Goal: Transaction & Acquisition: Book appointment/travel/reservation

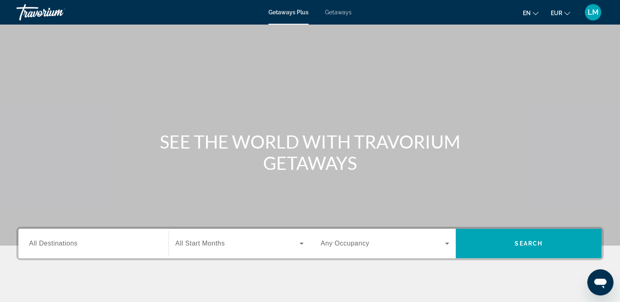
click at [338, 9] on span "Getaways" at bounding box center [338, 12] width 27 height 7
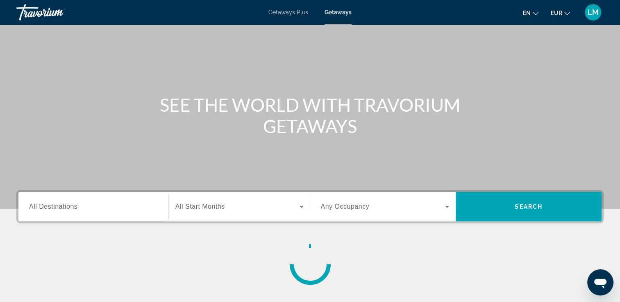
scroll to position [123, 0]
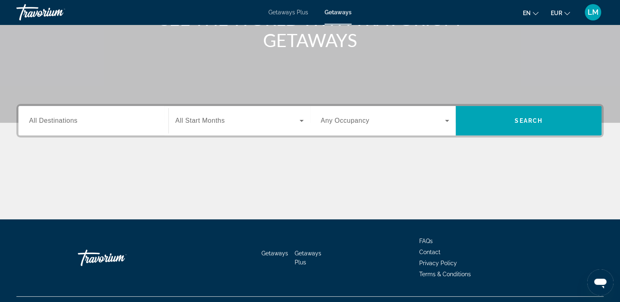
click at [64, 124] on span "All Destinations" at bounding box center [53, 120] width 48 height 7
click at [64, 124] on input "Destination All Destinations" at bounding box center [93, 121] width 129 height 10
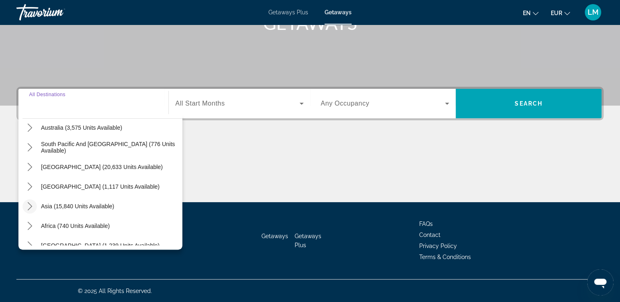
click at [30, 203] on icon "Toggle Asia (15,840 units available) submenu" at bounding box center [30, 206] width 8 height 8
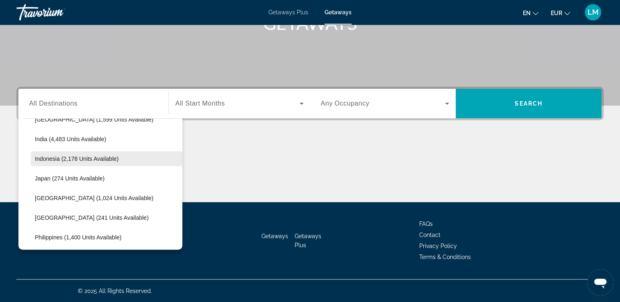
scroll to position [283, 0]
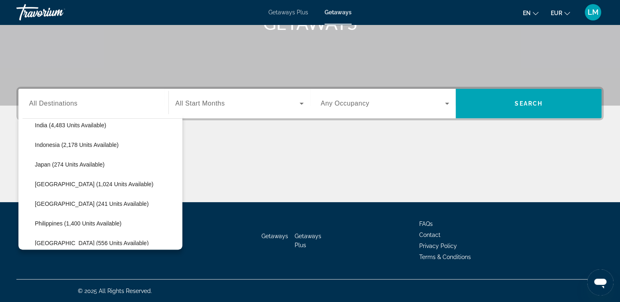
click at [78, 202] on span "[GEOGRAPHIC_DATA] (241 units available)" at bounding box center [92, 204] width 114 height 7
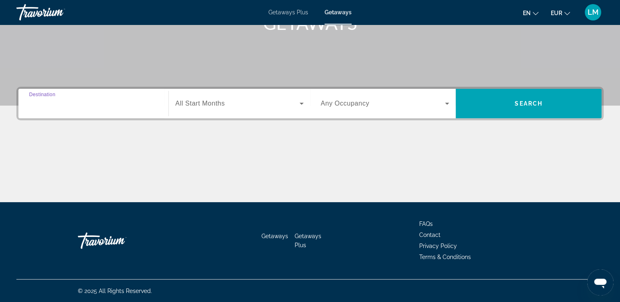
type input "**********"
click at [239, 104] on span "Search widget" at bounding box center [237, 104] width 124 height 10
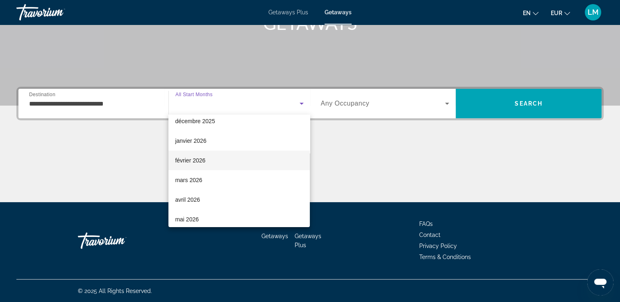
scroll to position [46, 0]
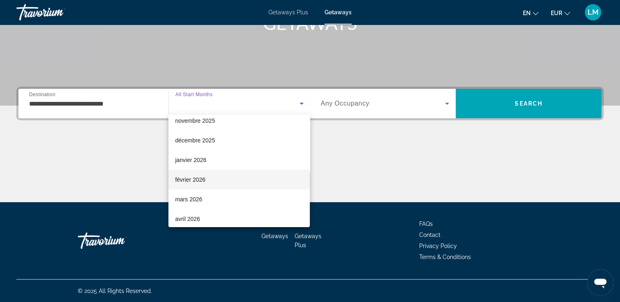
click at [216, 143] on div "All Start Months octobre 2025 novembre 2025 décembre 2025 janvier 2026 février …" at bounding box center [238, 171] width 141 height 113
click at [207, 177] on mat-option "février 2026" at bounding box center [238, 180] width 141 height 20
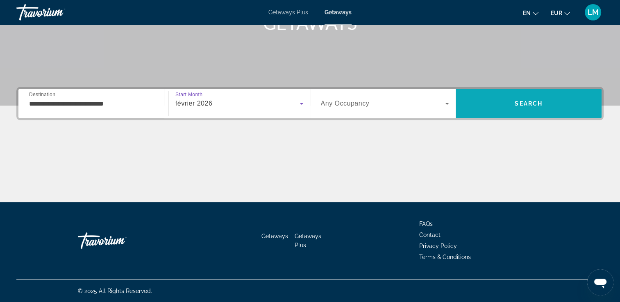
click at [541, 117] on span "Search" at bounding box center [529, 103] width 146 height 29
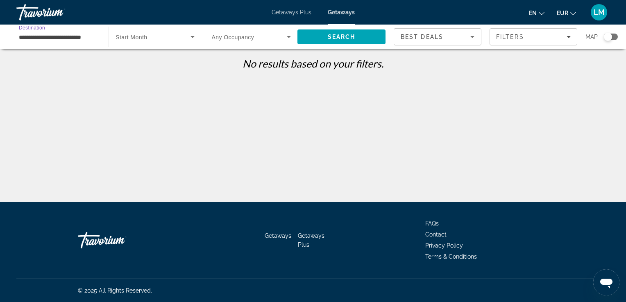
click at [54, 36] on input "**********" at bounding box center [58, 37] width 79 height 10
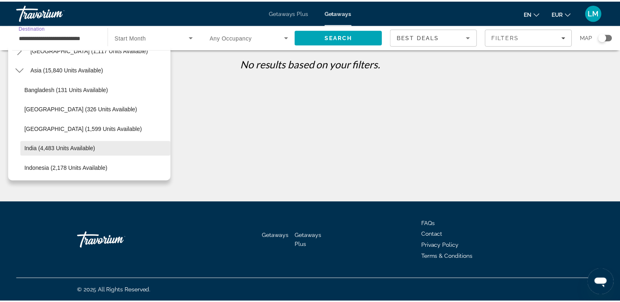
scroll to position [181, 0]
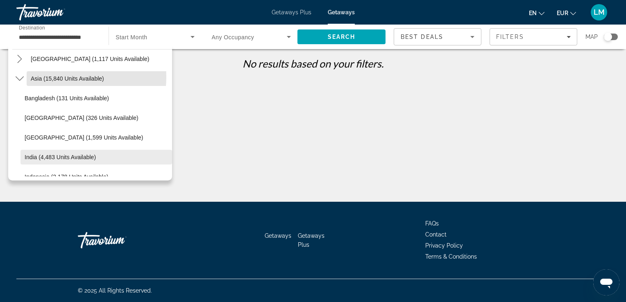
click at [61, 77] on span "Asia (15,840 units available)" at bounding box center [67, 78] width 73 height 7
type input "**********"
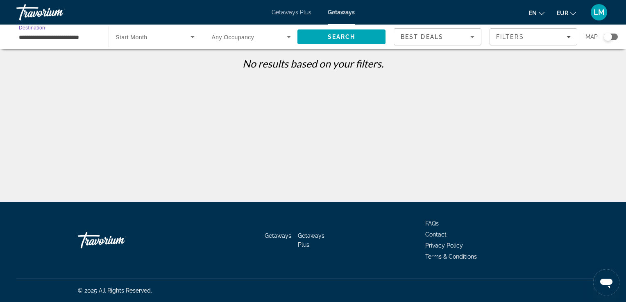
click at [283, 42] on div "Search widget" at bounding box center [251, 36] width 79 height 23
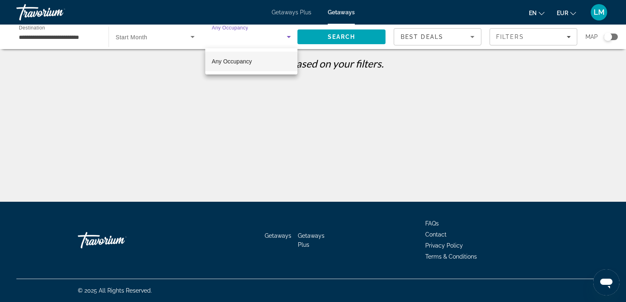
click at [244, 42] on div at bounding box center [313, 151] width 626 height 302
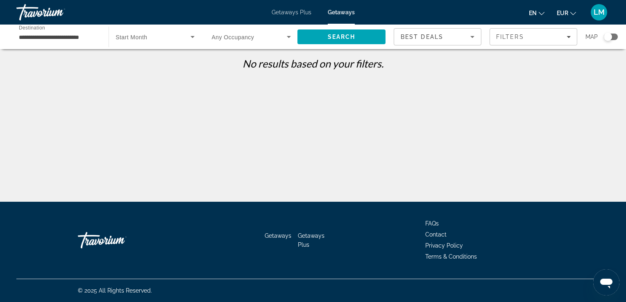
click at [219, 36] on span "Any Occupancy" at bounding box center [233, 37] width 43 height 7
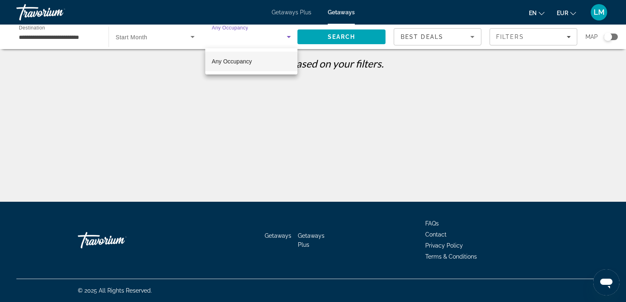
click at [20, 11] on div at bounding box center [313, 151] width 626 height 302
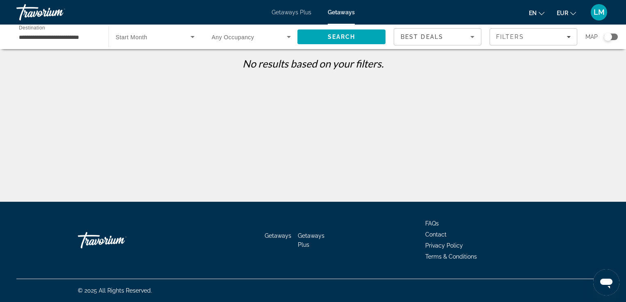
click at [34, 11] on div "Travorium" at bounding box center [57, 12] width 82 height 21
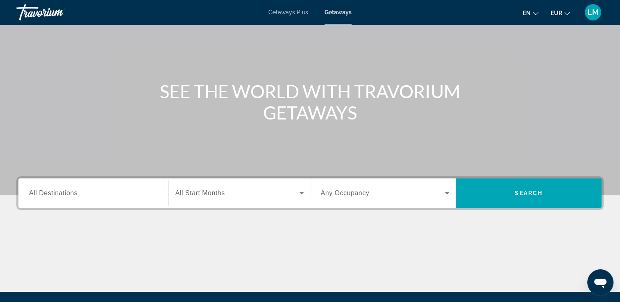
scroll to position [140, 0]
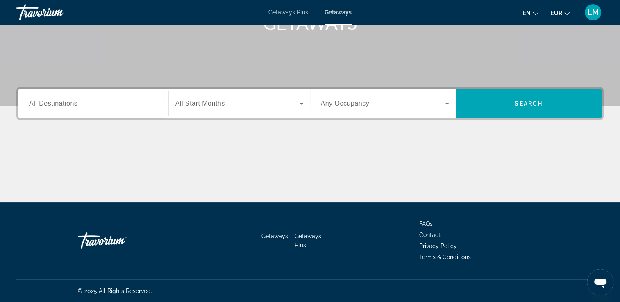
click at [66, 105] on span "All Destinations" at bounding box center [53, 103] width 48 height 7
click at [66, 105] on input "Destination All Destinations" at bounding box center [93, 104] width 129 height 10
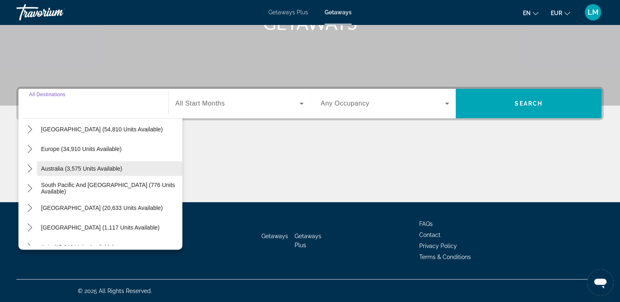
scroll to position [123, 0]
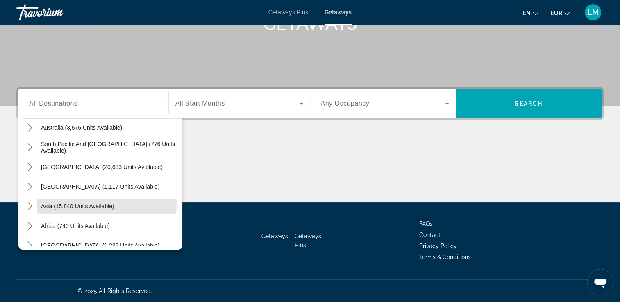
drag, startPoint x: 61, startPoint y: 203, endPoint x: 190, endPoint y: 168, distance: 134.4
click at [61, 203] on span "Asia (15,840 units available)" at bounding box center [77, 206] width 73 height 7
type input "**********"
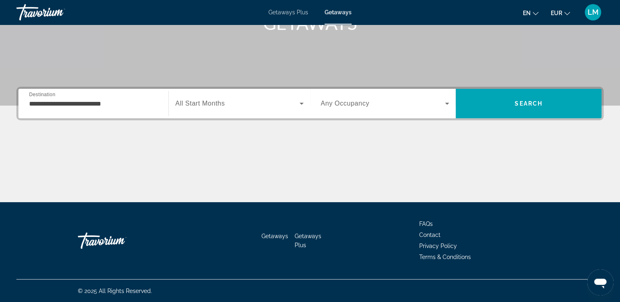
click at [331, 106] on span "Any Occupancy" at bounding box center [345, 103] width 49 height 7
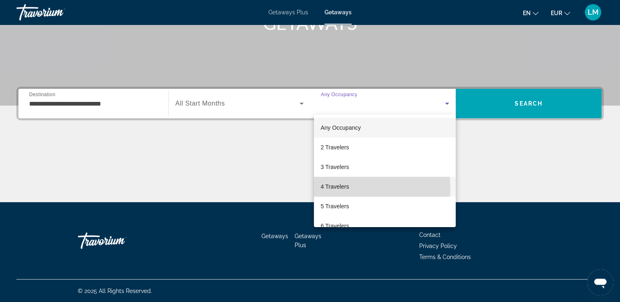
click at [351, 189] on mat-option "4 Travelers" at bounding box center [385, 187] width 142 height 20
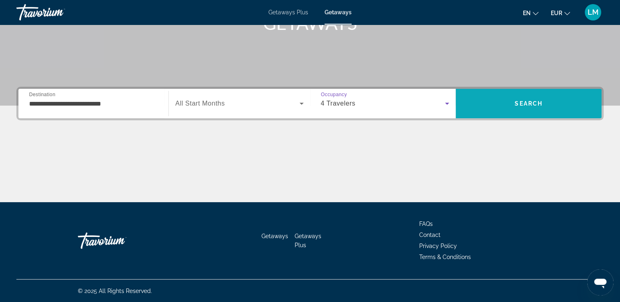
click at [496, 102] on span "Search" at bounding box center [529, 104] width 146 height 20
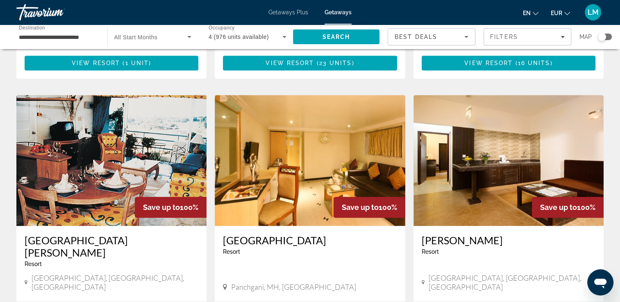
scroll to position [1059, 0]
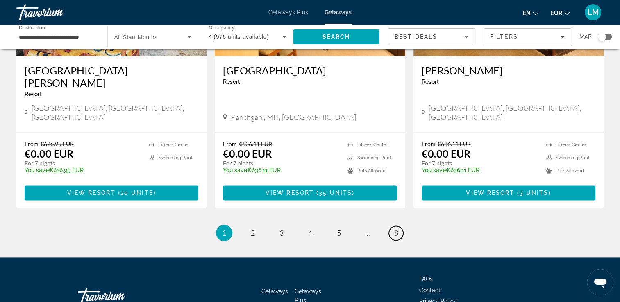
click at [397, 229] on span "8" at bounding box center [396, 233] width 4 height 9
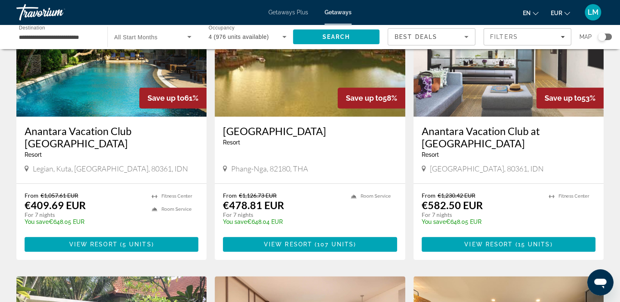
scroll to position [410, 0]
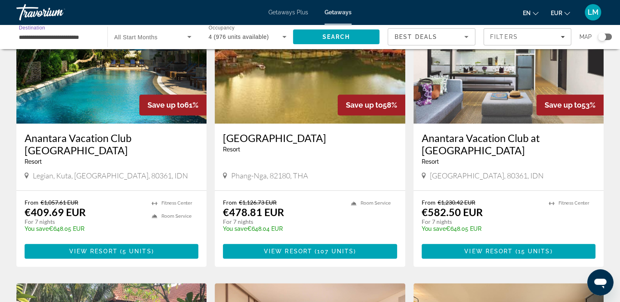
click at [61, 39] on input "**********" at bounding box center [58, 37] width 78 height 10
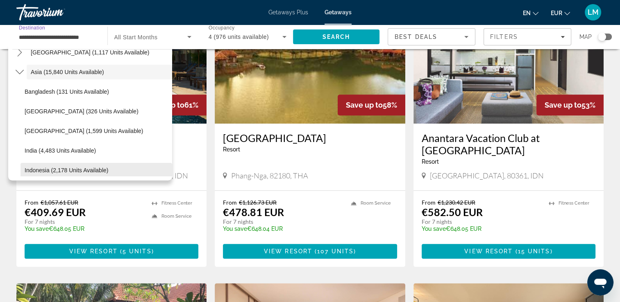
scroll to position [229, 0]
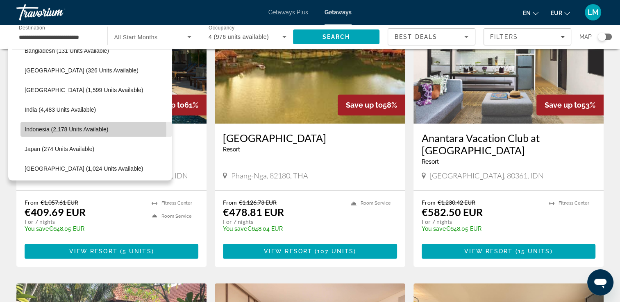
click at [68, 131] on span "Indonesia (2,178 units available)" at bounding box center [67, 129] width 84 height 7
type input "**********"
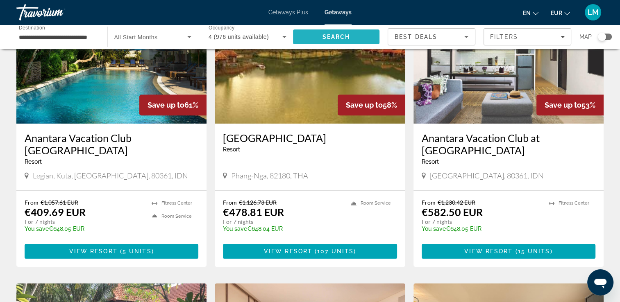
click at [315, 35] on span "Search" at bounding box center [336, 37] width 87 height 20
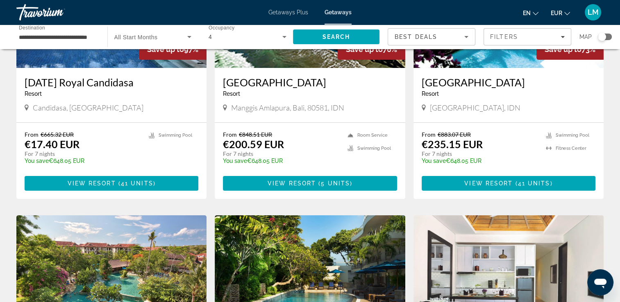
scroll to position [123, 0]
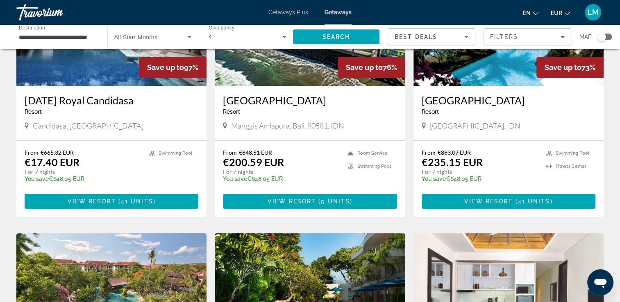
drag, startPoint x: 419, startPoint y: 100, endPoint x: 528, endPoint y: 103, distance: 109.8
click at [528, 103] on div "Peninsula Beach Resort Resort - This is an adults only resort Bali, IDN" at bounding box center [508, 113] width 190 height 54
drag, startPoint x: 528, startPoint y: 103, endPoint x: 513, endPoint y: 101, distance: 15.3
copy h3 "Peninsula Beach Resort"
click at [456, 66] on img "Main content" at bounding box center [508, 20] width 190 height 131
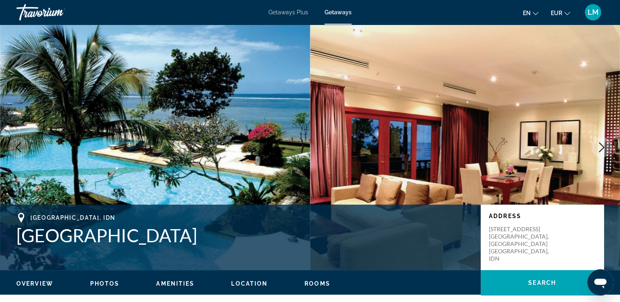
click at [601, 147] on icon "Next image" at bounding box center [601, 148] width 10 height 10
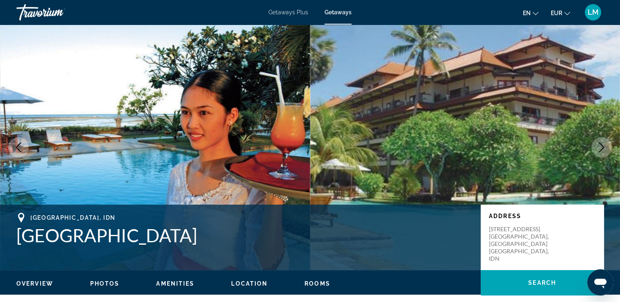
click at [601, 147] on icon "Next image" at bounding box center [601, 148] width 10 height 10
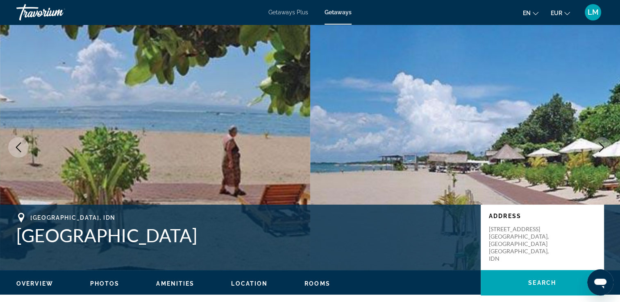
click at [601, 147] on icon "Next image" at bounding box center [601, 148] width 10 height 10
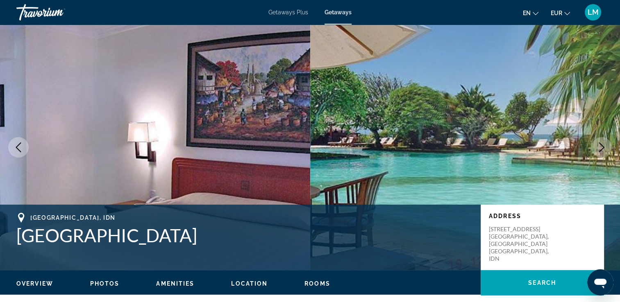
click at [601, 147] on icon "Next image" at bounding box center [601, 148] width 10 height 10
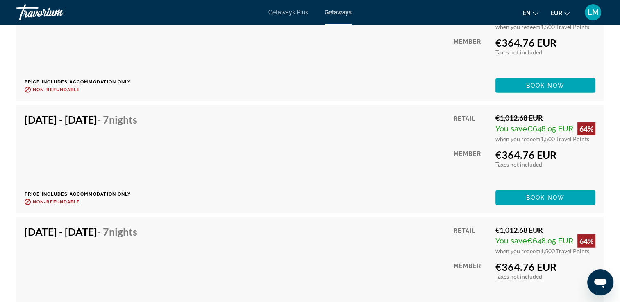
scroll to position [2048, 0]
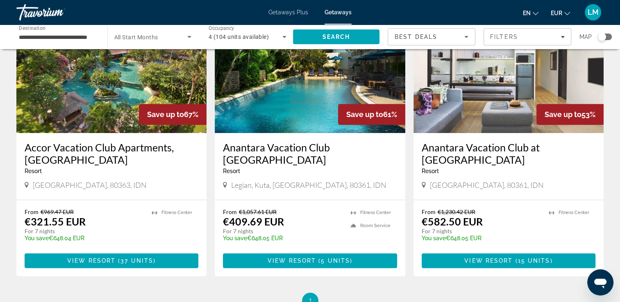
scroll to position [369, 0]
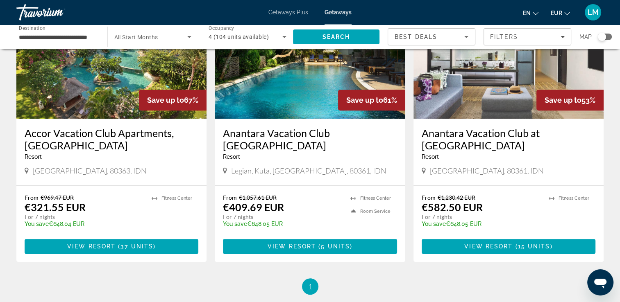
click at [30, 40] on input "**********" at bounding box center [58, 37] width 78 height 10
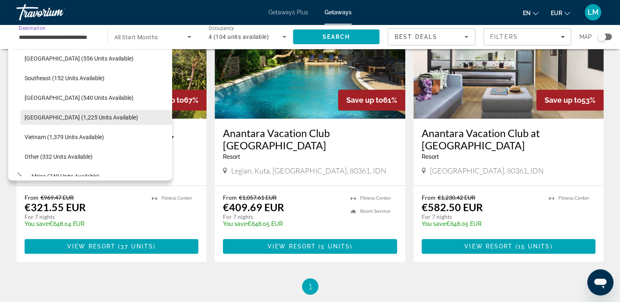
scroll to position [409, 0]
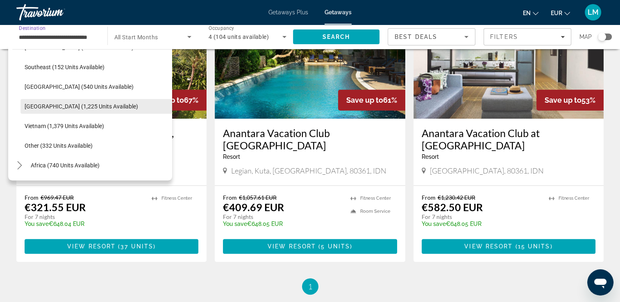
click at [81, 105] on span "[GEOGRAPHIC_DATA] (1,225 units available)" at bounding box center [81, 106] width 113 height 7
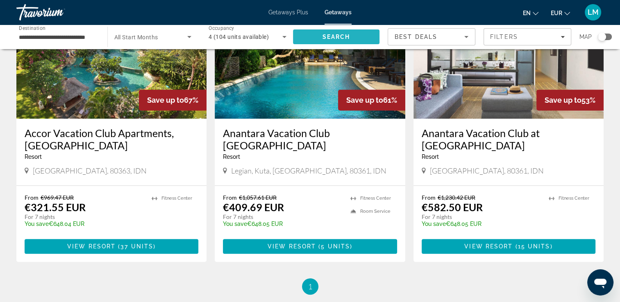
click at [320, 36] on span "Search" at bounding box center [336, 37] width 87 height 20
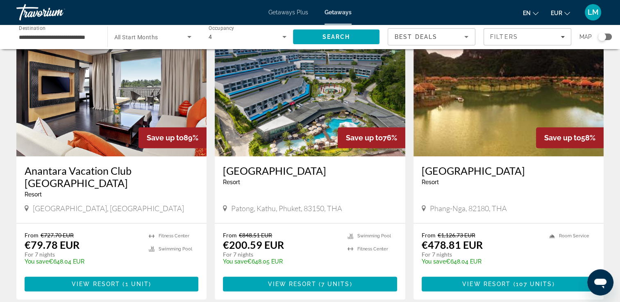
scroll to position [328, 0]
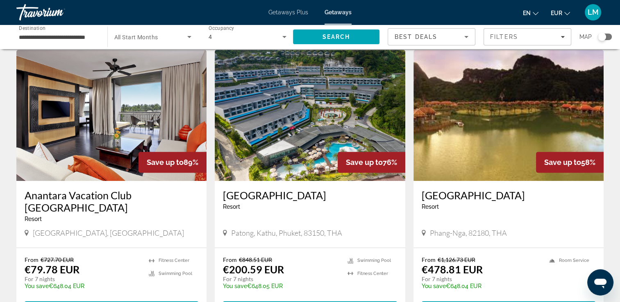
drag, startPoint x: 221, startPoint y: 175, endPoint x: 325, endPoint y: 177, distance: 104.1
click at [325, 181] on div "[GEOGRAPHIC_DATA] - This is an adults only resort [PERSON_NAME][GEOGRAPHIC_DATA…" at bounding box center [310, 214] width 190 height 67
drag, startPoint x: 325, startPoint y: 177, endPoint x: 312, endPoint y: 172, distance: 13.9
copy h3 "[GEOGRAPHIC_DATA]"
click at [31, 33] on input "**********" at bounding box center [58, 37] width 78 height 10
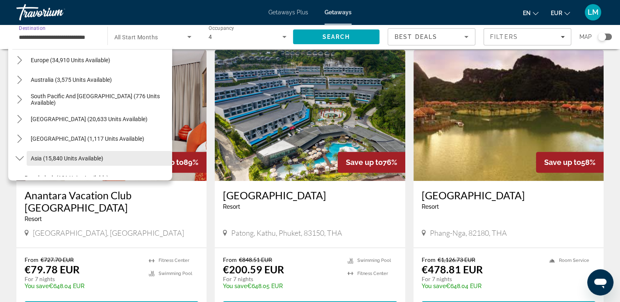
scroll to position [116, 0]
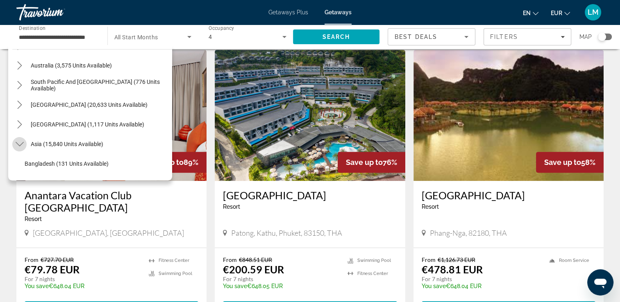
click at [19, 141] on icon "Toggle Asia (15,840 units available) submenu" at bounding box center [20, 144] width 8 height 8
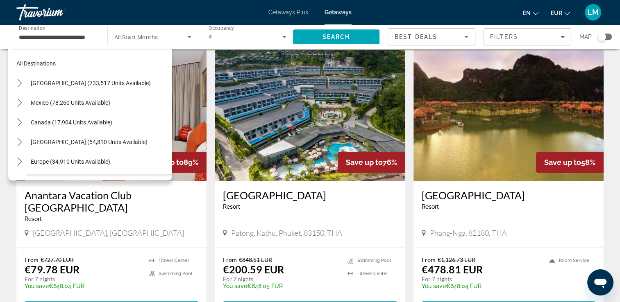
scroll to position [0, 0]
click at [18, 104] on icon "Toggle Mexico (78,260 units available) submenu" at bounding box center [20, 103] width 8 height 8
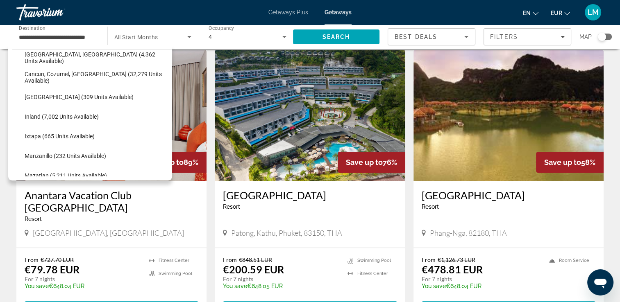
scroll to position [43, 0]
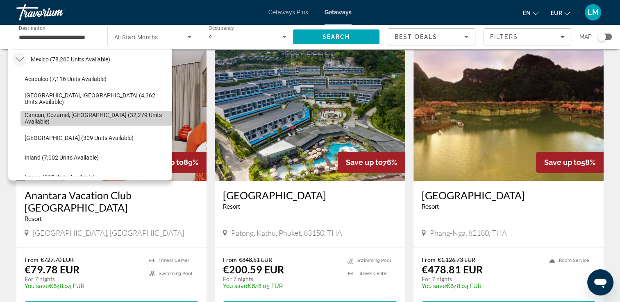
click at [110, 114] on span "Cancun, Cozumel, Riviera Maya (32,279 units available)" at bounding box center [96, 118] width 143 height 13
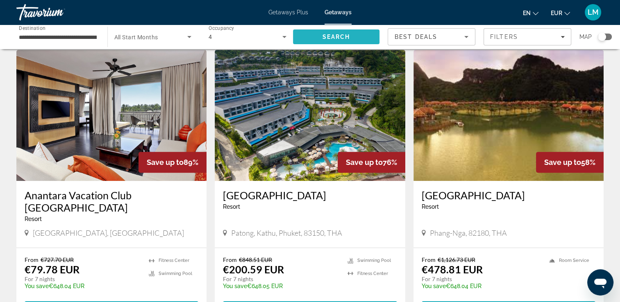
click at [315, 38] on span "Search" at bounding box center [336, 37] width 87 height 20
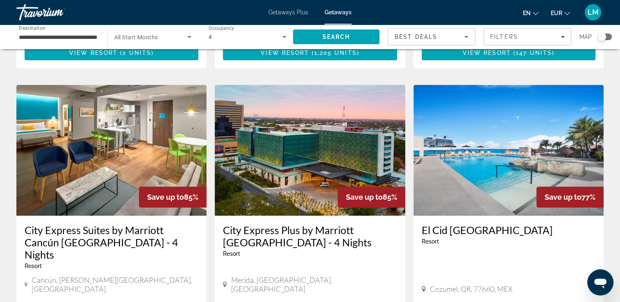
scroll to position [1065, 0]
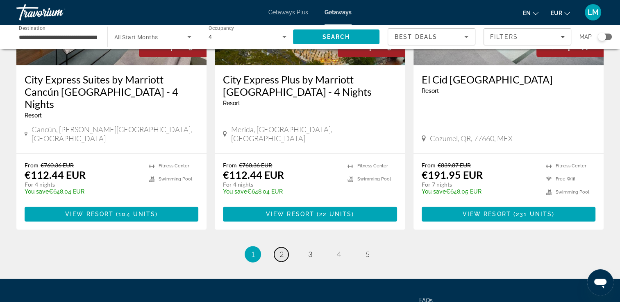
click at [286, 247] on link "page 2" at bounding box center [281, 254] width 14 height 14
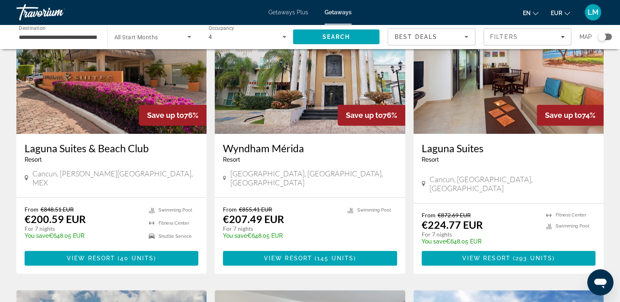
scroll to position [369, 0]
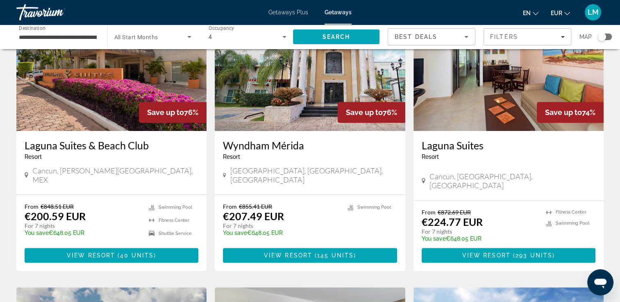
drag, startPoint x: 22, startPoint y: 143, endPoint x: 147, endPoint y: 147, distance: 124.6
click at [147, 147] on div "Laguna Suites & Beach Club Resort - This is an adults only resort Cancun, Quint…" at bounding box center [111, 162] width 190 height 63
copy h3 "Laguna Suites & Beach Club"
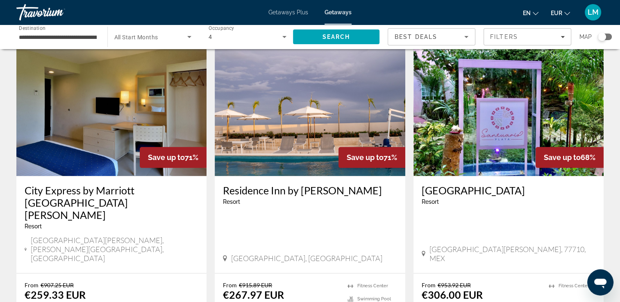
scroll to position [942, 0]
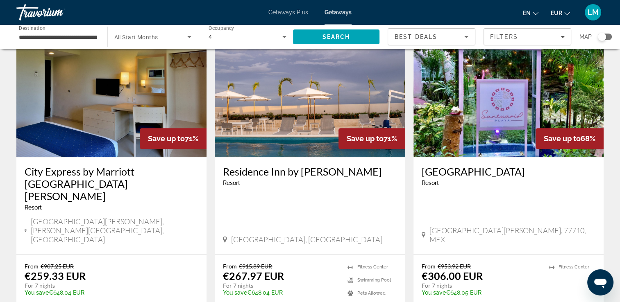
click at [70, 36] on input "**********" at bounding box center [58, 37] width 78 height 10
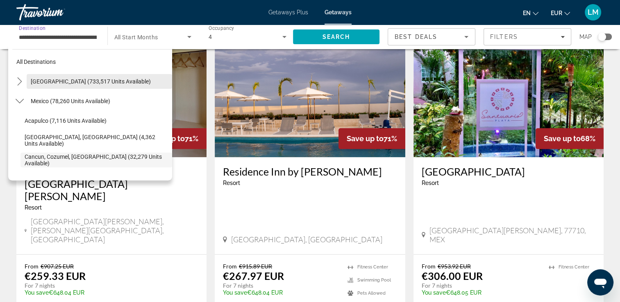
scroll to position [0, 0]
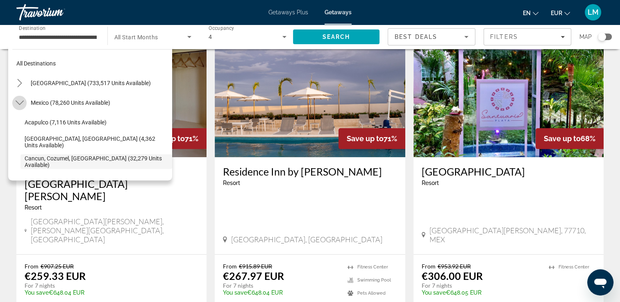
click at [21, 101] on icon "Toggle Mexico (78,260 units available) submenu" at bounding box center [20, 103] width 8 height 8
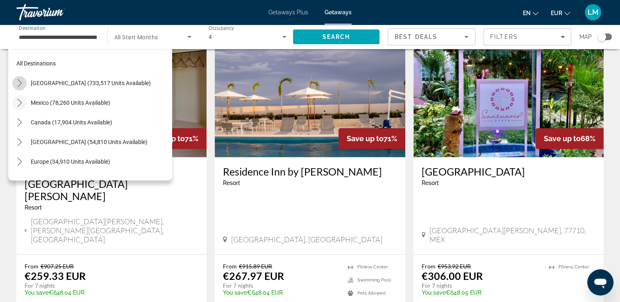
click at [19, 82] on icon "Toggle United States (733,517 units available) submenu" at bounding box center [20, 83] width 8 height 8
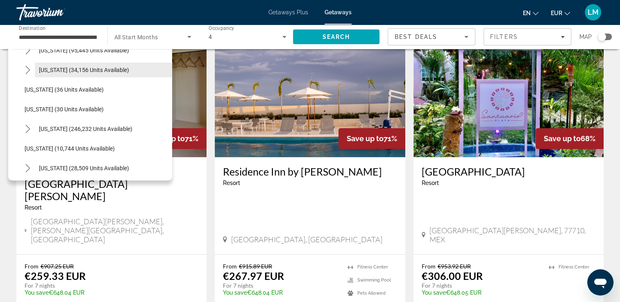
scroll to position [106, 0]
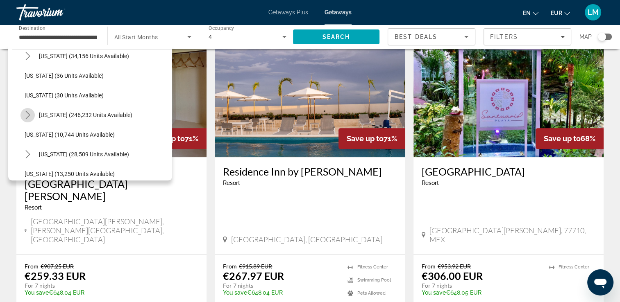
click at [28, 116] on icon "Toggle Florida (246,232 units available) submenu" at bounding box center [28, 115] width 8 height 8
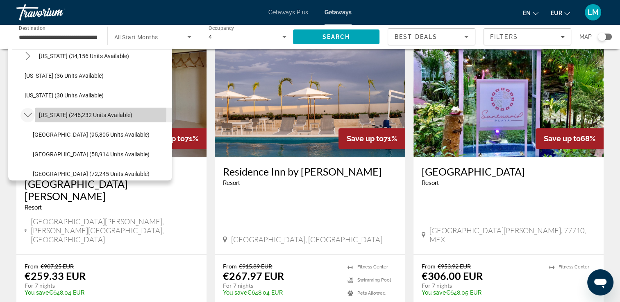
click at [65, 112] on span "[US_STATE] (246,232 units available)" at bounding box center [85, 115] width 93 height 7
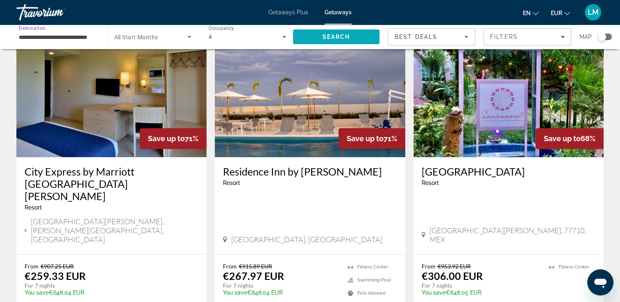
click at [321, 35] on span "Search" at bounding box center [336, 37] width 87 height 20
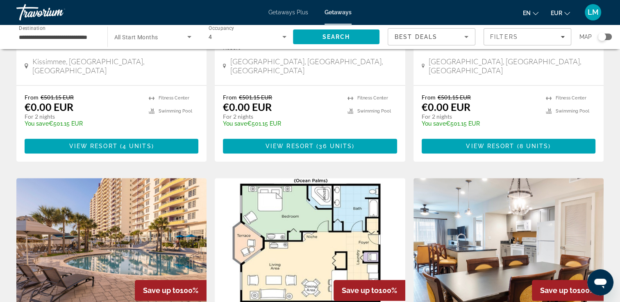
scroll to position [901, 0]
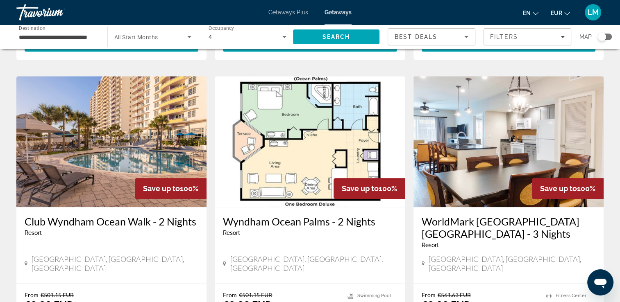
click at [29, 36] on input "**********" at bounding box center [58, 37] width 78 height 10
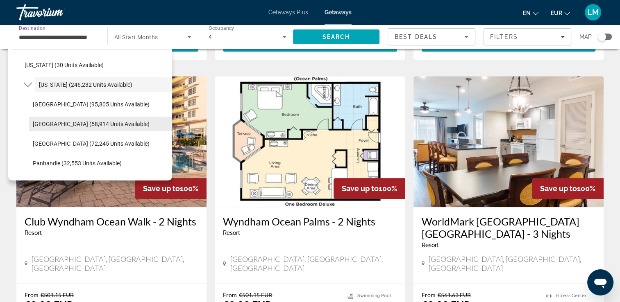
scroll to position [149, 0]
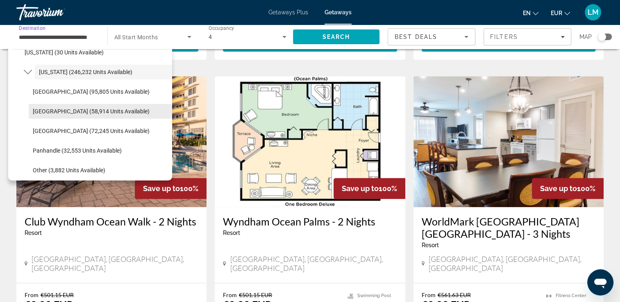
click at [92, 110] on span "[GEOGRAPHIC_DATA] (58,914 units available)" at bounding box center [91, 111] width 117 height 7
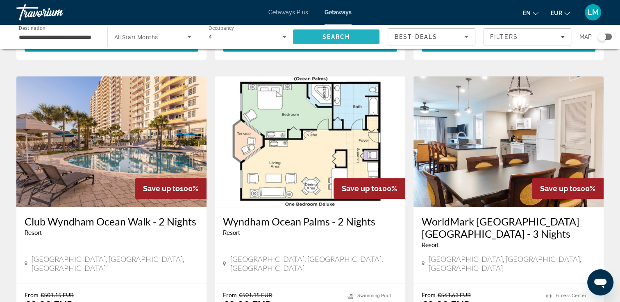
click at [324, 41] on span "Search" at bounding box center [336, 37] width 87 height 20
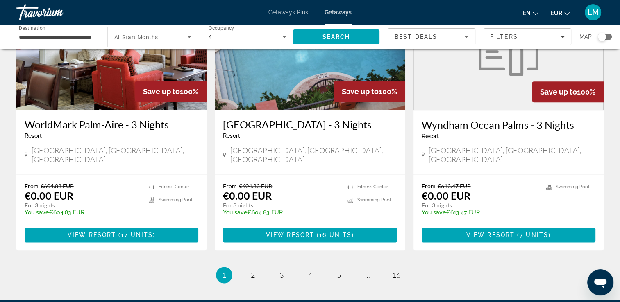
scroll to position [1036, 0]
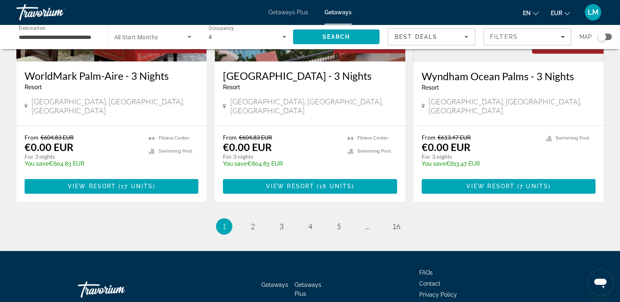
click at [39, 37] on input "**********" at bounding box center [58, 37] width 78 height 10
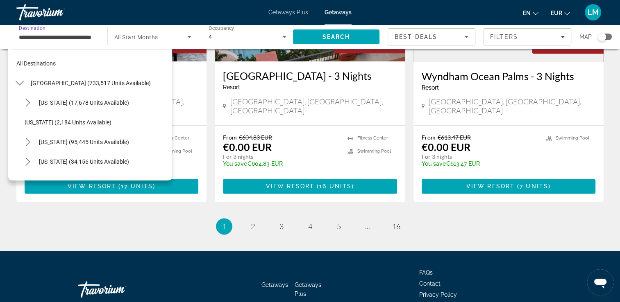
scroll to position [147, 0]
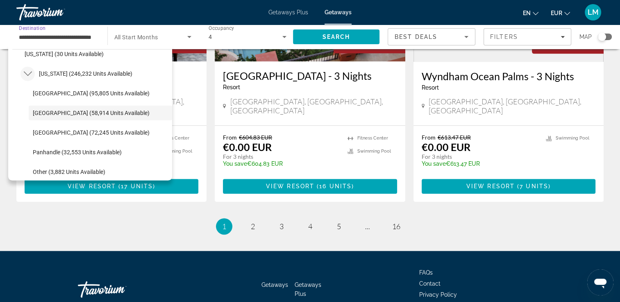
click at [25, 74] on icon "Toggle Florida (246,232 units available) submenu" at bounding box center [28, 74] width 8 height 8
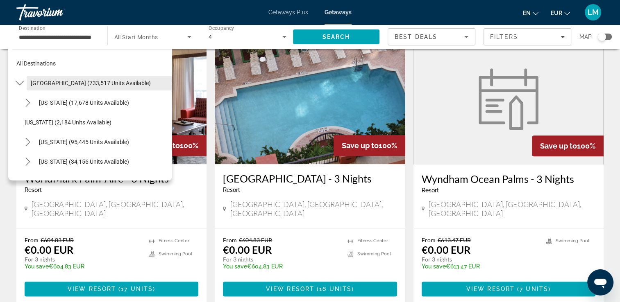
scroll to position [790, 0]
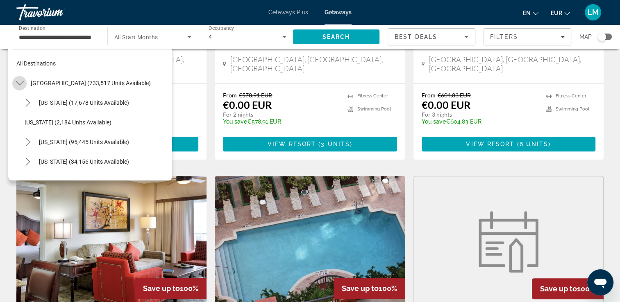
click at [23, 79] on icon "Toggle United States (733,517 units available) submenu" at bounding box center [20, 83] width 8 height 8
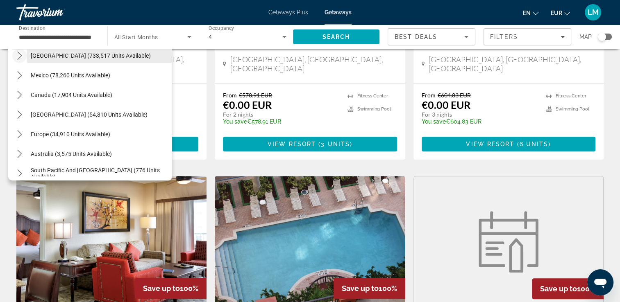
scroll to position [41, 0]
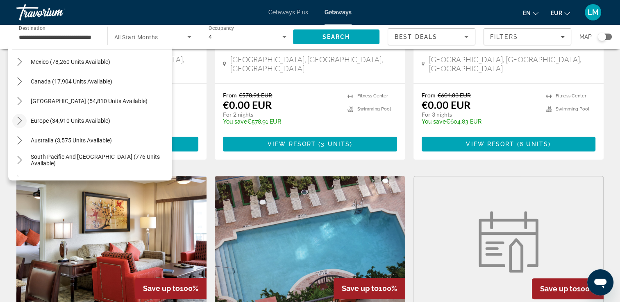
click at [15, 120] on mat-icon "Toggle Europe (34,910 units available) submenu" at bounding box center [19, 121] width 14 height 14
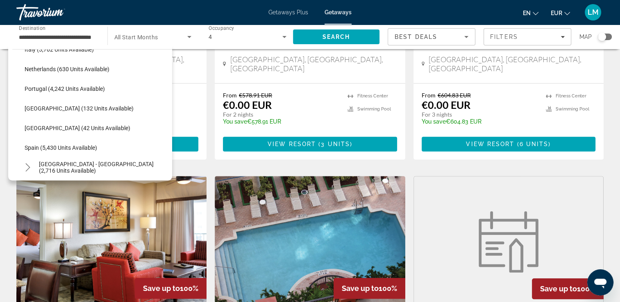
scroll to position [389, 0]
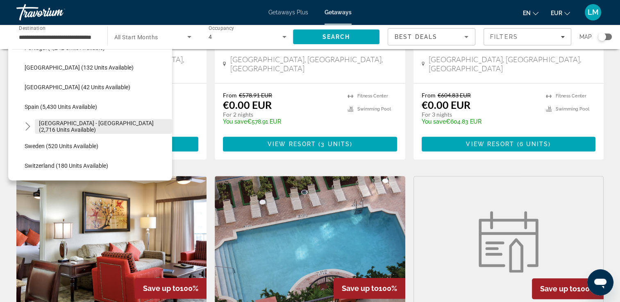
click at [98, 124] on span "[GEOGRAPHIC_DATA] - [GEOGRAPHIC_DATA] (2,716 units available)" at bounding box center [103, 126] width 129 height 13
type input "**********"
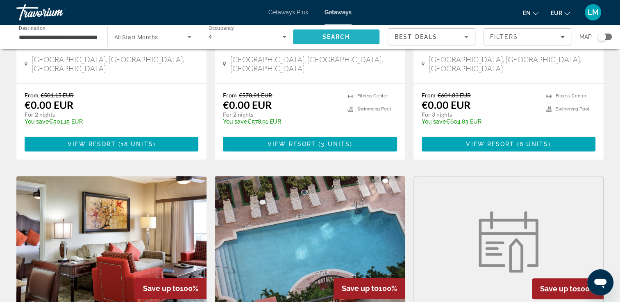
click at [343, 41] on span "Search" at bounding box center [336, 37] width 87 height 20
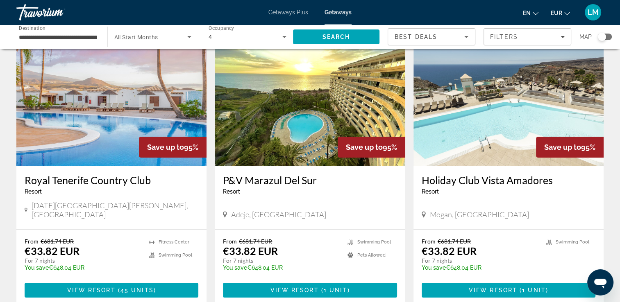
scroll to position [369, 0]
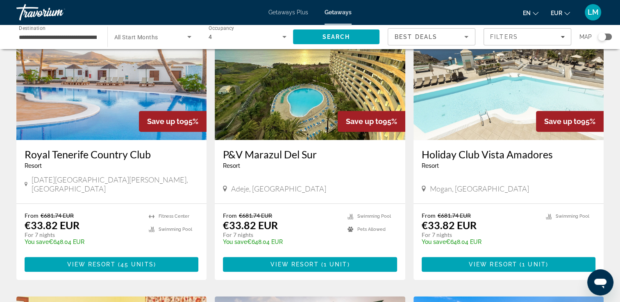
drag, startPoint x: 417, startPoint y: 146, endPoint x: 551, endPoint y: 140, distance: 133.3
click at [551, 140] on div "Holiday Club Vista Amadores Resort - This is an adults only resort Mogan, Canar…" at bounding box center [508, 171] width 190 height 63
drag, startPoint x: 551, startPoint y: 140, endPoint x: 541, endPoint y: 143, distance: 10.1
copy h3 "Holiday Club Vista Amadores"
click at [467, 107] on img "Main content" at bounding box center [508, 74] width 190 height 131
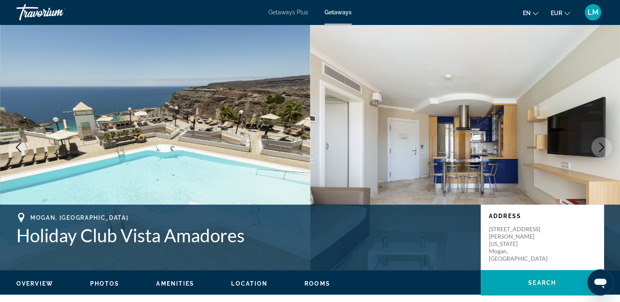
click at [605, 150] on icon "Next image" at bounding box center [601, 148] width 10 height 10
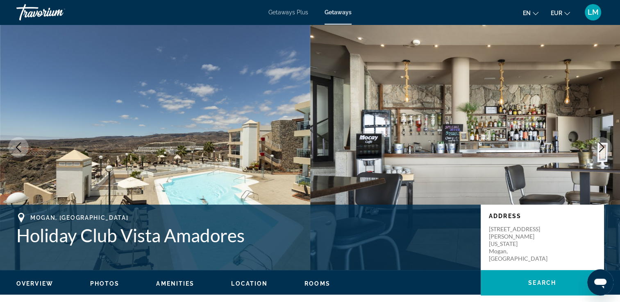
click at [605, 150] on icon "Next image" at bounding box center [601, 148] width 10 height 10
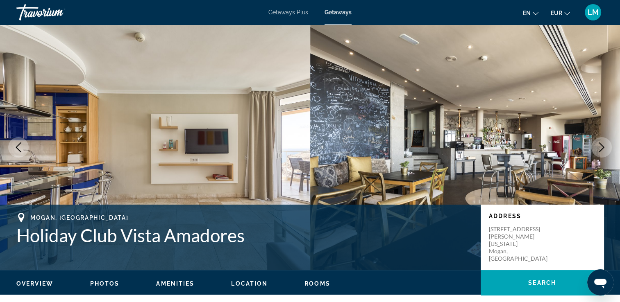
click at [605, 150] on icon "Next image" at bounding box center [601, 148] width 10 height 10
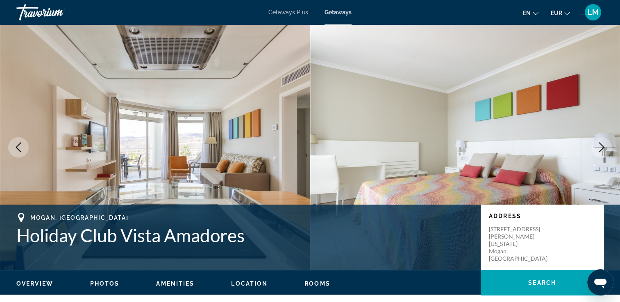
click at [605, 150] on icon "Next image" at bounding box center [601, 148] width 10 height 10
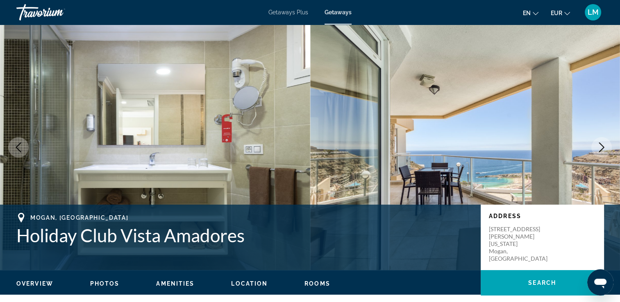
click at [605, 150] on icon "Next image" at bounding box center [601, 148] width 10 height 10
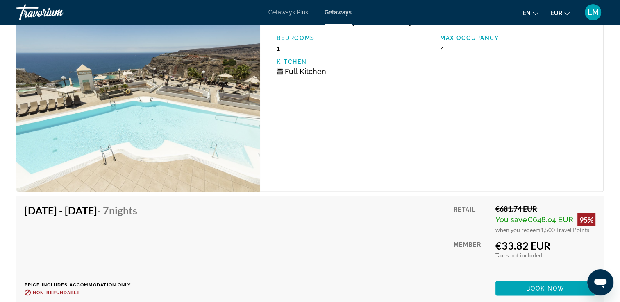
scroll to position [1352, 0]
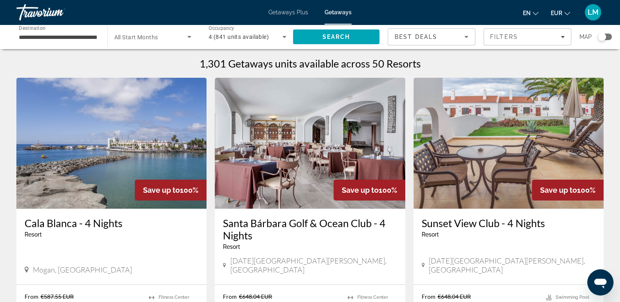
click at [170, 34] on span "Search widget" at bounding box center [150, 37] width 73 height 10
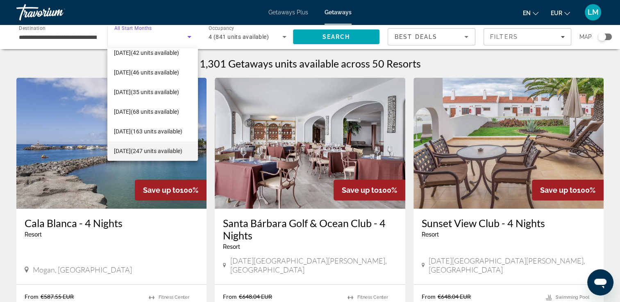
scroll to position [82, 0]
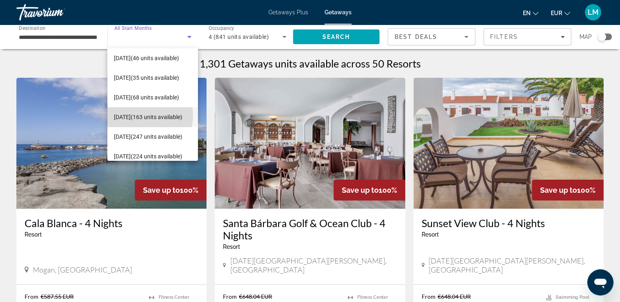
click at [143, 116] on span "April 2026 (163 units available)" at bounding box center [148, 117] width 68 height 10
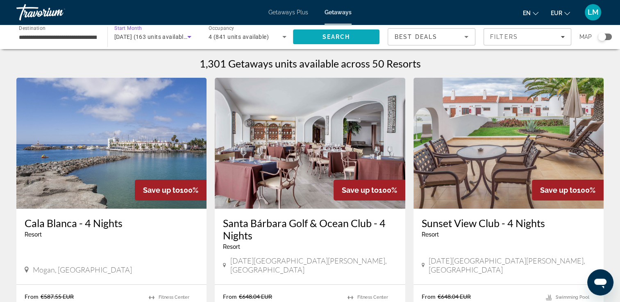
click at [346, 34] on span "Search" at bounding box center [336, 37] width 28 height 7
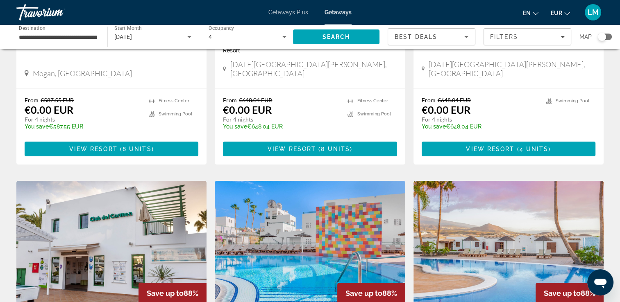
scroll to position [287, 0]
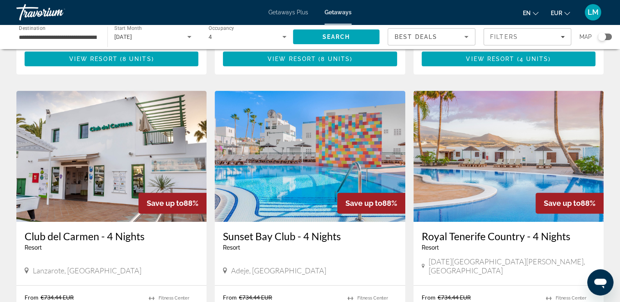
click at [320, 134] on img "Main content" at bounding box center [310, 156] width 190 height 131
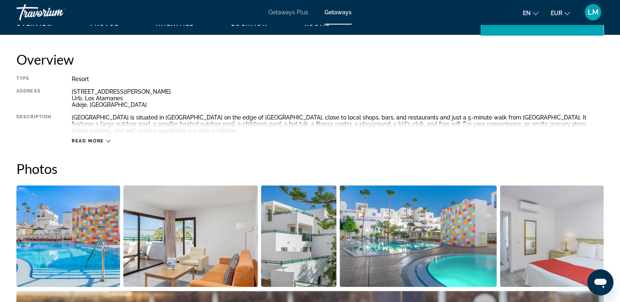
scroll to position [123, 0]
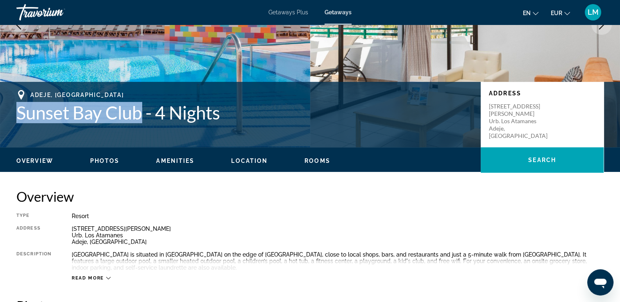
drag, startPoint x: 14, startPoint y: 112, endPoint x: 142, endPoint y: 116, distance: 127.9
click at [142, 116] on div "Adeje, Canary Islands Sunset Bay Club - 4 Nights Address Calle Antonio Navarro,…" at bounding box center [310, 114] width 620 height 49
drag, startPoint x: 142, startPoint y: 116, endPoint x: 132, endPoint y: 114, distance: 10.0
copy h1 "Sunset Bay Club"
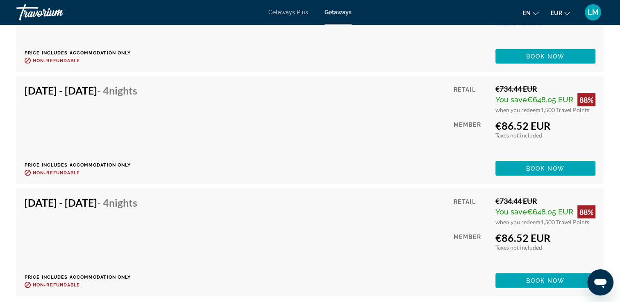
scroll to position [1720, 0]
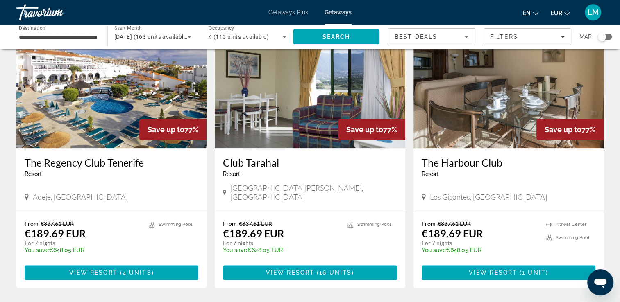
scroll to position [983, 0]
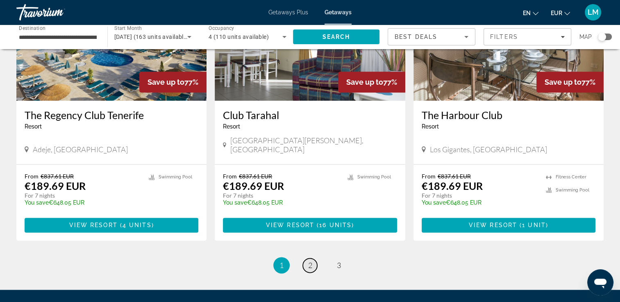
click at [310, 261] on span "2" at bounding box center [310, 265] width 4 height 9
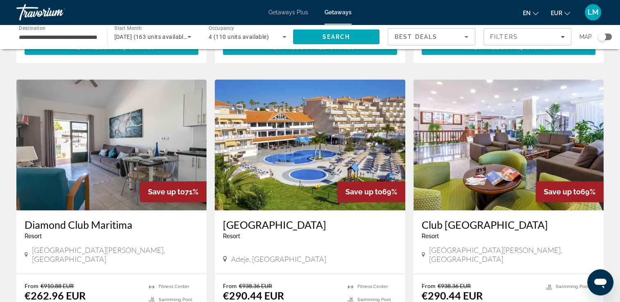
scroll to position [410, 0]
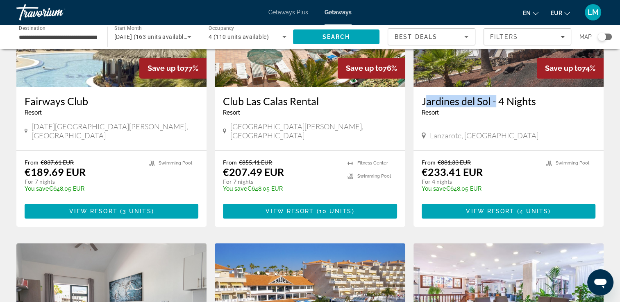
drag, startPoint x: 420, startPoint y: 93, endPoint x: 492, endPoint y: 90, distance: 71.8
click at [492, 90] on div "Jardines del Sol - 4 Nights Resort - This is an adults only resort Lanzarote, C…" at bounding box center [508, 118] width 190 height 63
drag, startPoint x: 492, startPoint y: 90, endPoint x: 483, endPoint y: 90, distance: 8.2
copy h3 "Jardines del Sol"
click at [132, 35] on span "April 2026 (163 units available)" at bounding box center [151, 37] width 75 height 7
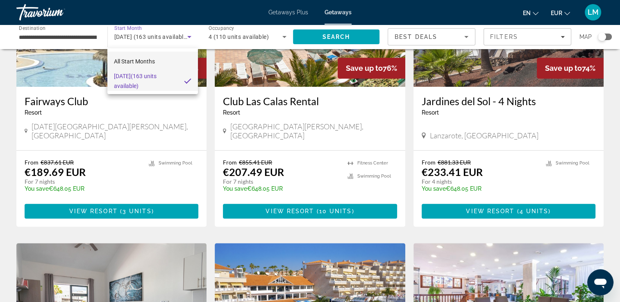
click at [126, 59] on span "All Start Months" at bounding box center [134, 61] width 41 height 7
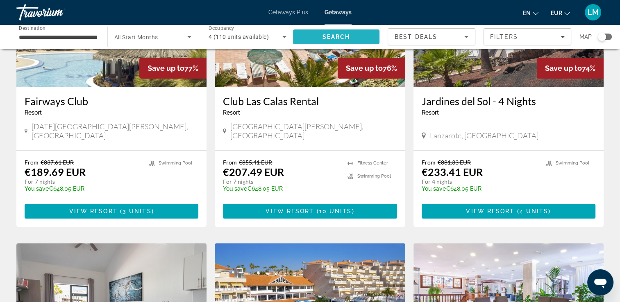
click at [312, 35] on span "Search" at bounding box center [336, 37] width 87 height 20
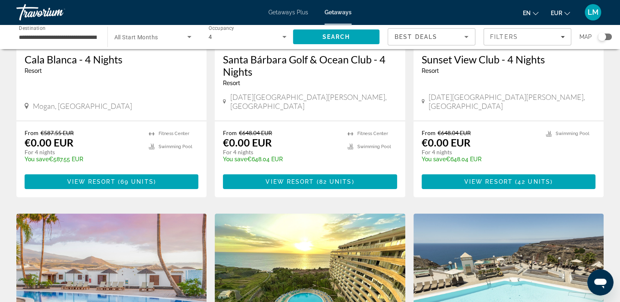
scroll to position [287, 0]
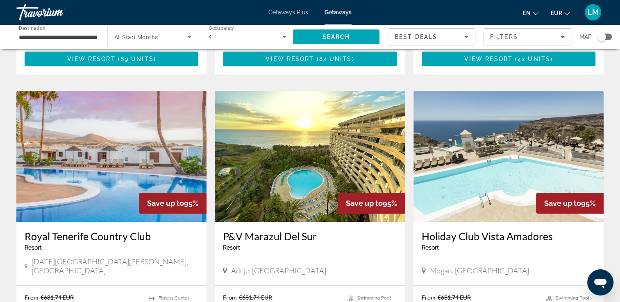
click at [465, 183] on img "Main content" at bounding box center [508, 156] width 190 height 131
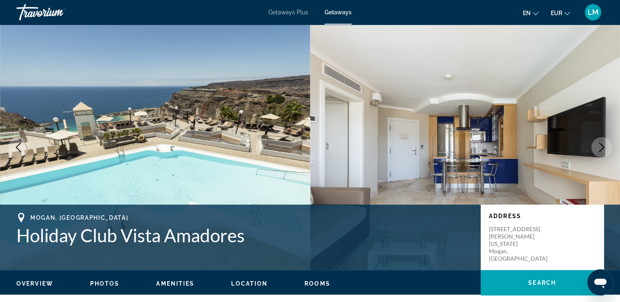
click at [603, 152] on button "Next image" at bounding box center [601, 147] width 20 height 20
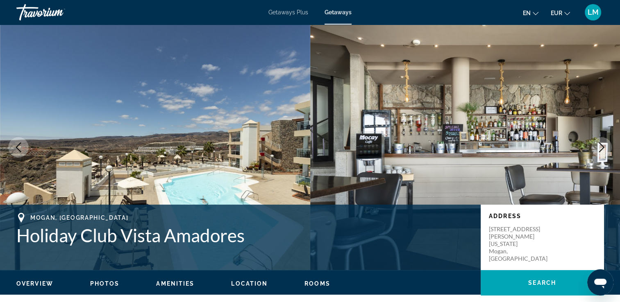
click at [603, 152] on icon "Next image" at bounding box center [601, 148] width 10 height 10
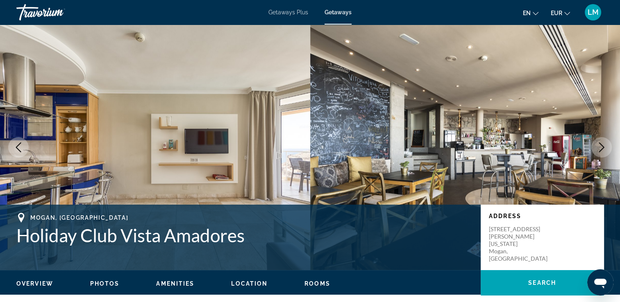
click at [603, 152] on icon "Next image" at bounding box center [601, 148] width 10 height 10
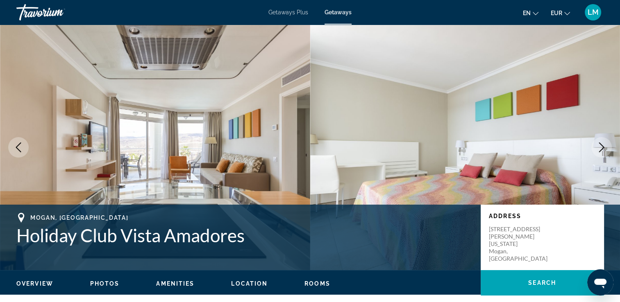
click at [603, 152] on icon "Next image" at bounding box center [601, 148] width 10 height 10
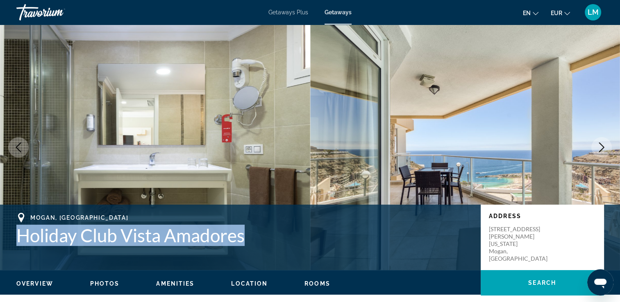
drag, startPoint x: 14, startPoint y: 235, endPoint x: 259, endPoint y: 240, distance: 245.0
click at [259, 240] on div "Mogan, Canary Islands Holiday Club Vista Amadores Address Calle Montaña Clara 2…" at bounding box center [310, 237] width 620 height 49
drag, startPoint x: 259, startPoint y: 240, endPoint x: 235, endPoint y: 240, distance: 23.8
copy h1 "Holiday Club Vista Amadores"
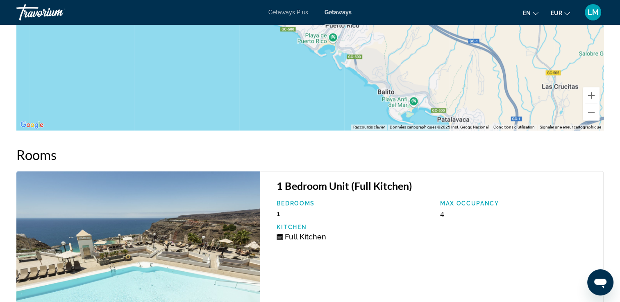
scroll to position [1117, 0]
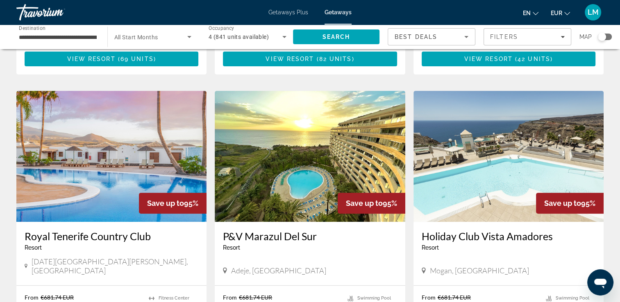
scroll to position [369, 0]
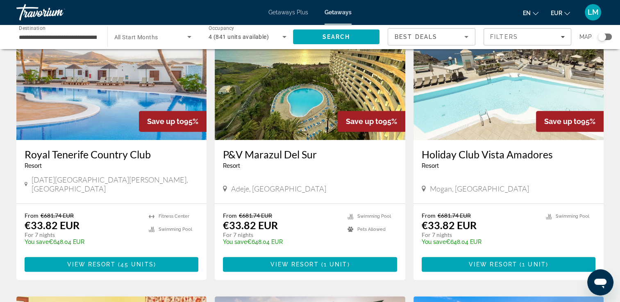
click at [284, 114] on img "Main content" at bounding box center [310, 74] width 190 height 131
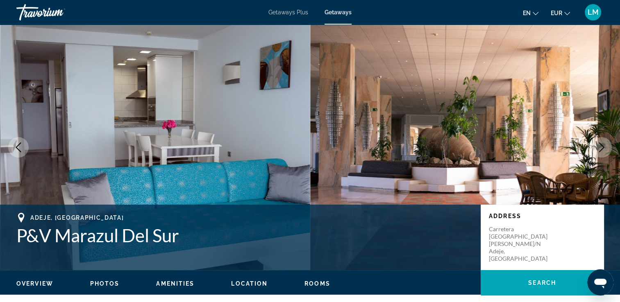
click at [601, 146] on icon "Next image" at bounding box center [601, 148] width 10 height 10
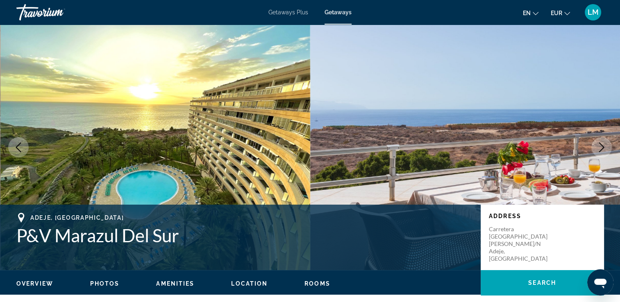
click at [601, 146] on icon "Next image" at bounding box center [601, 148] width 10 height 10
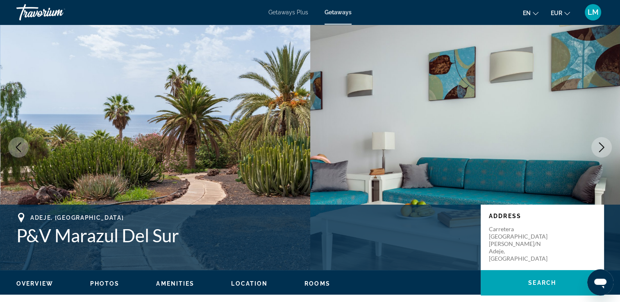
click at [601, 146] on icon "Next image" at bounding box center [601, 148] width 10 height 10
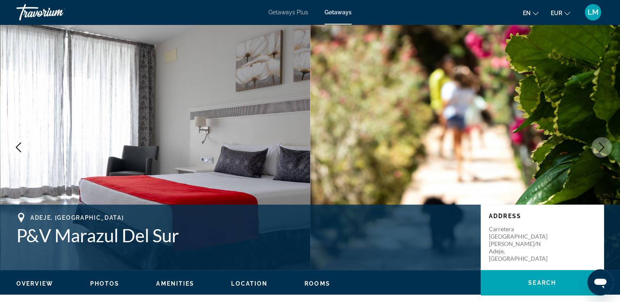
click at [601, 146] on icon "Next image" at bounding box center [601, 148] width 10 height 10
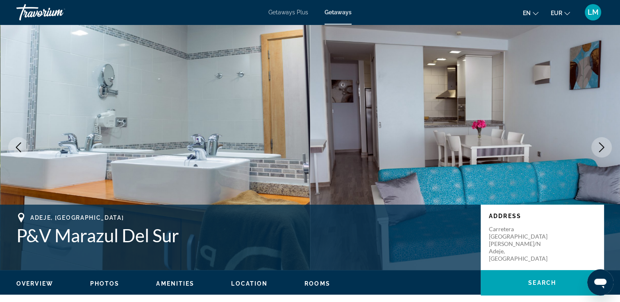
click at [601, 146] on icon "Next image" at bounding box center [601, 148] width 10 height 10
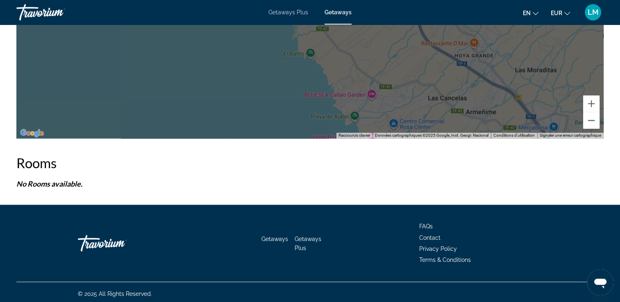
scroll to position [1317, 0]
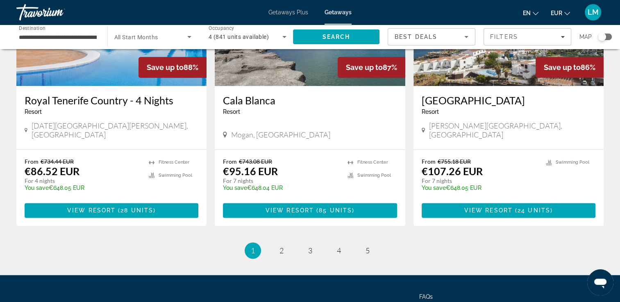
scroll to position [1024, 0]
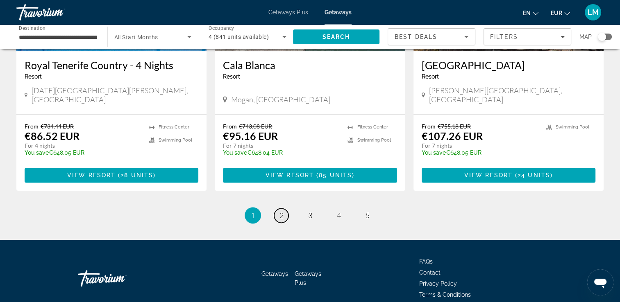
click at [280, 211] on span "2" at bounding box center [281, 215] width 4 height 9
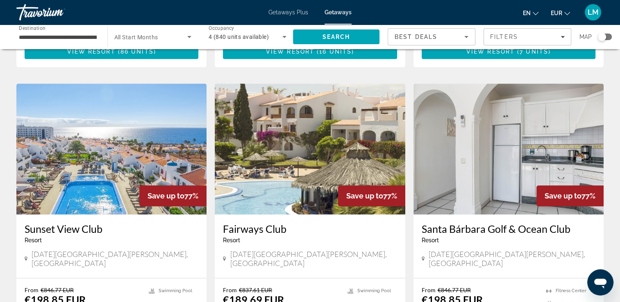
scroll to position [901, 0]
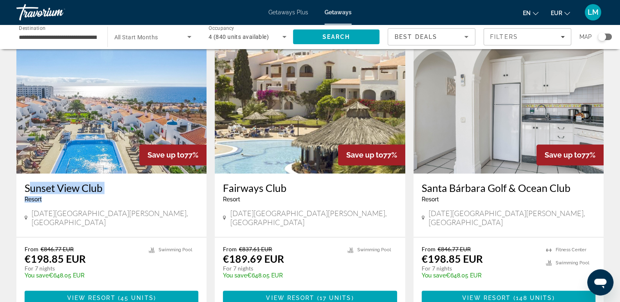
drag, startPoint x: 22, startPoint y: 157, endPoint x: 107, endPoint y: 162, distance: 84.5
click at [107, 174] on div "Sunset View Club Resort - This is an adults only resort San Miguel de Abona, Ca…" at bounding box center [111, 205] width 190 height 63
drag, startPoint x: 107, startPoint y: 162, endPoint x: 93, endPoint y: 157, distance: 14.4
copy h3 "Sunset View Club"
click at [143, 86] on img "Main content" at bounding box center [111, 108] width 190 height 131
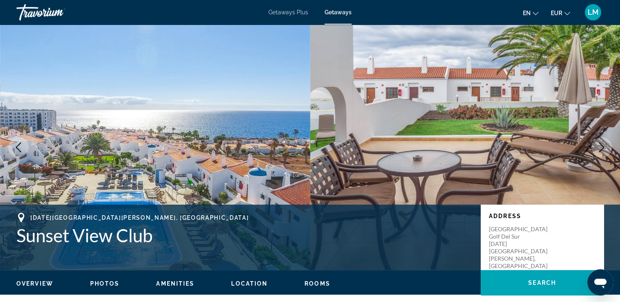
click at [596, 145] on button "Next image" at bounding box center [601, 147] width 20 height 20
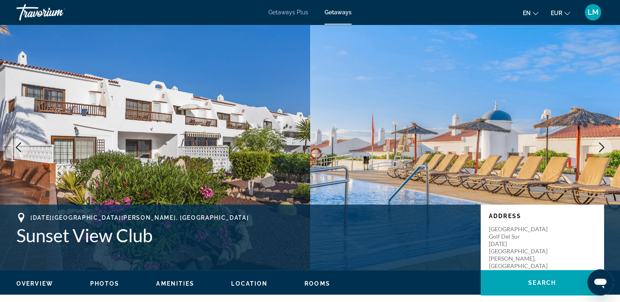
click at [601, 148] on icon "Next image" at bounding box center [601, 148] width 10 height 10
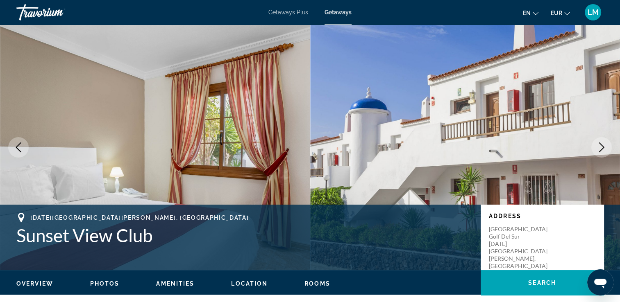
click at [601, 148] on icon "Next image" at bounding box center [601, 148] width 10 height 10
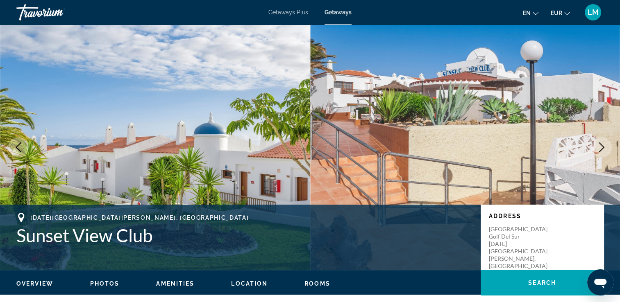
click at [603, 148] on icon "Next image" at bounding box center [601, 148] width 5 height 10
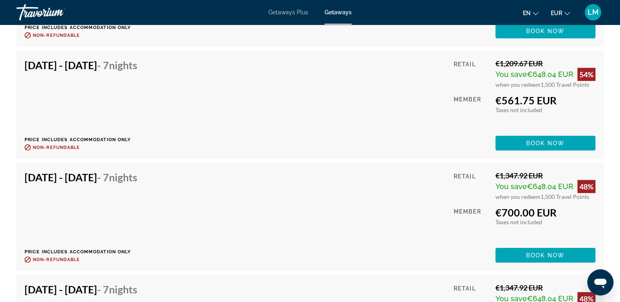
scroll to position [2417, 0]
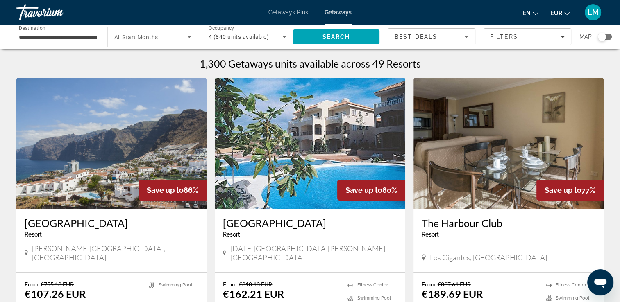
click at [154, 36] on span "All Start Months" at bounding box center [136, 37] width 44 height 7
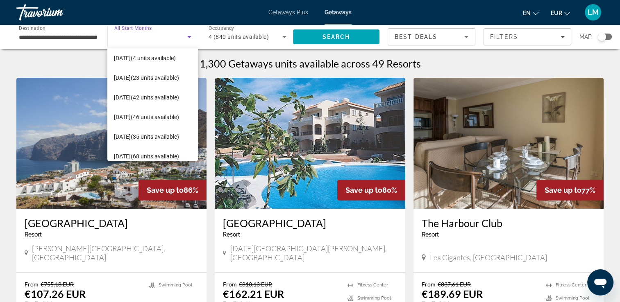
scroll to position [32, 0]
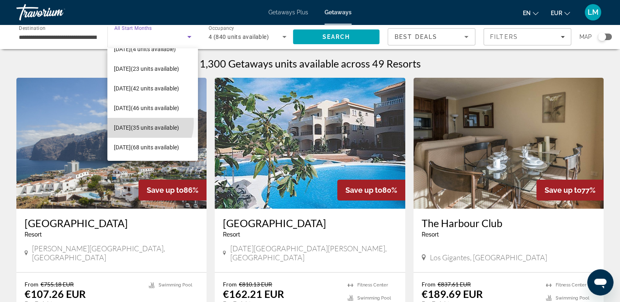
click at [139, 123] on span "February 2026 (35 units available)" at bounding box center [146, 128] width 65 height 10
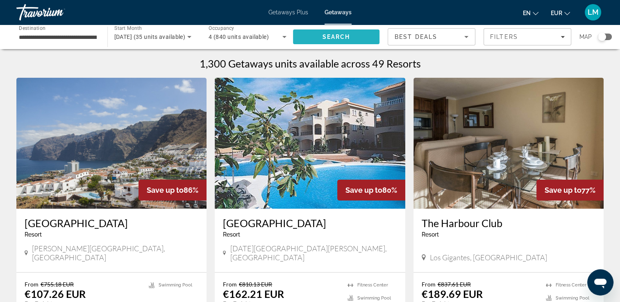
click at [312, 38] on span "Search" at bounding box center [336, 37] width 87 height 20
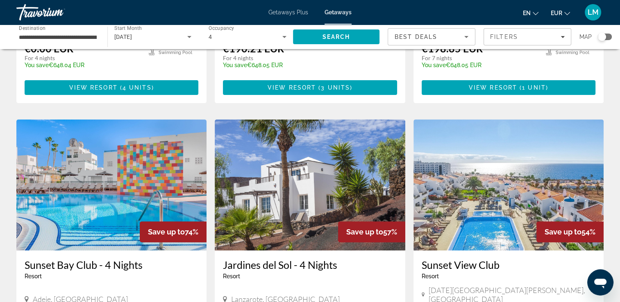
scroll to position [328, 0]
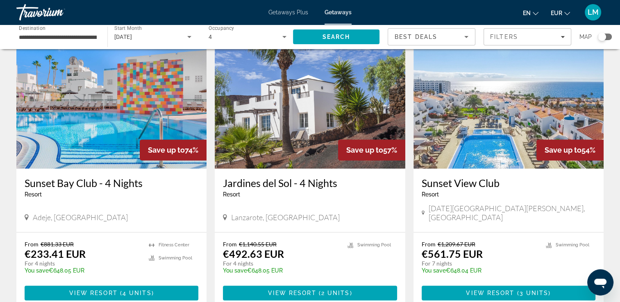
click at [238, 100] on img "Main content" at bounding box center [310, 103] width 190 height 131
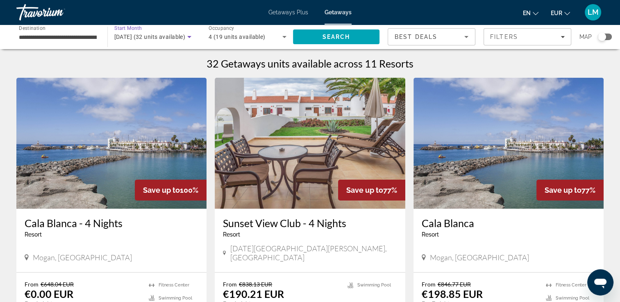
click at [146, 37] on span "February 2026 (32 units available)" at bounding box center [149, 37] width 71 height 7
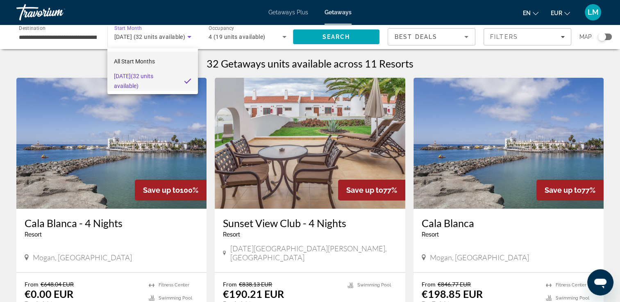
click at [131, 60] on span "All Start Months" at bounding box center [134, 61] width 41 height 7
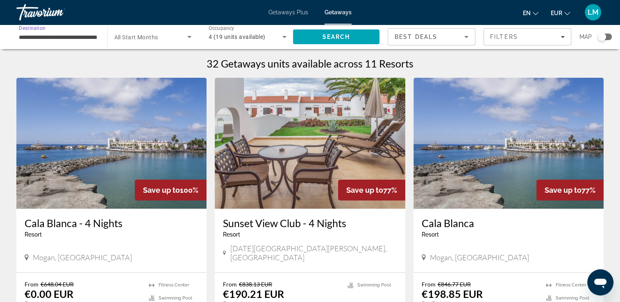
click at [72, 41] on input "**********" at bounding box center [58, 37] width 78 height 10
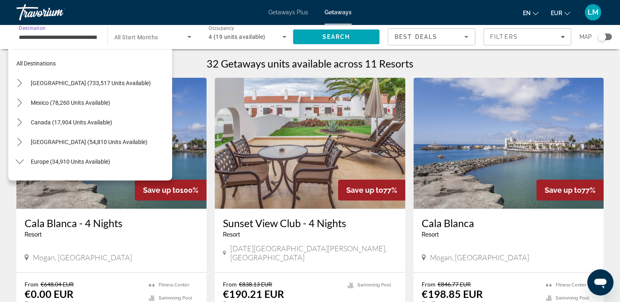
scroll to position [403, 0]
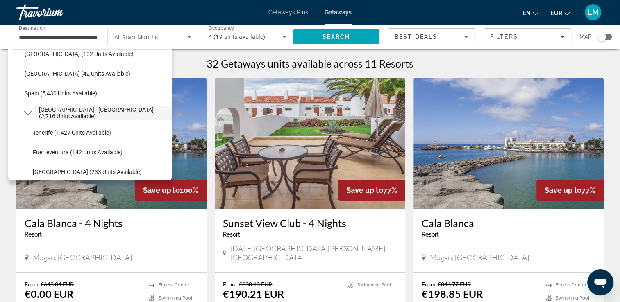
click at [40, 7] on div "Travorium" at bounding box center [57, 12] width 82 height 21
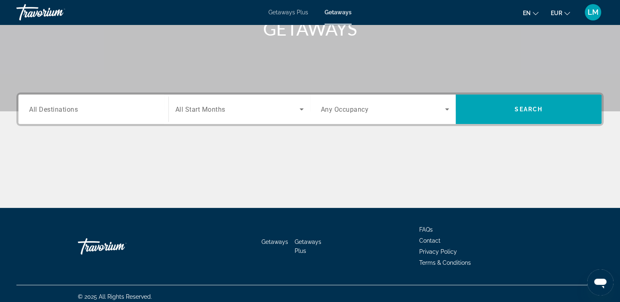
scroll to position [140, 0]
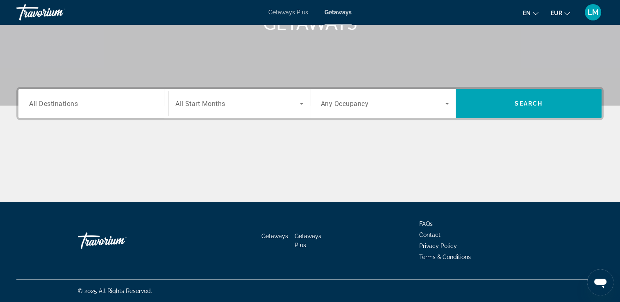
click at [133, 100] on input "Destination All Destinations" at bounding box center [93, 104] width 129 height 10
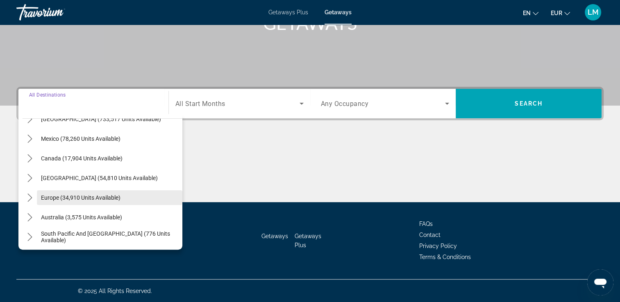
scroll to position [82, 0]
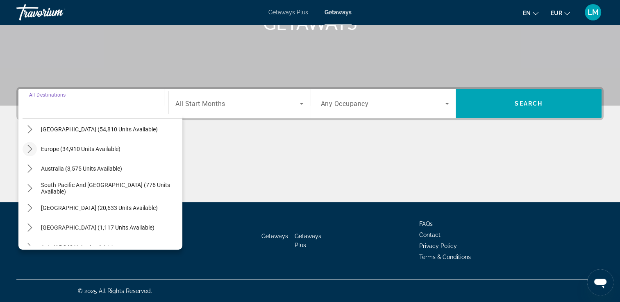
click at [30, 152] on icon "Toggle Europe (34,910 units available) submenu" at bounding box center [30, 149] width 8 height 8
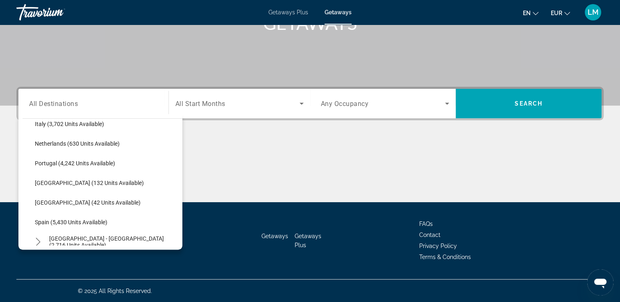
scroll to position [389, 0]
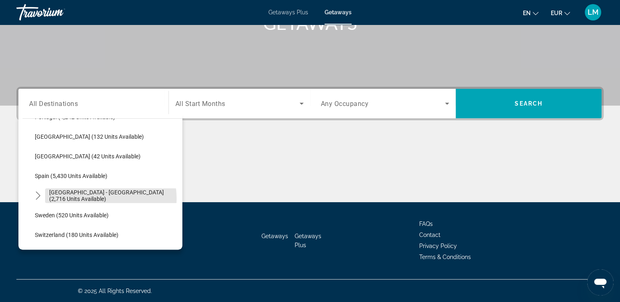
drag, startPoint x: 95, startPoint y: 198, endPoint x: 145, endPoint y: 165, distance: 59.1
click at [95, 197] on span "[GEOGRAPHIC_DATA] - [GEOGRAPHIC_DATA] (2,716 units available)" at bounding box center [113, 195] width 129 height 13
type input "**********"
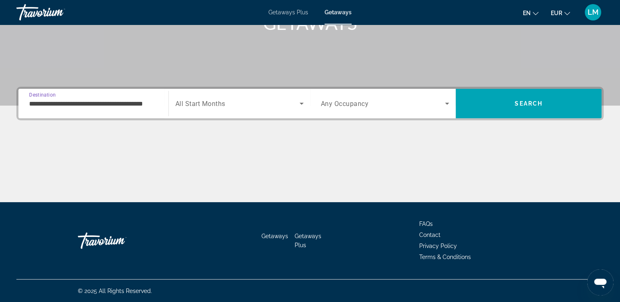
click at [203, 111] on div "Search widget" at bounding box center [239, 103] width 128 height 23
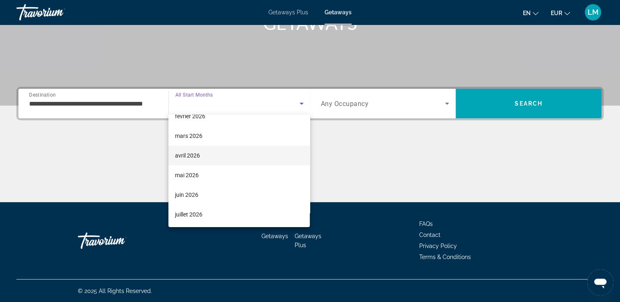
scroll to position [123, 0]
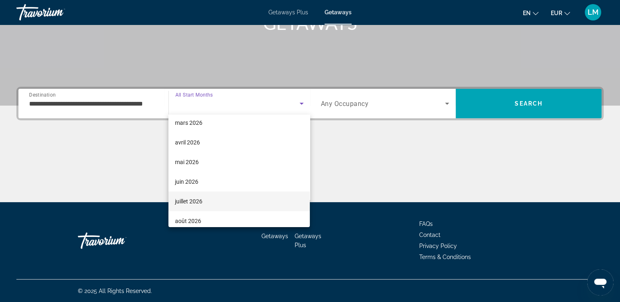
click at [221, 202] on mat-option "juillet 2026" at bounding box center [238, 202] width 141 height 20
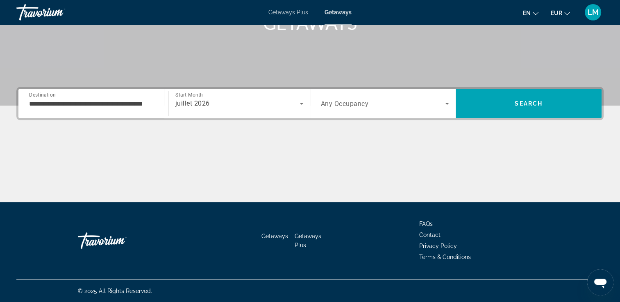
click at [367, 100] on span "Any Occupancy" at bounding box center [345, 104] width 48 height 8
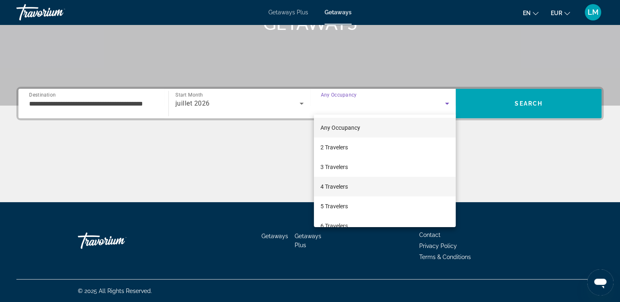
click at [347, 183] on span "4 Travelers" at bounding box center [333, 187] width 27 height 10
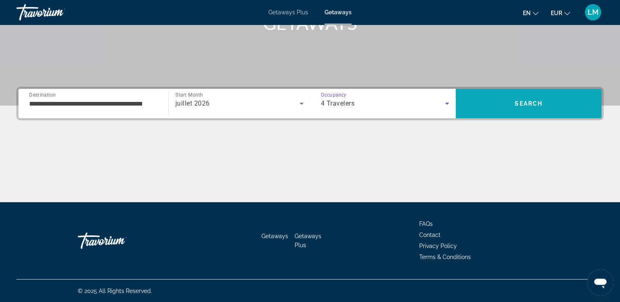
click at [510, 103] on span "Search" at bounding box center [529, 104] width 146 height 20
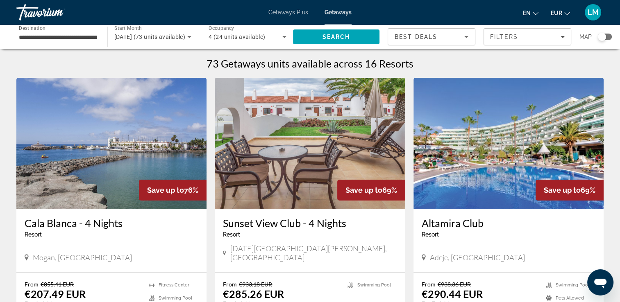
scroll to position [82, 0]
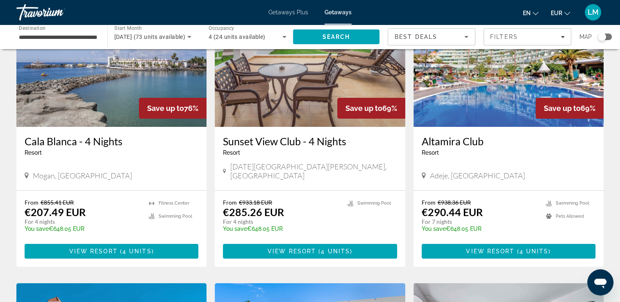
drag, startPoint x: 419, startPoint y: 138, endPoint x: 485, endPoint y: 141, distance: 65.6
click at [485, 141] on div "Altamira Club Resort - This is an adults only resort Adeje, Canary Islands" at bounding box center [508, 158] width 190 height 63
drag, startPoint x: 485, startPoint y: 141, endPoint x: 475, endPoint y: 140, distance: 10.2
copy h3 "Altamira Club"
click at [469, 89] on img "Main content" at bounding box center [508, 61] width 190 height 131
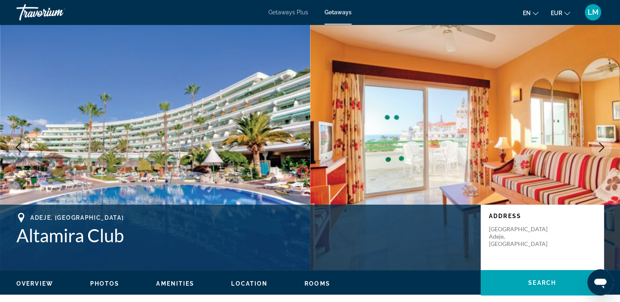
click at [596, 149] on icon "Next image" at bounding box center [601, 148] width 10 height 10
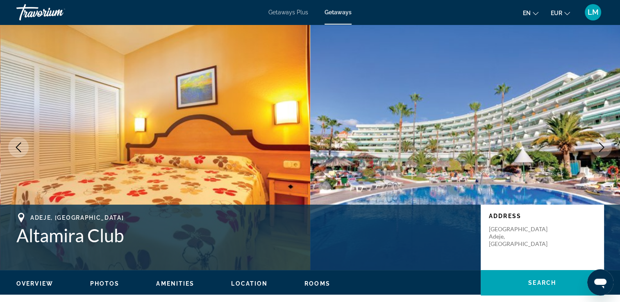
click at [603, 149] on icon "Next image" at bounding box center [601, 148] width 10 height 10
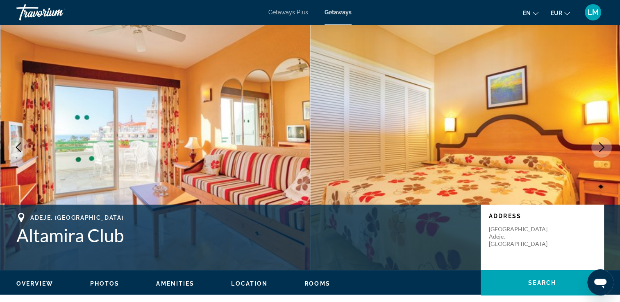
click at [603, 149] on icon "Next image" at bounding box center [601, 148] width 10 height 10
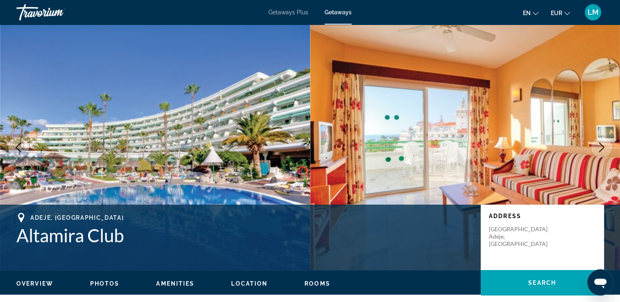
click at [603, 149] on icon "Next image" at bounding box center [601, 148] width 10 height 10
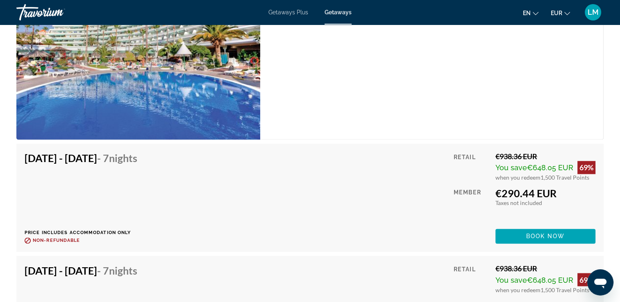
scroll to position [1270, 0]
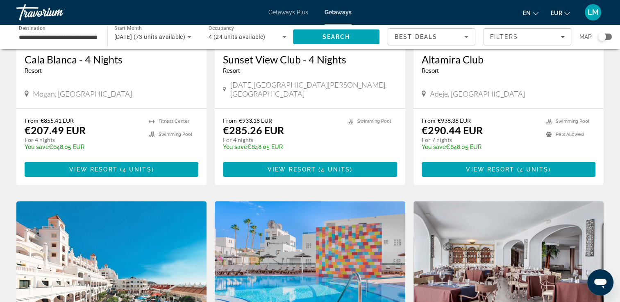
scroll to position [328, 0]
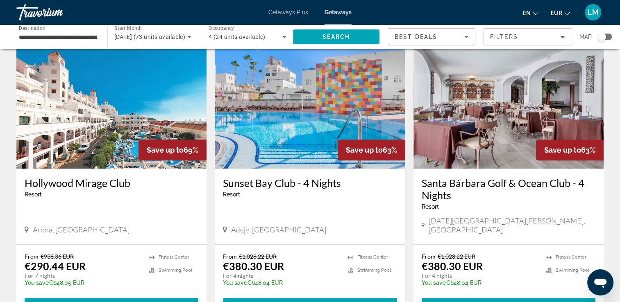
click at [58, 31] on div "**********" at bounding box center [58, 36] width 78 height 23
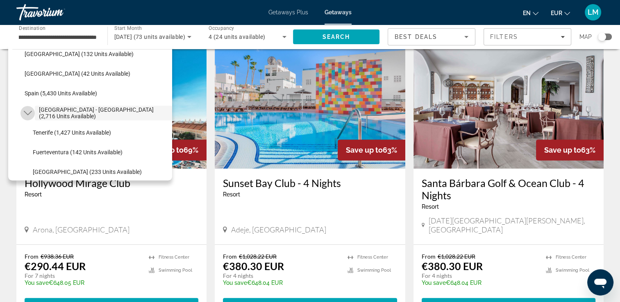
scroll to position [0, 0]
click at [29, 111] on icon "Toggle Spain - Canary Islands (2,716 units available) submenu" at bounding box center [28, 113] width 8 height 8
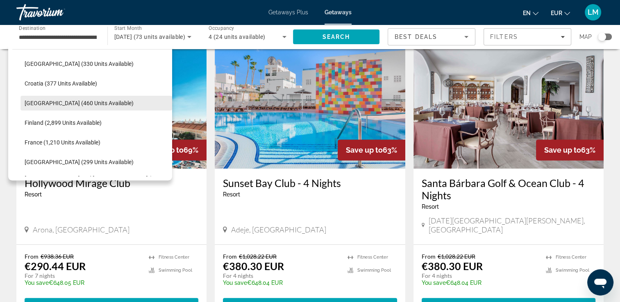
scroll to position [75, 0]
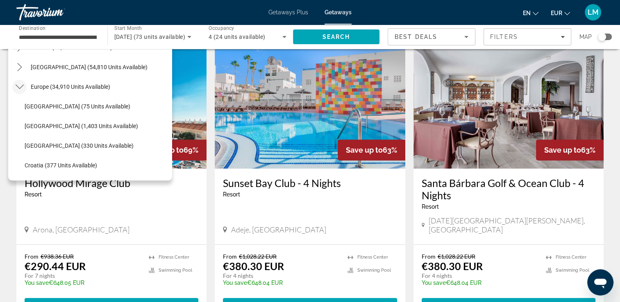
click at [20, 87] on icon "Toggle Europe (34,910 units available) submenu" at bounding box center [19, 87] width 8 height 5
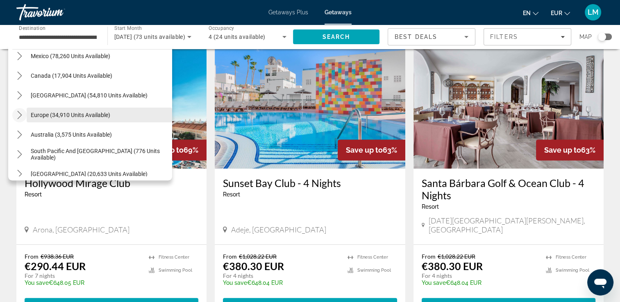
scroll to position [34, 0]
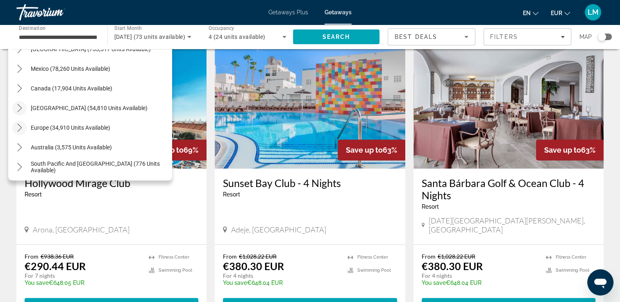
click at [23, 107] on icon "Toggle Caribbean & Atlantic Islands (54,810 units available) submenu" at bounding box center [20, 108] width 8 height 8
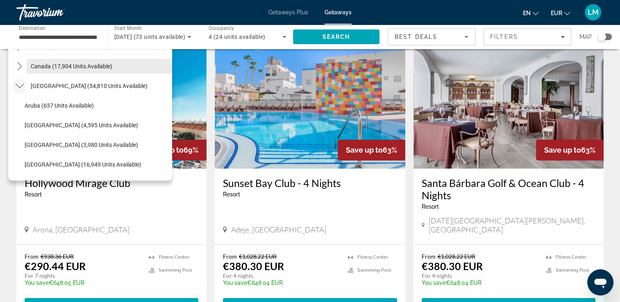
scroll to position [42, 0]
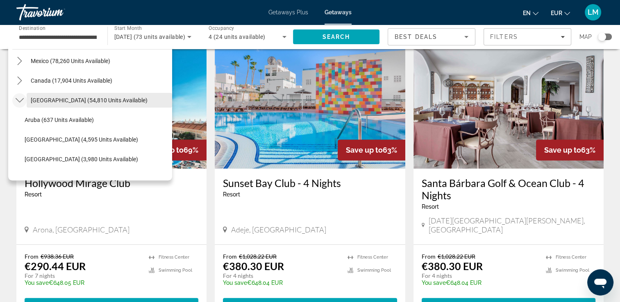
drag, startPoint x: 91, startPoint y: 89, endPoint x: 85, endPoint y: 105, distance: 17.4
click at [85, 107] on mat-tree "All destinations United States (733,517 units available) Mexico (78,260 units a…" at bounding box center [92, 267] width 160 height 511
click at [88, 98] on span "[GEOGRAPHIC_DATA] (54,810 units available)" at bounding box center [89, 100] width 117 height 7
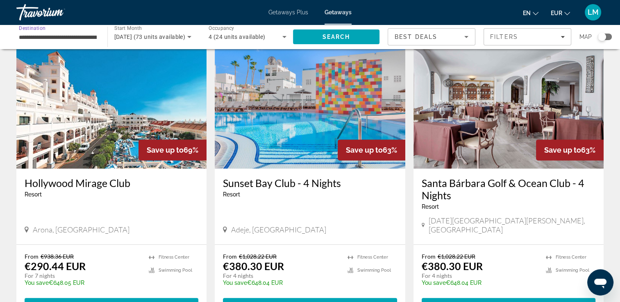
scroll to position [0, 44]
click at [165, 40] on span "July 2026 (73 units available)" at bounding box center [149, 37] width 71 height 7
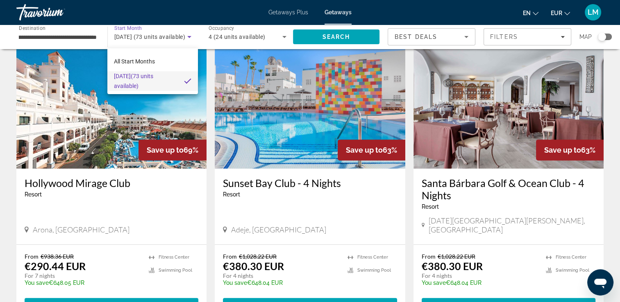
scroll to position [0, 0]
click at [143, 63] on span "All Start Months" at bounding box center [134, 61] width 41 height 7
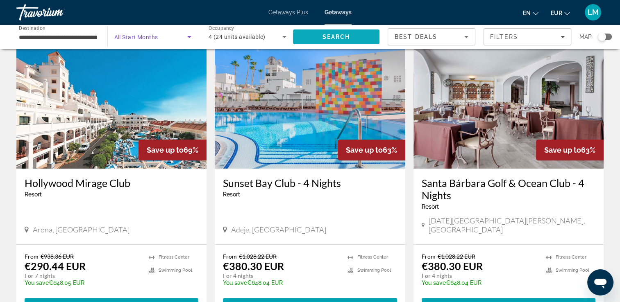
click at [333, 39] on span "Search" at bounding box center [336, 37] width 28 height 7
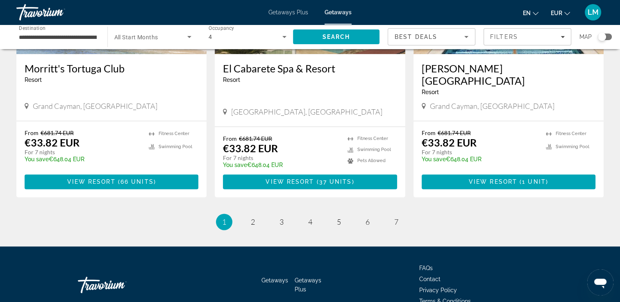
scroll to position [1041, 0]
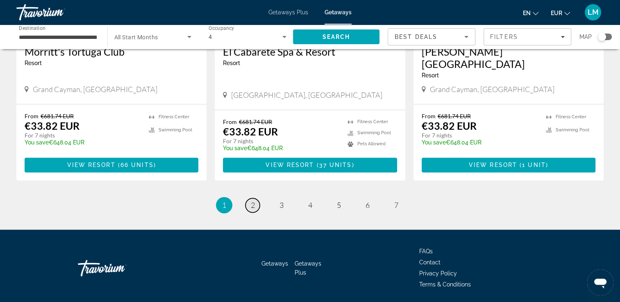
click at [256, 198] on link "page 2" at bounding box center [252, 205] width 14 height 14
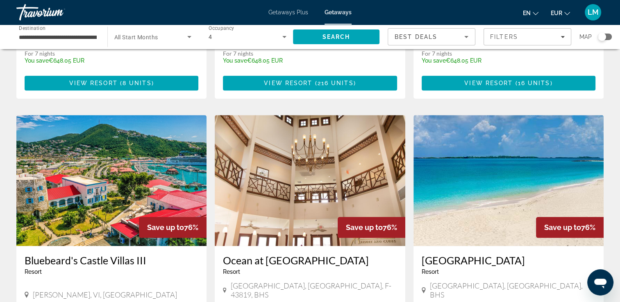
scroll to position [901, 0]
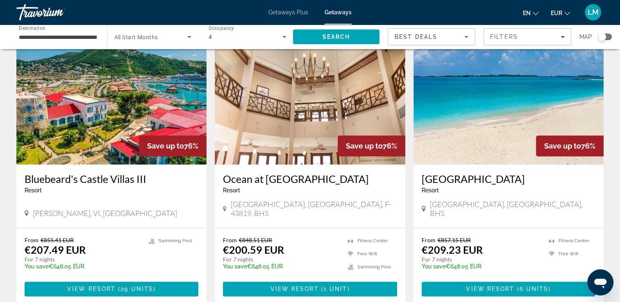
click at [610, 38] on div "Search widget" at bounding box center [605, 37] width 14 height 7
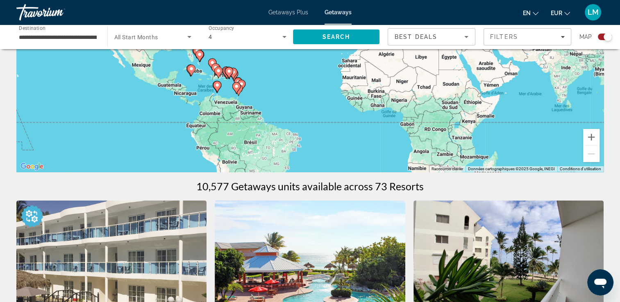
scroll to position [0, 0]
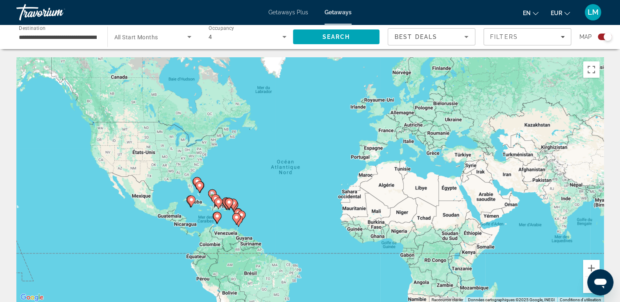
click at [241, 191] on div "Pour activer le glissement avec le clavier, appuyez sur Alt+Entrée. Une fois ce…" at bounding box center [309, 180] width 587 height 246
click at [243, 191] on div "Pour activer le glissement avec le clavier, appuyez sur Alt+Entrée. Une fois ce…" at bounding box center [309, 180] width 587 height 246
click at [244, 189] on div "Pour activer le glissement avec le clavier, appuyez sur Alt+Entrée. Une fois ce…" at bounding box center [309, 180] width 587 height 246
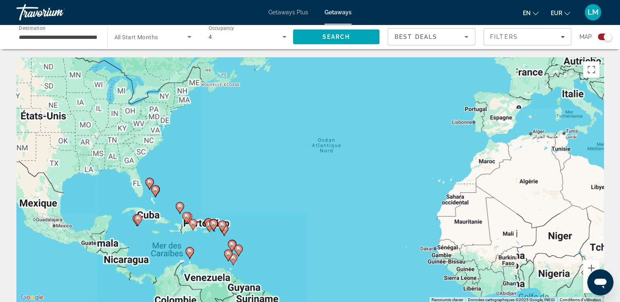
click at [244, 189] on div "Pour activer le glissement avec le clavier, appuyez sur Alt+Entrée. Une fois ce…" at bounding box center [309, 180] width 587 height 246
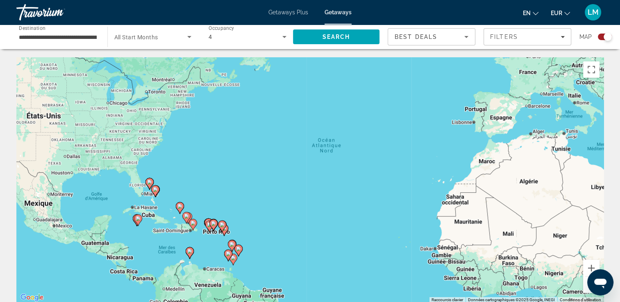
click at [244, 189] on div "Pour activer le glissement avec le clavier, appuyez sur Alt+Entrée. Une fois ce…" at bounding box center [309, 180] width 587 height 246
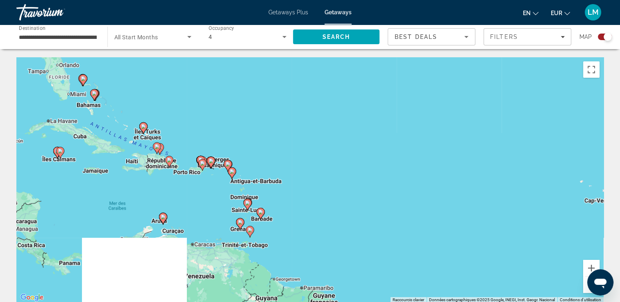
drag, startPoint x: 239, startPoint y: 179, endPoint x: 258, endPoint y: 97, distance: 84.5
click at [258, 97] on div "Pour activer le glissement avec le clavier, appuyez sur Alt+Entrée. Une fois ce…" at bounding box center [309, 180] width 587 height 246
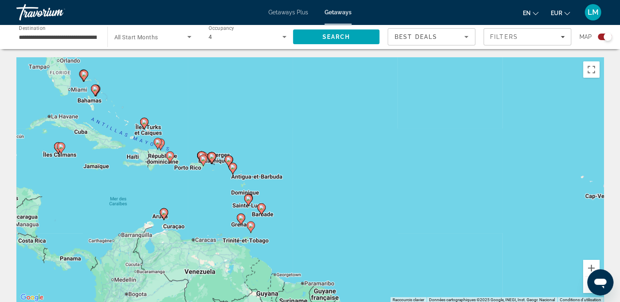
click at [317, 194] on div "Pour activer le glissement avec le clavier, appuyez sur Alt+Entrée. Une fois ce…" at bounding box center [309, 180] width 587 height 246
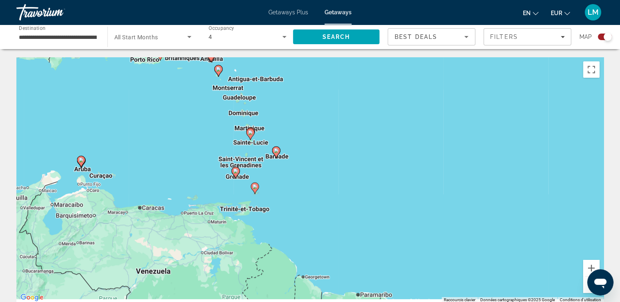
drag, startPoint x: 310, startPoint y: 202, endPoint x: 378, endPoint y: 127, distance: 101.2
click at [378, 127] on div "Pour activer le glissement avec le clavier, appuyez sur Alt+Entrée. Une fois ce…" at bounding box center [309, 180] width 587 height 246
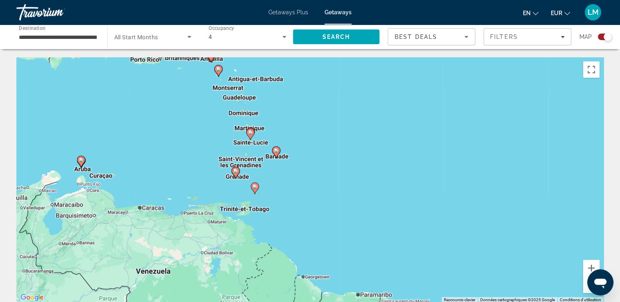
click at [328, 162] on div "Pour activer le glissement avec le clavier, appuyez sur Alt+Entrée. Une fois ce…" at bounding box center [309, 180] width 587 height 246
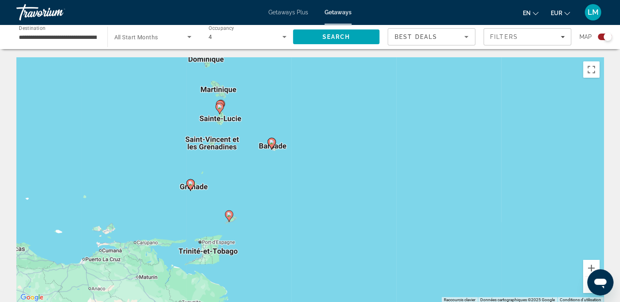
click at [312, 183] on div "Pour activer le glissement avec le clavier, appuyez sur Alt+Entrée. Une fois ce…" at bounding box center [309, 180] width 587 height 246
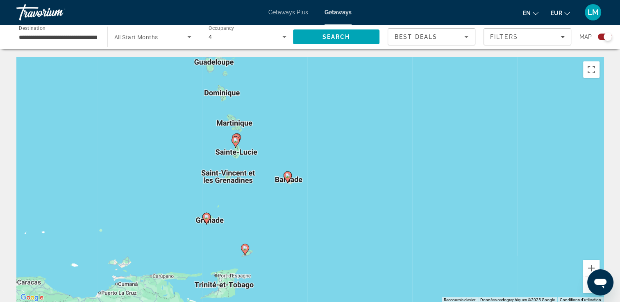
drag, startPoint x: 280, startPoint y: 168, endPoint x: 297, endPoint y: 204, distance: 39.6
click at [297, 204] on div "Pour activer le glissement avec le clavier, appuyez sur Alt+Entrée. Une fois ce…" at bounding box center [309, 180] width 587 height 246
click at [277, 154] on div "Pour activer le glissement avec le clavier, appuyez sur Alt+Entrée. Une fois ce…" at bounding box center [309, 180] width 587 height 246
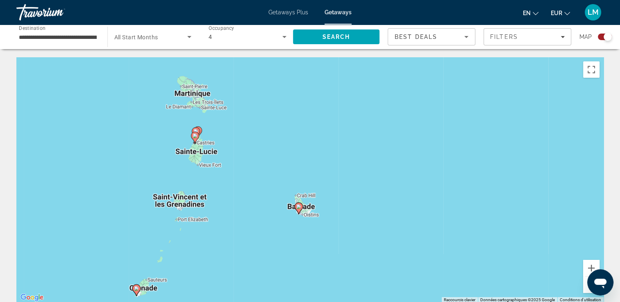
click at [81, 38] on input "**********" at bounding box center [58, 37] width 78 height 10
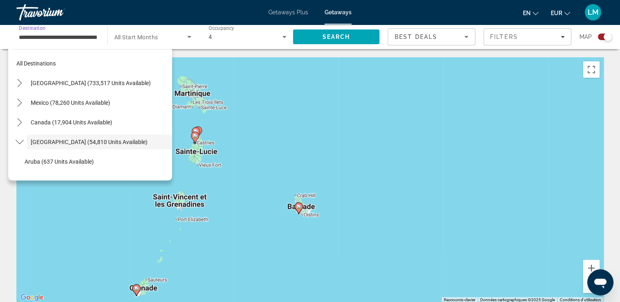
scroll to position [29, 0]
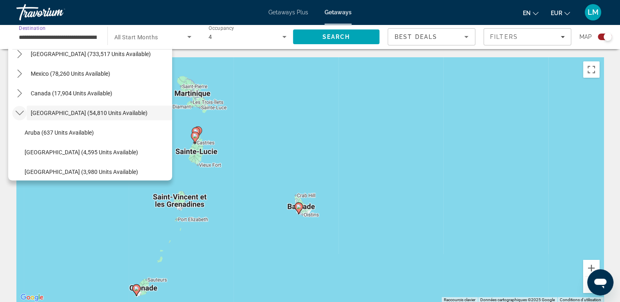
click at [20, 110] on icon "Toggle Caribbean & Atlantic Islands (54,810 units available) submenu" at bounding box center [20, 113] width 8 height 8
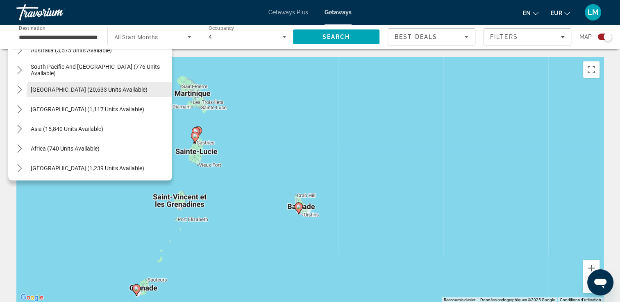
scroll to position [133, 0]
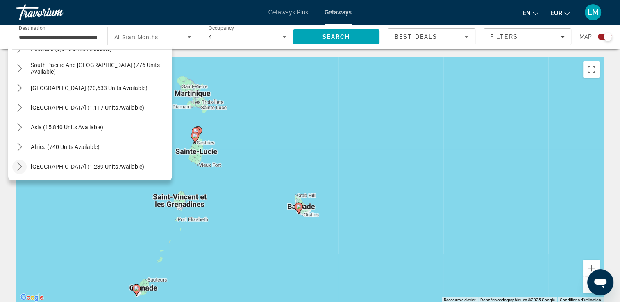
click at [21, 165] on icon "Toggle Middle East (1,239 units available) submenu" at bounding box center [20, 167] width 8 height 8
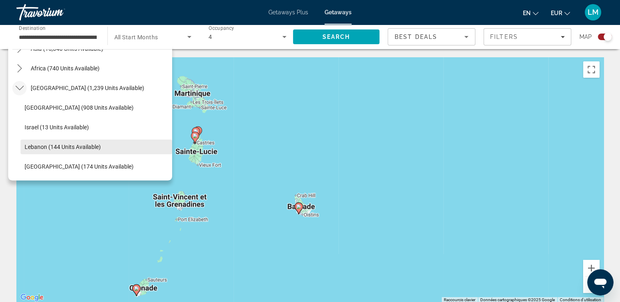
scroll to position [82, 0]
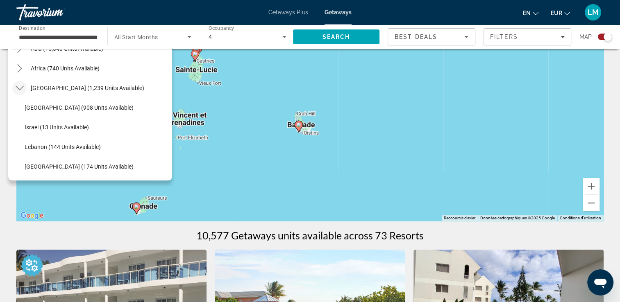
click at [20, 90] on icon "Toggle Middle East (1,239 units available) submenu" at bounding box center [20, 88] width 8 height 8
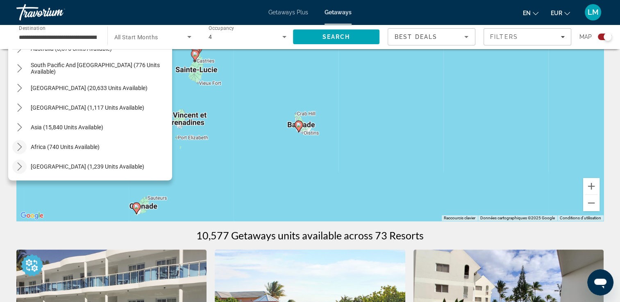
click at [21, 147] on icon "Toggle Africa (740 units available) submenu" at bounding box center [19, 147] width 5 height 8
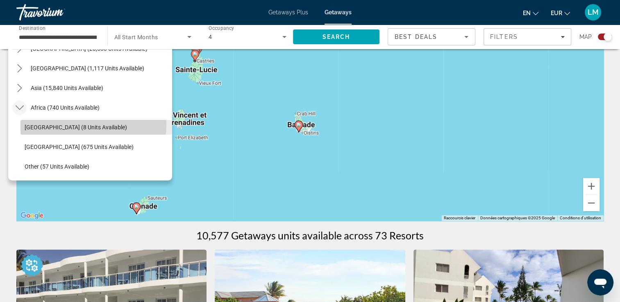
click at [90, 125] on span "Morocco (8 units available)" at bounding box center [76, 127] width 102 height 7
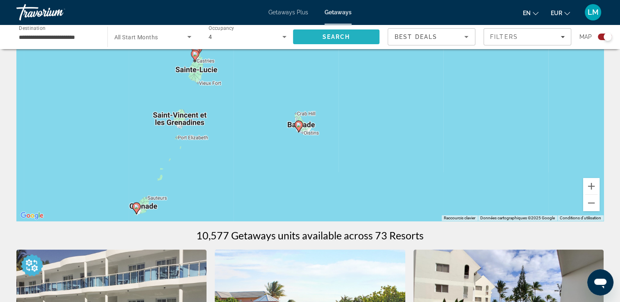
click at [327, 39] on span "Search" at bounding box center [336, 37] width 28 height 7
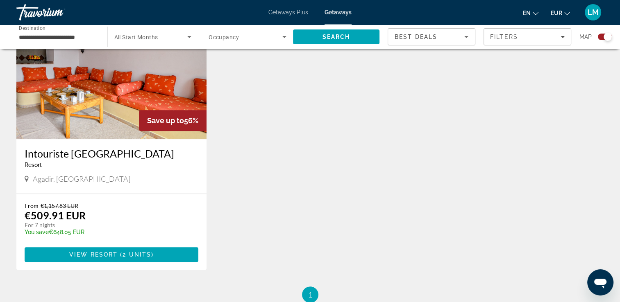
scroll to position [318, 0]
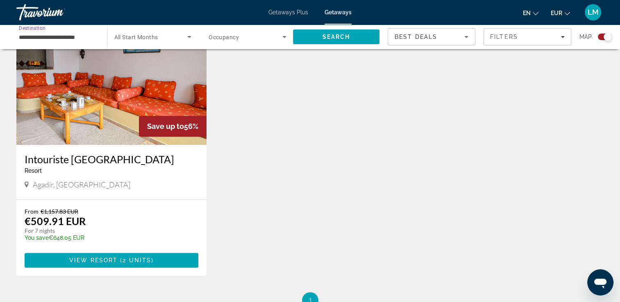
click at [83, 35] on input "**********" at bounding box center [58, 37] width 78 height 10
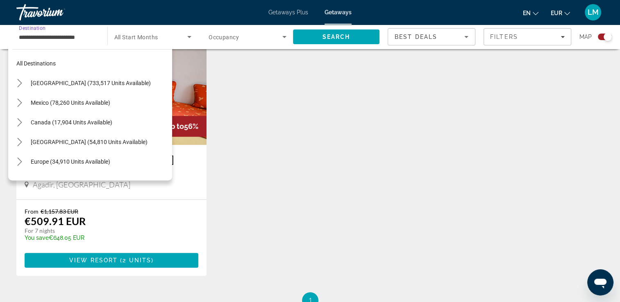
scroll to position [186, 0]
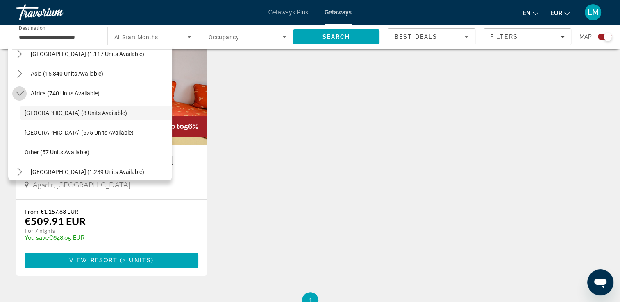
click at [16, 97] on mat-icon "Toggle Africa (740 units available) submenu" at bounding box center [19, 93] width 14 height 14
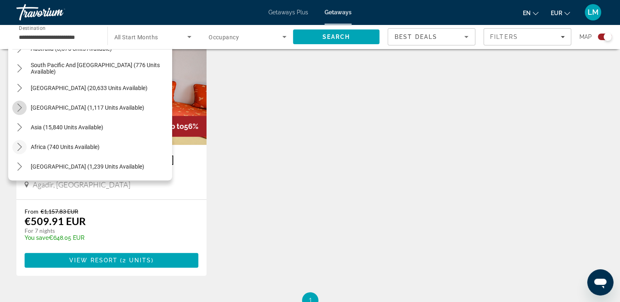
click at [20, 109] on icon "Toggle Central America (1,117 units available) submenu" at bounding box center [19, 108] width 5 height 8
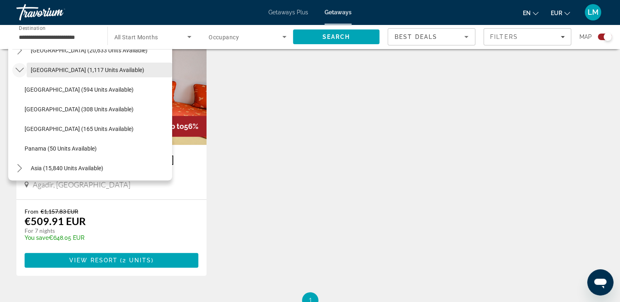
scroll to position [129, 0]
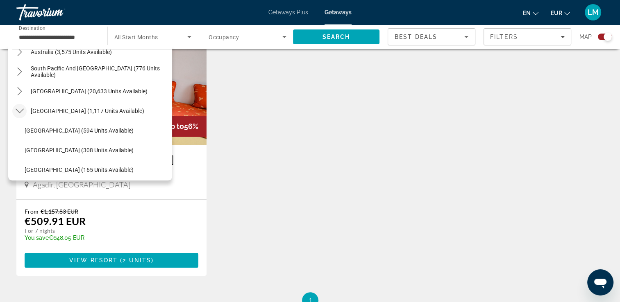
click at [19, 109] on icon "Toggle Central America (1,117 units available) submenu" at bounding box center [20, 111] width 8 height 8
click at [17, 95] on icon "Toggle South America (20,633 units available) submenu" at bounding box center [20, 91] width 8 height 8
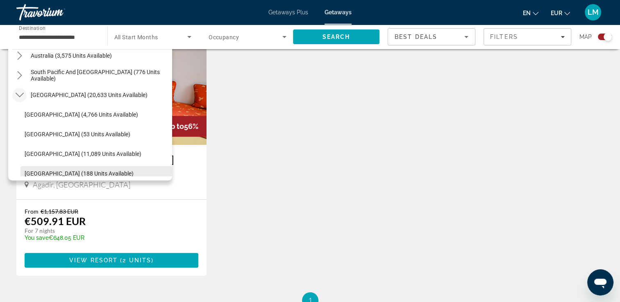
scroll to position [120, 0]
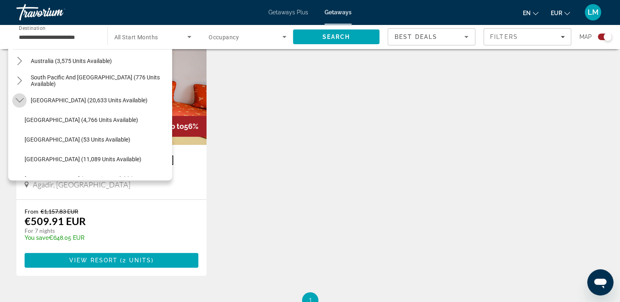
click at [21, 103] on icon "Toggle South America (20,633 units available) submenu" at bounding box center [20, 100] width 8 height 8
click at [21, 84] on icon "Toggle South Pacific and Oceania (776 units available) submenu" at bounding box center [20, 81] width 8 height 8
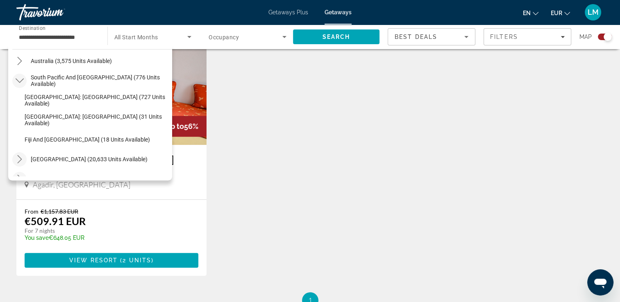
click at [20, 79] on icon "Toggle South Pacific and Oceania (776 units available) submenu" at bounding box center [20, 81] width 8 height 8
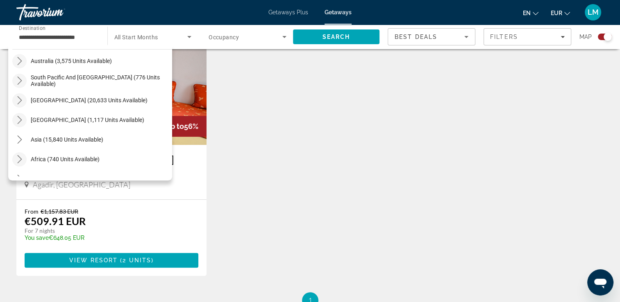
click at [21, 65] on icon "Toggle Australia (3,575 units available) submenu" at bounding box center [20, 61] width 8 height 8
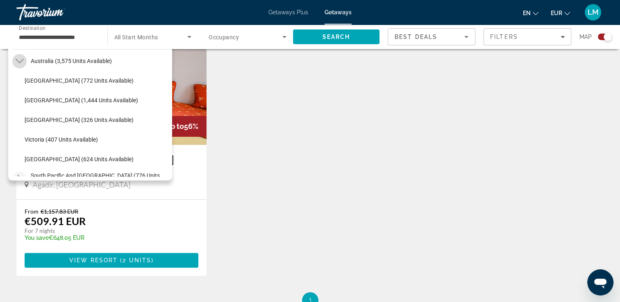
click at [21, 65] on icon "Toggle Australia (3,575 units available) submenu" at bounding box center [20, 61] width 8 height 8
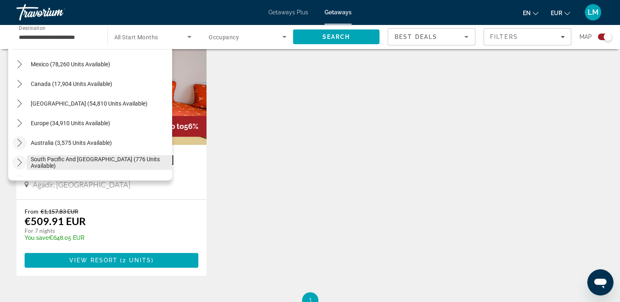
scroll to position [0, 0]
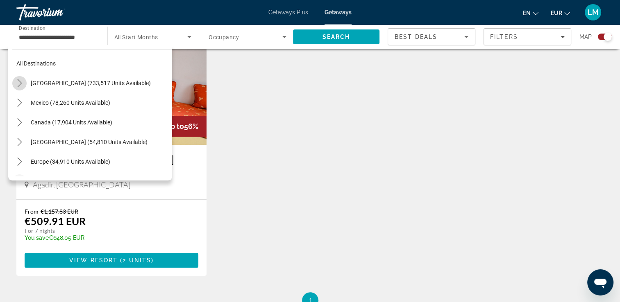
click at [16, 79] on icon "Toggle United States (733,517 units available) submenu" at bounding box center [20, 83] width 8 height 8
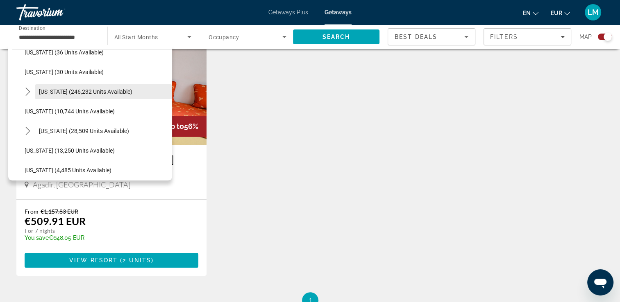
scroll to position [170, 0]
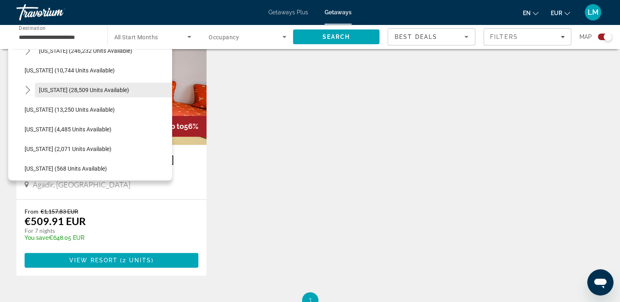
click at [103, 91] on span "[US_STATE] (28,509 units available)" at bounding box center [84, 90] width 90 height 7
type input "**********"
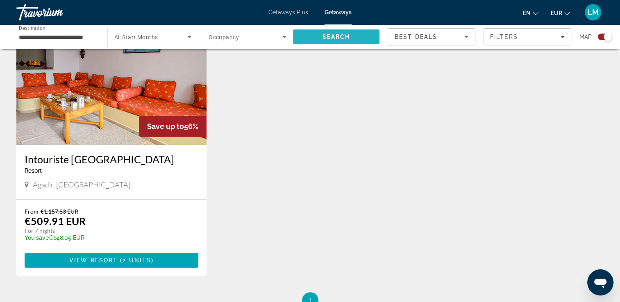
click at [351, 43] on span "Search" at bounding box center [336, 37] width 87 height 20
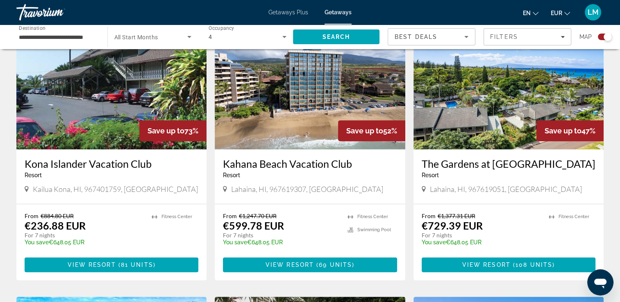
scroll to position [328, 0]
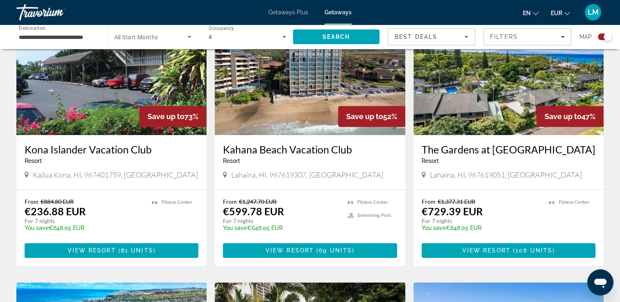
drag, startPoint x: 218, startPoint y: 150, endPoint x: 354, endPoint y: 154, distance: 136.5
click at [354, 154] on div "Kahana Beach Vacation Club Resort - This is an adults only resort Lahaina, HI, …" at bounding box center [310, 162] width 190 height 54
drag, startPoint x: 354, startPoint y: 154, endPoint x: 328, endPoint y: 152, distance: 26.8
copy h3 "Kahana Beach Vacation Club"
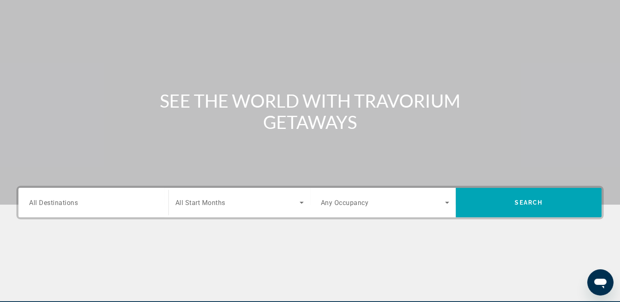
scroll to position [82, 0]
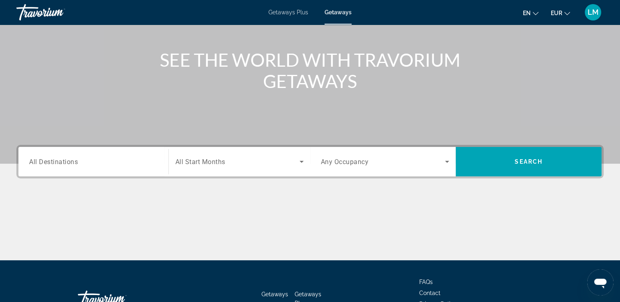
click at [52, 161] on span "All Destinations" at bounding box center [53, 162] width 49 height 8
click at [52, 161] on input "Destination All Destinations" at bounding box center [93, 162] width 129 height 10
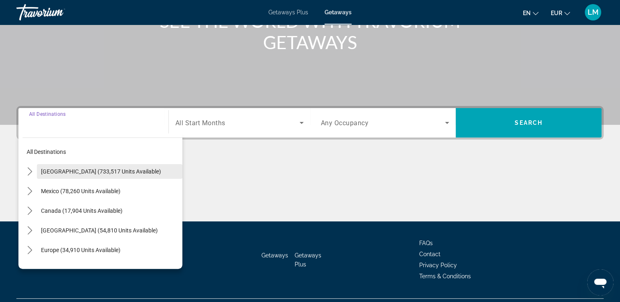
scroll to position [140, 0]
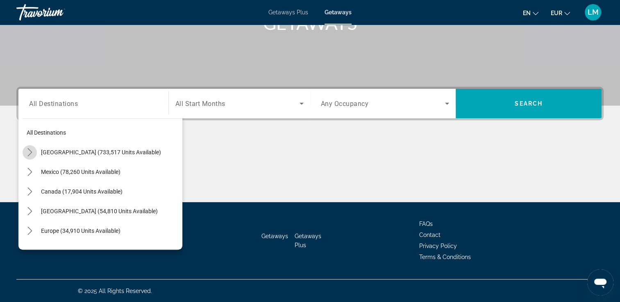
click at [26, 150] on icon "Toggle United States (733,517 units available) submenu" at bounding box center [30, 152] width 8 height 8
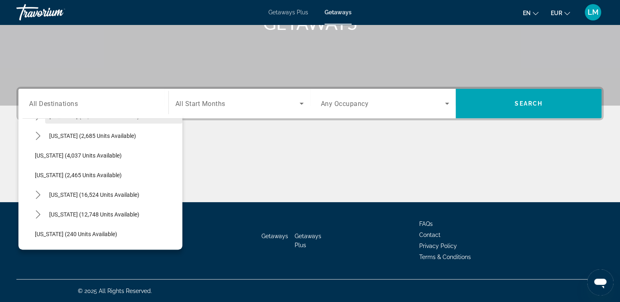
scroll to position [515, 0]
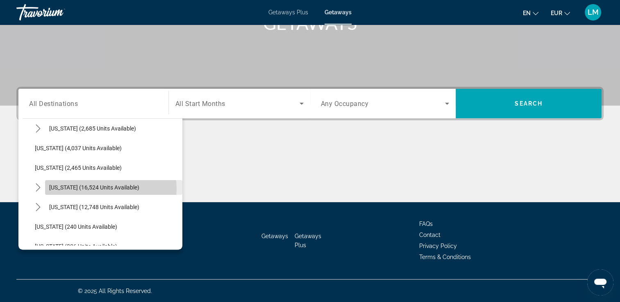
click at [107, 189] on span "[US_STATE] (16,524 units available)" at bounding box center [94, 187] width 90 height 7
type input "**********"
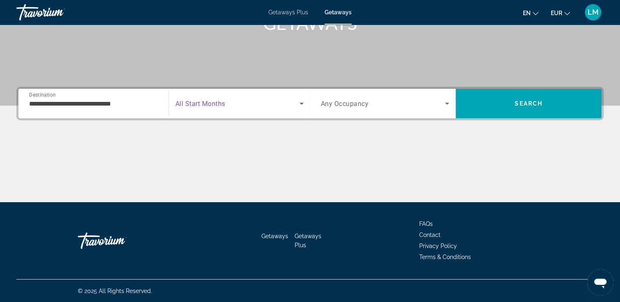
click at [250, 106] on span "Search widget" at bounding box center [237, 104] width 124 height 10
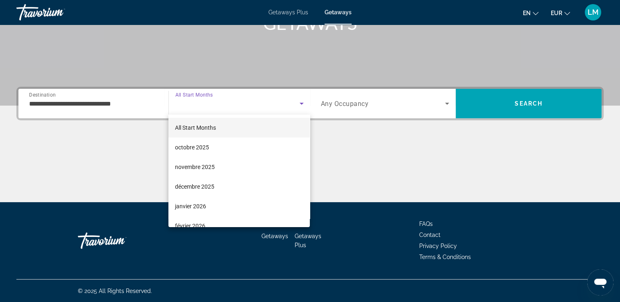
click at [250, 106] on div at bounding box center [310, 151] width 620 height 302
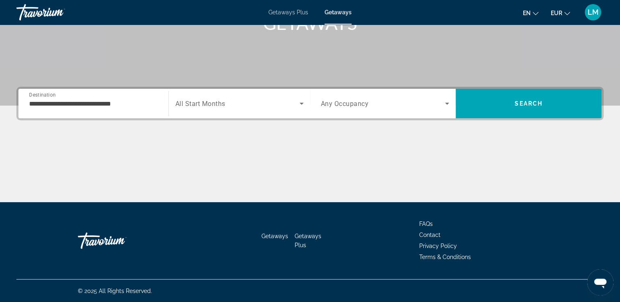
click at [365, 103] on span "Any Occupancy" at bounding box center [345, 104] width 48 height 8
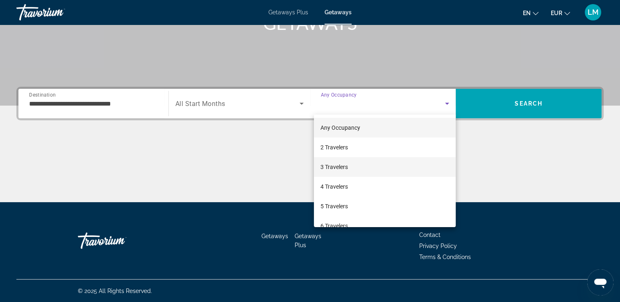
drag, startPoint x: 342, startPoint y: 183, endPoint x: 397, endPoint y: 166, distance: 57.3
click at [342, 182] on span "4 Travelers" at bounding box center [333, 187] width 27 height 10
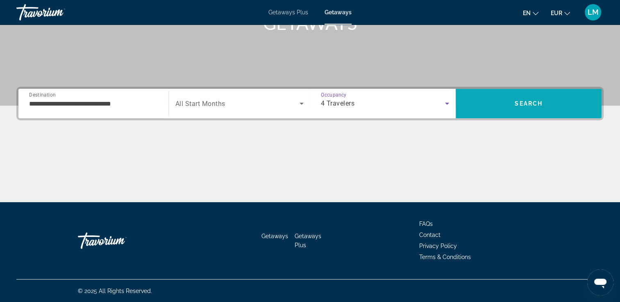
click at [529, 101] on span "Search" at bounding box center [528, 103] width 28 height 7
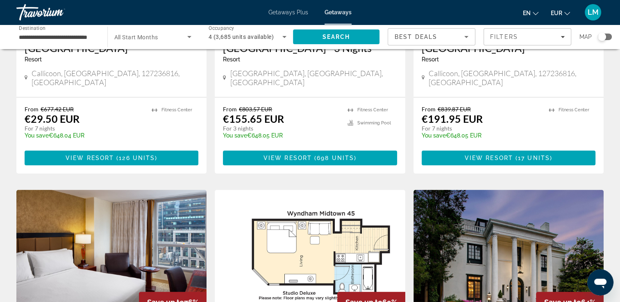
scroll to position [246, 0]
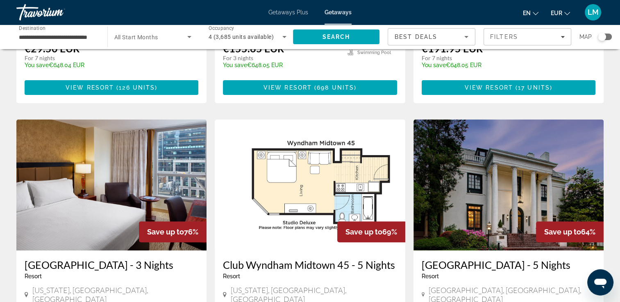
click at [604, 38] on div "Search widget" at bounding box center [602, 37] width 8 height 8
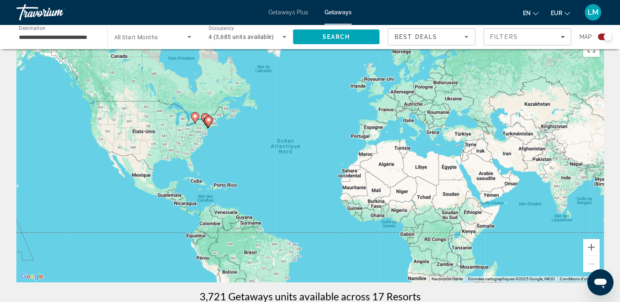
scroll to position [0, 0]
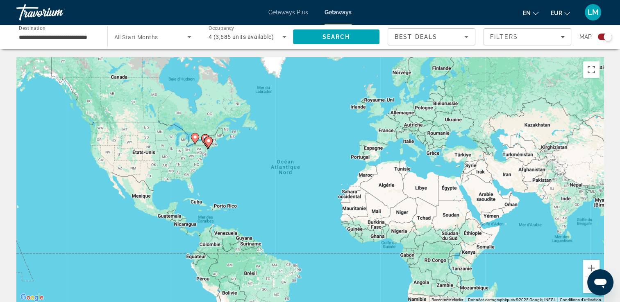
click at [215, 136] on div "Pour activer le glissement avec le clavier, appuyez sur Alt+Entrée. Une fois ce…" at bounding box center [309, 180] width 587 height 246
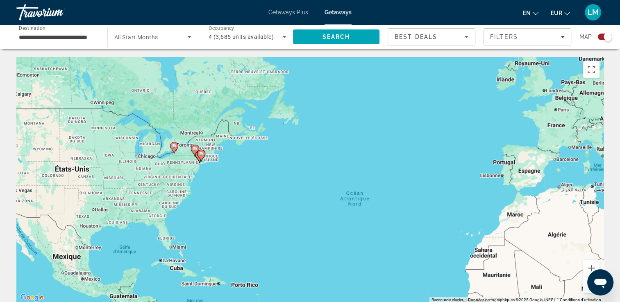
click at [215, 135] on div "Pour activer le glissement avec le clavier, appuyez sur Alt+Entrée. Une fois ce…" at bounding box center [309, 180] width 587 height 246
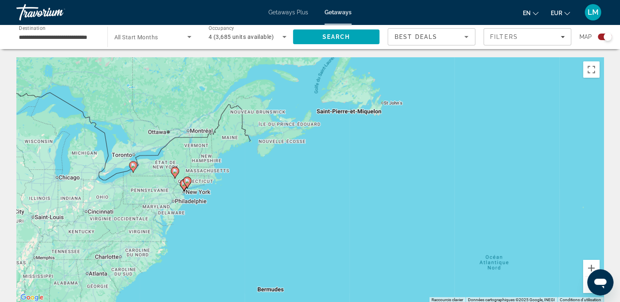
click at [213, 213] on div "Pour activer le glissement avec le clavier, appuyez sur Alt+Entrée. Une fois ce…" at bounding box center [309, 180] width 587 height 246
click at [213, 212] on div "Pour activer le glissement avec le clavier, appuyez sur Alt+Entrée. Une fois ce…" at bounding box center [309, 180] width 587 height 246
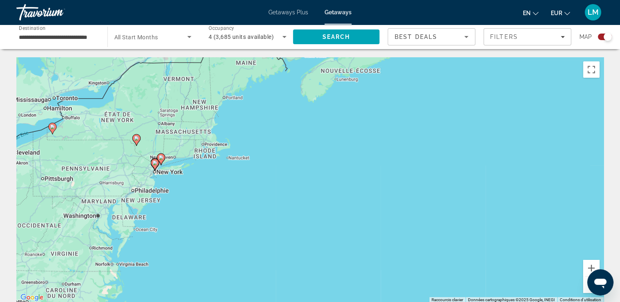
drag, startPoint x: 211, startPoint y: 200, endPoint x: 269, endPoint y: 206, distance: 58.4
click at [271, 206] on div "Pour activer le glissement avec le clavier, appuyez sur Alt+Entrée. Une fois ce…" at bounding box center [309, 180] width 587 height 246
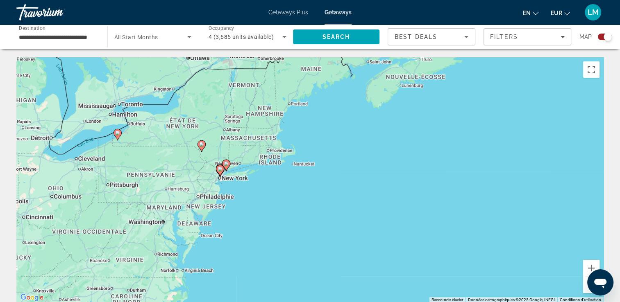
click at [251, 196] on div "Pour activer le glissement avec le clavier, appuyez sur Alt+Entrée. Une fois ce…" at bounding box center [309, 180] width 587 height 246
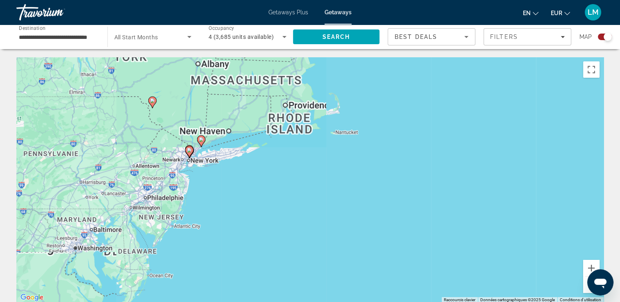
click at [251, 195] on div "Pour activer le glissement avec le clavier, appuyez sur Alt+Entrée. Une fois ce…" at bounding box center [309, 180] width 587 height 246
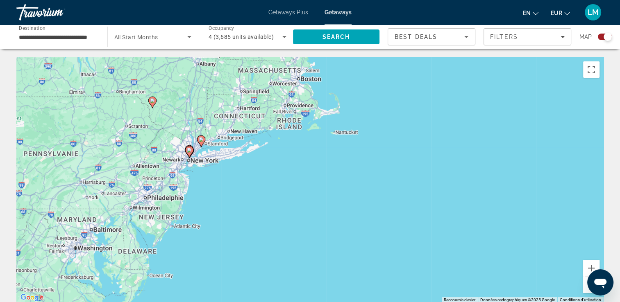
click at [251, 195] on div "Pour activer le glissement avec le clavier, appuyez sur Alt+Entrée. Une fois ce…" at bounding box center [309, 180] width 587 height 246
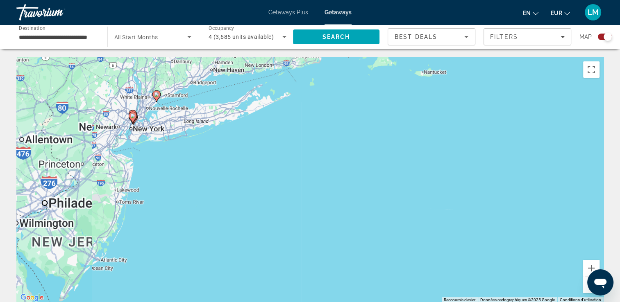
drag, startPoint x: 215, startPoint y: 175, endPoint x: 287, endPoint y: 203, distance: 77.3
click at [287, 203] on div "Pour activer le glissement avec le clavier, appuyez sur Alt+Entrée. Une fois ce…" at bounding box center [309, 180] width 587 height 246
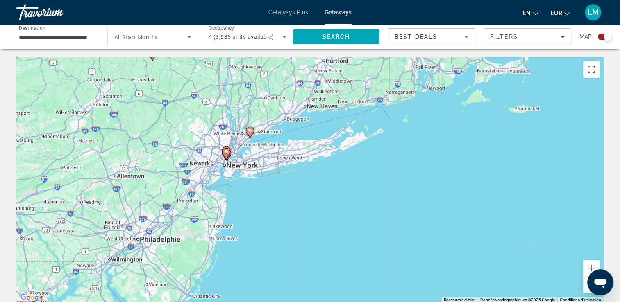
click at [256, 191] on div "Pour activer le glissement avec le clavier, appuyez sur Alt+Entrée. Une fois ce…" at bounding box center [309, 180] width 587 height 246
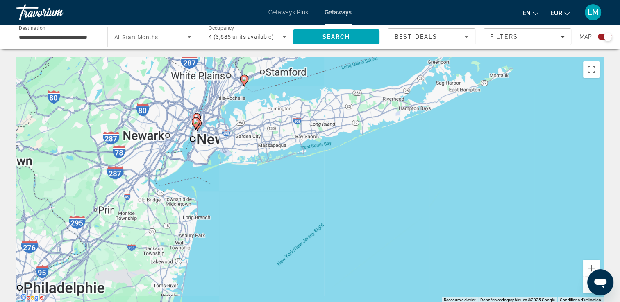
click at [254, 186] on div "Pour activer le glissement avec le clavier, appuyez sur Alt+Entrée. Une fois ce…" at bounding box center [309, 180] width 587 height 246
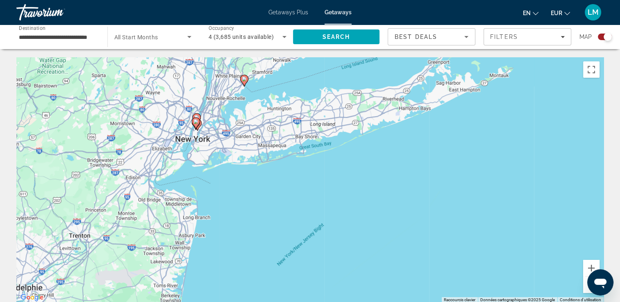
click at [254, 186] on div "Pour activer le glissement avec le clavier, appuyez sur Alt+Entrée. Une fois ce…" at bounding box center [309, 180] width 587 height 246
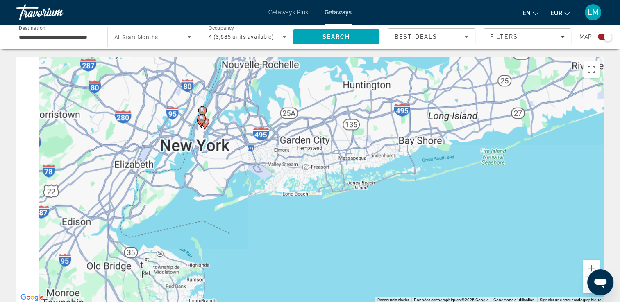
drag, startPoint x: 239, startPoint y: 170, endPoint x: 320, endPoint y: 236, distance: 104.5
click at [326, 242] on div "Pour activer le glissement avec le clavier, appuyez sur Alt+Entrée. Une fois ce…" at bounding box center [309, 180] width 587 height 246
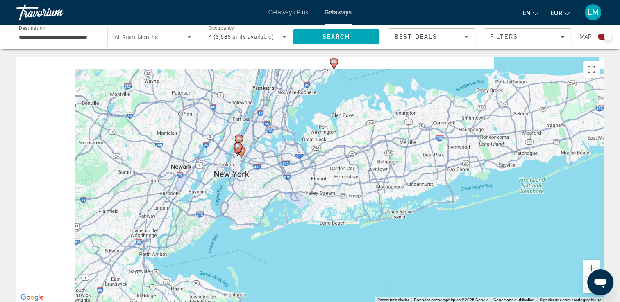
click at [264, 204] on div "Pour activer le glissement avec le clavier, appuyez sur Alt+Entrée. Une fois ce…" at bounding box center [309, 180] width 587 height 246
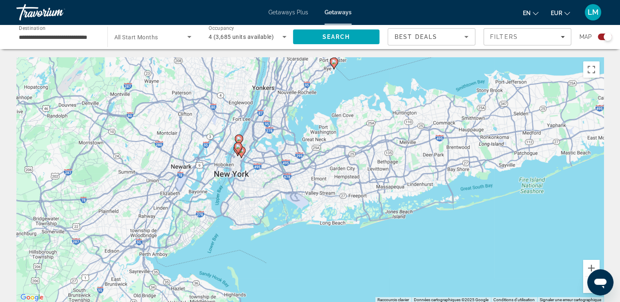
click at [264, 204] on div "Pour activer le glissement avec le clavier, appuyez sur Alt+Entrée. Une fois ce…" at bounding box center [309, 180] width 587 height 246
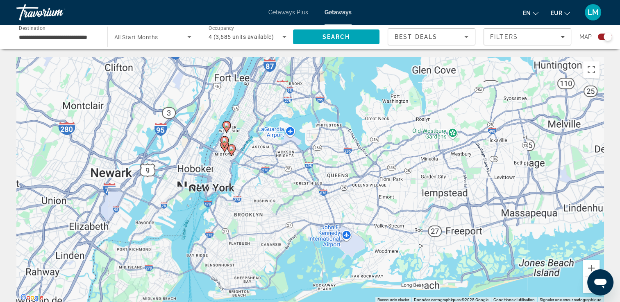
click at [268, 225] on div "Pour activer le glissement avec le clavier, appuyez sur Alt+Entrée. Une fois ce…" at bounding box center [309, 180] width 587 height 246
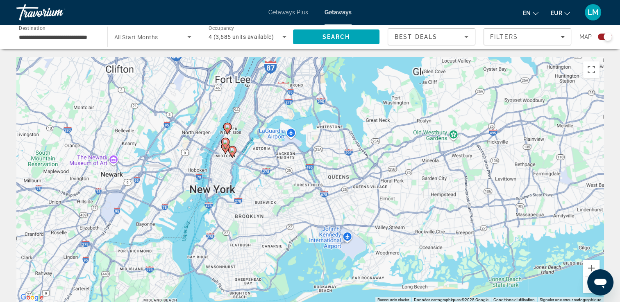
click at [254, 196] on div "Pour activer le glissement avec le clavier, appuyez sur Alt+Entrée. Une fois ce…" at bounding box center [309, 180] width 587 height 246
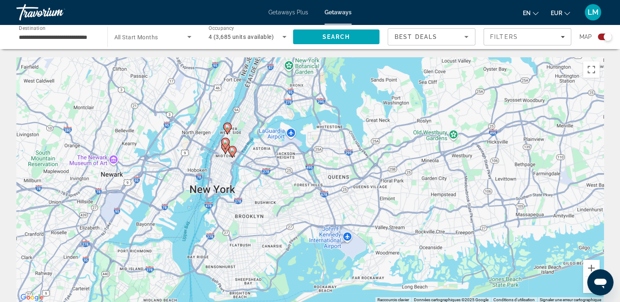
click at [254, 196] on div "Pour activer le glissement avec le clavier, appuyez sur Alt+Entrée. Une fois ce…" at bounding box center [309, 180] width 587 height 246
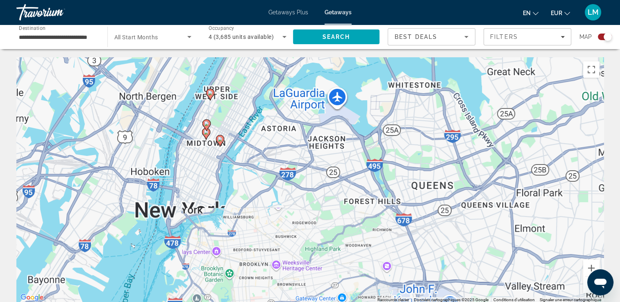
drag, startPoint x: 256, startPoint y: 208, endPoint x: 261, endPoint y: 218, distance: 12.1
click at [262, 218] on div "Pour activer le glissement avec le clavier, appuyez sur Alt+Entrée. Une fois ce…" at bounding box center [309, 180] width 587 height 246
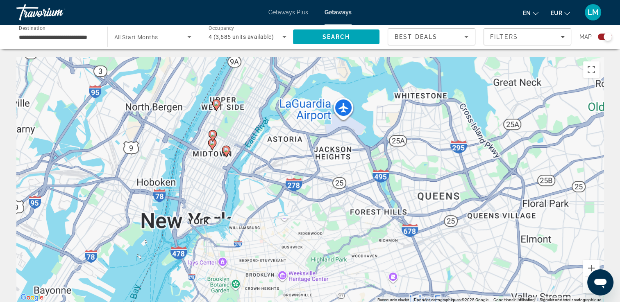
click at [251, 201] on div "Pour activer le glissement avec le clavier, appuyez sur Alt+Entrée. Une fois ce…" at bounding box center [309, 180] width 587 height 246
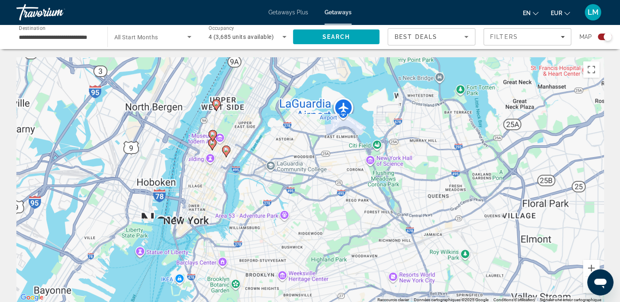
click at [251, 199] on div "Pour activer le glissement avec le clavier, appuyez sur Alt+Entrée. Une fois ce…" at bounding box center [309, 180] width 587 height 246
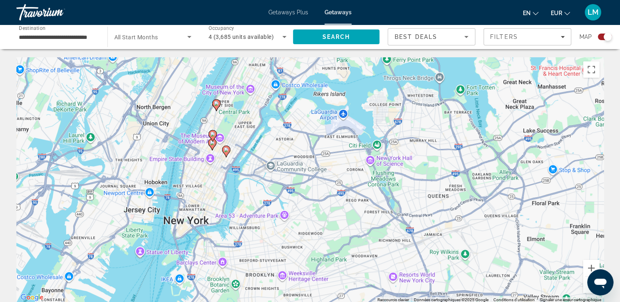
click at [250, 198] on div "Pour activer le glissement avec le clavier, appuyez sur Alt+Entrée. Une fois ce…" at bounding box center [309, 180] width 587 height 246
click at [250, 199] on div "Pour activer le glissement avec le clavier, appuyez sur Alt+Entrée. Une fois ce…" at bounding box center [309, 180] width 587 height 246
click at [249, 197] on div "Pour activer le glissement avec le clavier, appuyez sur Alt+Entrée. Une fois ce…" at bounding box center [309, 180] width 587 height 246
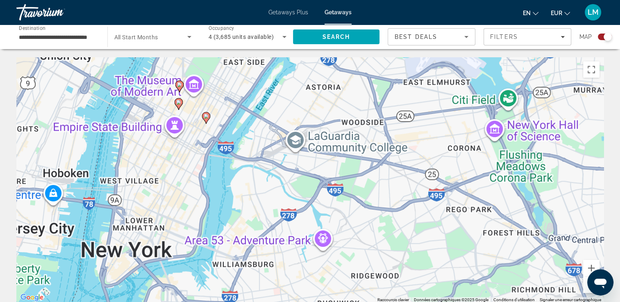
drag, startPoint x: 223, startPoint y: 169, endPoint x: 252, endPoint y: 216, distance: 55.0
click at [252, 217] on div "Pour activer le glissement avec le clavier, appuyez sur Alt+Entrée. Une fois ce…" at bounding box center [309, 180] width 587 height 246
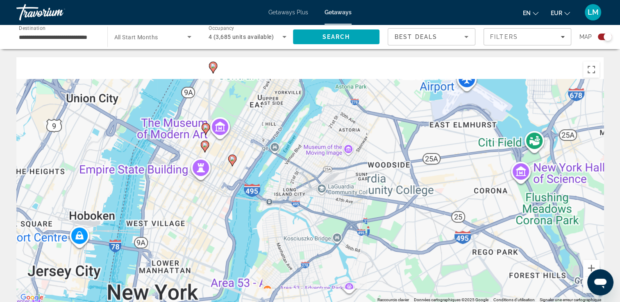
click at [231, 159] on image "Main content" at bounding box center [232, 158] width 5 height 5
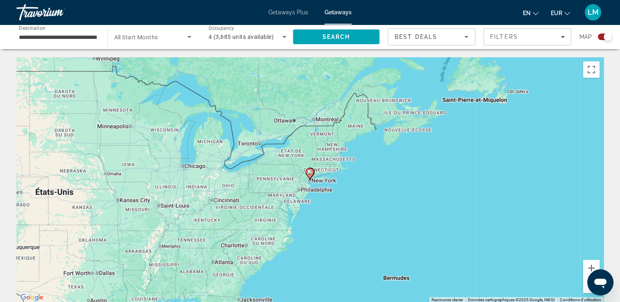
click at [311, 172] on image "Main content" at bounding box center [309, 172] width 5 height 5
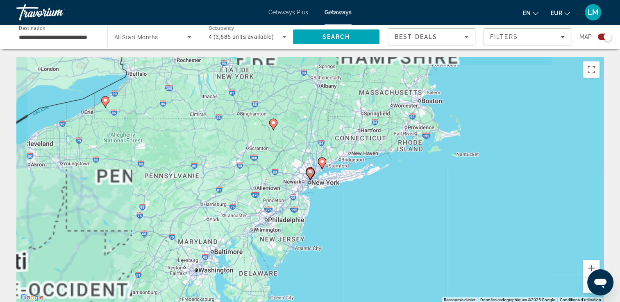
click at [311, 172] on image "Main content" at bounding box center [310, 172] width 5 height 5
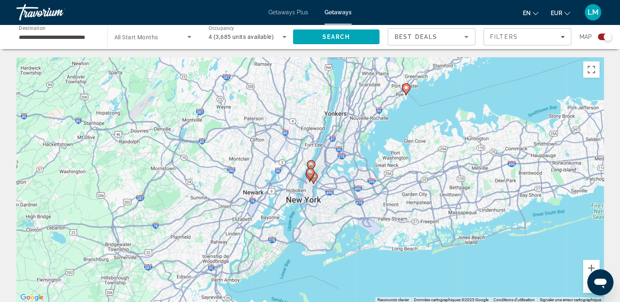
click at [311, 172] on image "Main content" at bounding box center [310, 172] width 5 height 5
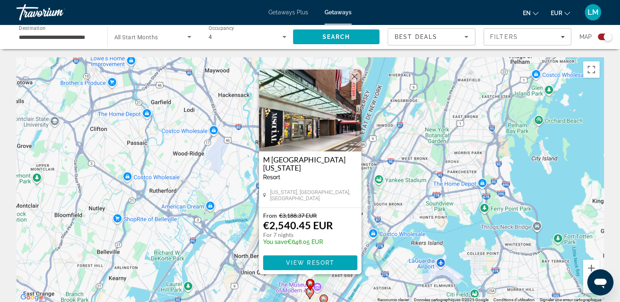
click at [392, 222] on div "Pour activer le glissement avec le clavier, appuyez sur Alt+Entrée. Une fois ce…" at bounding box center [309, 180] width 587 height 246
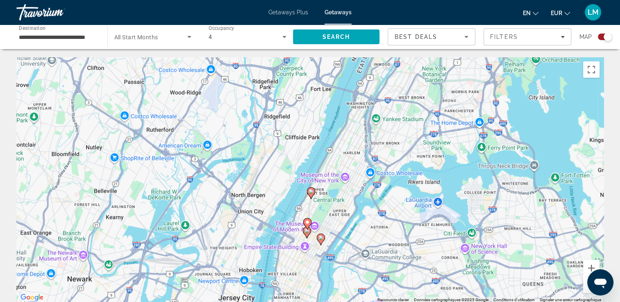
drag, startPoint x: 387, startPoint y: 227, endPoint x: 365, endPoint y: 168, distance: 62.9
click at [381, 154] on div "Pour activer le glissement avec le clavier, appuyez sur Alt+Entrée. Une fois ce…" at bounding box center [309, 180] width 587 height 246
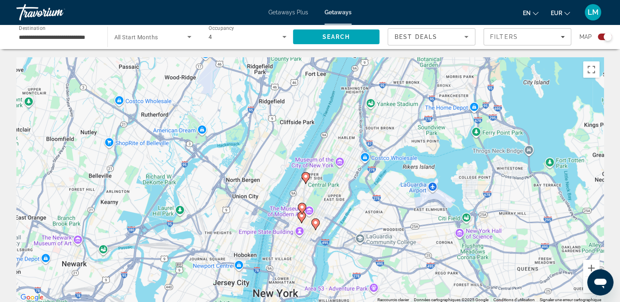
click at [314, 225] on g "Main content" at bounding box center [315, 224] width 8 height 11
click at [316, 222] on image "Main content" at bounding box center [315, 222] width 5 height 5
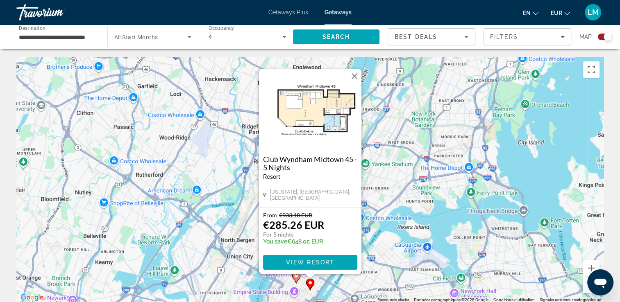
click at [388, 220] on div "Pour activer le glissement avec le clavier, appuyez sur Alt+Entrée. Une fois ce…" at bounding box center [309, 180] width 587 height 246
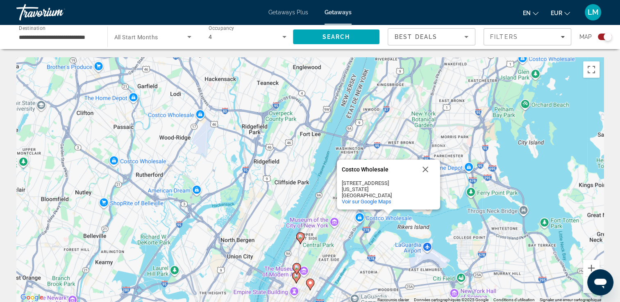
click at [299, 267] on icon "Main content" at bounding box center [295, 269] width 7 height 11
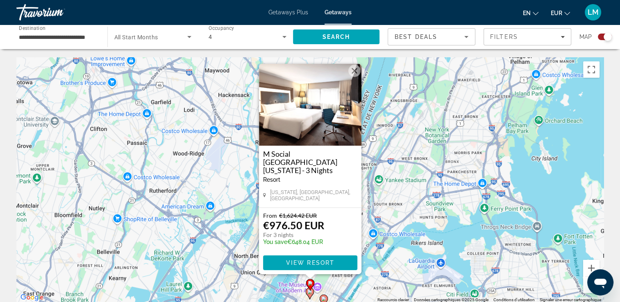
click at [395, 232] on div "Pour activer le glissement avec le clavier, appuyez sur Alt+Entrée. Une fois ce…" at bounding box center [309, 180] width 587 height 246
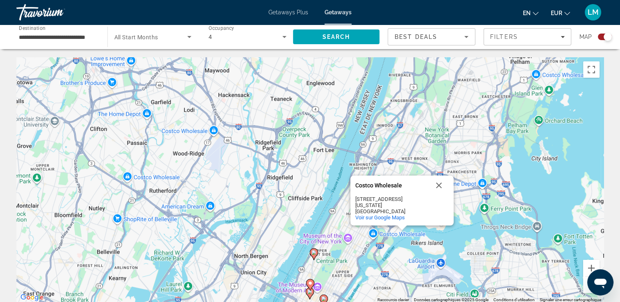
click at [399, 239] on div "Pour activer le glissement avec le clavier, appuyez sur Alt+Entrée. Une fois ce…" at bounding box center [309, 180] width 587 height 246
click at [312, 252] on image "Main content" at bounding box center [313, 252] width 5 height 5
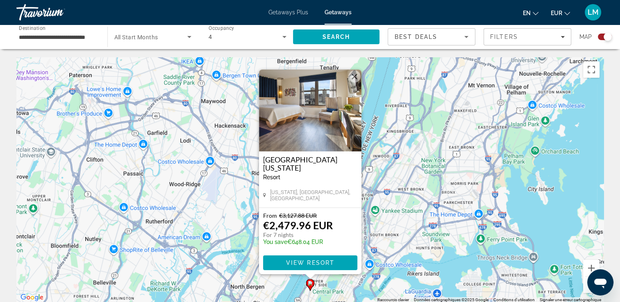
click at [57, 41] on input "**********" at bounding box center [58, 37] width 78 height 10
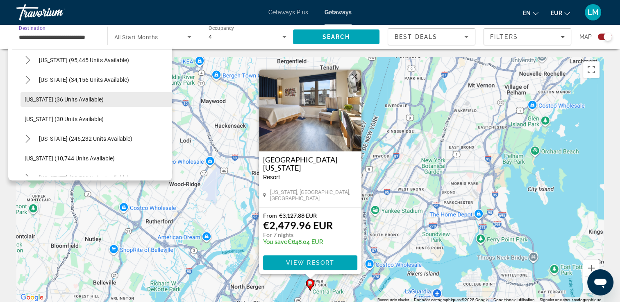
scroll to position [123, 0]
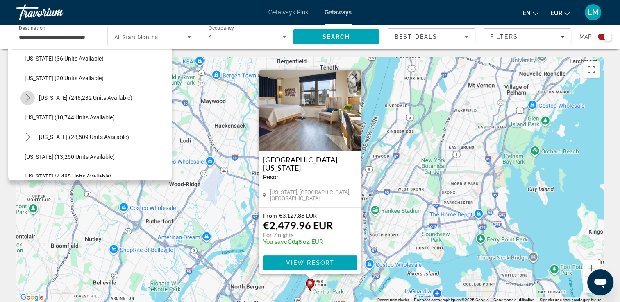
click at [28, 102] on mat-icon "Toggle Florida (246,232 units available) submenu" at bounding box center [27, 98] width 14 height 14
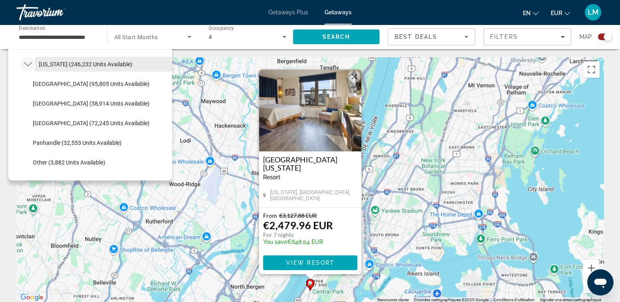
scroll to position [164, 0]
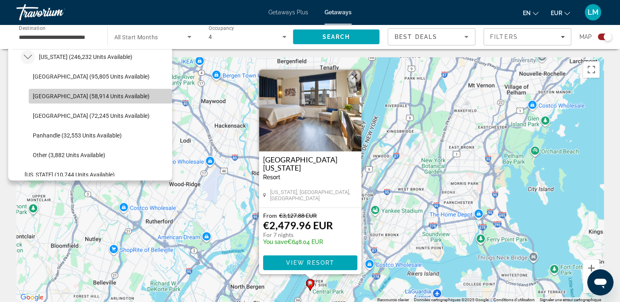
click at [112, 100] on span "Select destination: East Coast (58,914 units available)" at bounding box center [100, 96] width 143 height 20
type input "**********"
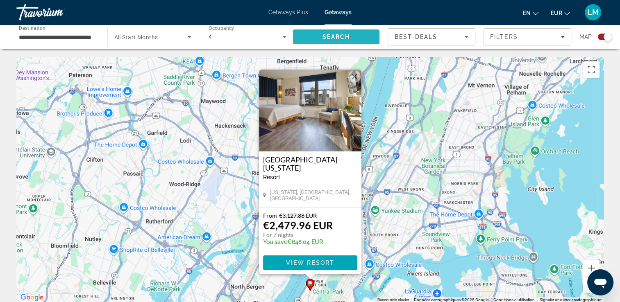
click at [354, 42] on span "Search" at bounding box center [336, 37] width 87 height 20
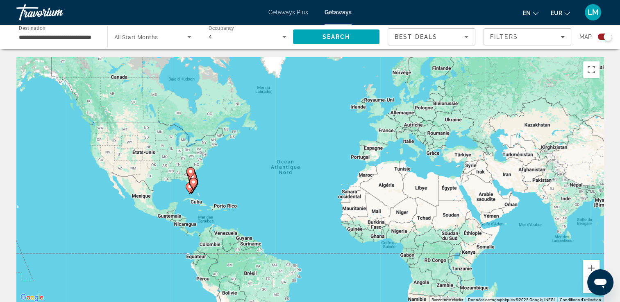
click at [206, 186] on div "Pour activer le glissement avec le clavier, appuyez sur Alt+Entrée. Une fois ce…" at bounding box center [309, 180] width 587 height 246
click at [206, 185] on div "Pour activer le glissement avec le clavier, appuyez sur Alt+Entrée. Une fois ce…" at bounding box center [309, 180] width 587 height 246
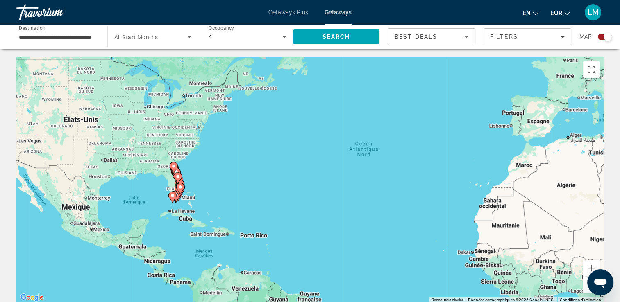
click at [206, 185] on div "Pour activer le glissement avec le clavier, appuyez sur Alt+Entrée. Une fois ce…" at bounding box center [309, 180] width 587 height 246
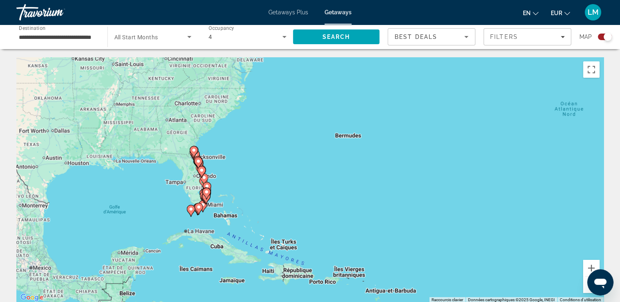
drag, startPoint x: 220, startPoint y: 184, endPoint x: 248, endPoint y: 174, distance: 29.5
click at [255, 175] on div "Pour activer le glissement avec le clavier, appuyez sur Alt+Entrée. Une fois ce…" at bounding box center [309, 180] width 587 height 246
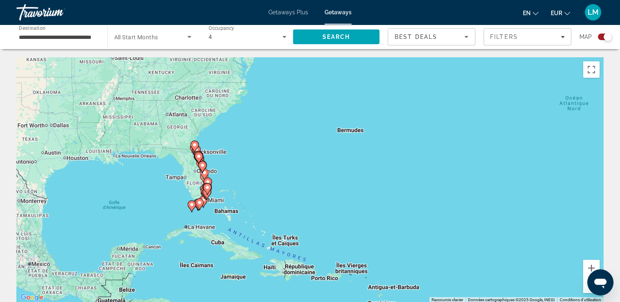
click at [248, 174] on div "Pour activer le glissement avec le clavier, appuyez sur Alt+Entrée. Une fois ce…" at bounding box center [309, 180] width 587 height 246
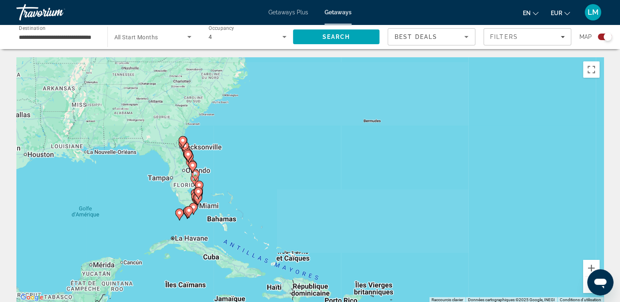
click at [248, 174] on div "Pour activer le glissement avec le clavier, appuyez sur Alt+Entrée. Une fois ce…" at bounding box center [309, 180] width 587 height 246
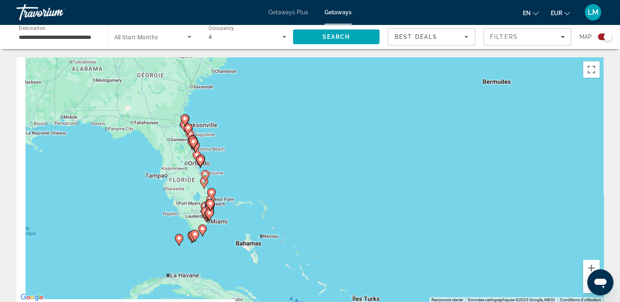
drag, startPoint x: 253, startPoint y: 167, endPoint x: 257, endPoint y: 165, distance: 4.9
click at [257, 165] on div "Pour activer le glissement avec le clavier, appuyez sur Alt+Entrée. Une fois ce…" at bounding box center [309, 180] width 587 height 246
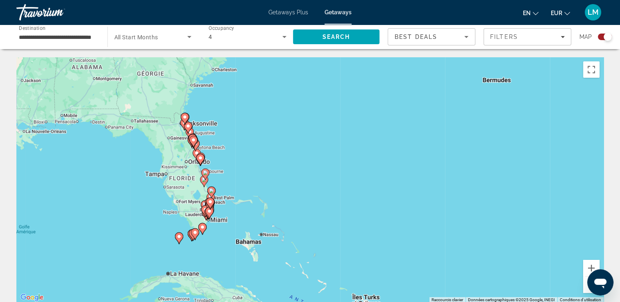
click at [247, 174] on div "Pour activer le glissement avec le clavier, appuyez sur Alt+Entrée. Une fois ce…" at bounding box center [309, 180] width 587 height 246
click at [247, 171] on div "Pour activer le glissement avec le clavier, appuyez sur Alt+Entrée. Une fois ce…" at bounding box center [309, 180] width 587 height 246
click at [247, 170] on div "Pour activer le glissement avec le clavier, appuyez sur Alt+Entrée. Une fois ce…" at bounding box center [309, 180] width 587 height 246
click at [248, 169] on div "Pour activer le glissement avec le clavier, appuyez sur Alt+Entrée. Une fois ce…" at bounding box center [309, 180] width 587 height 246
click at [248, 168] on div "Pour activer le glissement avec le clavier, appuyez sur Alt+Entrée. Une fois ce…" at bounding box center [309, 180] width 587 height 246
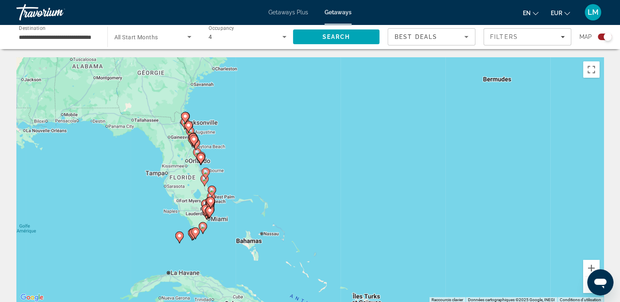
click at [248, 167] on div "Pour activer le glissement avec le clavier, appuyez sur Alt+Entrée. Une fois ce…" at bounding box center [309, 180] width 587 height 246
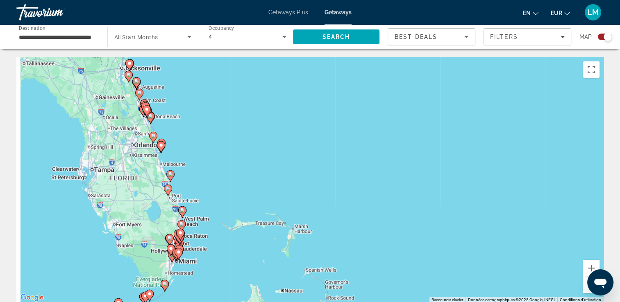
drag, startPoint x: 237, startPoint y: 166, endPoint x: 245, endPoint y: 151, distance: 17.4
click at [245, 151] on div "Pour activer le glissement avec le clavier, appuyez sur Alt+Entrée. Une fois ce…" at bounding box center [309, 180] width 587 height 246
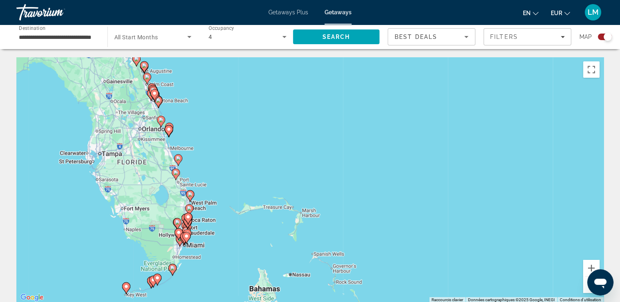
click at [246, 150] on div "Pour activer le glissement avec le clavier, appuyez sur Alt+Entrée. Une fois ce…" at bounding box center [309, 180] width 587 height 246
click at [246, 156] on div "Pour activer le glissement avec le clavier, appuyez sur Alt+Entrée. Une fois ce…" at bounding box center [309, 180] width 587 height 246
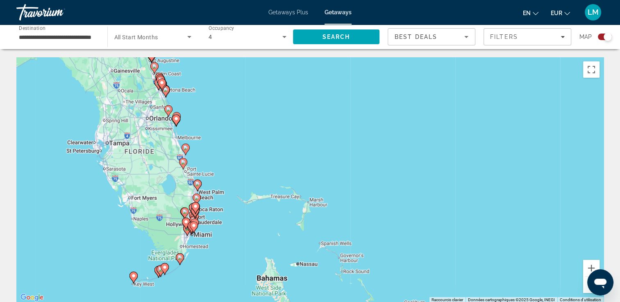
drag, startPoint x: 234, startPoint y: 163, endPoint x: 244, endPoint y: 143, distance: 21.8
click at [244, 143] on div "Pour activer le glissement avec le clavier, appuyez sur Alt+Entrée. Une fois ce…" at bounding box center [309, 180] width 587 height 246
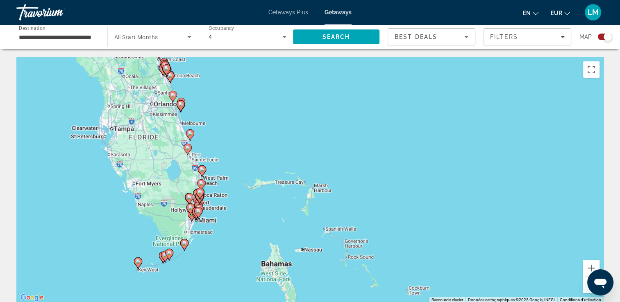
click at [242, 148] on div "Pour activer le glissement avec le clavier, appuyez sur Alt+Entrée. Une fois ce…" at bounding box center [309, 180] width 587 height 246
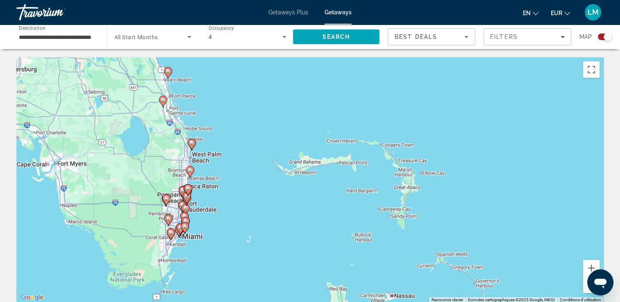
drag, startPoint x: 233, startPoint y: 158, endPoint x: 249, endPoint y: 118, distance: 42.8
click at [249, 118] on div "Pour activer le glissement avec le clavier, appuyez sur Alt+Entrée. Une fois ce…" at bounding box center [309, 180] width 587 height 246
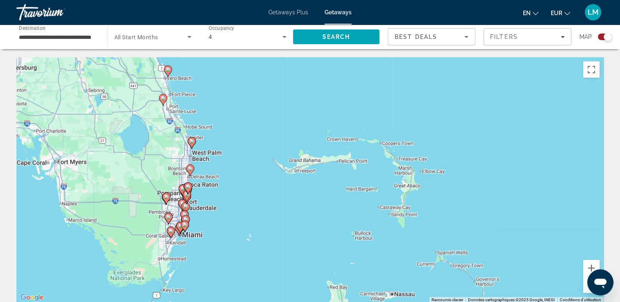
click at [223, 189] on div "Pour activer le glissement avec le clavier, appuyez sur Alt+Entrée. Une fois ce…" at bounding box center [309, 180] width 587 height 246
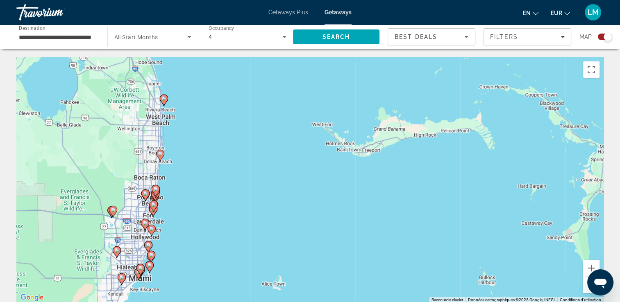
drag, startPoint x: 221, startPoint y: 193, endPoint x: 252, endPoint y: 162, distance: 43.5
click at [252, 162] on div "Pour activer le glissement avec le clavier, appuyez sur Alt+Entrée. Une fois ce…" at bounding box center [309, 180] width 587 height 246
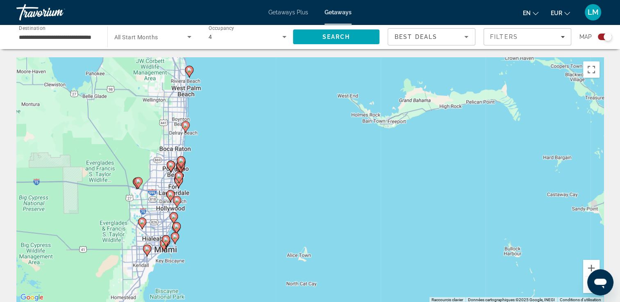
click at [208, 188] on div "Pour activer le glissement avec le clavier, appuyez sur Alt+Entrée. Une fois ce…" at bounding box center [309, 180] width 587 height 246
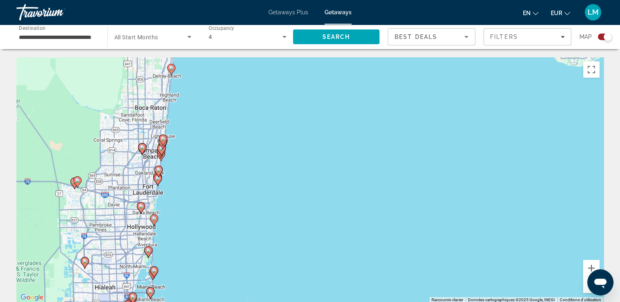
drag, startPoint x: 209, startPoint y: 187, endPoint x: 259, endPoint y: 168, distance: 54.2
click at [259, 168] on div "Pour activer le glissement avec le clavier, appuyez sur Alt+Entrée. Une fois ce…" at bounding box center [309, 180] width 587 height 246
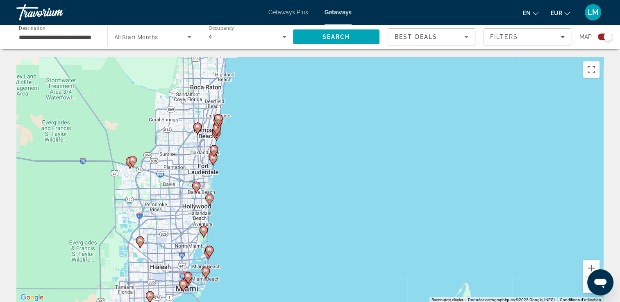
click at [238, 184] on div "Pour activer le glissement avec le clavier, appuyez sur Alt+Entrée. Une fois ce…" at bounding box center [309, 180] width 587 height 246
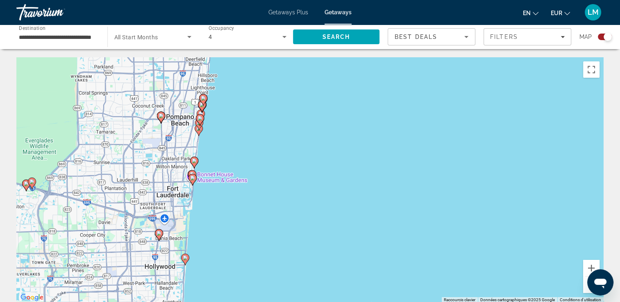
drag, startPoint x: 238, startPoint y: 150, endPoint x: 244, endPoint y: 193, distance: 43.0
click at [244, 193] on div "Pour activer le glissement avec le clavier, appuyez sur Alt+Entrée. Une fois ce…" at bounding box center [309, 180] width 587 height 246
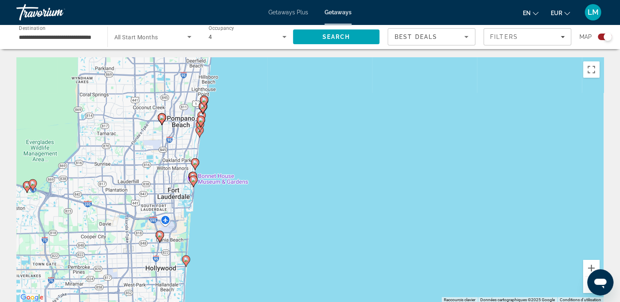
click at [252, 149] on div "Pour activer le glissement avec le clavier, appuyez sur Alt+Entrée. Une fois ce…" at bounding box center [309, 180] width 587 height 246
click at [252, 150] on div "Pour activer le glissement avec le clavier, appuyez sur Alt+Entrée. Une fois ce…" at bounding box center [309, 180] width 587 height 246
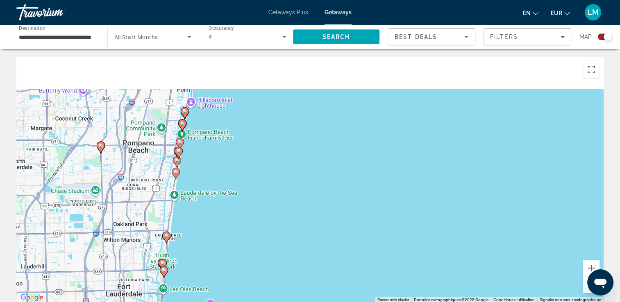
drag, startPoint x: 236, startPoint y: 129, endPoint x: 264, endPoint y: 179, distance: 58.1
click at [266, 183] on div "Pour activer le glissement avec le clavier, appuyez sur Alt+Entrée. Une fois ce…" at bounding box center [309, 180] width 587 height 246
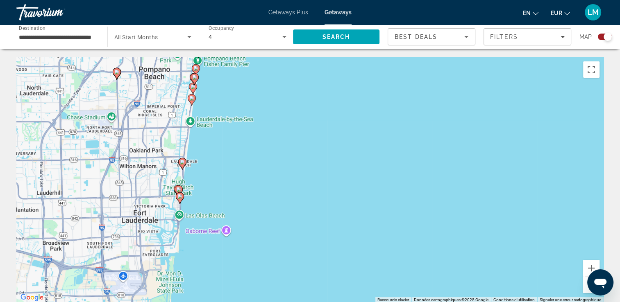
drag, startPoint x: 233, startPoint y: 169, endPoint x: 247, endPoint y: 101, distance: 69.4
click at [249, 96] on div "Pour activer le glissement avec le clavier, appuyez sur Alt+Entrée. Une fois ce…" at bounding box center [309, 180] width 587 height 246
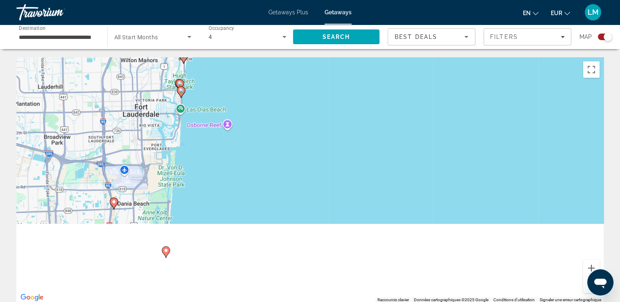
drag, startPoint x: 242, startPoint y: 196, endPoint x: 238, endPoint y: 80, distance: 116.0
click at [240, 81] on div "Pour activer le glissement avec le clavier, appuyez sur Alt+Entrée. Une fois ce…" at bounding box center [309, 180] width 587 height 246
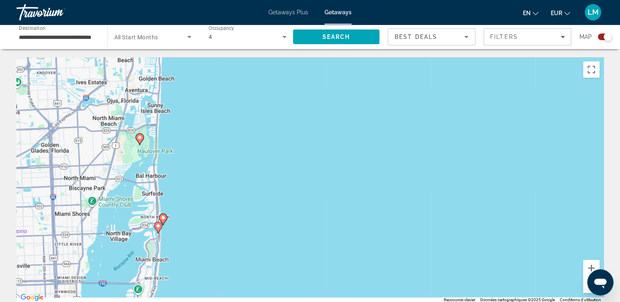
drag, startPoint x: 202, startPoint y: 200, endPoint x: 205, endPoint y: 99, distance: 100.8
click at [206, 97] on div "Pour activer le glissement avec le clavier, appuyez sur Alt+Entrée. Une fois ce…" at bounding box center [309, 180] width 587 height 246
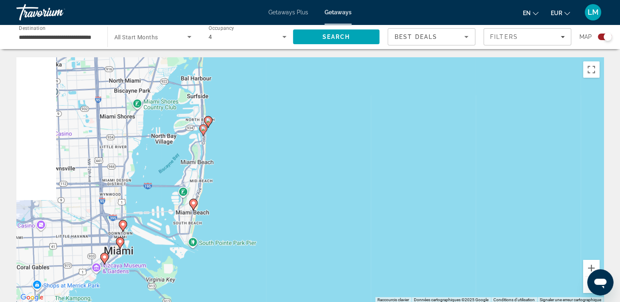
drag, startPoint x: 208, startPoint y: 182, endPoint x: 256, endPoint y: 110, distance: 86.6
click at [256, 110] on div "Pour activer le glissement avec le clavier, appuyez sur Alt+Entrée. Une fois ce…" at bounding box center [309, 180] width 587 height 246
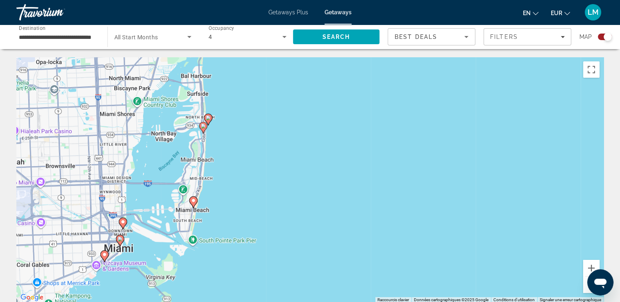
click at [218, 147] on div "Pour activer le glissement avec le clavier, appuyez sur Alt+Entrée. Une fois ce…" at bounding box center [309, 180] width 587 height 246
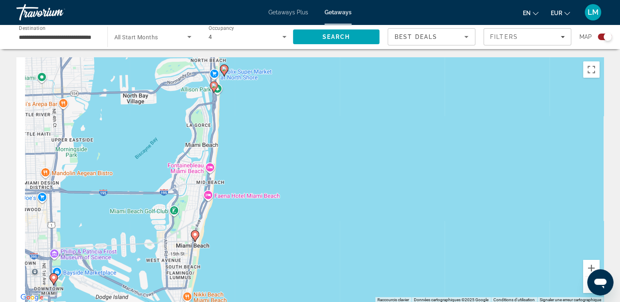
drag, startPoint x: 218, startPoint y: 146, endPoint x: 247, endPoint y: 115, distance: 42.9
click at [247, 115] on div "Pour activer le glissement avec le clavier, appuyez sur Alt+Entrée. Une fois ce…" at bounding box center [309, 180] width 587 height 246
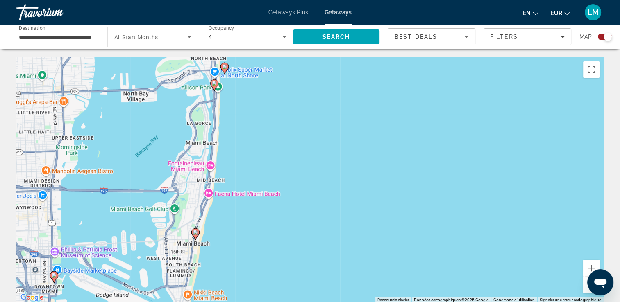
click at [195, 231] on image "Main content" at bounding box center [195, 232] width 5 height 5
click at [195, 234] on image "Main content" at bounding box center [195, 232] width 5 height 5
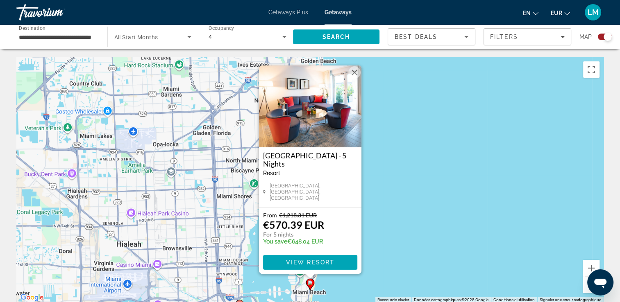
click at [404, 217] on div "Pour activer le glissement avec le clavier, appuyez sur Alt+Entrée. Une fois ce…" at bounding box center [309, 180] width 587 height 246
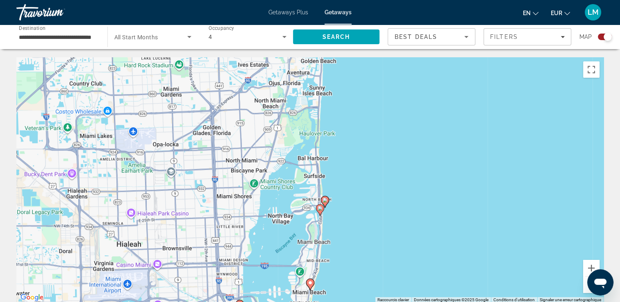
click at [321, 211] on image "Main content" at bounding box center [319, 208] width 5 height 5
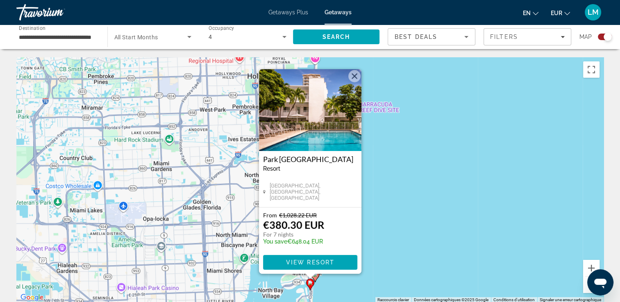
click at [306, 101] on img "Main content" at bounding box center [310, 110] width 102 height 82
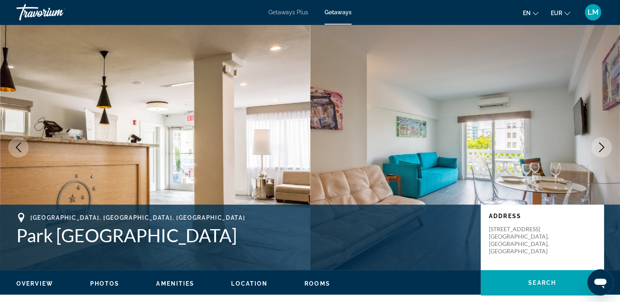
click at [599, 153] on button "Next image" at bounding box center [601, 147] width 20 height 20
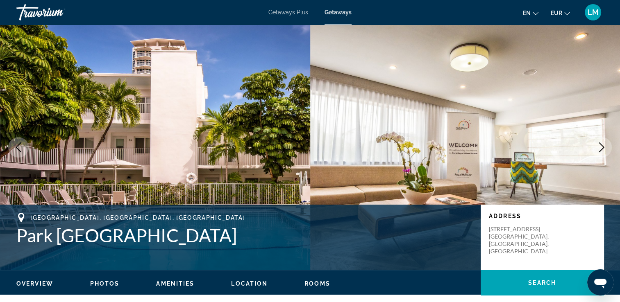
click at [599, 153] on button "Next image" at bounding box center [601, 147] width 20 height 20
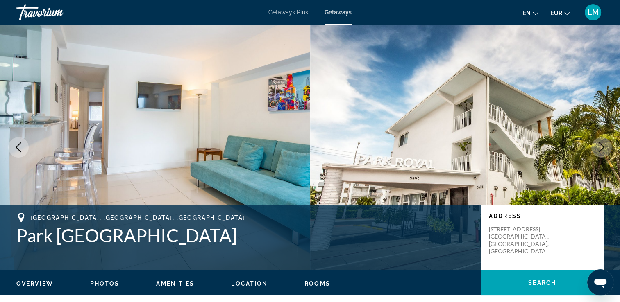
click at [599, 153] on button "Next image" at bounding box center [601, 147] width 20 height 20
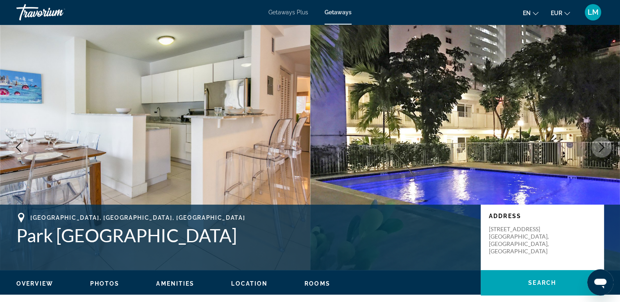
click at [599, 153] on button "Next image" at bounding box center [601, 147] width 20 height 20
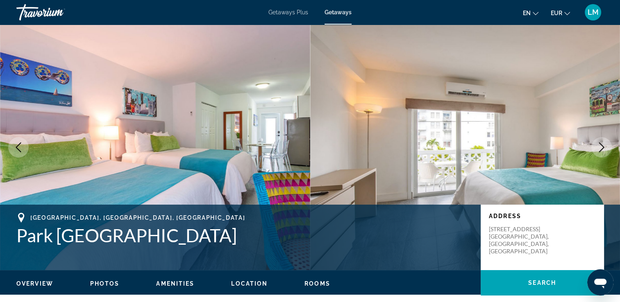
click at [599, 153] on button "Next image" at bounding box center [601, 147] width 20 height 20
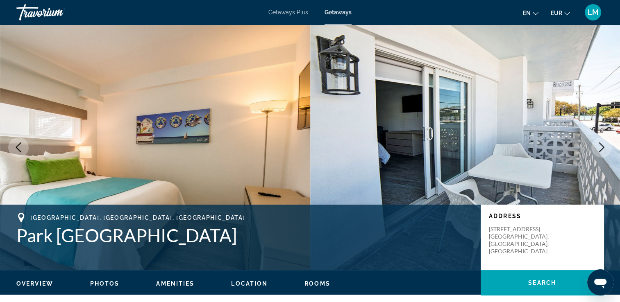
click at [599, 153] on button "Next image" at bounding box center [601, 147] width 20 height 20
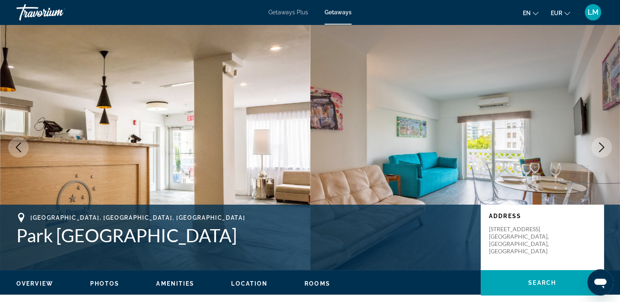
click at [599, 153] on button "Next image" at bounding box center [601, 147] width 20 height 20
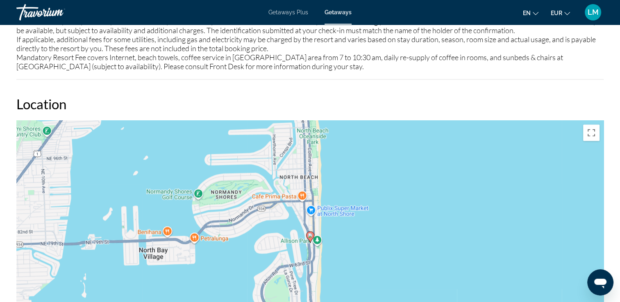
scroll to position [1188, 0]
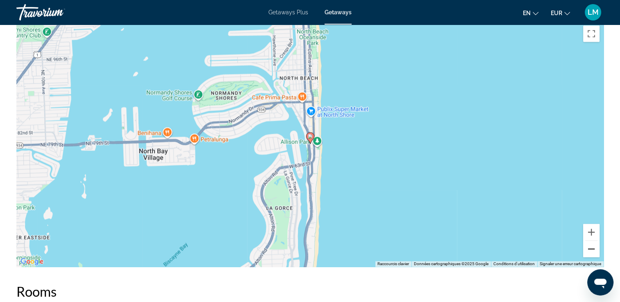
click at [593, 250] on button "Zoom arrière" at bounding box center [591, 249] width 16 height 16
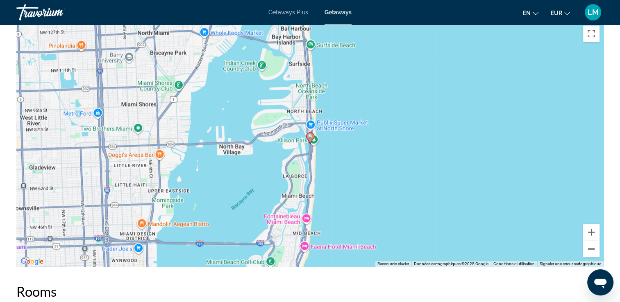
click at [593, 250] on button "Zoom arrière" at bounding box center [591, 249] width 16 height 16
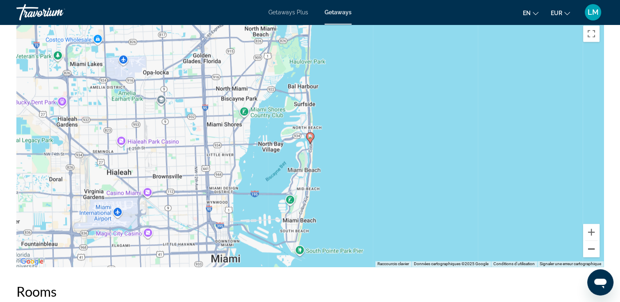
click at [593, 250] on button "Zoom arrière" at bounding box center [591, 249] width 16 height 16
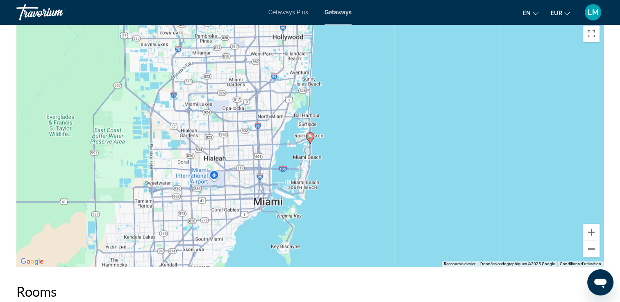
click at [593, 250] on button "Zoom arrière" at bounding box center [591, 249] width 16 height 16
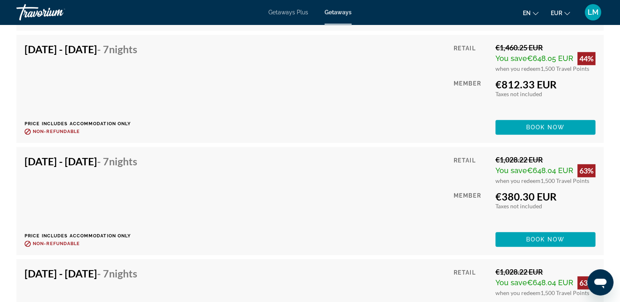
scroll to position [3769, 0]
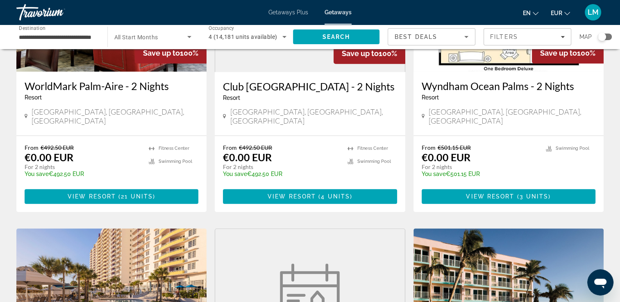
scroll to position [246, 0]
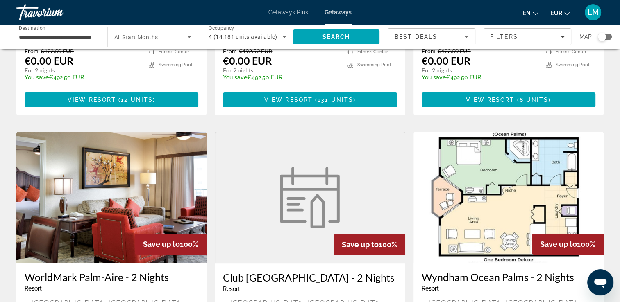
click at [64, 29] on div "**********" at bounding box center [58, 36] width 78 height 23
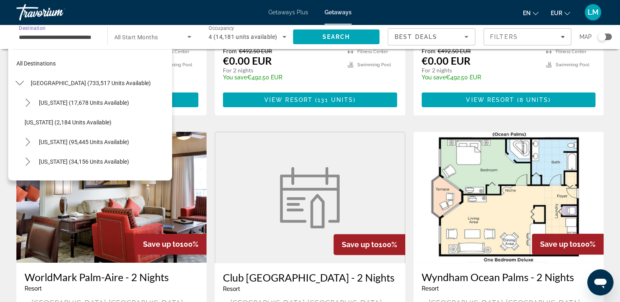
scroll to position [147, 0]
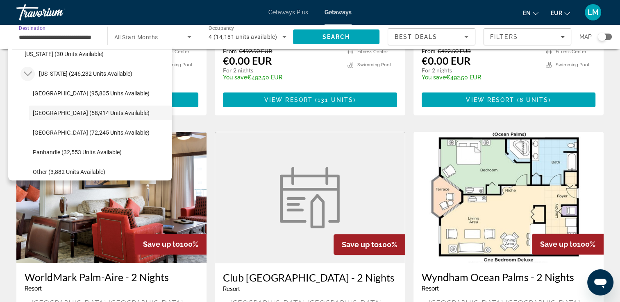
click at [26, 73] on icon "Toggle Florida (246,232 units available) submenu" at bounding box center [28, 74] width 8 height 8
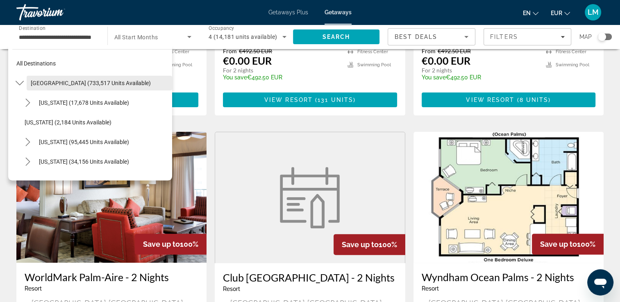
scroll to position [0, 0]
click at [19, 82] on icon "Toggle United States (733,517 units available) submenu" at bounding box center [20, 83] width 8 height 8
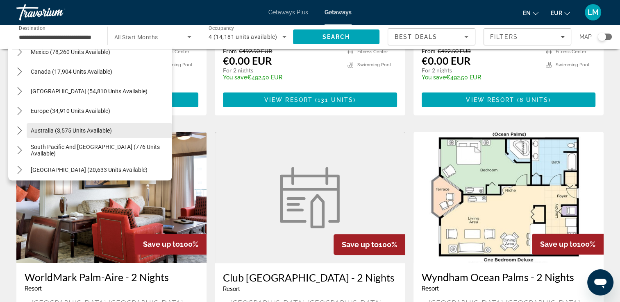
scroll to position [10, 0]
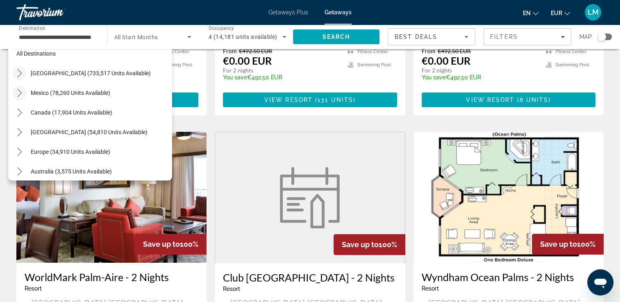
click at [23, 93] on icon "Toggle Mexico (78,260 units available) submenu" at bounding box center [20, 93] width 8 height 8
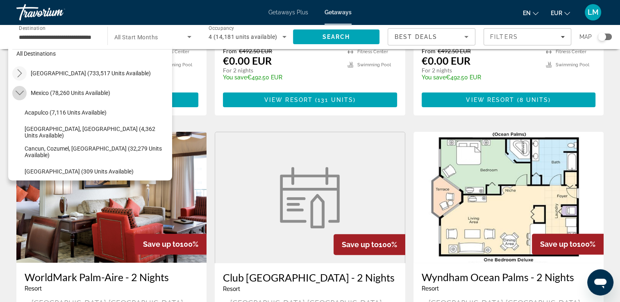
scroll to position [43, 0]
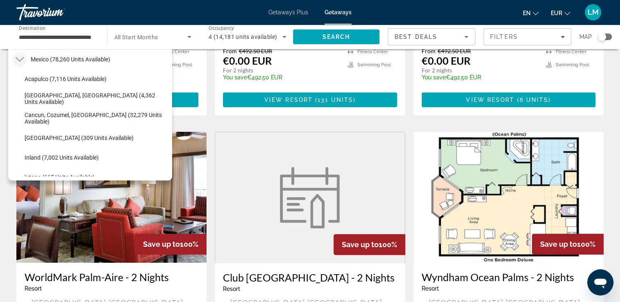
click at [23, 61] on icon "Toggle Mexico (78,260 units available) submenu" at bounding box center [20, 59] width 8 height 8
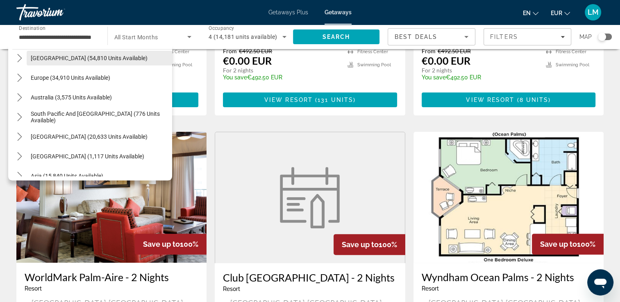
scroll to position [84, 0]
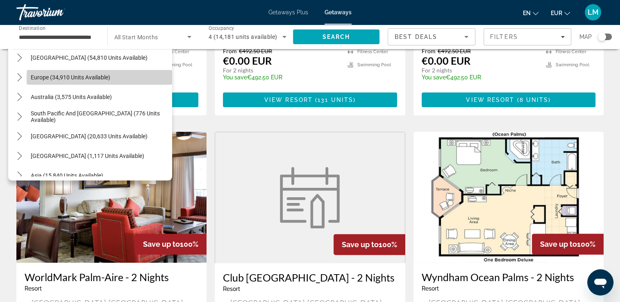
click at [105, 76] on span "Europe (34,910 units available)" at bounding box center [70, 77] width 79 height 7
type input "**********"
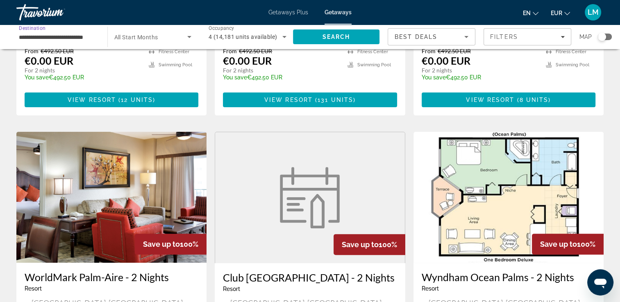
scroll to position [0, 0]
click at [134, 36] on span "All Start Months" at bounding box center [136, 37] width 44 height 7
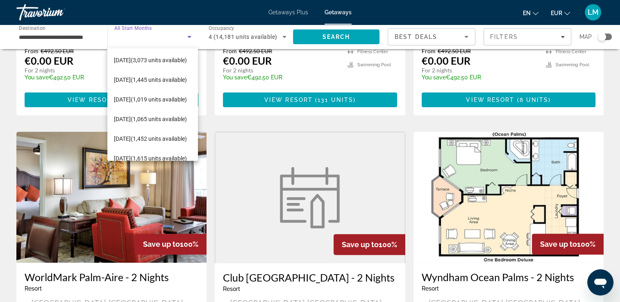
scroll to position [64, 0]
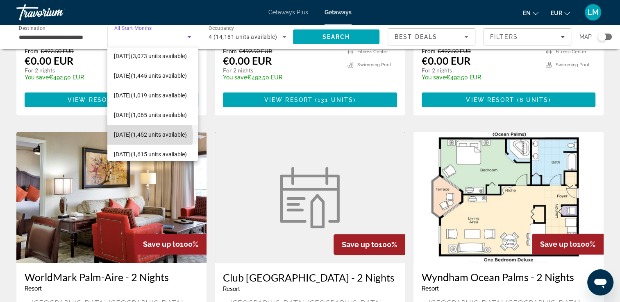
click at [140, 136] on span "April 2026 (1,452 units available)" at bounding box center [150, 135] width 73 height 10
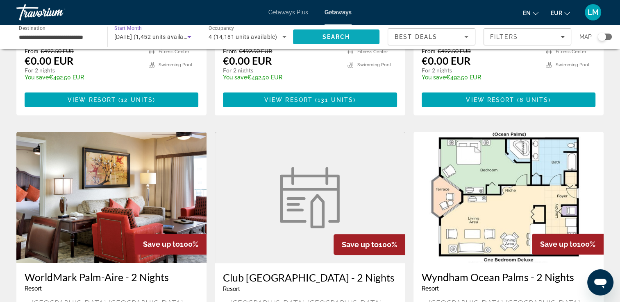
click at [320, 40] on span "Search" at bounding box center [336, 37] width 87 height 20
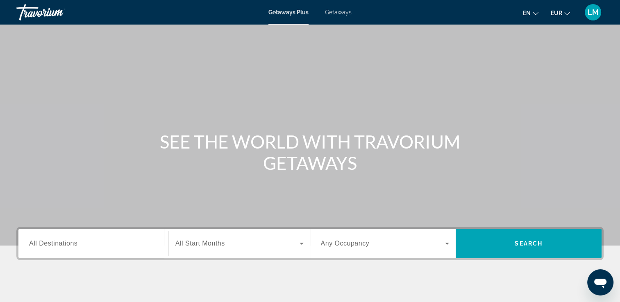
click at [344, 13] on span "Getaways" at bounding box center [338, 12] width 27 height 7
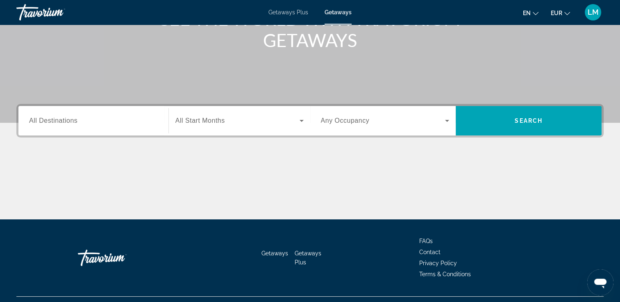
click at [90, 122] on input "Destination All Destinations" at bounding box center [93, 121] width 129 height 10
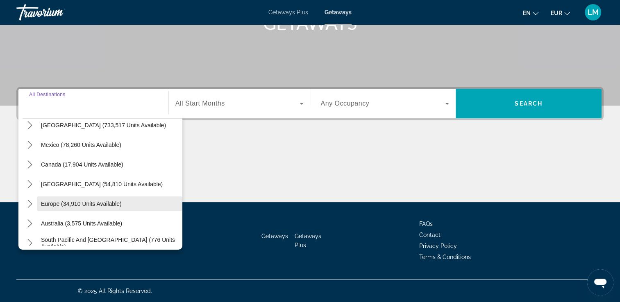
scroll to position [41, 0]
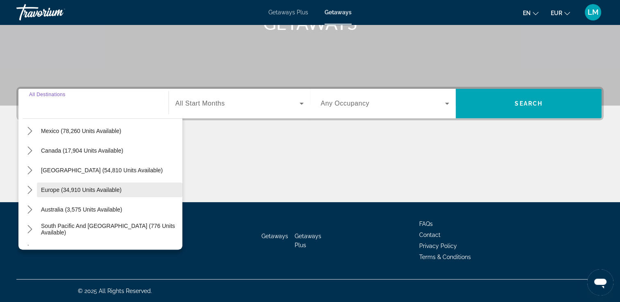
click at [69, 187] on span "Europe (34,910 units available)" at bounding box center [81, 190] width 81 height 7
type input "**********"
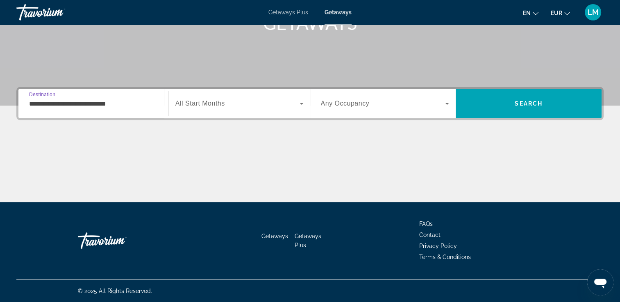
click at [222, 106] on span "All Start Months" at bounding box center [200, 103] width 50 height 7
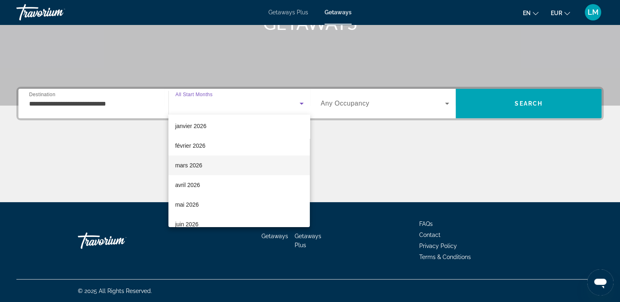
scroll to position [82, 0]
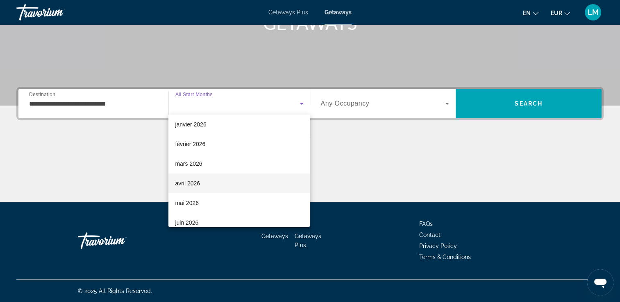
click at [200, 179] on mat-option "avril 2026" at bounding box center [238, 184] width 141 height 20
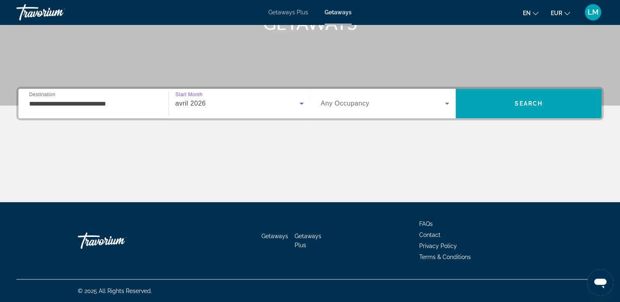
click at [390, 102] on span "Search widget" at bounding box center [383, 104] width 125 height 10
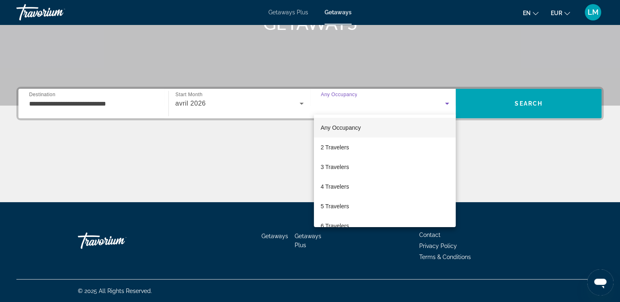
drag, startPoint x: 342, startPoint y: 188, endPoint x: 453, endPoint y: 147, distance: 117.9
click at [343, 188] on span "4 Travelers" at bounding box center [334, 187] width 28 height 10
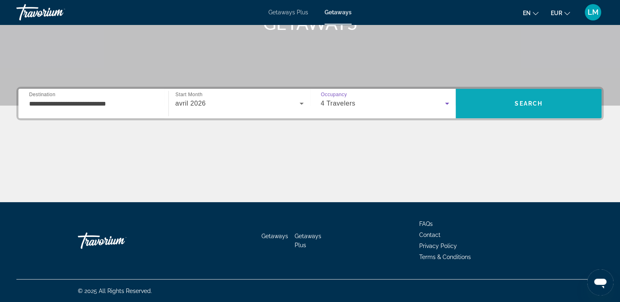
click at [524, 102] on span "Search" at bounding box center [528, 103] width 28 height 7
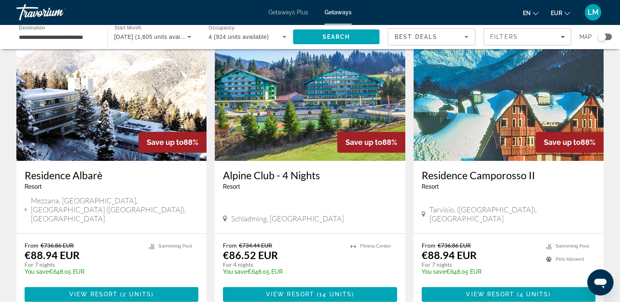
scroll to position [983, 0]
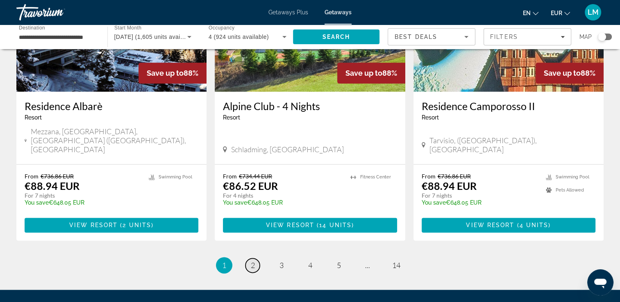
click at [254, 258] on link "page 2" at bounding box center [252, 265] width 14 height 14
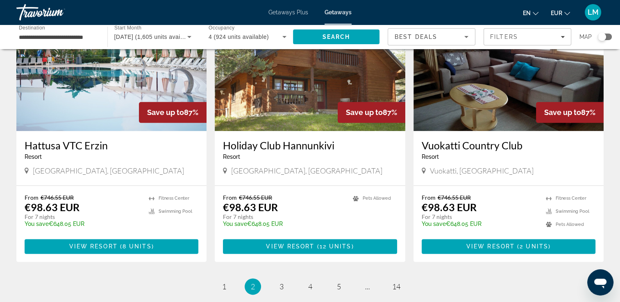
scroll to position [942, 0]
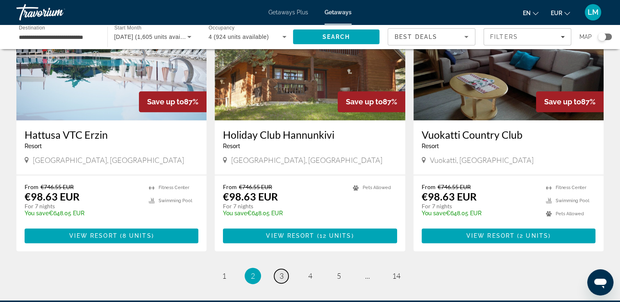
click at [280, 272] on span "3" at bounding box center [281, 276] width 4 height 9
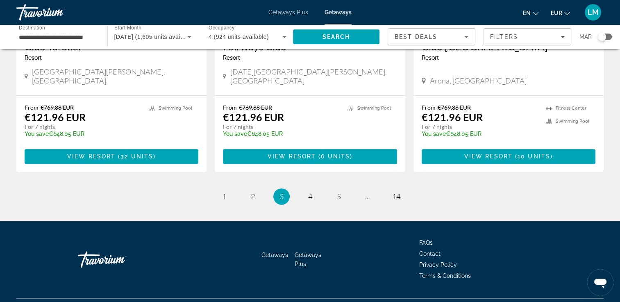
scroll to position [1034, 0]
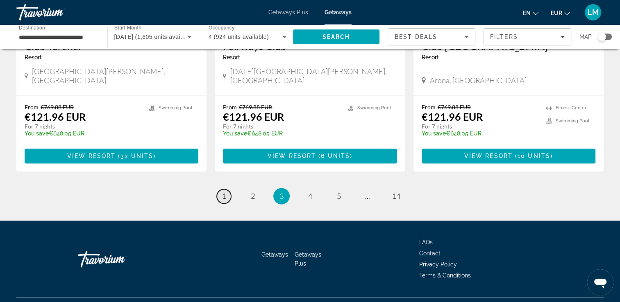
click at [224, 192] on span "1" at bounding box center [224, 196] width 4 height 9
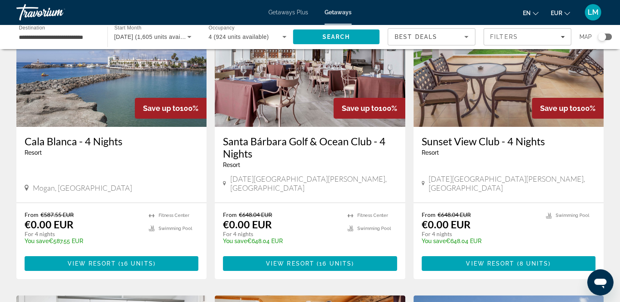
scroll to position [123, 0]
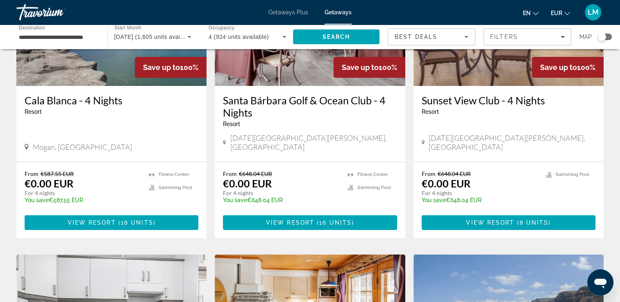
click at [435, 86] on div "Sunset View Club - 4 Nights Resort - This is an adults only resort [DATE][GEOGR…" at bounding box center [508, 124] width 190 height 76
click at [435, 82] on img "Main content" at bounding box center [508, 20] width 190 height 131
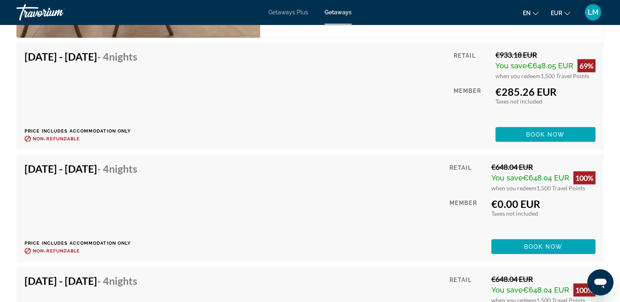
scroll to position [1679, 0]
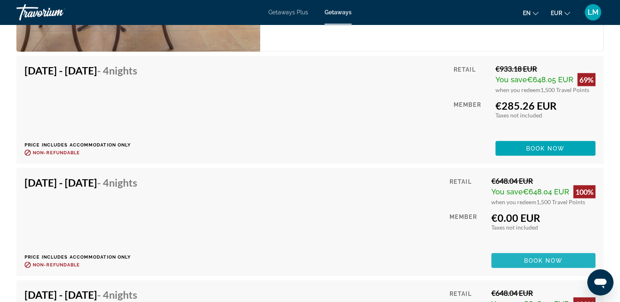
click at [508, 258] on span "Main content" at bounding box center [543, 261] width 104 height 20
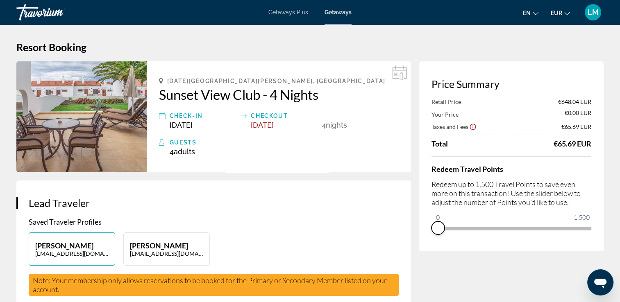
drag, startPoint x: 584, startPoint y: 242, endPoint x: 426, endPoint y: 232, distance: 158.0
click at [426, 232] on div "Price Summary Retail Price €648.04 EUR Your Price €0.00 EUR Taxes and Fees €65.…" at bounding box center [511, 156] width 184 height 190
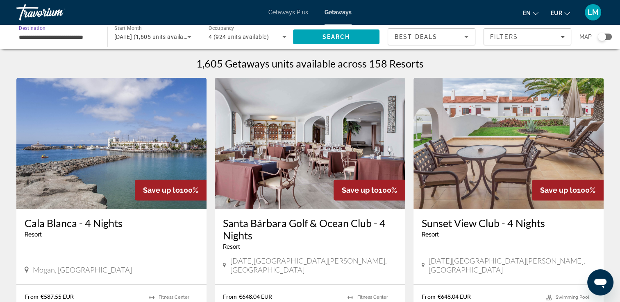
click at [52, 41] on input "**********" at bounding box center [58, 37] width 78 height 10
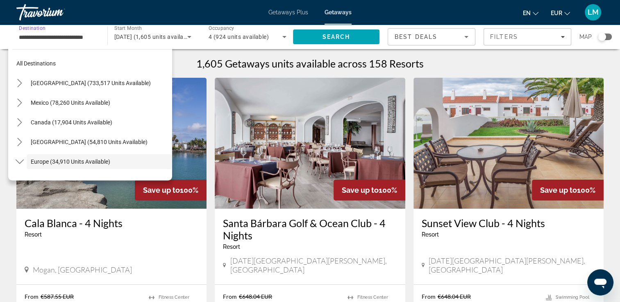
scroll to position [49, 0]
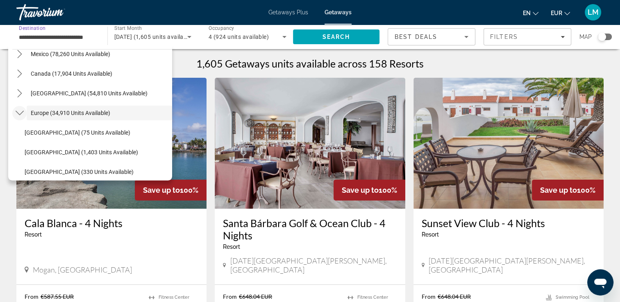
click at [21, 113] on icon "Toggle Europe (34,910 units available) submenu" at bounding box center [19, 113] width 8 height 5
click at [21, 113] on icon "Toggle Europe (34,910 units available) submenu" at bounding box center [19, 113] width 5 height 8
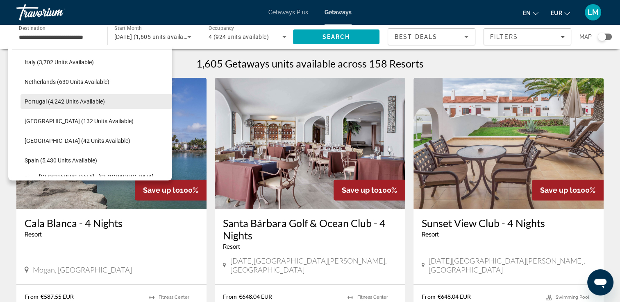
scroll to position [376, 0]
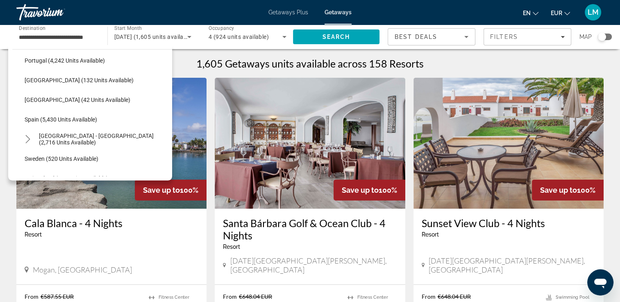
drag, startPoint x: 79, startPoint y: 140, endPoint x: 91, endPoint y: 132, distance: 14.7
click at [79, 139] on span "[GEOGRAPHIC_DATA] - [GEOGRAPHIC_DATA] (2,716 units available)" at bounding box center [103, 139] width 129 height 13
type input "**********"
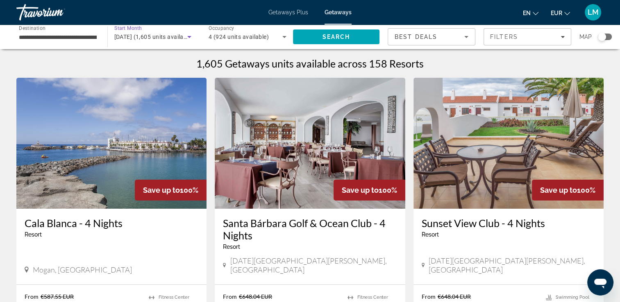
click at [153, 39] on span "[DATE] (1,605 units available)" at bounding box center [153, 37] width 79 height 7
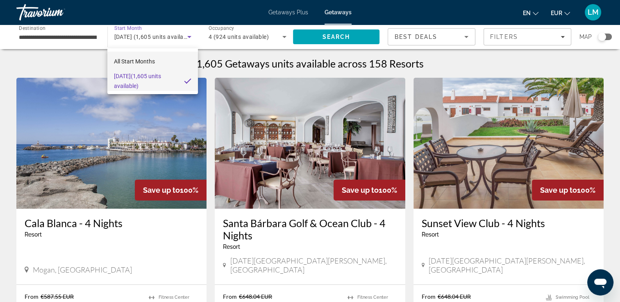
click at [154, 59] on span "All Start Months" at bounding box center [134, 61] width 41 height 7
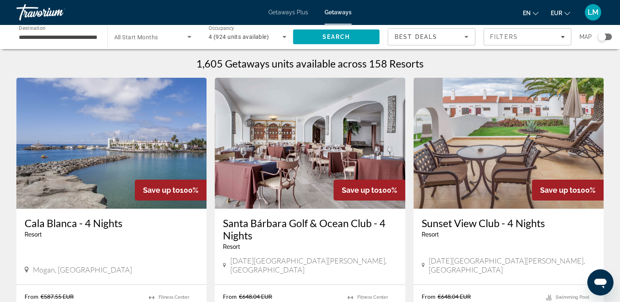
click at [36, 11] on div "Travorium" at bounding box center [57, 12] width 82 height 21
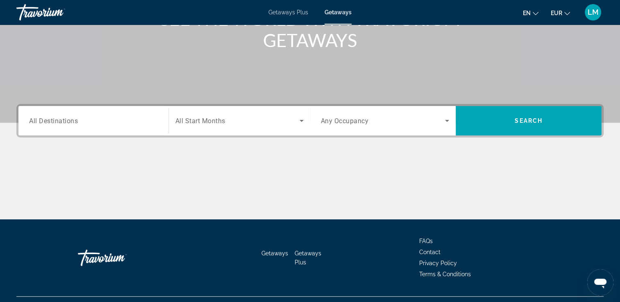
click at [77, 115] on div "Search widget" at bounding box center [93, 120] width 129 height 23
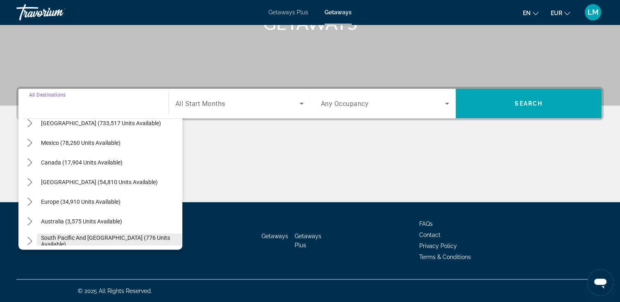
scroll to position [82, 0]
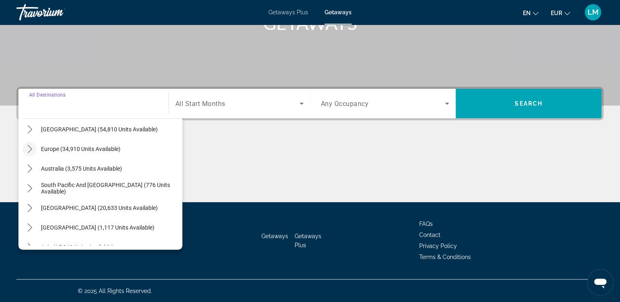
click at [31, 147] on icon "Toggle Europe (34,910 units available) submenu" at bounding box center [30, 149] width 8 height 8
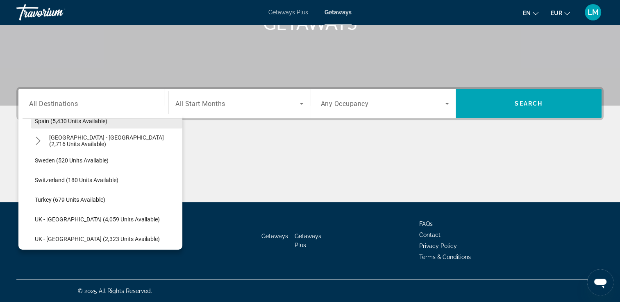
scroll to position [430, 0]
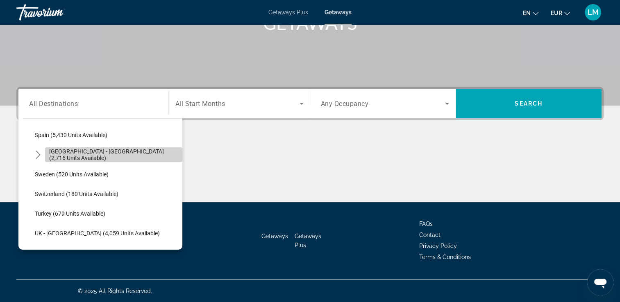
click at [122, 154] on span "[GEOGRAPHIC_DATA] - [GEOGRAPHIC_DATA] (2,716 units available)" at bounding box center [113, 154] width 129 height 13
type input "**********"
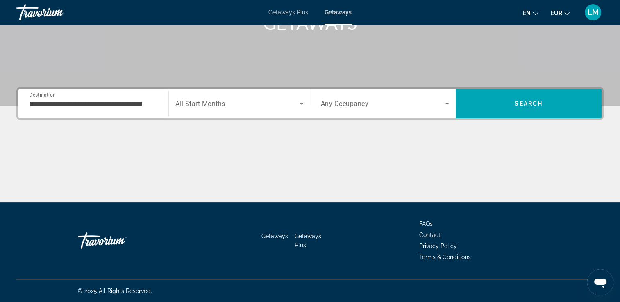
click at [226, 109] on div "Search widget" at bounding box center [239, 103] width 128 height 23
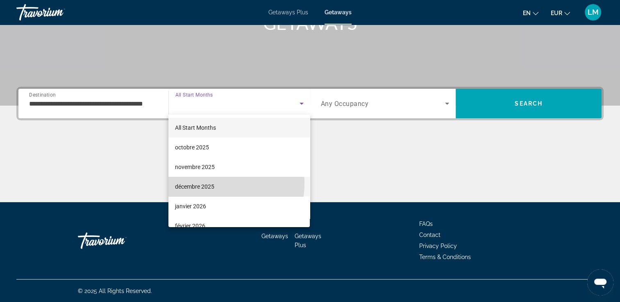
click at [202, 183] on span "décembre 2025" at bounding box center [194, 187] width 39 height 10
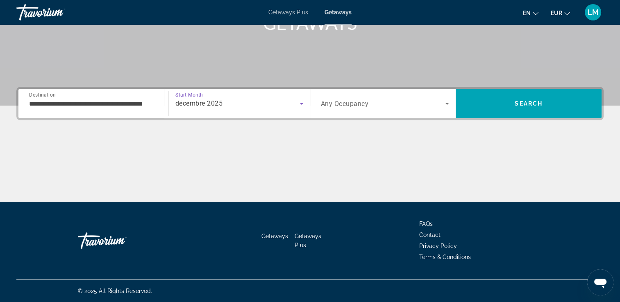
click at [360, 109] on div "Search widget" at bounding box center [385, 103] width 129 height 23
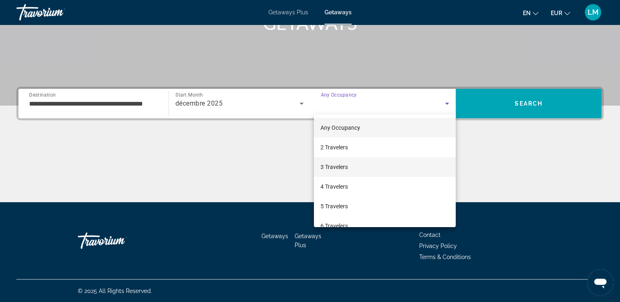
drag, startPoint x: 354, startPoint y: 187, endPoint x: 407, endPoint y: 173, distance: 54.1
click at [354, 187] on mat-option "4 Travelers" at bounding box center [385, 187] width 142 height 20
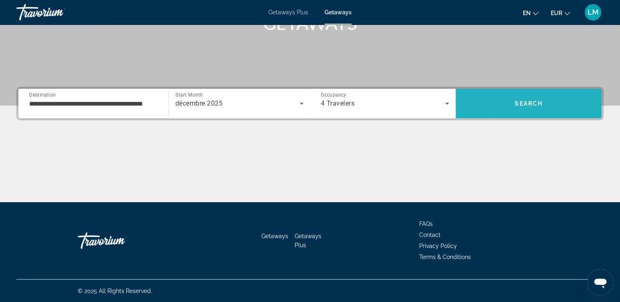
click at [498, 107] on span "Search" at bounding box center [529, 104] width 146 height 20
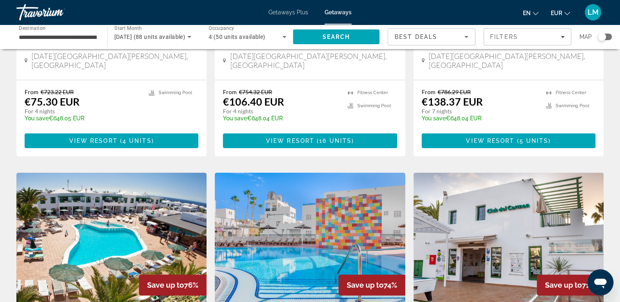
scroll to position [328, 0]
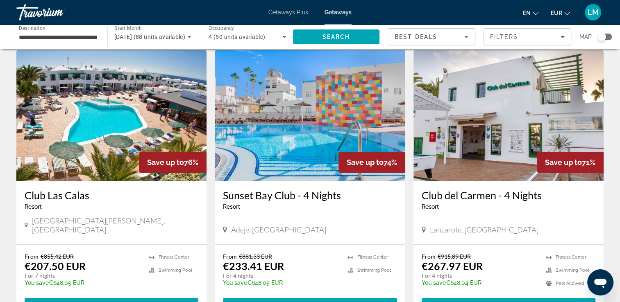
click at [358, 106] on img "Main content" at bounding box center [310, 115] width 190 height 131
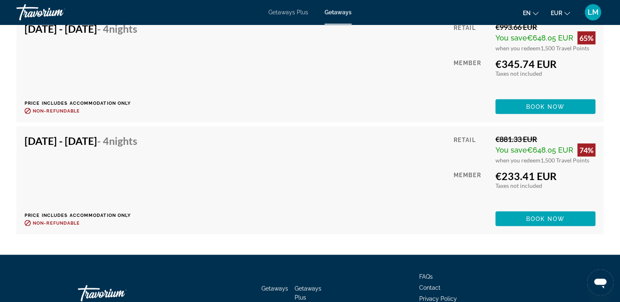
scroll to position [1511, 0]
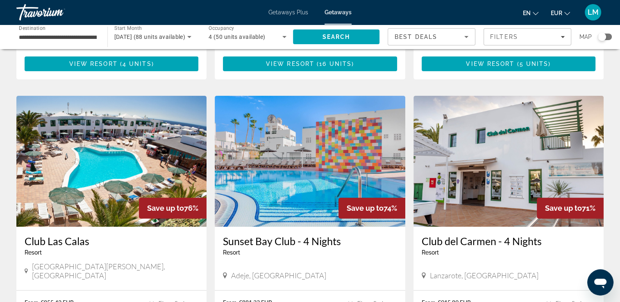
scroll to position [328, 0]
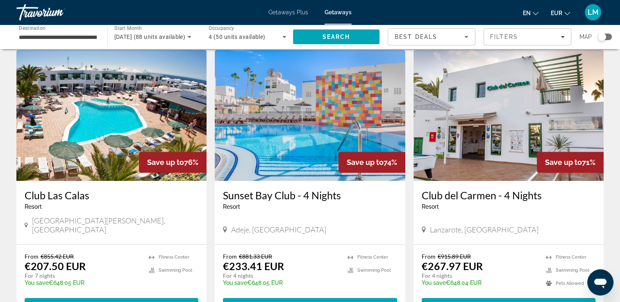
click at [121, 87] on img "Main content" at bounding box center [111, 115] width 190 height 131
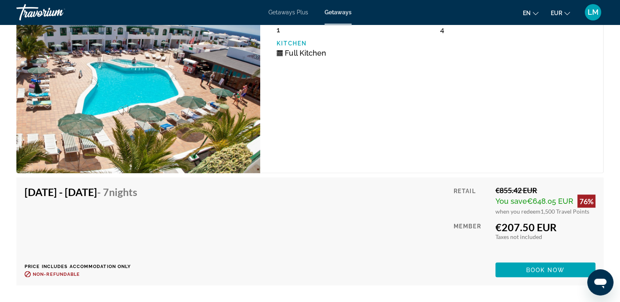
scroll to position [1475, 0]
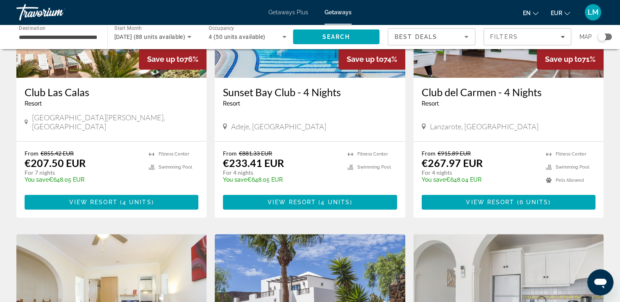
scroll to position [379, 0]
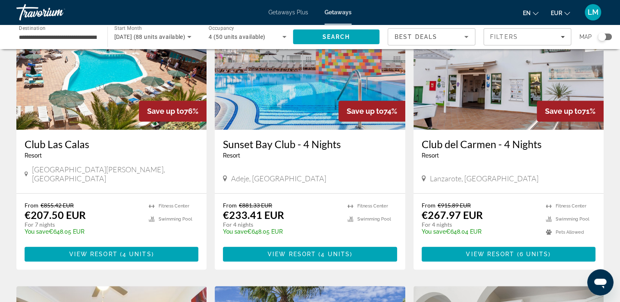
click at [132, 38] on span "[DATE] (88 units available)" at bounding box center [149, 37] width 71 height 7
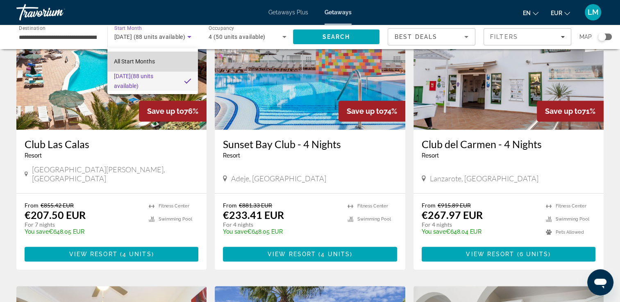
click at [134, 54] on mat-option "All Start Months" at bounding box center [152, 62] width 91 height 20
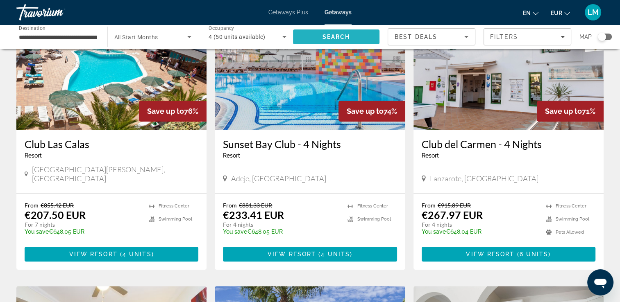
click at [324, 37] on span "Search" at bounding box center [336, 37] width 28 height 7
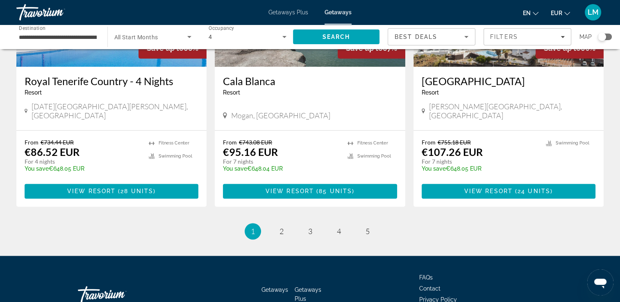
scroll to position [1024, 0]
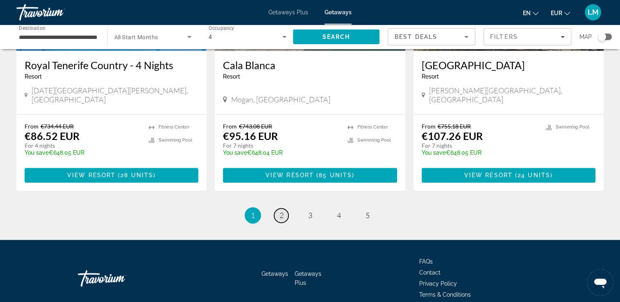
click at [283, 209] on link "page 2" at bounding box center [281, 216] width 14 height 14
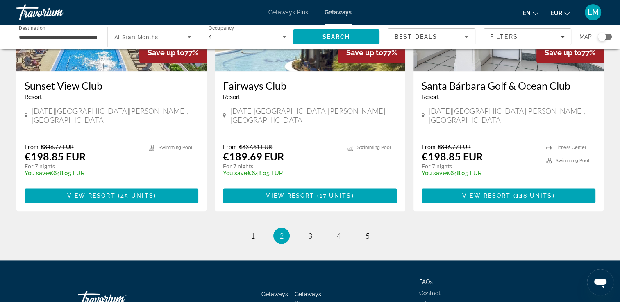
scroll to position [1022, 0]
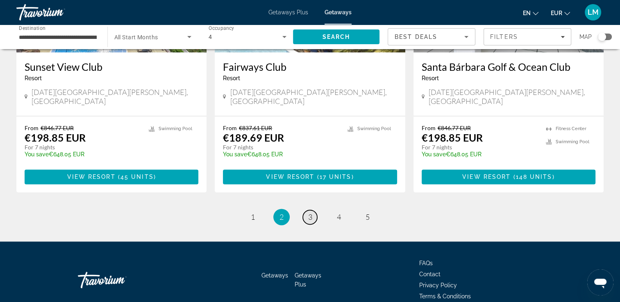
click at [313, 210] on link "page 3" at bounding box center [310, 217] width 14 height 14
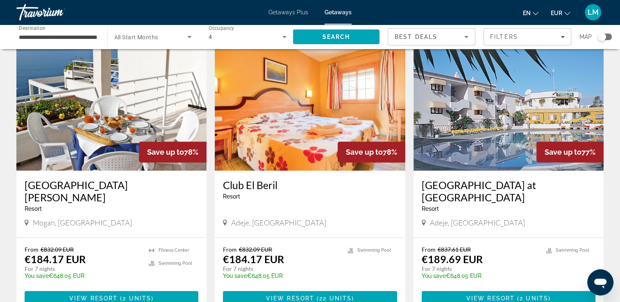
scroll to position [328, 0]
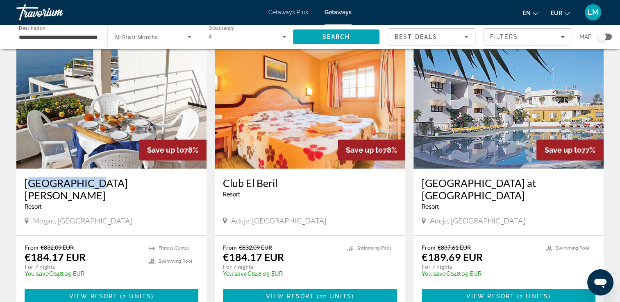
drag, startPoint x: 20, startPoint y: 175, endPoint x: 85, endPoint y: 177, distance: 65.2
click at [85, 177] on div "[GEOGRAPHIC_DATA][PERSON_NAME] - This is an adults only resort [GEOGRAPHIC_DATA…" at bounding box center [111, 202] width 190 height 67
drag, startPoint x: 85, startPoint y: 177, endPoint x: 77, endPoint y: 175, distance: 8.6
copy h3 "[GEOGRAPHIC_DATA][PERSON_NAME]"
click at [98, 137] on img "Main content" at bounding box center [111, 103] width 190 height 131
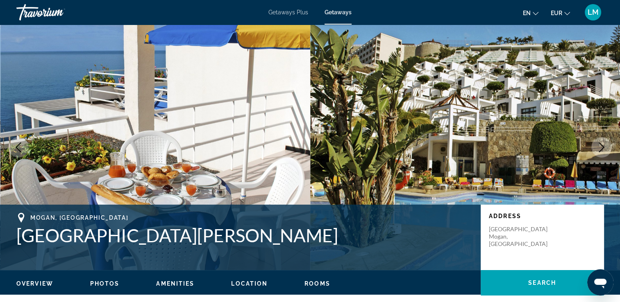
click at [604, 148] on icon "Next image" at bounding box center [601, 148] width 10 height 10
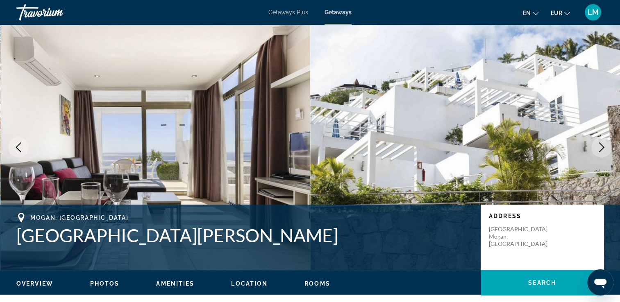
click at [604, 148] on icon "Next image" at bounding box center [601, 148] width 10 height 10
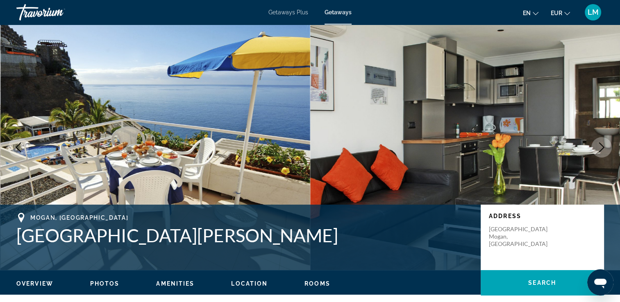
click at [604, 148] on icon "Next image" at bounding box center [601, 148] width 10 height 10
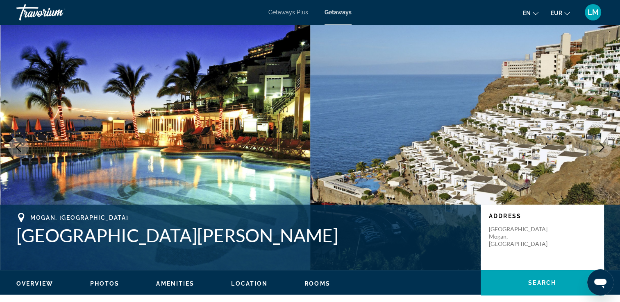
click at [604, 148] on icon "Next image" at bounding box center [601, 148] width 10 height 10
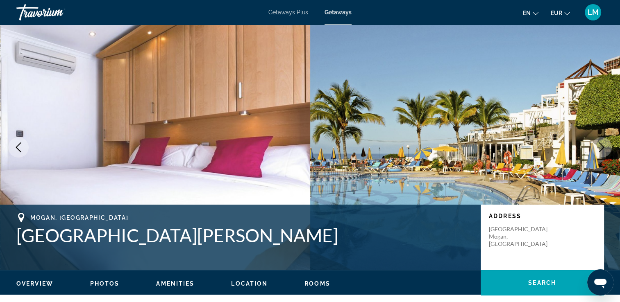
click at [604, 148] on icon "Next image" at bounding box center [601, 148] width 10 height 10
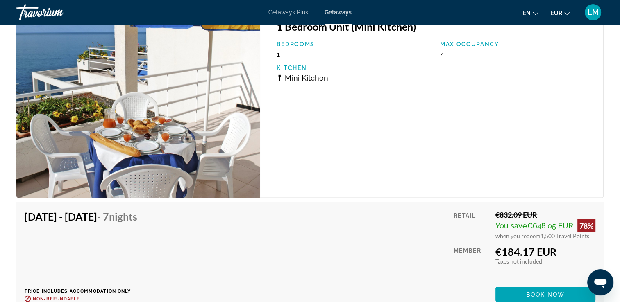
scroll to position [1516, 0]
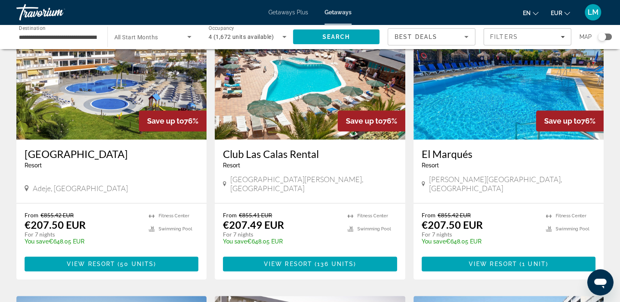
scroll to position [655, 0]
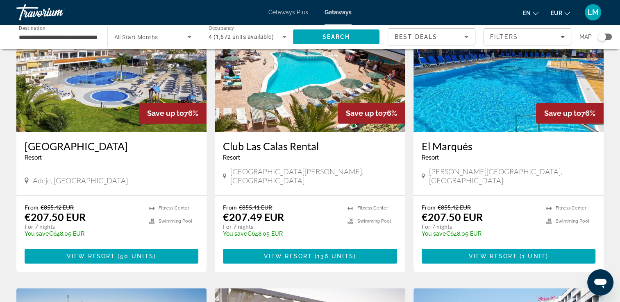
drag, startPoint x: 20, startPoint y: 126, endPoint x: 111, endPoint y: 129, distance: 91.0
click at [111, 132] on div "[GEOGRAPHIC_DATA] - This is an adults only resort [GEOGRAPHIC_DATA], [GEOGRAPHI…" at bounding box center [111, 163] width 190 height 63
drag, startPoint x: 111, startPoint y: 129, endPoint x: 106, endPoint y: 127, distance: 6.1
copy h3 "[GEOGRAPHIC_DATA]"
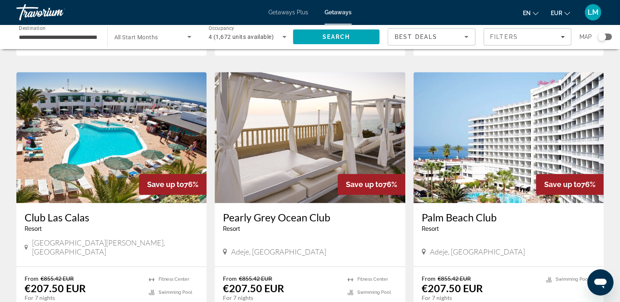
scroll to position [901, 0]
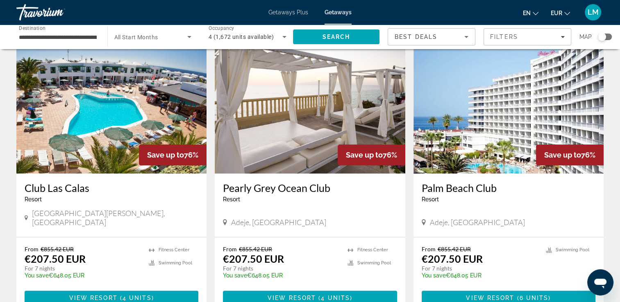
drag, startPoint x: 218, startPoint y: 159, endPoint x: 330, endPoint y: 161, distance: 112.2
click at [330, 174] on div "[GEOGRAPHIC_DATA] - This is an adults only resort [GEOGRAPHIC_DATA], [GEOGRAPHI…" at bounding box center [310, 205] width 190 height 63
drag, startPoint x: 330, startPoint y: 161, endPoint x: 318, endPoint y: 159, distance: 12.1
copy h3 "Pearly Grey Ocean Club"
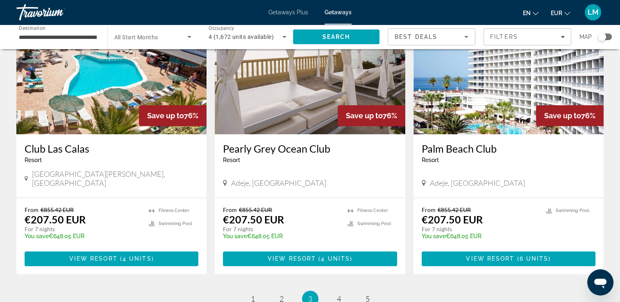
scroll to position [941, 0]
drag, startPoint x: 418, startPoint y: 114, endPoint x: 505, endPoint y: 116, distance: 86.4
click at [505, 134] on div "[GEOGRAPHIC_DATA] - This is an adults only resort [GEOGRAPHIC_DATA], [GEOGRAPHI…" at bounding box center [508, 165] width 190 height 63
drag, startPoint x: 505, startPoint y: 116, endPoint x: 484, endPoint y: 116, distance: 20.5
copy h3 "Palm Beach Club"
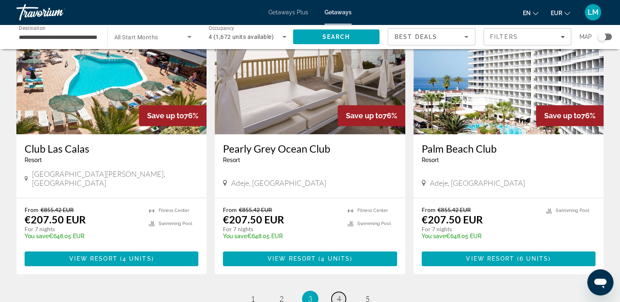
click at [338, 295] on span "4" at bounding box center [339, 299] width 4 height 9
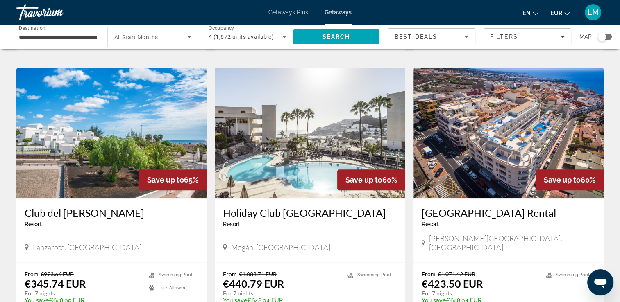
scroll to position [573, 0]
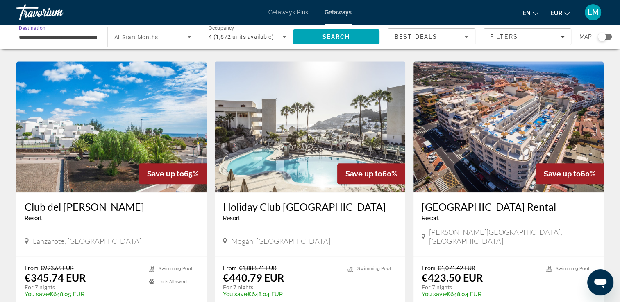
click at [49, 35] on input "**********" at bounding box center [58, 37] width 78 height 10
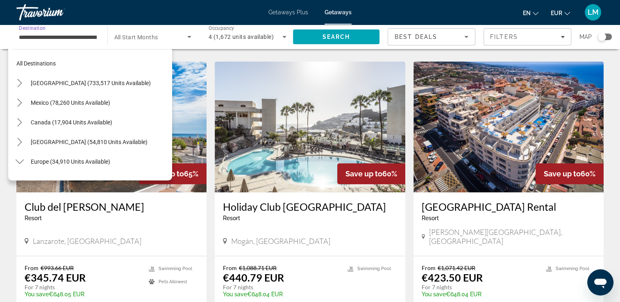
scroll to position [403, 0]
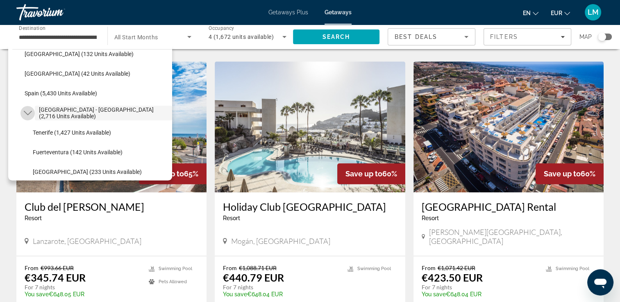
click at [23, 112] on mat-icon "Toggle Spain - Canary Islands (2,716 units available) submenu" at bounding box center [27, 113] width 14 height 14
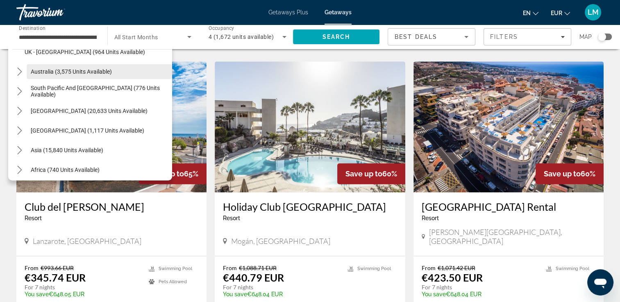
scroll to position [605, 0]
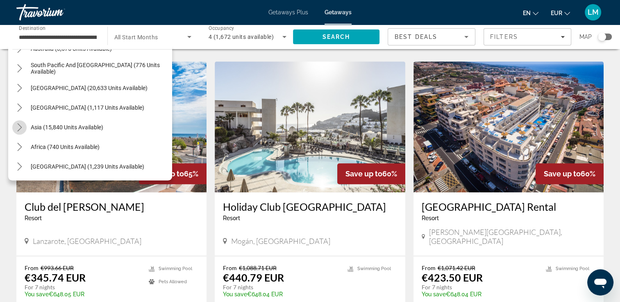
click at [21, 125] on icon "Toggle Asia (15,840 units available) submenu" at bounding box center [20, 127] width 8 height 8
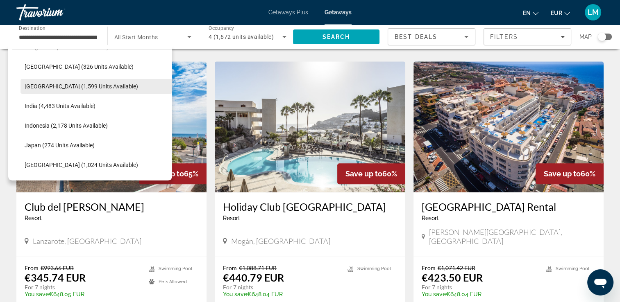
scroll to position [714, 0]
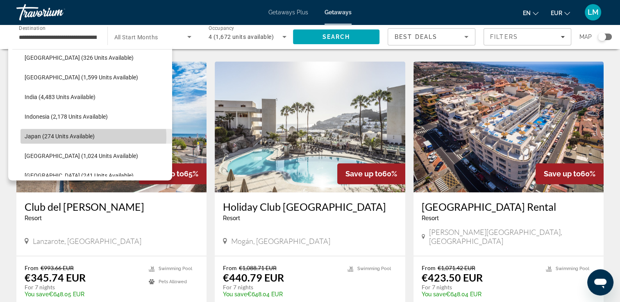
click at [88, 137] on span "Japan (274 units available)" at bounding box center [60, 136] width 70 height 7
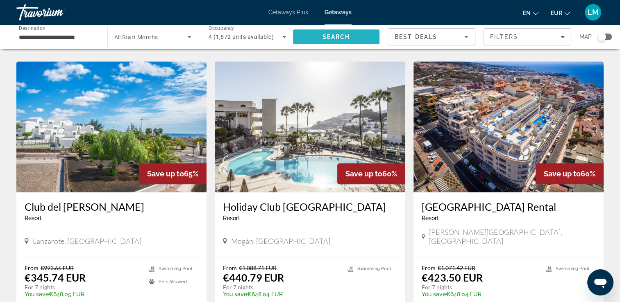
click at [311, 30] on span "Search" at bounding box center [336, 37] width 87 height 20
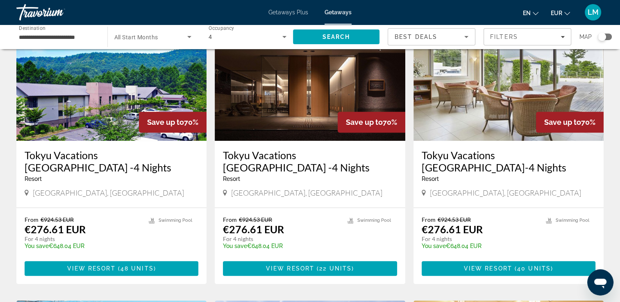
scroll to position [819, 0]
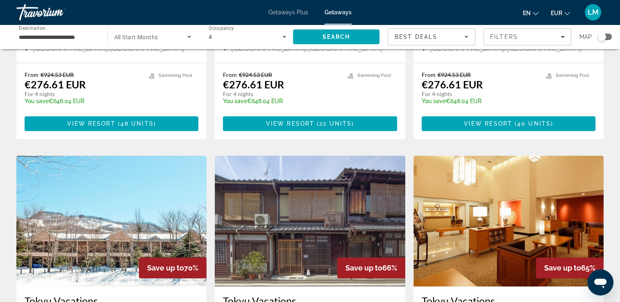
click at [55, 35] on input "**********" at bounding box center [58, 37] width 78 height 10
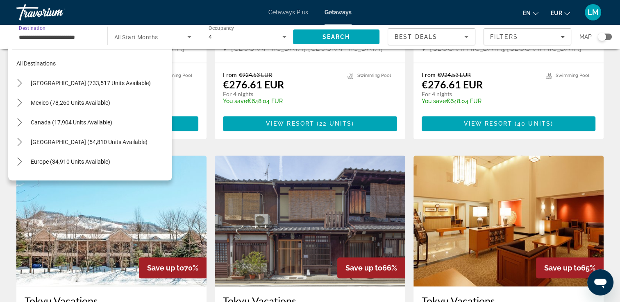
scroll to position [265, 0]
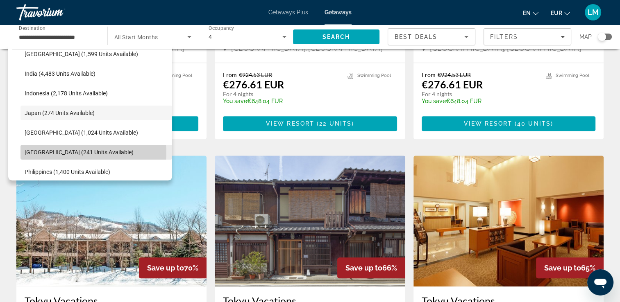
click at [76, 152] on span "[GEOGRAPHIC_DATA] (241 units available)" at bounding box center [79, 152] width 109 height 7
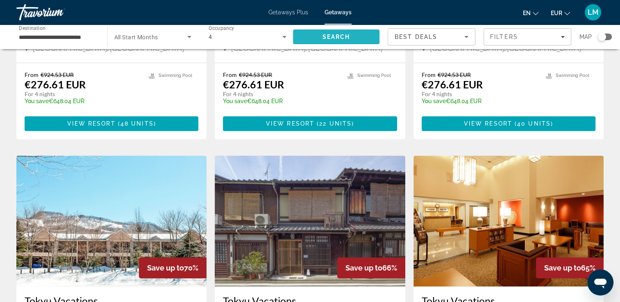
click at [360, 38] on span "Search" at bounding box center [336, 37] width 87 height 20
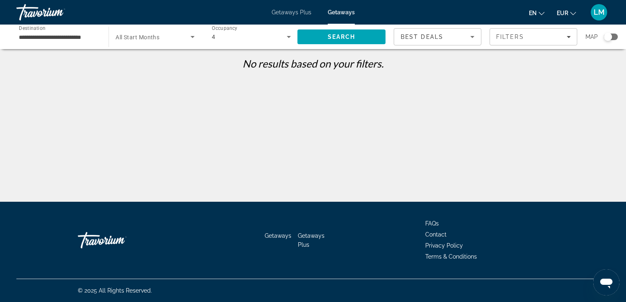
click at [157, 34] on span "All Start Months" at bounding box center [138, 37] width 44 height 7
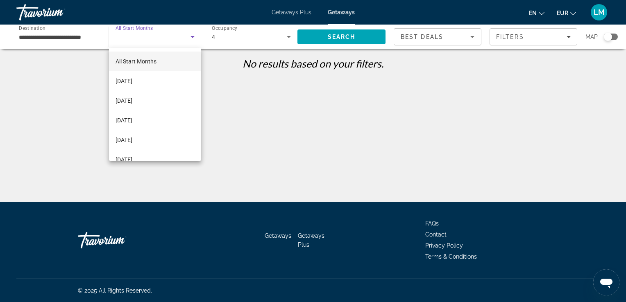
click at [85, 38] on div at bounding box center [313, 151] width 626 height 302
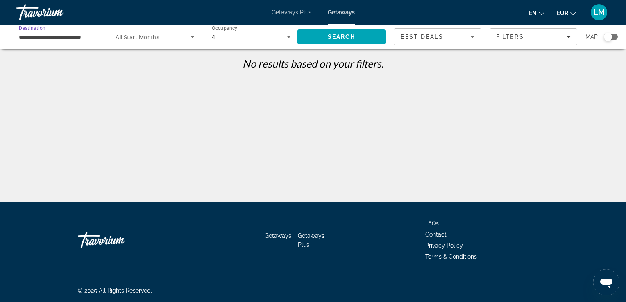
click at [85, 38] on input "**********" at bounding box center [58, 37] width 79 height 10
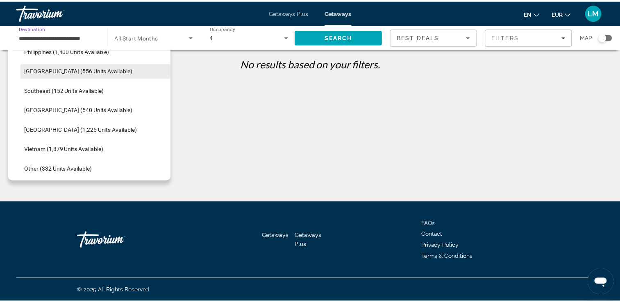
scroll to position [427, 0]
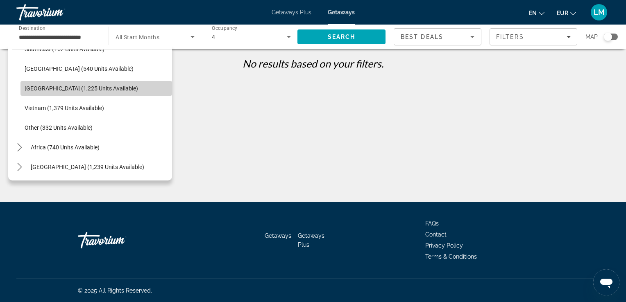
click at [112, 88] on span "Select destination: Thailand (1,225 units available)" at bounding box center [96, 89] width 152 height 20
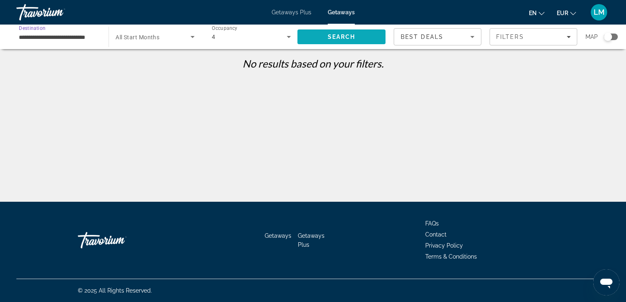
click at [324, 29] on span "Search" at bounding box center [341, 37] width 88 height 20
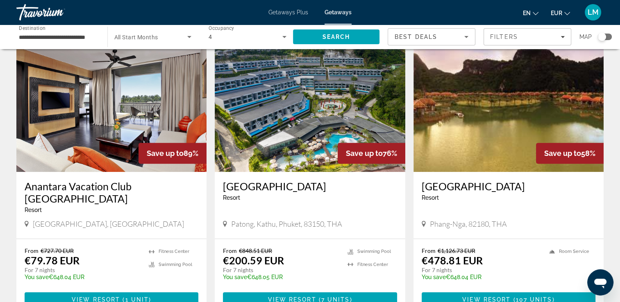
scroll to position [328, 0]
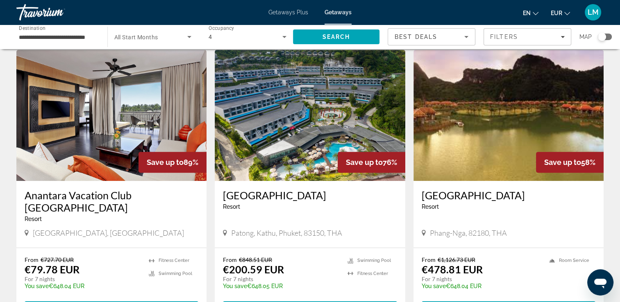
drag, startPoint x: 220, startPoint y: 174, endPoint x: 324, endPoint y: 176, distance: 103.2
click at [324, 181] on div "[GEOGRAPHIC_DATA] - This is an adults only resort [PERSON_NAME][GEOGRAPHIC_DATA…" at bounding box center [310, 214] width 190 height 67
drag, startPoint x: 324, startPoint y: 176, endPoint x: 313, endPoint y: 175, distance: 10.7
copy h3 "[GEOGRAPHIC_DATA]"
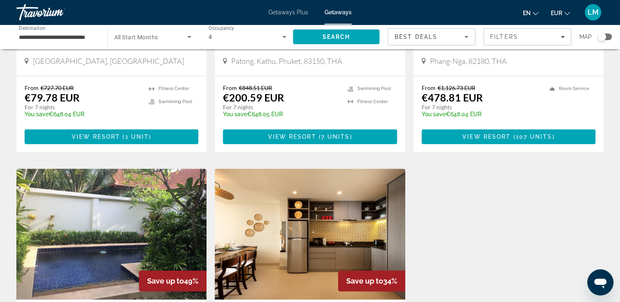
scroll to position [573, 0]
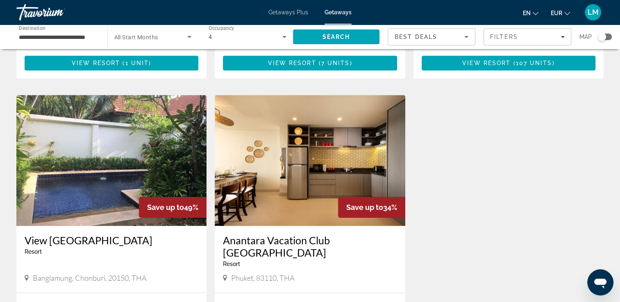
click at [34, 35] on input "**********" at bounding box center [58, 37] width 78 height 10
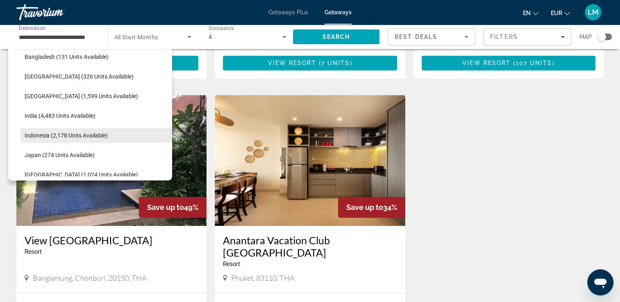
scroll to position [182, 0]
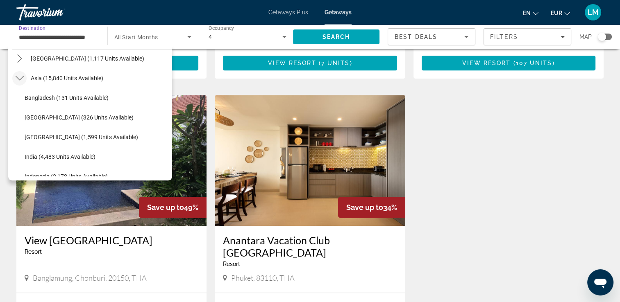
click at [13, 78] on mat-icon "Toggle Asia (15,840 units available) submenu" at bounding box center [19, 78] width 14 height 14
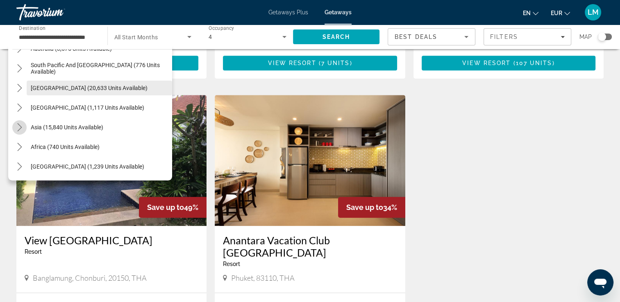
scroll to position [133, 0]
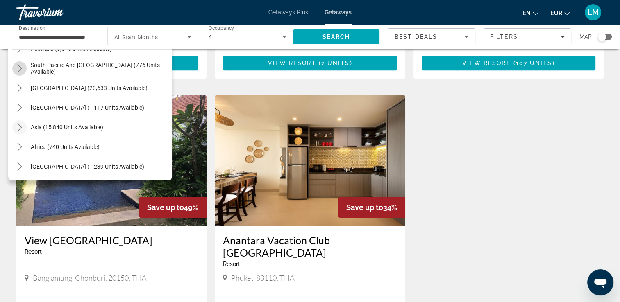
click at [13, 67] on mat-icon "Toggle South Pacific and Oceania (776 units available) submenu" at bounding box center [19, 68] width 14 height 14
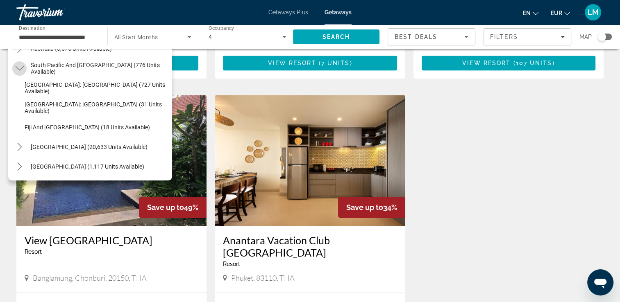
click at [25, 69] on mat-icon "Toggle South Pacific and Oceania (776 units available) submenu" at bounding box center [19, 68] width 14 height 14
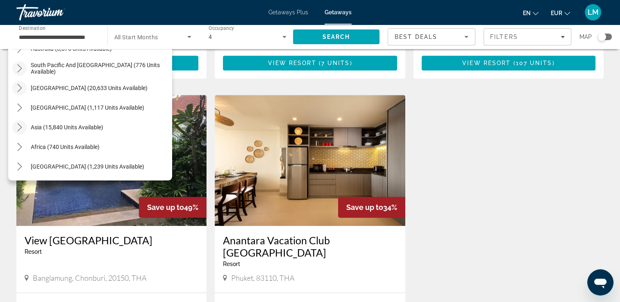
click at [16, 86] on icon "Toggle South America (20,633 units available) submenu" at bounding box center [20, 88] width 8 height 8
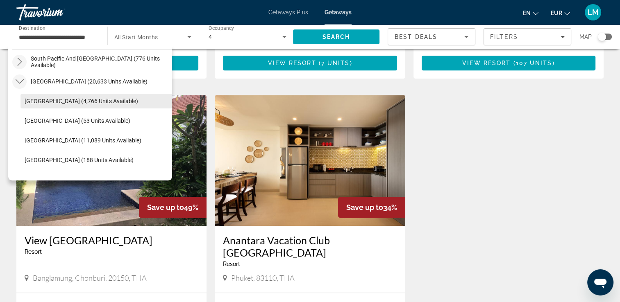
scroll to position [120, 0]
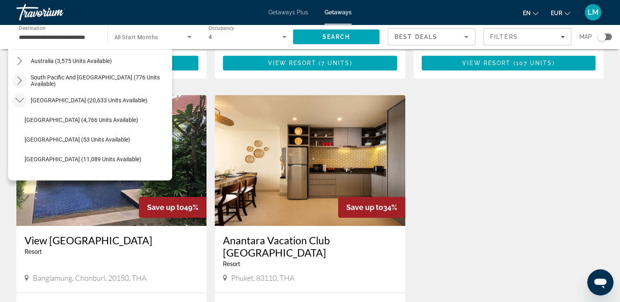
click at [17, 95] on mat-icon "Toggle South America (20,633 units available) submenu" at bounding box center [19, 100] width 14 height 14
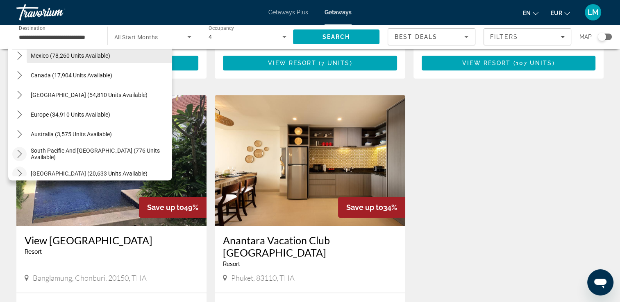
scroll to position [0, 0]
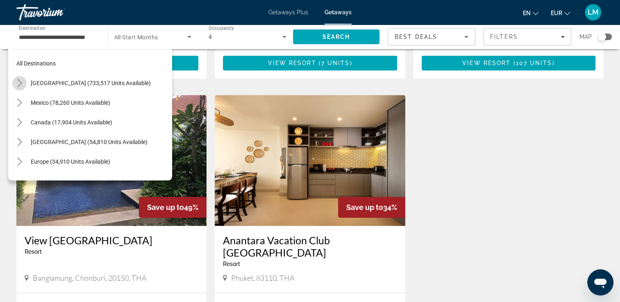
click at [18, 82] on icon "Toggle United States (733,517 units available) submenu" at bounding box center [20, 83] width 8 height 8
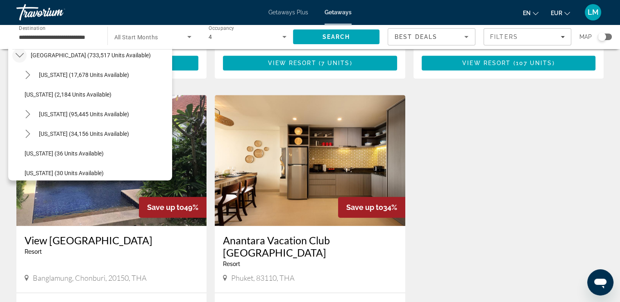
scroll to position [41, 0]
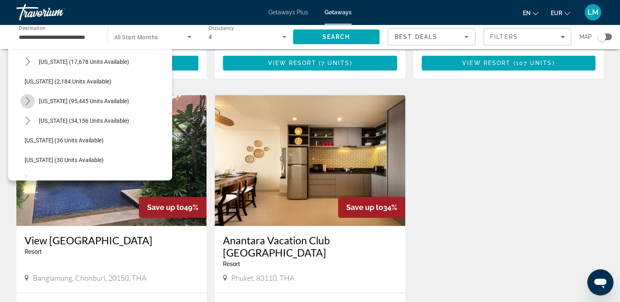
click at [25, 102] on icon "Toggle California (95,445 units available) submenu" at bounding box center [28, 101] width 8 height 8
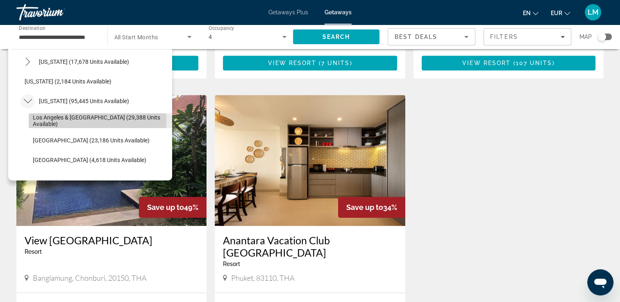
click at [84, 121] on span "Los Angeles & [GEOGRAPHIC_DATA] (29,388 units available)" at bounding box center [100, 120] width 135 height 13
type input "**********"
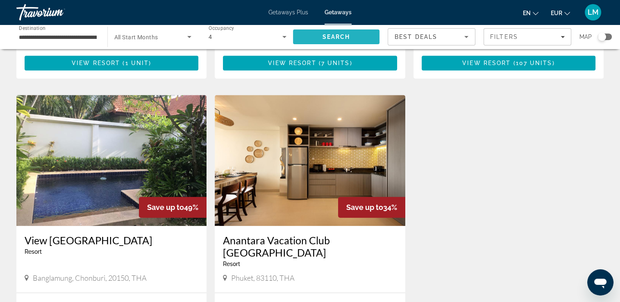
click at [314, 39] on span "Search" at bounding box center [336, 37] width 87 height 20
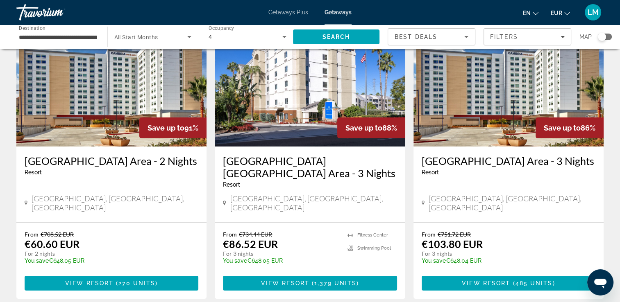
scroll to position [123, 0]
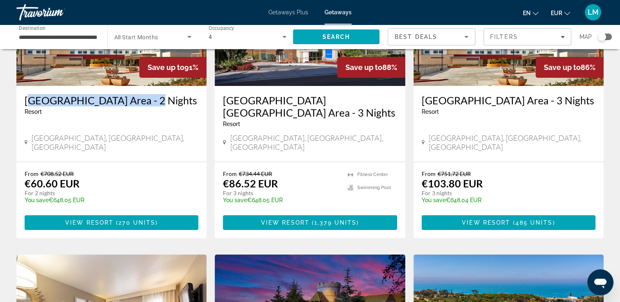
drag, startPoint x: 25, startPoint y: 102, endPoint x: 145, endPoint y: 101, distance: 120.4
click at [145, 101] on div "[GEOGRAPHIC_DATA] Area - 2 Nights Resort - This is an adults only resort [GEOGR…" at bounding box center [111, 124] width 190 height 76
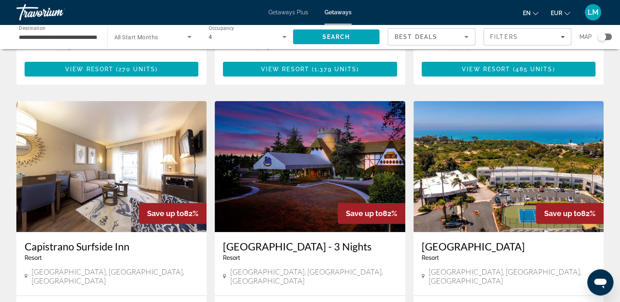
scroll to position [328, 0]
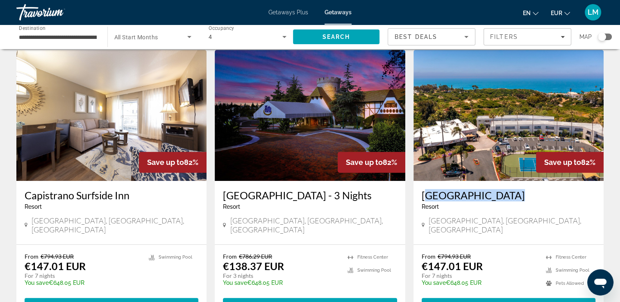
drag, startPoint x: 466, startPoint y: 184, endPoint x: 500, endPoint y: 186, distance: 34.1
click at [500, 186] on div "[GEOGRAPHIC_DATA] - This is an adults only resort [GEOGRAPHIC_DATA], [GEOGRAPHI…" at bounding box center [508, 212] width 190 height 63
drag, startPoint x: 500, startPoint y: 186, endPoint x: 490, endPoint y: 187, distance: 10.3
copy h3 "[GEOGRAPHIC_DATA]"
click at [424, 109] on img "Main content" at bounding box center [508, 115] width 190 height 131
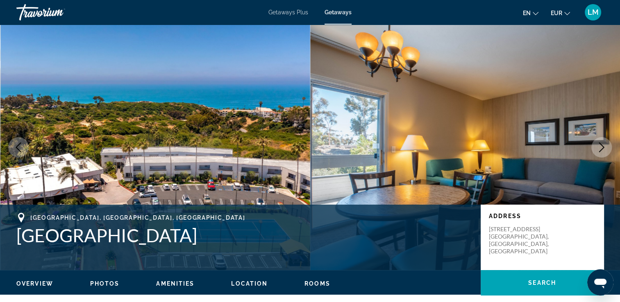
click at [598, 150] on icon "Next image" at bounding box center [601, 148] width 10 height 10
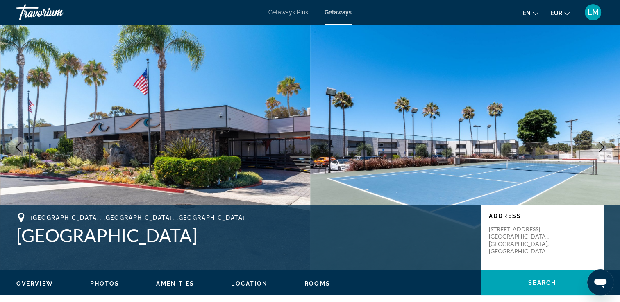
click at [598, 150] on icon "Next image" at bounding box center [601, 148] width 10 height 10
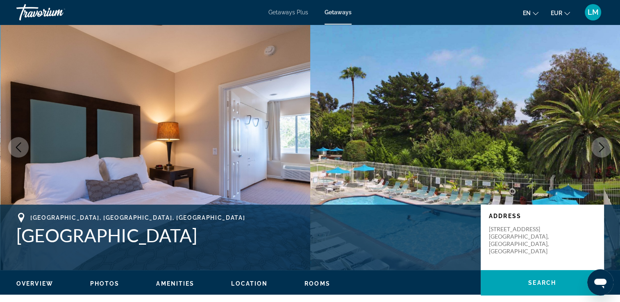
click at [598, 150] on icon "Next image" at bounding box center [601, 148] width 10 height 10
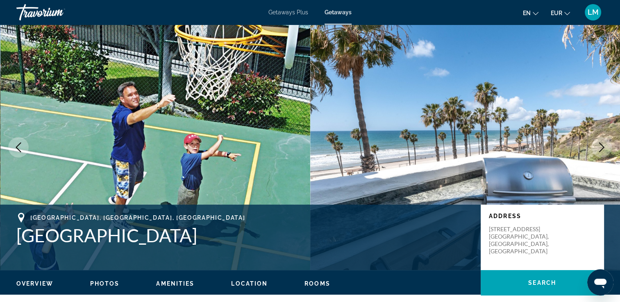
click at [598, 150] on icon "Next image" at bounding box center [601, 148] width 10 height 10
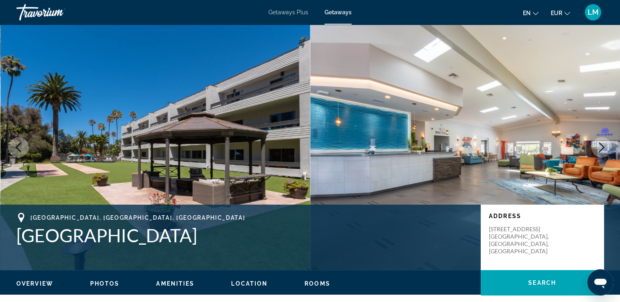
click at [598, 150] on icon "Next image" at bounding box center [601, 148] width 10 height 10
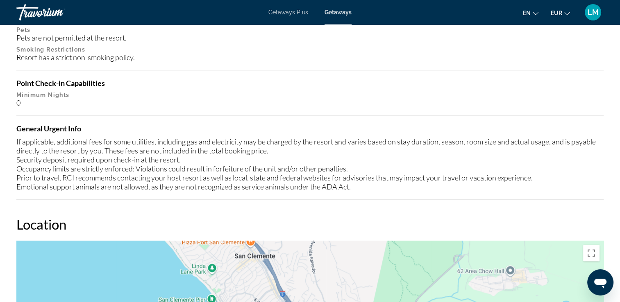
scroll to position [1188, 0]
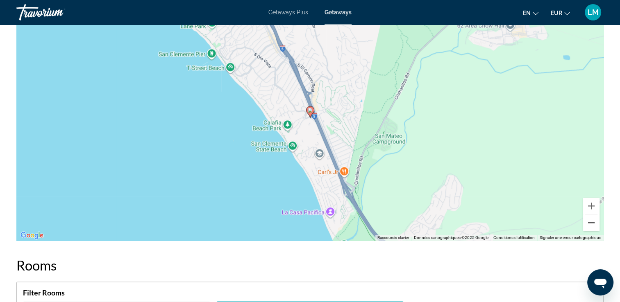
click at [593, 224] on button "Zoom arrière" at bounding box center [591, 223] width 16 height 16
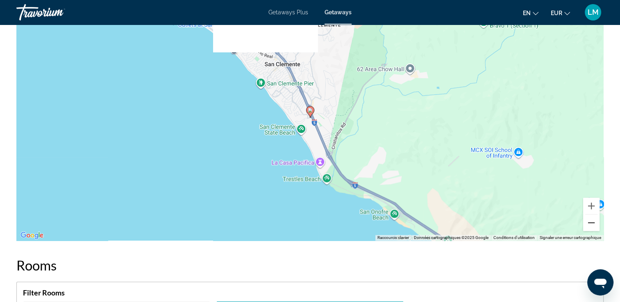
click at [593, 222] on button "Zoom arrière" at bounding box center [591, 223] width 16 height 16
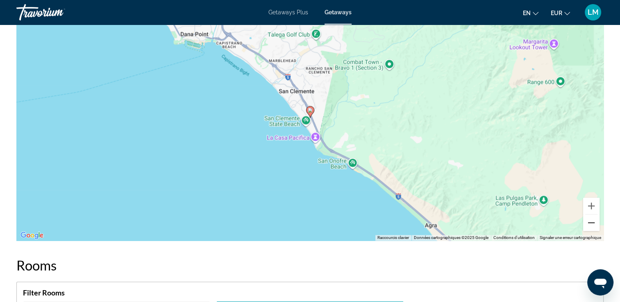
click at [593, 221] on button "Zoom arrière" at bounding box center [591, 223] width 16 height 16
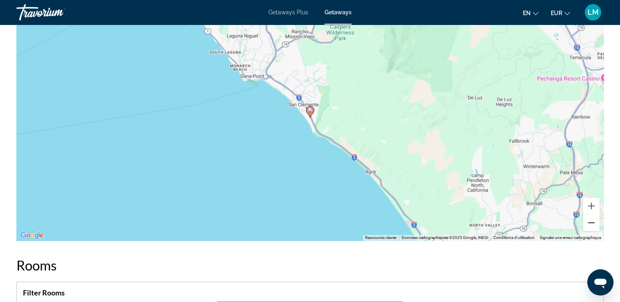
click at [593, 221] on button "Zoom arrière" at bounding box center [591, 223] width 16 height 16
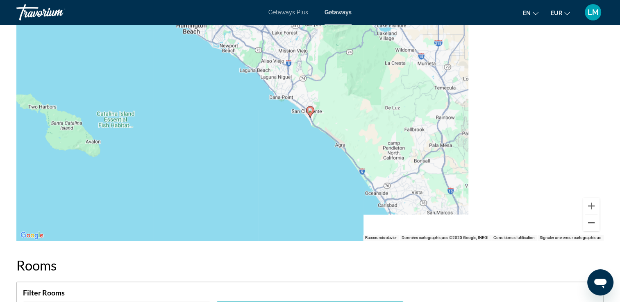
click at [593, 220] on button "Zoom arrière" at bounding box center [591, 223] width 16 height 16
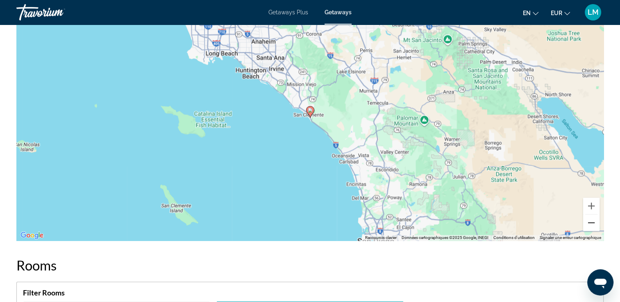
click at [593, 220] on button "Zoom arrière" at bounding box center [591, 223] width 16 height 16
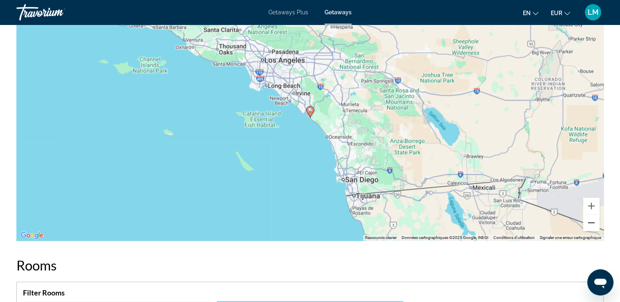
click at [593, 220] on button "Zoom arrière" at bounding box center [591, 223] width 16 height 16
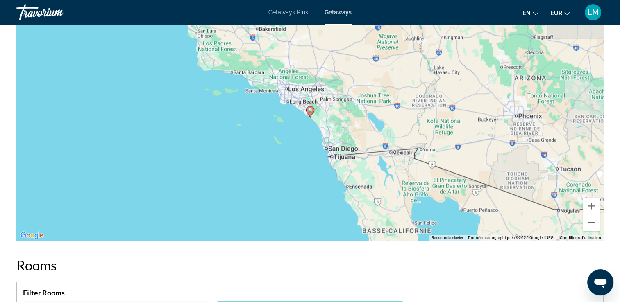
click at [593, 220] on button "Zoom arrière" at bounding box center [591, 223] width 16 height 16
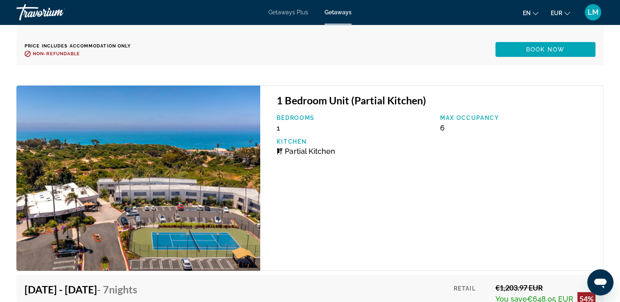
scroll to position [2663, 0]
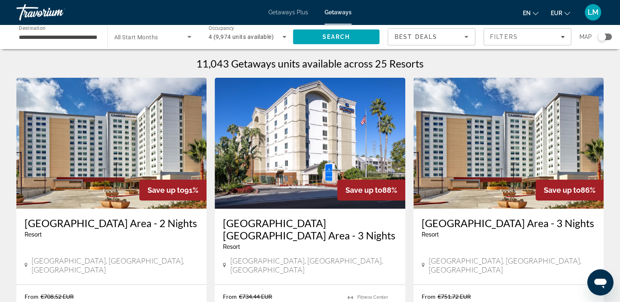
click at [610, 35] on div "Search widget" at bounding box center [605, 37] width 14 height 7
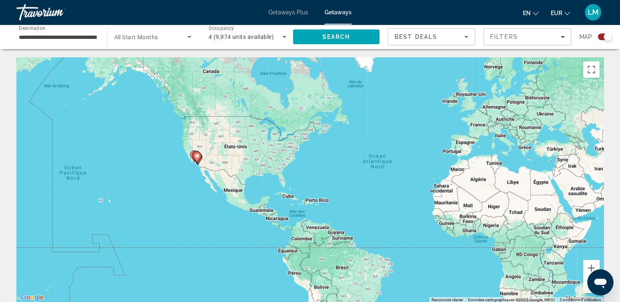
drag, startPoint x: 97, startPoint y: 169, endPoint x: 192, endPoint y: 163, distance: 95.2
click at [192, 163] on div "Pour activer le glissement avec le clavier, appuyez sur Alt+Entrée. Une fois ce…" at bounding box center [309, 180] width 587 height 246
click at [188, 163] on div "Pour activer le glissement avec le clavier, appuyez sur Alt+Entrée. Une fois ce…" at bounding box center [309, 180] width 587 height 246
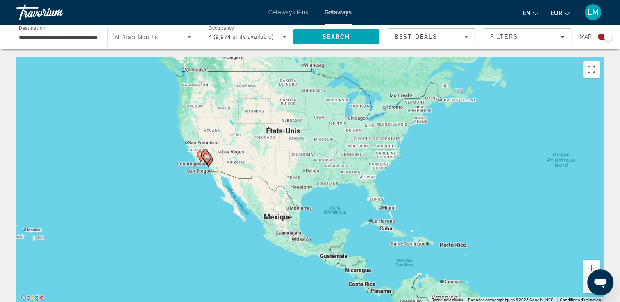
click at [188, 163] on div "Pour activer le glissement avec le clavier, appuyez sur Alt+Entrée. Une fois ce…" at bounding box center [309, 180] width 587 height 246
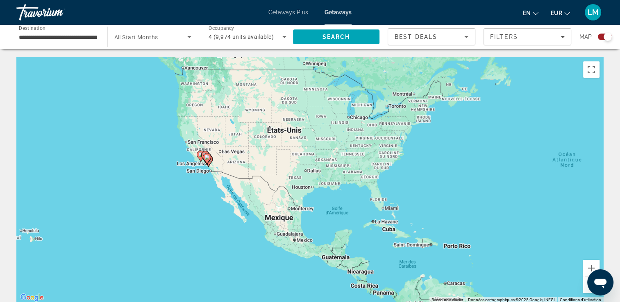
click at [188, 163] on div "Pour activer le glissement avec le clavier, appuyez sur Alt+Entrée. Une fois ce…" at bounding box center [309, 180] width 587 height 246
click at [188, 148] on div "Pour activer le glissement avec le clavier, appuyez sur Alt+Entrée. Une fois ce…" at bounding box center [309, 180] width 587 height 246
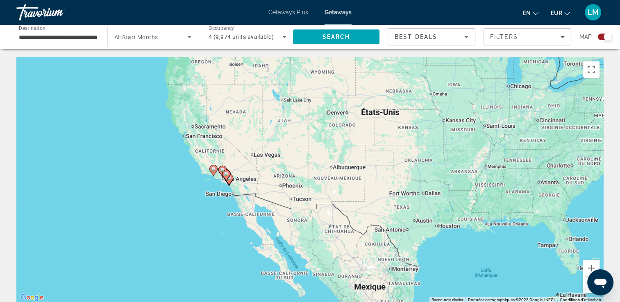
click at [188, 148] on div "Pour activer le glissement avec le clavier, appuyez sur Alt+Entrée. Une fois ce…" at bounding box center [309, 180] width 587 height 246
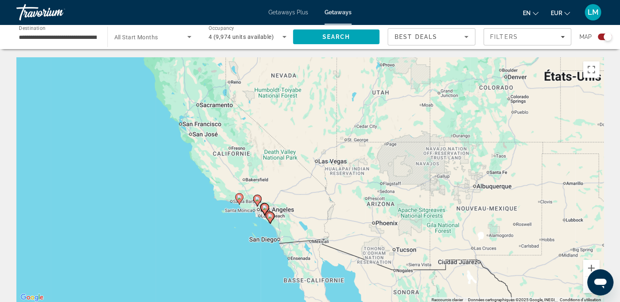
click at [187, 181] on div "Pour activer le glissement avec le clavier, appuyez sur Alt+Entrée. Une fois ce…" at bounding box center [309, 180] width 587 height 246
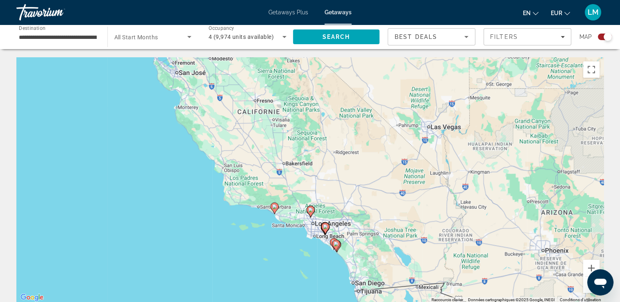
drag, startPoint x: 228, startPoint y: 197, endPoint x: 175, endPoint y: 154, distance: 68.3
click at [175, 154] on div "Pour activer le glissement avec le clavier, appuyez sur Alt+Entrée. Une fois ce…" at bounding box center [309, 180] width 587 height 246
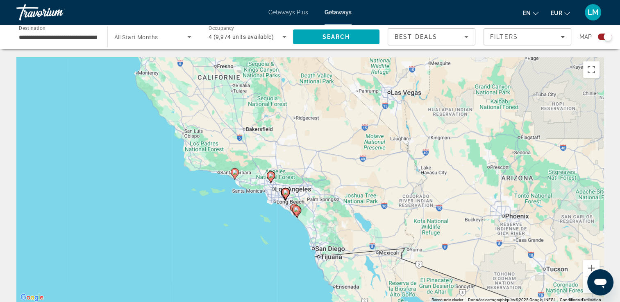
click at [205, 228] on div "Pour activer le glissement avec le clavier, appuyez sur Alt+Entrée. Une fois ce…" at bounding box center [309, 180] width 587 height 246
click at [204, 227] on div "Pour activer le glissement avec le clavier, appuyez sur Alt+Entrée. Une fois ce…" at bounding box center [309, 180] width 587 height 246
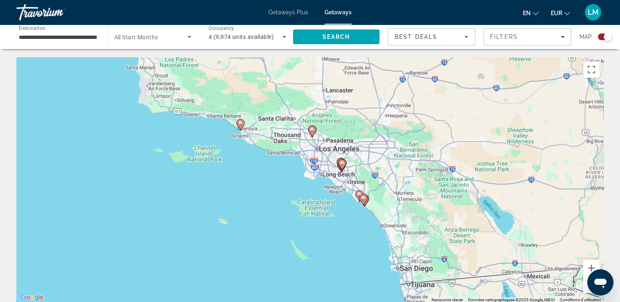
drag, startPoint x: 303, startPoint y: 209, endPoint x: 271, endPoint y: 206, distance: 32.0
click at [271, 206] on div "Pour activer le glissement avec le clavier, appuyez sur Alt+Entrée. Une fois ce…" at bounding box center [309, 180] width 587 height 246
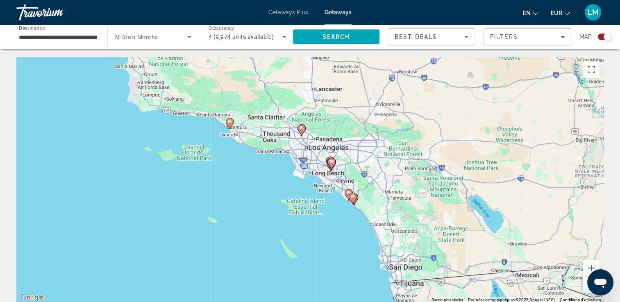
click at [271, 206] on div "Pour activer le glissement avec le clavier, appuyez sur Alt+Entrée. Une fois ce…" at bounding box center [309, 180] width 587 height 246
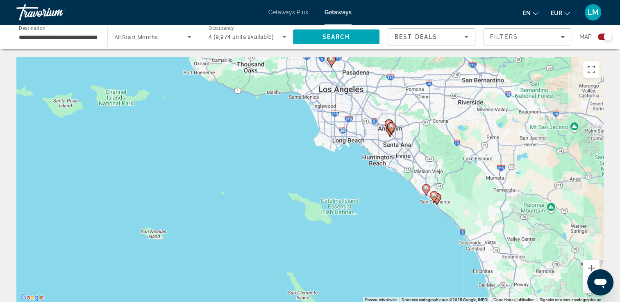
drag, startPoint x: 333, startPoint y: 188, endPoint x: 297, endPoint y: 202, distance: 38.3
click at [297, 202] on div "Pour activer le glissement avec le clavier, appuyez sur Alt+Entrée. Une fois ce…" at bounding box center [309, 180] width 587 height 246
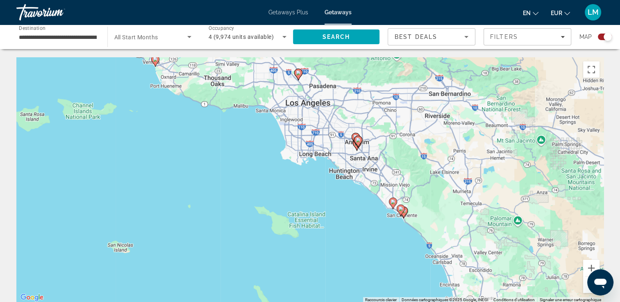
click at [301, 193] on div "Pour activer le glissement avec le clavier, appuyez sur Alt+Entrée. Une fois ce…" at bounding box center [309, 180] width 587 height 246
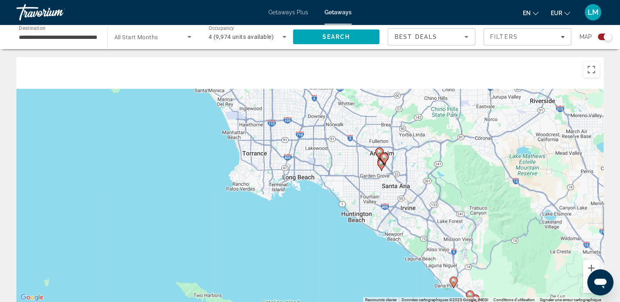
drag, startPoint x: 336, startPoint y: 172, endPoint x: 308, endPoint y: 248, distance: 80.9
click at [308, 248] on div "Pour activer le glissement avec le clavier, appuyez sur Alt+Entrée. Une fois ce…" at bounding box center [309, 180] width 587 height 246
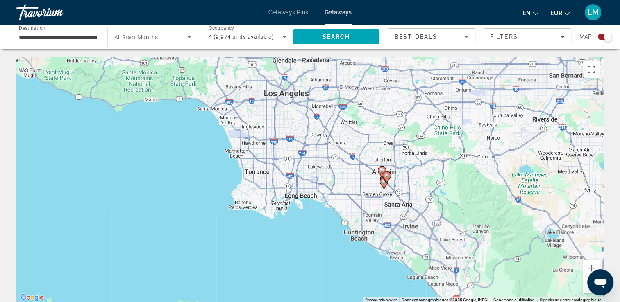
click at [308, 245] on div "Pour activer le glissement avec le clavier, appuyez sur Alt+Entrée. Une fois ce…" at bounding box center [309, 180] width 587 height 246
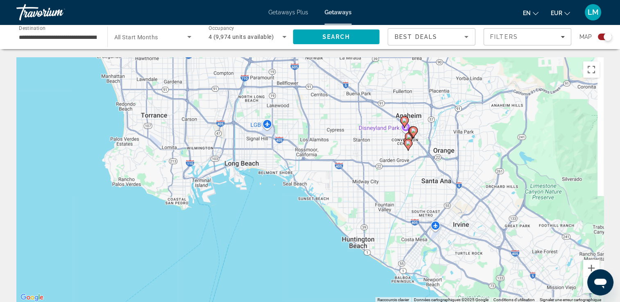
drag, startPoint x: 411, startPoint y: 174, endPoint x: 365, endPoint y: 188, distance: 47.7
click at [365, 188] on div "Pour activer le glissement avec le clavier, appuyez sur Alt+Entrée. Une fois ce…" at bounding box center [309, 180] width 587 height 246
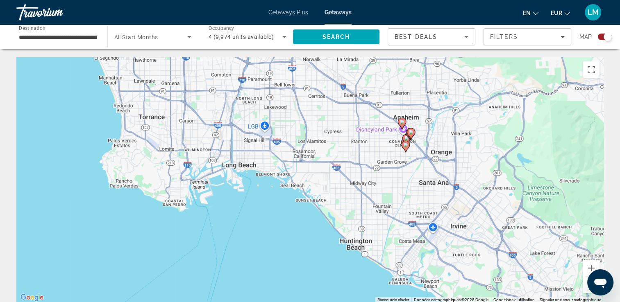
click at [380, 170] on div "Pour activer le glissement avec le clavier, appuyez sur Alt+Entrée. Une fois ce…" at bounding box center [309, 180] width 587 height 246
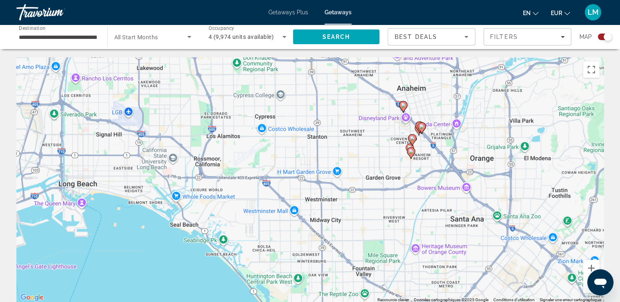
drag, startPoint x: 417, startPoint y: 158, endPoint x: 397, endPoint y: 183, distance: 32.6
click at [397, 183] on div "Pour activer le glissement avec le clavier, appuyez sur Alt+Entrée. Une fois ce…" at bounding box center [309, 180] width 587 height 246
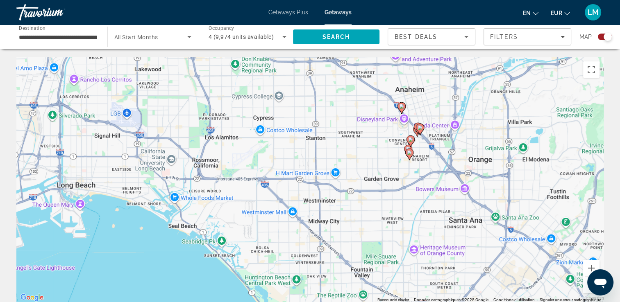
click at [397, 179] on div "Pour activer le glissement avec le clavier, appuyez sur Alt+Entrée. Une fois ce…" at bounding box center [309, 180] width 587 height 246
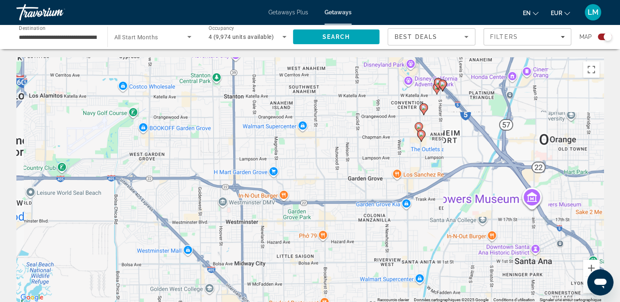
drag, startPoint x: 410, startPoint y: 167, endPoint x: 403, endPoint y: 184, distance: 18.2
click at [403, 184] on div "Pour activer le glissement avec le clavier, appuyez sur Alt+Entrée. Une fois ce…" at bounding box center [309, 180] width 587 height 246
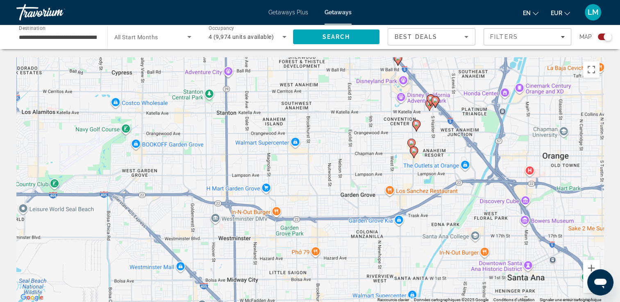
click at [413, 152] on image "Main content" at bounding box center [413, 150] width 5 height 5
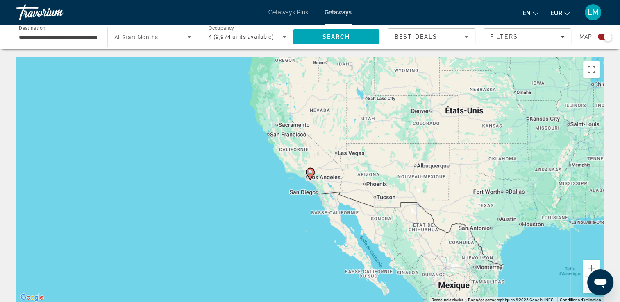
click at [310, 175] on image "Main content" at bounding box center [310, 172] width 5 height 5
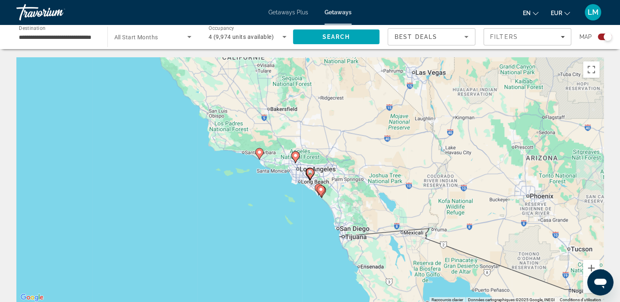
click at [308, 175] on image "Main content" at bounding box center [310, 172] width 5 height 5
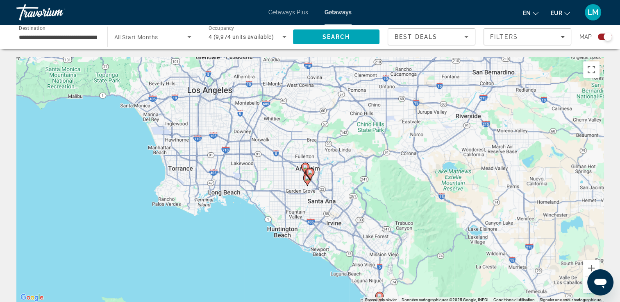
click at [313, 172] on icon "Main content" at bounding box center [309, 174] width 7 height 11
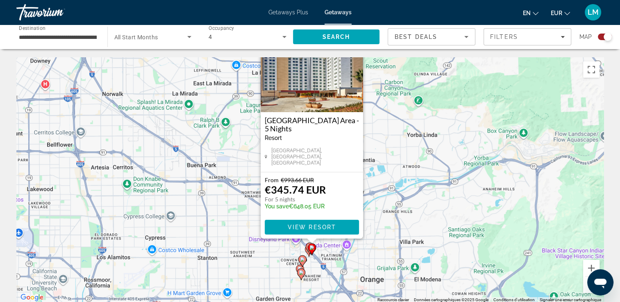
drag, startPoint x: 372, startPoint y: 220, endPoint x: 374, endPoint y: 184, distance: 35.3
click at [374, 184] on div "Pour activer le glissement avec le clavier, appuyez sur Alt+Entrée. Une fois ce…" at bounding box center [309, 180] width 587 height 246
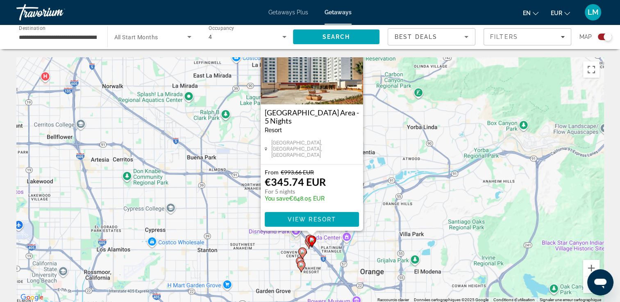
click at [301, 253] on image "Main content" at bounding box center [302, 251] width 5 height 5
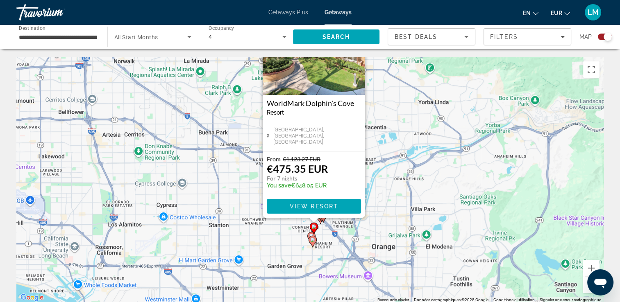
drag, startPoint x: 380, startPoint y: 232, endPoint x: 382, endPoint y: 186, distance: 46.3
click at [382, 186] on div "Pour activer le glissement avec le clavier, appuyez sur Alt+Entrée. Une fois ce…" at bounding box center [309, 180] width 587 height 246
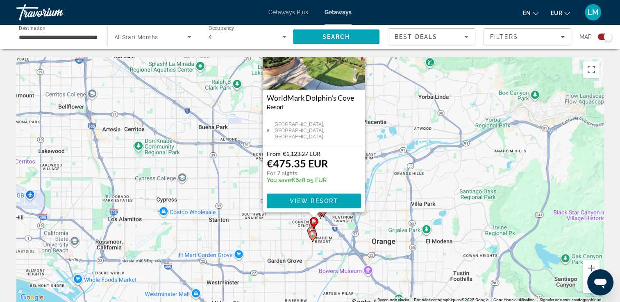
click at [311, 234] on image "Main content" at bounding box center [312, 234] width 5 height 5
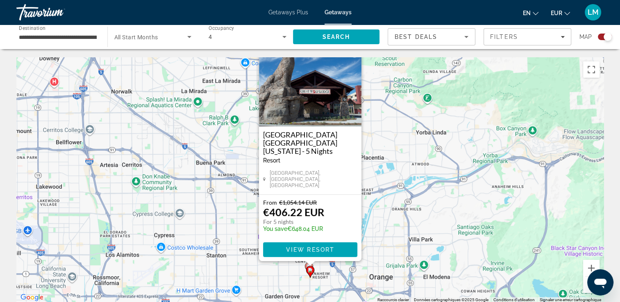
drag, startPoint x: 374, startPoint y: 241, endPoint x: 374, endPoint y: 220, distance: 21.7
click at [374, 220] on div "Pour activer le glissement avec le clavier, appuyez sur Alt+Entrée. Une fois ce…" at bounding box center [309, 180] width 587 height 246
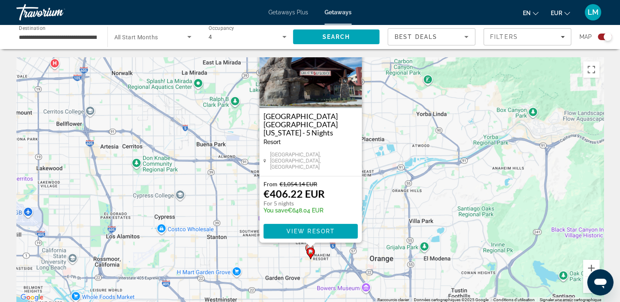
click at [307, 246] on div "Main content" at bounding box center [310, 245] width 10 height 5
click at [307, 248] on gmp-advanced-marker "Main content" at bounding box center [310, 253] width 8 height 12
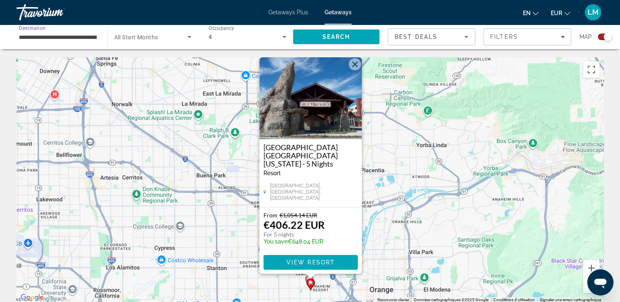
click at [50, 40] on input "**********" at bounding box center [58, 37] width 78 height 10
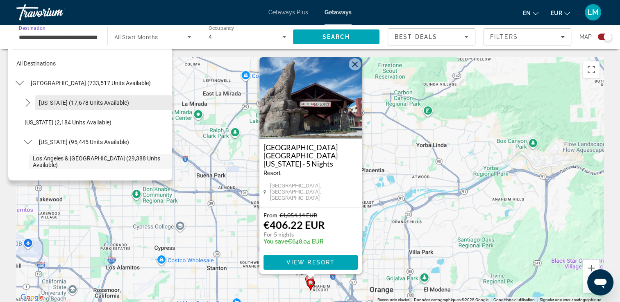
scroll to position [82, 0]
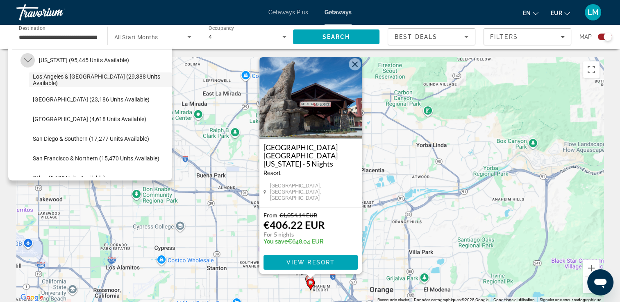
click at [30, 61] on icon "Toggle California (95,445 units available) submenu" at bounding box center [28, 60] width 8 height 8
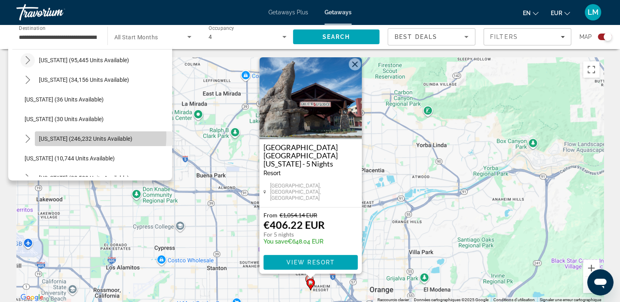
click at [80, 136] on span "[US_STATE] (246,232 units available)" at bounding box center [85, 139] width 93 height 7
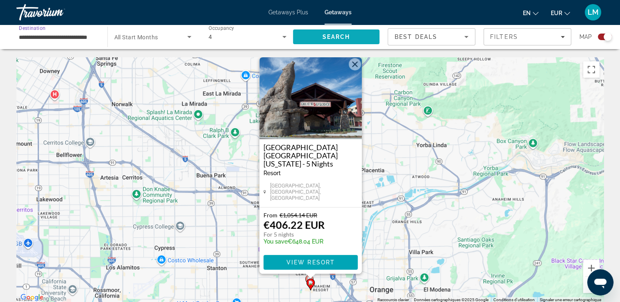
click at [318, 42] on span "Search" at bounding box center [336, 37] width 87 height 20
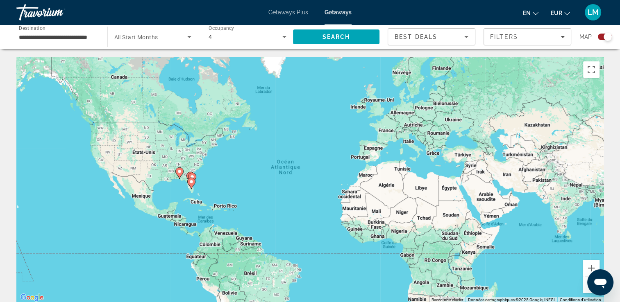
click at [601, 37] on div "Search widget" at bounding box center [605, 37] width 14 height 7
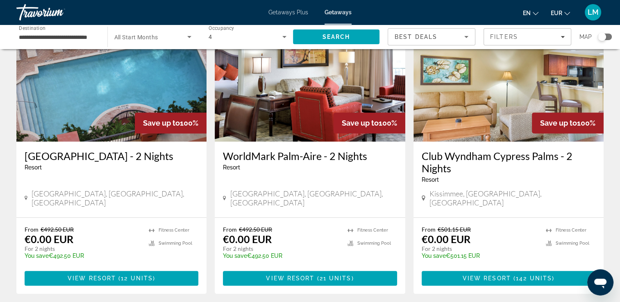
scroll to position [410, 0]
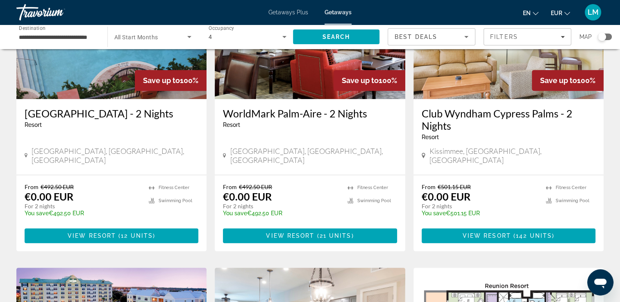
click at [87, 35] on input "**********" at bounding box center [58, 37] width 78 height 10
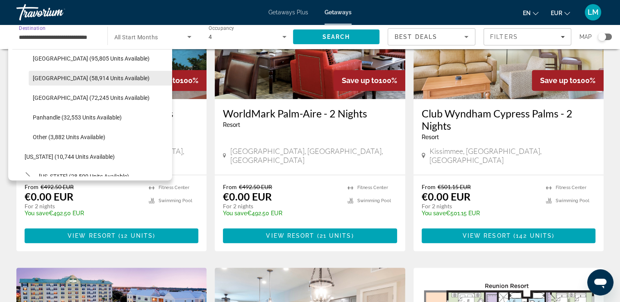
scroll to position [190, 0]
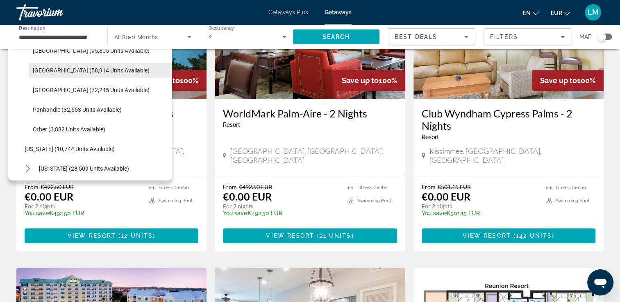
click at [94, 73] on span "Select destination: East Coast (58,914 units available)" at bounding box center [100, 71] width 143 height 20
type input "**********"
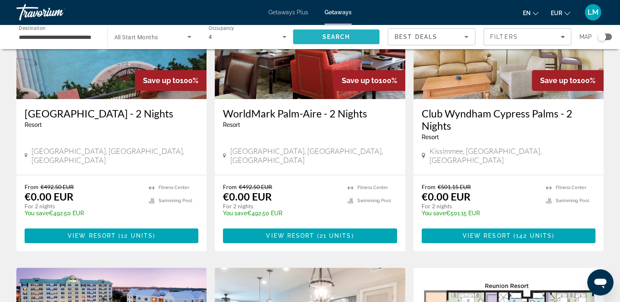
click at [344, 38] on span "Search" at bounding box center [336, 37] width 28 height 7
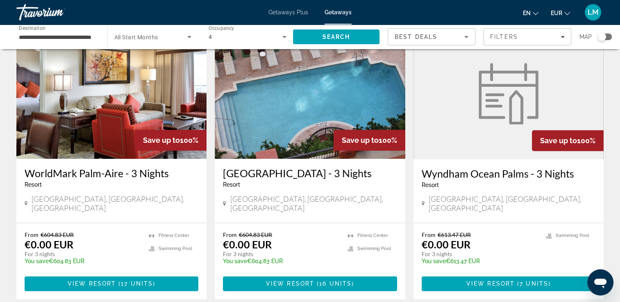
scroll to position [942, 0]
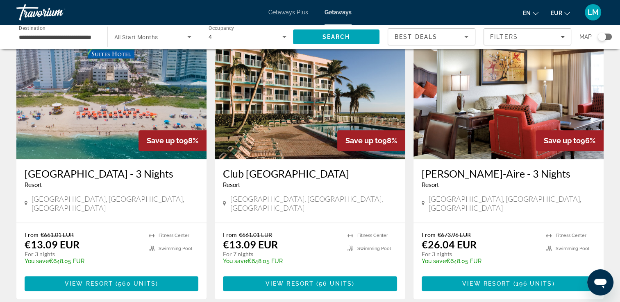
scroll to position [369, 0]
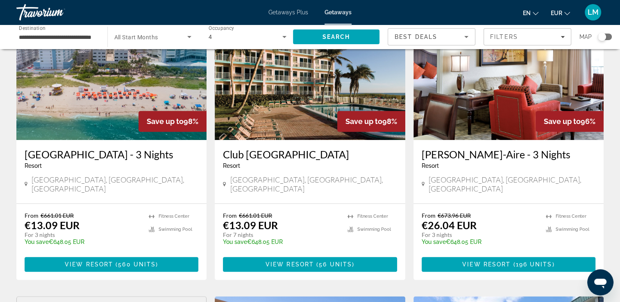
drag, startPoint x: 220, startPoint y: 145, endPoint x: 380, endPoint y: 144, distance: 160.6
click at [380, 144] on div "Club [GEOGRAPHIC_DATA] - This is an adults only resort [GEOGRAPHIC_DATA], [GEOG…" at bounding box center [310, 171] width 190 height 63
drag, startPoint x: 380, startPoint y: 144, endPoint x: 331, endPoint y: 142, distance: 49.2
copy h3 "Club [GEOGRAPHIC_DATA]"
click at [300, 108] on img "Main content" at bounding box center [310, 74] width 190 height 131
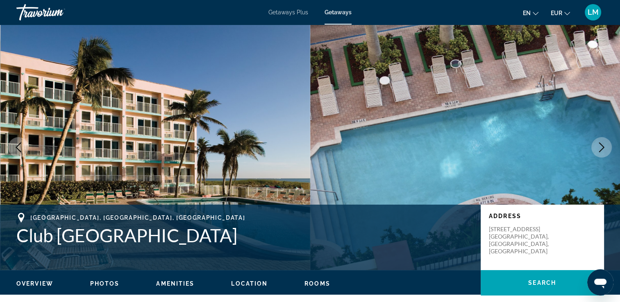
click at [601, 147] on icon "Next image" at bounding box center [601, 148] width 10 height 10
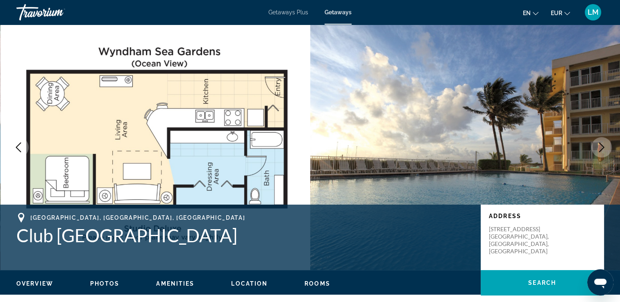
click at [601, 147] on icon "Next image" at bounding box center [601, 148] width 10 height 10
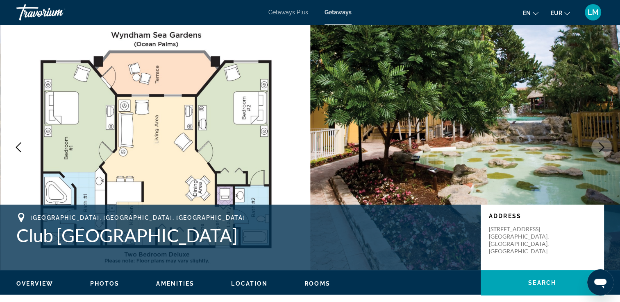
click at [601, 147] on icon "Next image" at bounding box center [601, 148] width 10 height 10
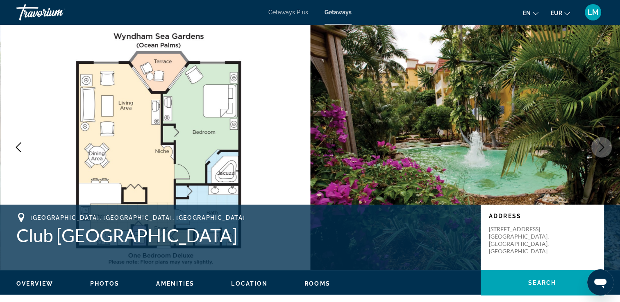
click at [601, 147] on icon "Next image" at bounding box center [601, 148] width 10 height 10
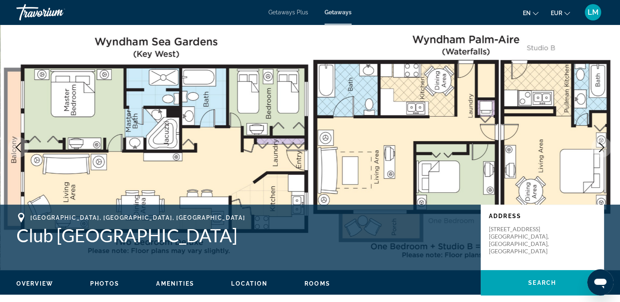
click at [601, 147] on icon "Next image" at bounding box center [601, 148] width 10 height 10
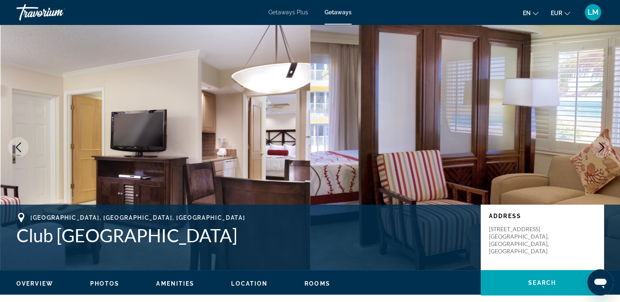
click at [601, 147] on icon "Next image" at bounding box center [601, 148] width 10 height 10
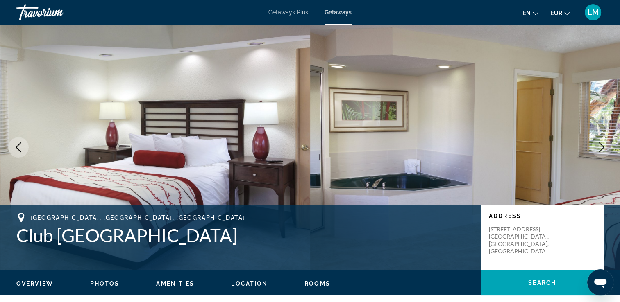
click at [605, 147] on icon "Next image" at bounding box center [601, 148] width 10 height 10
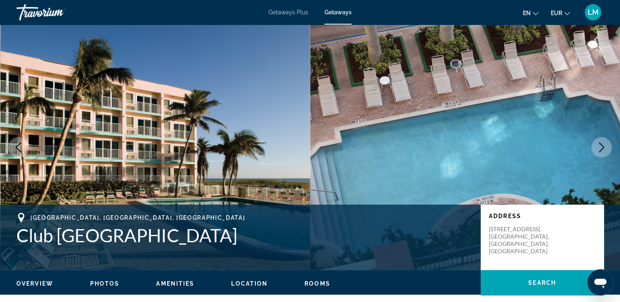
click at [605, 147] on icon "Next image" at bounding box center [601, 148] width 10 height 10
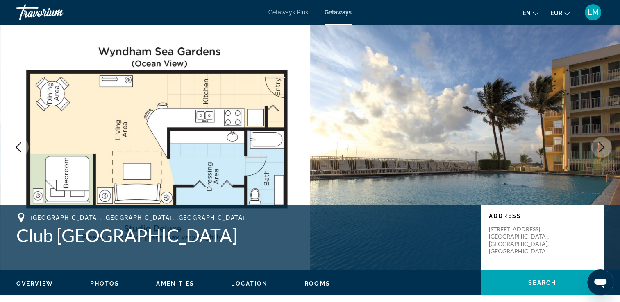
click at [605, 147] on icon "Next image" at bounding box center [601, 148] width 10 height 10
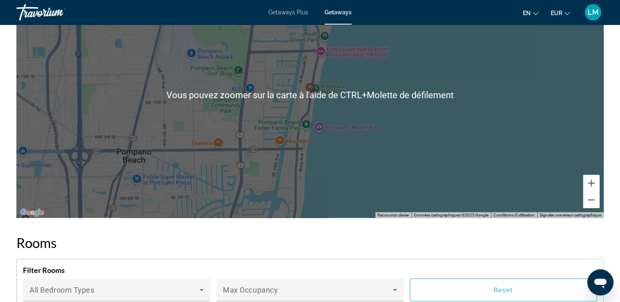
scroll to position [1393, 0]
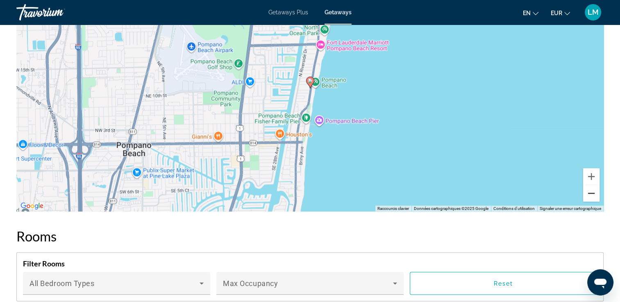
click at [593, 197] on button "Zoom arrière" at bounding box center [591, 193] width 16 height 16
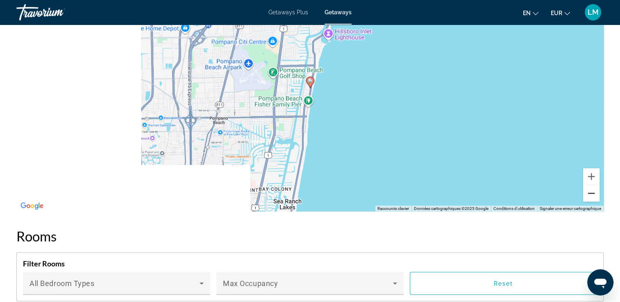
click at [593, 197] on button "Zoom arrière" at bounding box center [591, 193] width 16 height 16
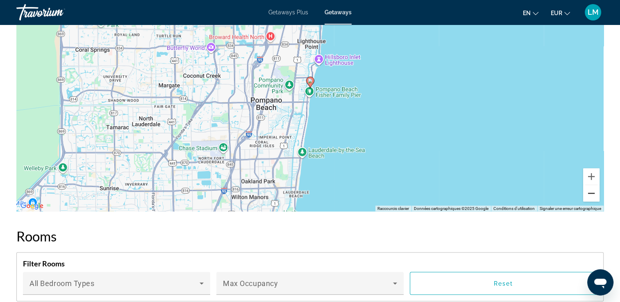
click at [593, 197] on button "Zoom arrière" at bounding box center [591, 193] width 16 height 16
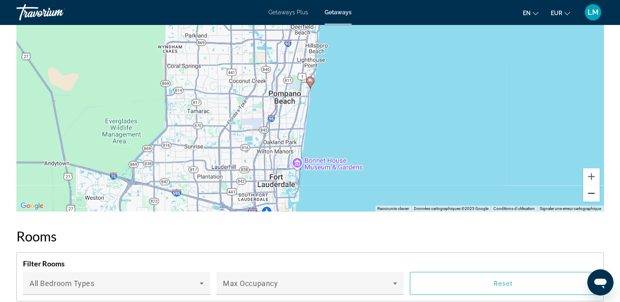
click at [593, 197] on button "Zoom arrière" at bounding box center [591, 193] width 16 height 16
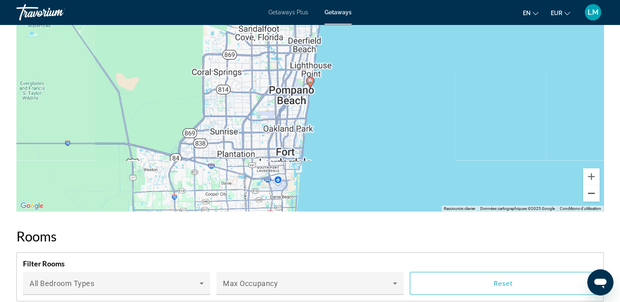
click at [593, 197] on button "Zoom arrière" at bounding box center [591, 193] width 16 height 16
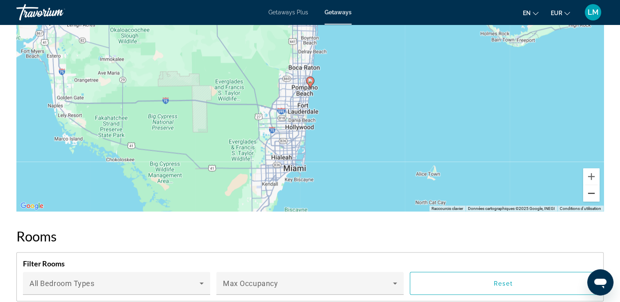
click at [594, 197] on button "Zoom arrière" at bounding box center [591, 193] width 16 height 16
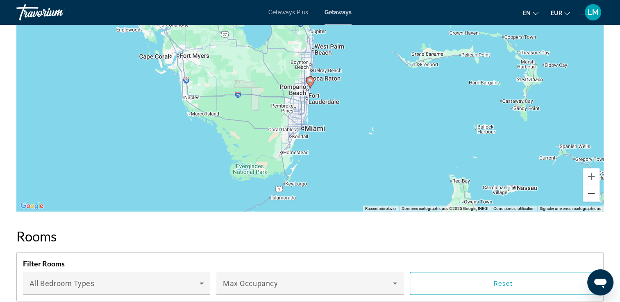
click at [593, 196] on button "Zoom arrière" at bounding box center [591, 193] width 16 height 16
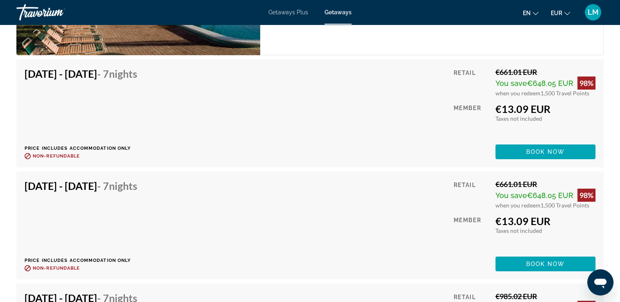
scroll to position [2826, 0]
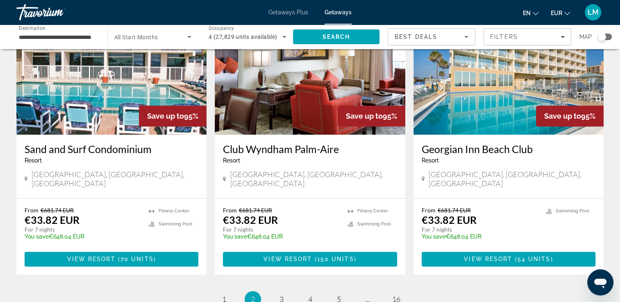
scroll to position [1047, 0]
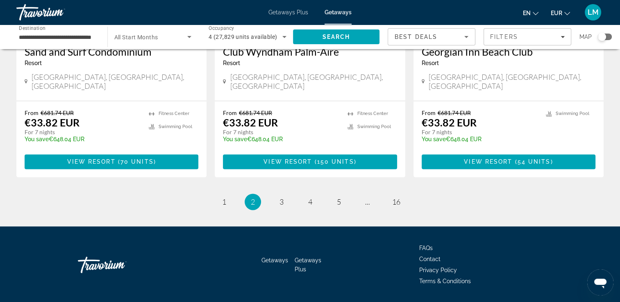
drag, startPoint x: 621, startPoint y: 51, endPoint x: 6, endPoint y: 20, distance: 616.0
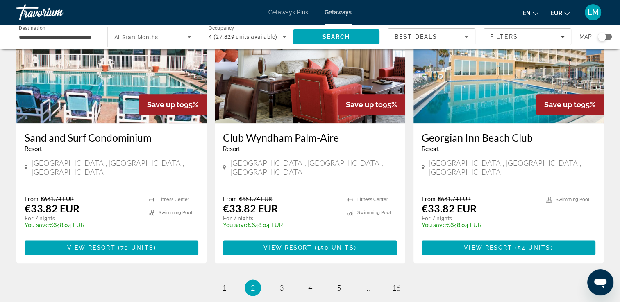
scroll to position [965, 0]
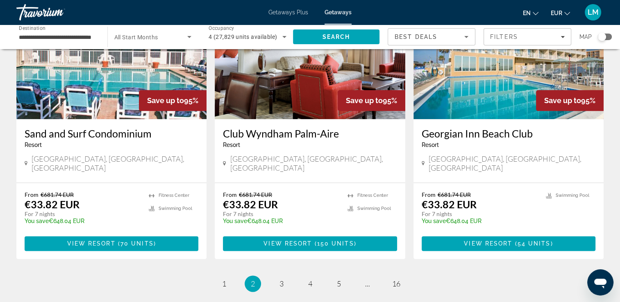
drag, startPoint x: 242, startPoint y: 118, endPoint x: 346, endPoint y: 118, distance: 103.6
click at [346, 119] on div "Club [GEOGRAPHIC_DATA] - This is an adults only resort [GEOGRAPHIC_DATA], [GEOG…" at bounding box center [310, 150] width 190 height 63
drag, startPoint x: 346, startPoint y: 118, endPoint x: 332, endPoint y: 120, distance: 14.1
copy h3 "Club Wyndham Palm-Aire"
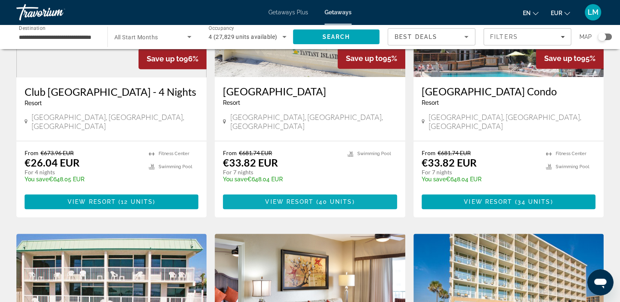
scroll to position [1047, 0]
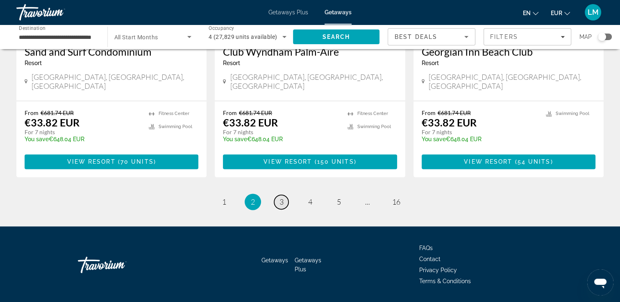
click at [281, 197] on span "3" at bounding box center [281, 201] width 4 height 9
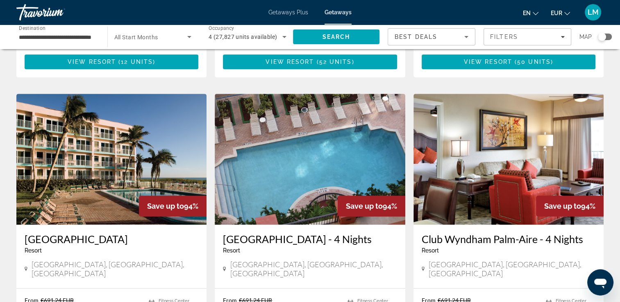
scroll to position [573, 0]
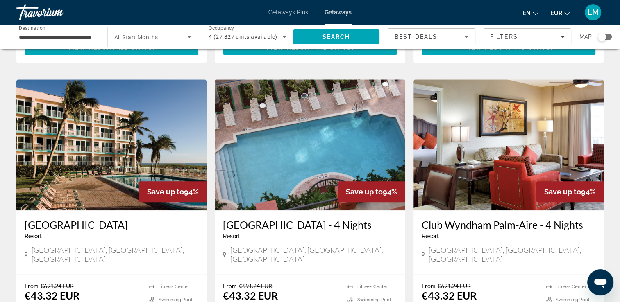
click at [606, 35] on div "Search widget" at bounding box center [605, 37] width 14 height 7
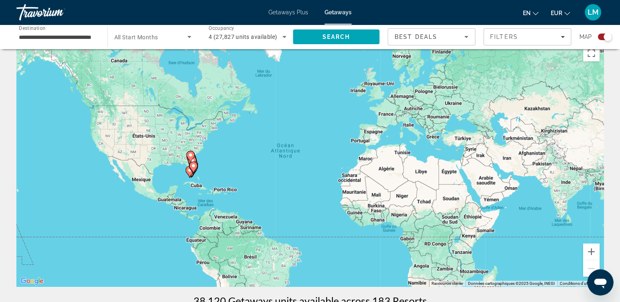
scroll to position [0, 0]
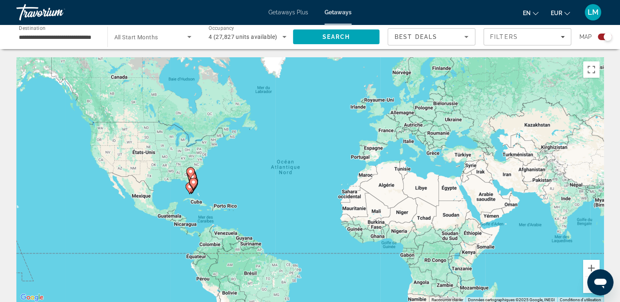
click at [221, 197] on div "Pour activer le glissement avec le clavier, appuyez sur Alt+Entrée. Une fois ce…" at bounding box center [309, 180] width 587 height 246
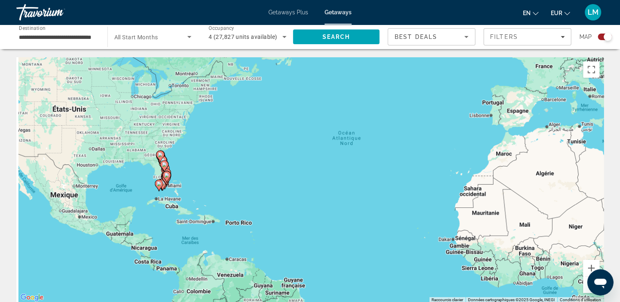
click at [214, 181] on div "Pour activer le glissement avec le clavier, appuyez sur Alt+Entrée. Une fois ce…" at bounding box center [309, 180] width 587 height 246
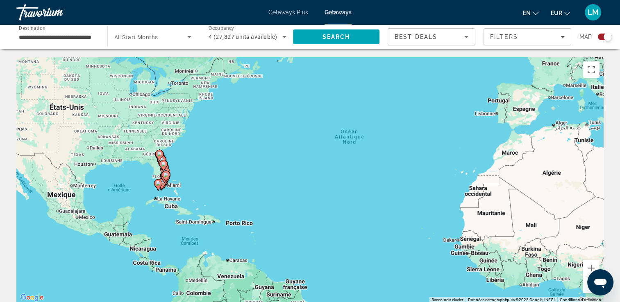
click at [214, 181] on div "Pour activer le glissement avec le clavier, appuyez sur Alt+Entrée. Une fois ce…" at bounding box center [309, 180] width 587 height 246
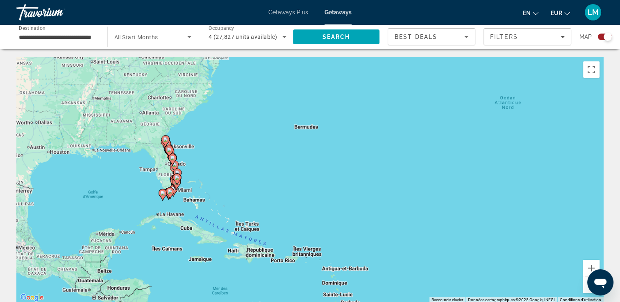
drag, startPoint x: 253, startPoint y: 174, endPoint x: 279, endPoint y: 173, distance: 26.2
click at [279, 173] on div "Pour activer le glissement avec le clavier, appuyez sur Alt+Entrée. Une fois ce…" at bounding box center [309, 180] width 587 height 246
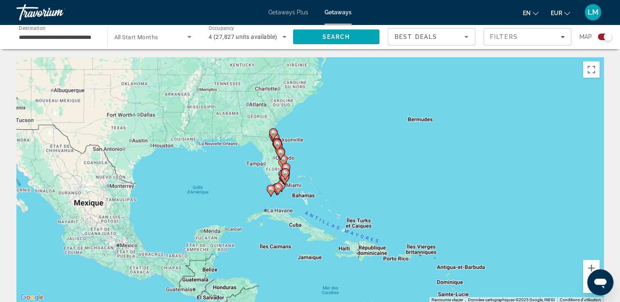
click at [262, 171] on div "Pour activer le glissement avec le clavier, appuyez sur Alt+Entrée. Une fois ce…" at bounding box center [309, 180] width 587 height 246
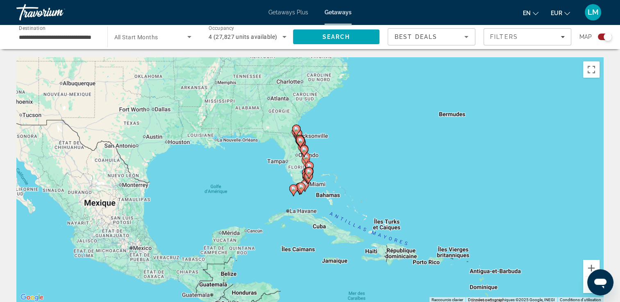
click at [269, 168] on div "Pour activer le glissement avec le clavier, appuyez sur Alt+Entrée. Une fois ce…" at bounding box center [309, 180] width 587 height 246
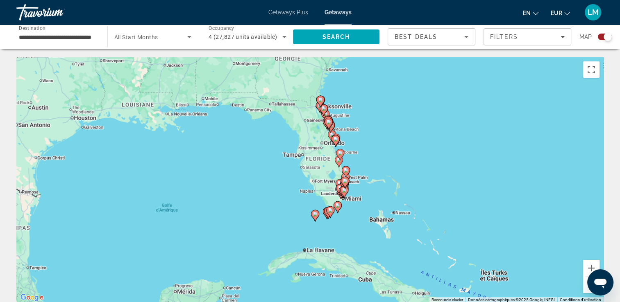
click at [400, 169] on div "Pour activer le glissement avec le clavier, appuyez sur Alt+Entrée. Une fois ce…" at bounding box center [309, 180] width 587 height 246
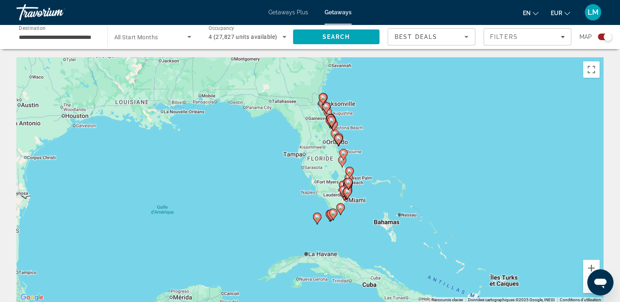
click at [400, 169] on div "Pour activer le glissement avec le clavier, appuyez sur Alt+Entrée. Une fois ce…" at bounding box center [309, 180] width 587 height 246
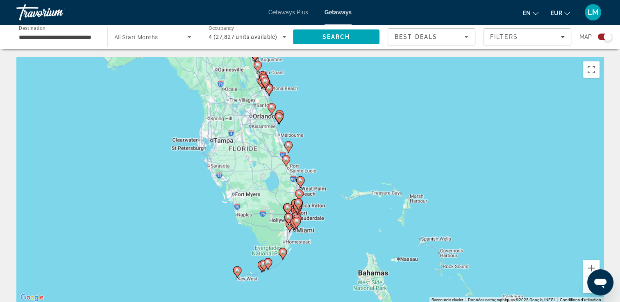
click at [400, 169] on div "Pour activer le glissement avec le clavier, appuyez sur Alt+Entrée. Une fois ce…" at bounding box center [309, 180] width 587 height 246
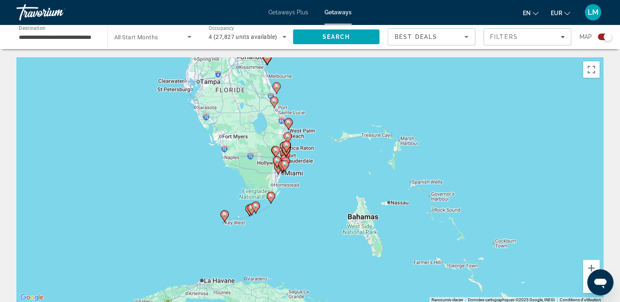
drag, startPoint x: 340, startPoint y: 128, endPoint x: 337, endPoint y: 97, distance: 30.9
click at [337, 97] on div "Pour activer le glissement avec le clavier, appuyez sur Alt+Entrée. Une fois ce…" at bounding box center [309, 180] width 587 height 246
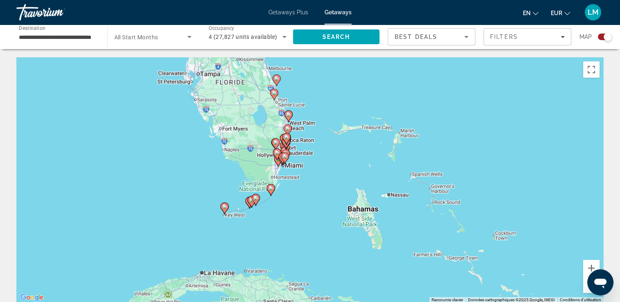
click at [337, 160] on div "Pour activer le glissement avec le clavier, appuyez sur Alt+Entrée. Une fois ce…" at bounding box center [309, 180] width 587 height 246
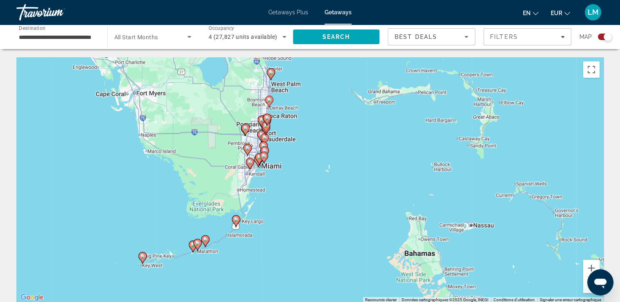
drag, startPoint x: 316, startPoint y: 168, endPoint x: 330, endPoint y: 161, distance: 15.2
click at [356, 162] on div "Pour activer le glissement avec le clavier, appuyez sur Alt+Entrée. Une fois ce…" at bounding box center [309, 180] width 587 height 246
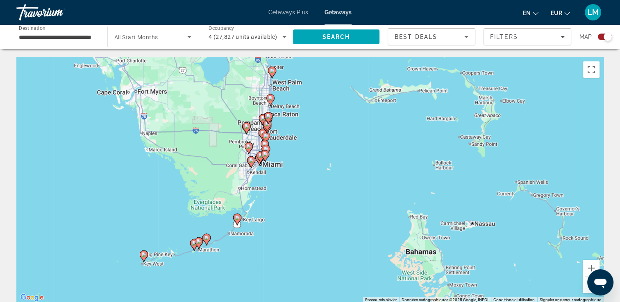
click at [318, 186] on div "Pour activer le glissement avec le clavier, appuyez sur Alt+Entrée. Une fois ce…" at bounding box center [309, 180] width 587 height 246
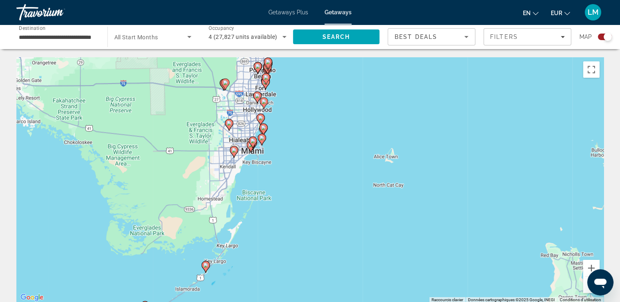
drag, startPoint x: 293, startPoint y: 170, endPoint x: 346, endPoint y: 180, distance: 53.8
click at [346, 180] on div "Pour activer le glissement avec le clavier, appuyez sur Alt+Entrée. Une fois ce…" at bounding box center [309, 180] width 587 height 246
click at [326, 159] on div "Pour activer le glissement avec le clavier, appuyez sur Alt+Entrée. Une fois ce…" at bounding box center [309, 180] width 587 height 246
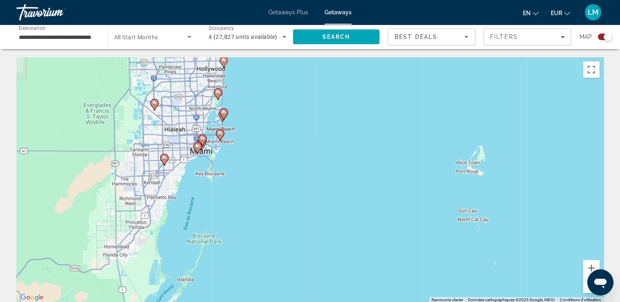
drag, startPoint x: 333, startPoint y: 158, endPoint x: 409, endPoint y: 169, distance: 77.0
click at [409, 169] on div "Pour activer le glissement avec le clavier, appuyez sur Alt+Entrée. Une fois ce…" at bounding box center [309, 180] width 587 height 246
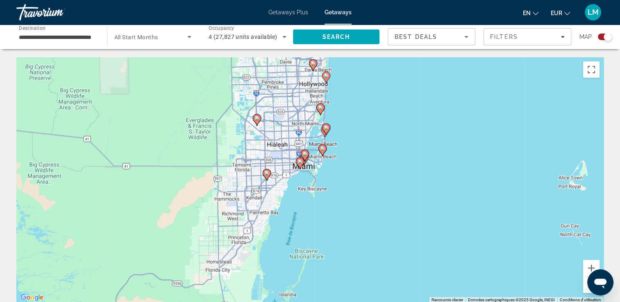
click at [385, 166] on div "Pour activer le glissement avec le clavier, appuyez sur Alt+Entrée. Une fois ce…" at bounding box center [309, 180] width 587 height 246
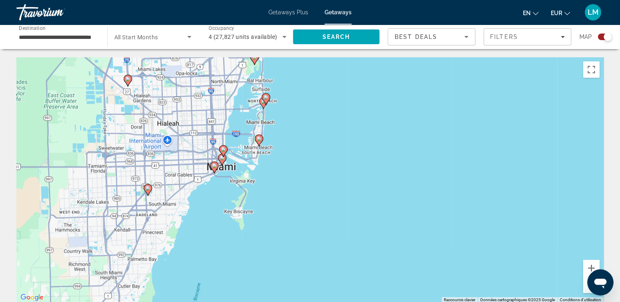
drag, startPoint x: 374, startPoint y: 150, endPoint x: 401, endPoint y: 152, distance: 27.1
click at [401, 152] on div "Pour activer le glissement avec le clavier, appuyez sur Alt+Entrée. Une fois ce…" at bounding box center [309, 180] width 587 height 246
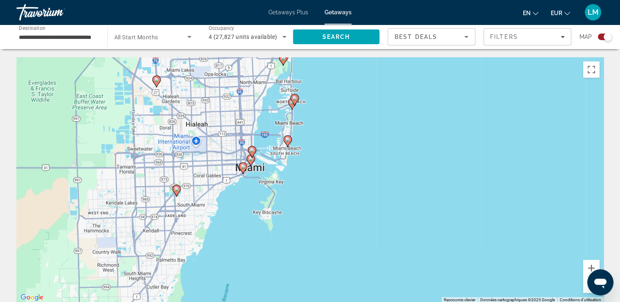
click at [368, 148] on div "Pour activer le glissement avec le clavier, appuyez sur Alt+Entrée. Une fois ce…" at bounding box center [309, 180] width 587 height 246
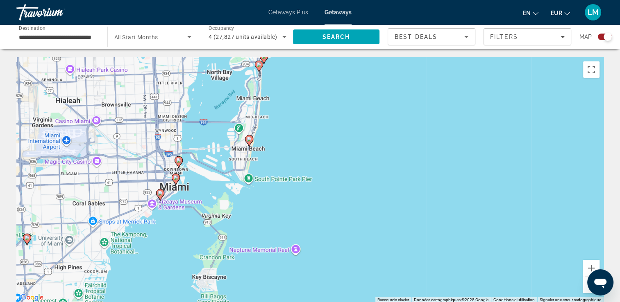
drag, startPoint x: 373, startPoint y: 156, endPoint x: 434, endPoint y: 152, distance: 61.2
click at [465, 150] on div "Pour activer le glissement avec le clavier, appuyez sur Alt+Entrée. Une fois ce…" at bounding box center [309, 180] width 587 height 246
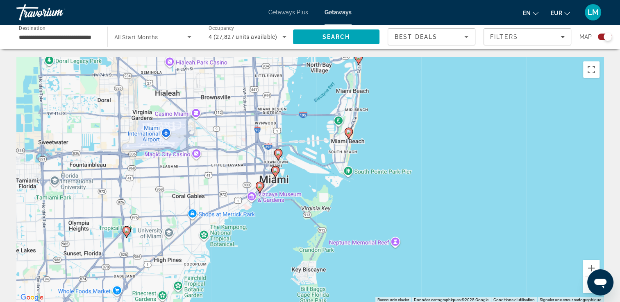
click at [297, 161] on div "Pour activer le glissement avec le clavier, appuyez sur Alt+Entrée. Une fois ce…" at bounding box center [309, 180] width 587 height 246
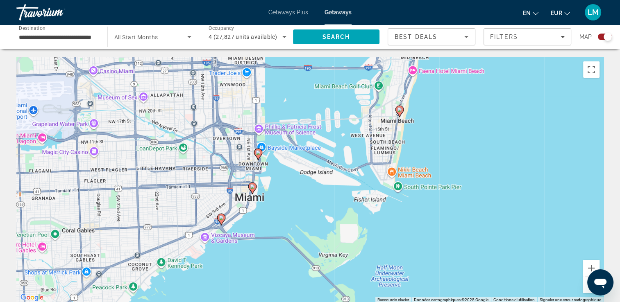
click at [287, 162] on div "Pour activer le glissement avec le clavier, appuyez sur Alt+Entrée. Une fois ce…" at bounding box center [309, 180] width 587 height 246
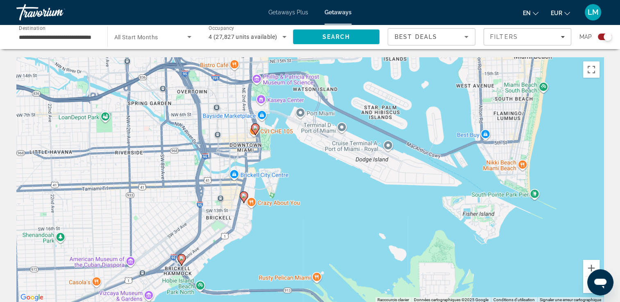
drag, startPoint x: 263, startPoint y: 185, endPoint x: 285, endPoint y: 161, distance: 32.2
click at [286, 163] on div "Pour activer le glissement avec le clavier, appuyez sur Alt+Entrée. Une fois ce…" at bounding box center [309, 180] width 587 height 246
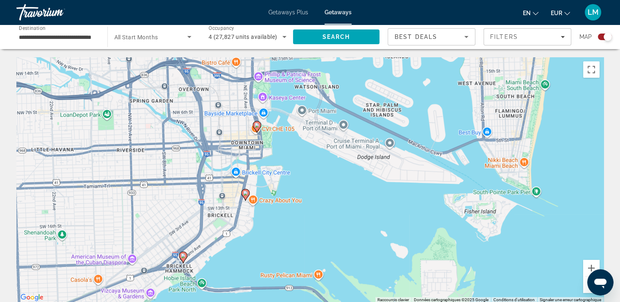
click at [256, 125] on image "Main content" at bounding box center [256, 125] width 5 height 5
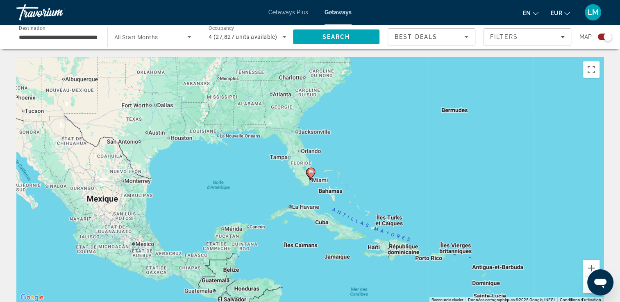
click at [310, 177] on icon "Main content" at bounding box center [311, 173] width 8 height 11
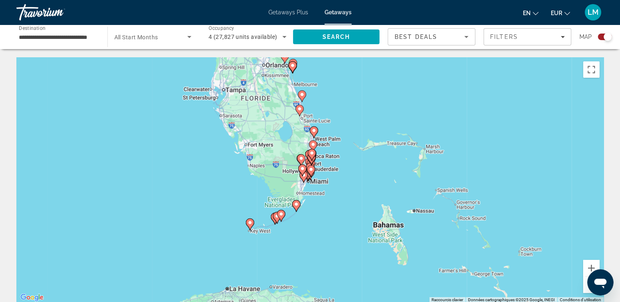
click at [307, 176] on gmp-advanced-marker "Main content" at bounding box center [311, 171] width 8 height 12
type input "**********"
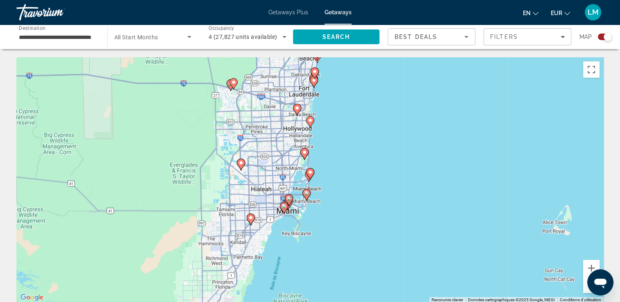
click at [287, 206] on gmp-advanced-marker "Main content" at bounding box center [289, 200] width 8 height 12
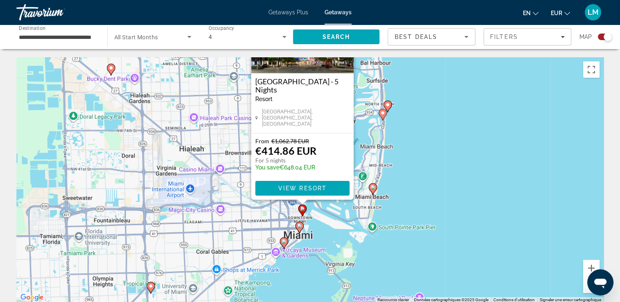
drag, startPoint x: 434, startPoint y: 222, endPoint x: 393, endPoint y: 178, distance: 60.3
click at [425, 145] on div "Pour activer le glissement avec le clavier, appuyez sur Alt+Entrée. Une fois ce…" at bounding box center [309, 180] width 587 height 246
click at [298, 227] on image "Main content" at bounding box center [298, 226] width 5 height 5
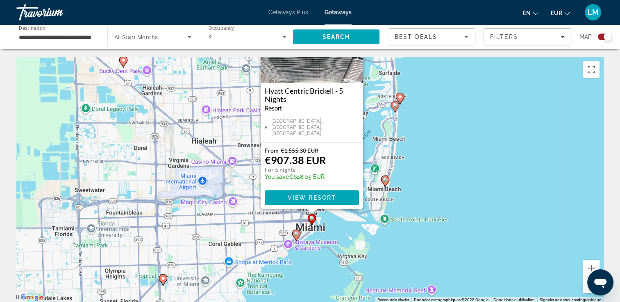
drag, startPoint x: 447, startPoint y: 225, endPoint x: 449, endPoint y: 159, distance: 66.0
click at [449, 159] on div "Pour activer le glissement avec le clavier, appuyez sur Alt+Entrée. Une fois ce…" at bounding box center [309, 180] width 587 height 246
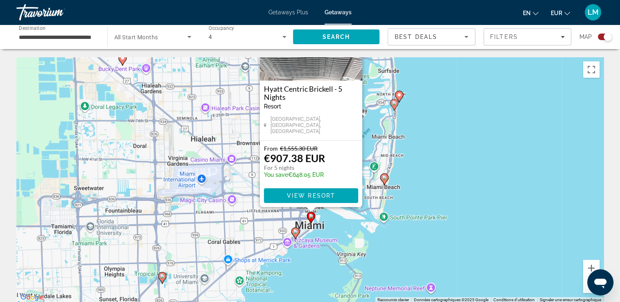
click at [295, 230] on image "Main content" at bounding box center [295, 231] width 5 height 5
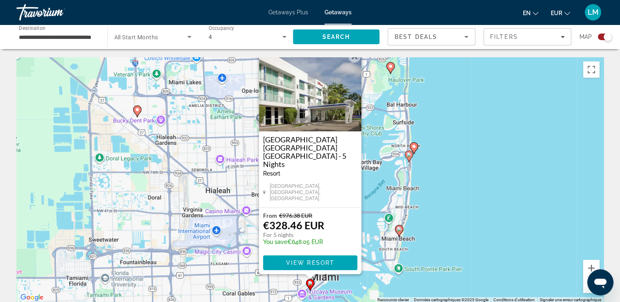
click at [455, 200] on div "Pour naviguer, appuyez sur les touches fléchées. Pour activer le glissement ave…" at bounding box center [309, 180] width 587 height 246
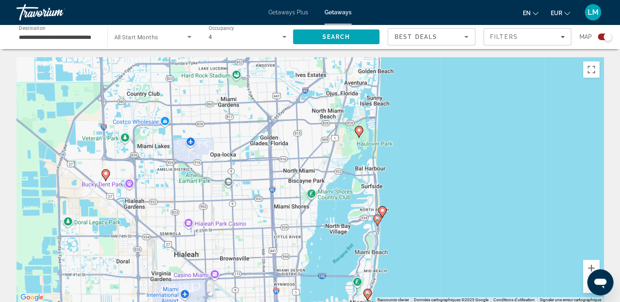
drag, startPoint x: 455, startPoint y: 155, endPoint x: 411, endPoint y: 195, distance: 59.2
click at [426, 210] on div "Pour activer le glissement avec le clavier, appuyez sur Alt+Entrée. Une fois ce…" at bounding box center [309, 180] width 587 height 246
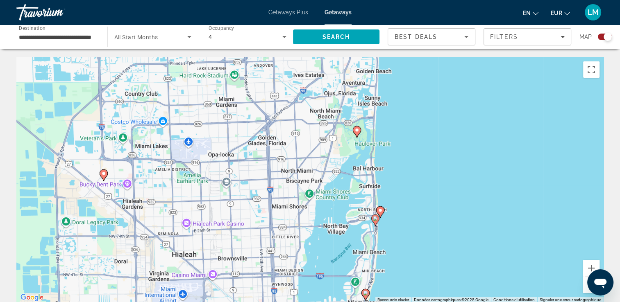
click at [356, 131] on image "Main content" at bounding box center [356, 130] width 5 height 5
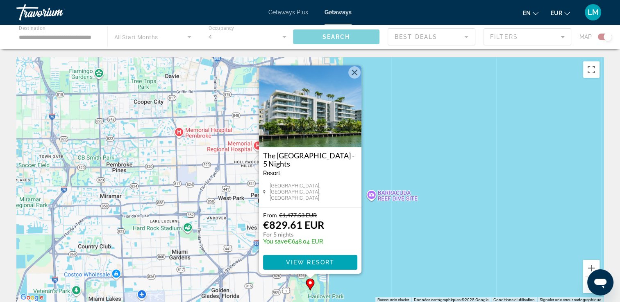
click at [466, 180] on div "Pour activer le glissement avec le clavier, appuyez sur Alt+Entrée. Une fois ce…" at bounding box center [309, 180] width 587 height 246
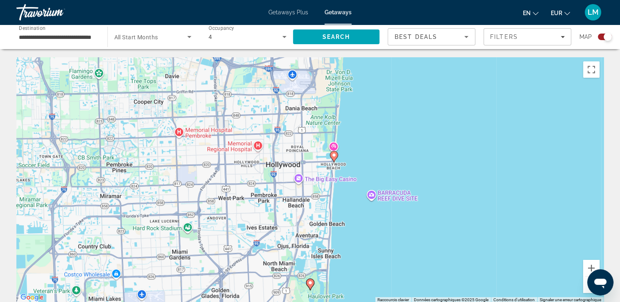
click at [335, 156] on image "Main content" at bounding box center [333, 155] width 5 height 5
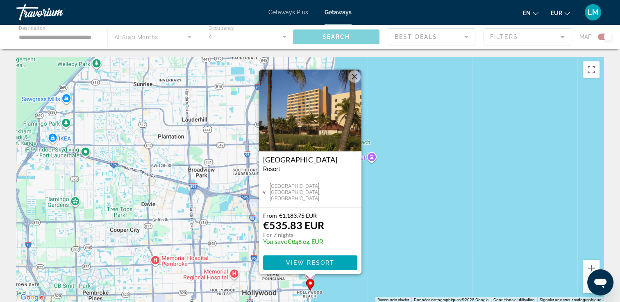
click at [426, 172] on div "Pour activer le glissement avec le clavier, appuyez sur Alt+Entrée. Une fois ce…" at bounding box center [309, 180] width 587 height 246
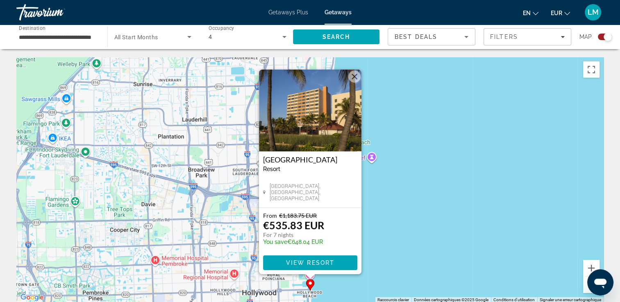
click at [454, 231] on div "Pour activer le glissement avec le clavier, appuyez sur Alt+Entrée. Une fois ce…" at bounding box center [309, 180] width 587 height 246
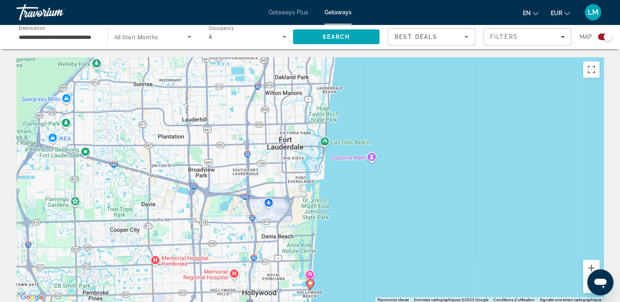
drag, startPoint x: 452, startPoint y: 220, endPoint x: 449, endPoint y: 135, distance: 85.3
click at [449, 143] on div "Pour activer le glissement avec le clavier, appuyez sur Alt+Entrée. Une fois ce…" at bounding box center [309, 180] width 587 height 246
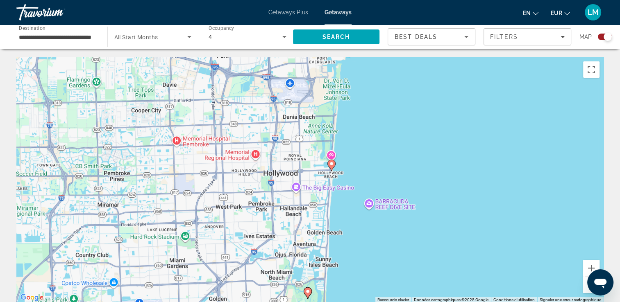
drag, startPoint x: 447, startPoint y: 253, endPoint x: 469, endPoint y: 126, distance: 129.3
click at [469, 128] on div "Pour activer le glissement avec le clavier, appuyez sur Alt+Entrée. Une fois ce…" at bounding box center [309, 180] width 587 height 246
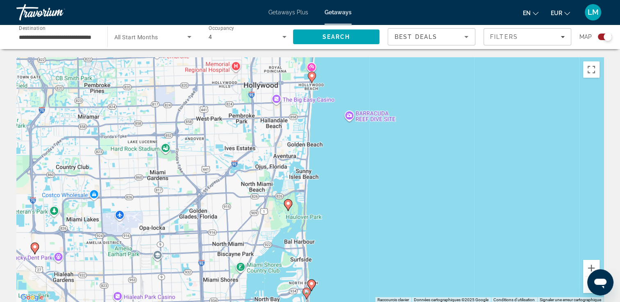
drag, startPoint x: 510, startPoint y: 160, endPoint x: 445, endPoint y: 160, distance: 64.7
click at [444, 160] on div "Pour activer le glissement avec le clavier, appuyez sur Alt+Entrée. Une fois ce…" at bounding box center [309, 180] width 587 height 246
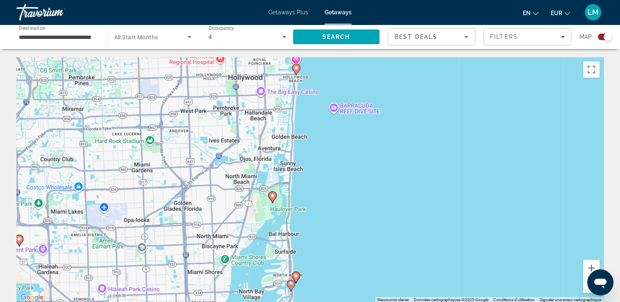
click at [584, 291] on button "Zoom arrière" at bounding box center [591, 285] width 16 height 16
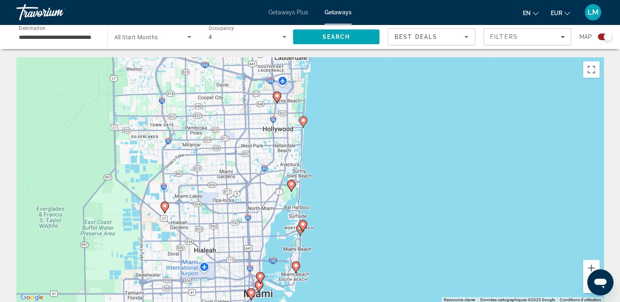
click at [303, 225] on image "Main content" at bounding box center [302, 224] width 5 height 5
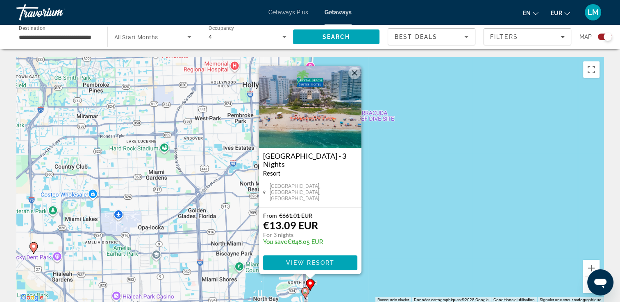
click at [381, 254] on div "Pour activer le glissement avec le clavier, appuyez sur Alt+Entrée. Une fois ce…" at bounding box center [309, 180] width 587 height 246
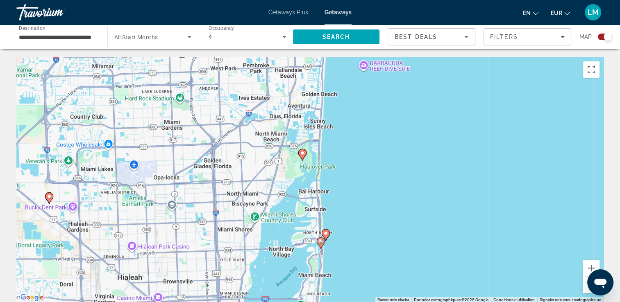
drag, startPoint x: 381, startPoint y: 255, endPoint x: 398, endPoint y: 186, distance: 70.5
click at [399, 186] on div "Pour activer le glissement avec le clavier, appuyez sur Alt+Entrée. Une fois ce…" at bounding box center [309, 180] width 587 height 246
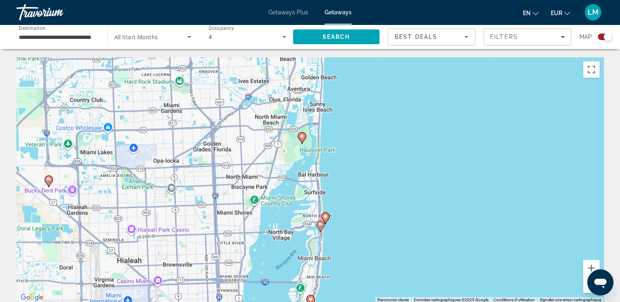
click at [321, 227] on image "Main content" at bounding box center [320, 224] width 5 height 5
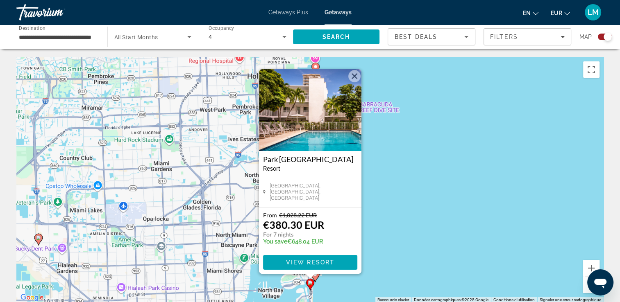
click at [299, 120] on img "Main content" at bounding box center [310, 110] width 102 height 82
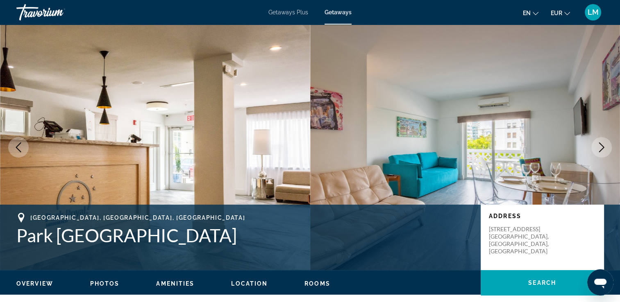
click at [603, 152] on icon "Next image" at bounding box center [601, 148] width 10 height 10
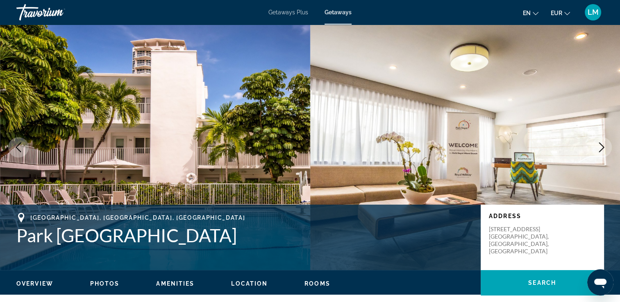
click at [603, 151] on icon "Next image" at bounding box center [601, 148] width 10 height 10
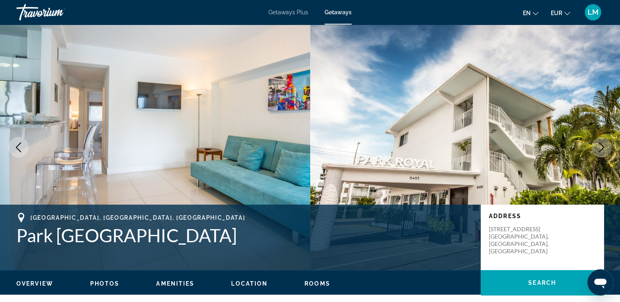
click at [603, 151] on icon "Next image" at bounding box center [601, 148] width 10 height 10
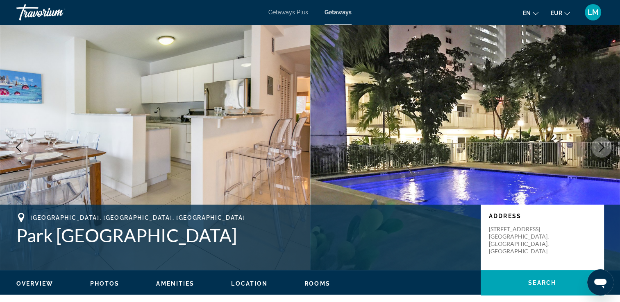
click at [603, 151] on icon "Next image" at bounding box center [601, 148] width 10 height 10
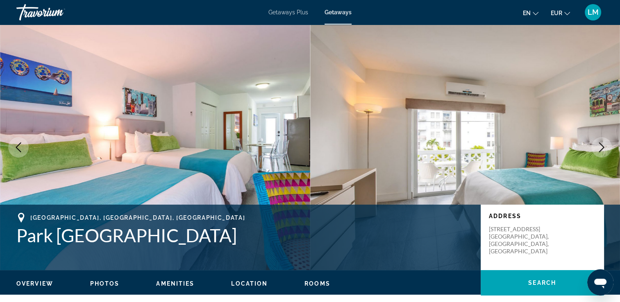
click at [603, 151] on icon "Next image" at bounding box center [601, 148] width 10 height 10
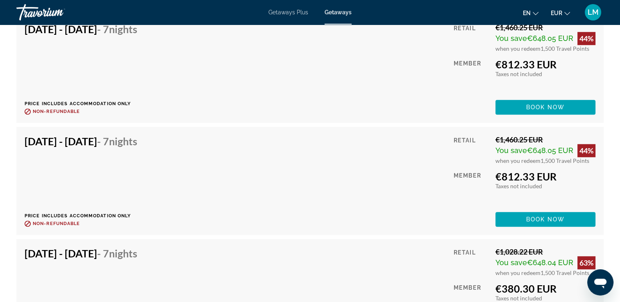
scroll to position [3687, 0]
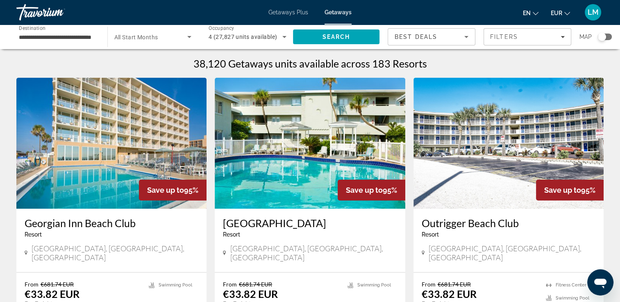
click at [603, 34] on div "Search widget" at bounding box center [602, 37] width 8 height 8
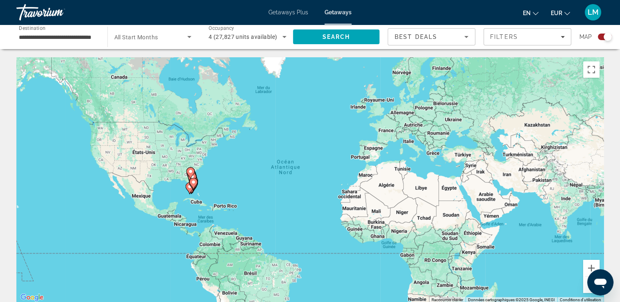
click at [229, 171] on div "Pour activer le glissement avec le clavier, appuyez sur Alt+Entrée. Une fois ce…" at bounding box center [309, 180] width 587 height 246
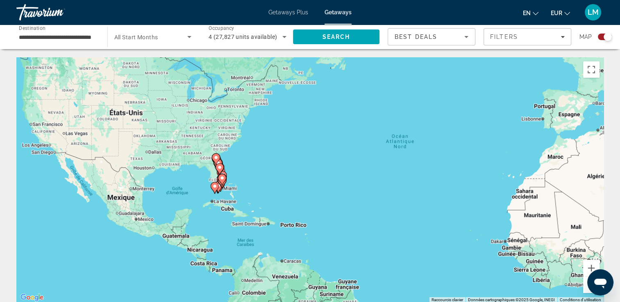
click at [276, 155] on div "Pour activer le glissement avec le clavier, appuyez sur Alt+Entrée. Une fois ce…" at bounding box center [309, 180] width 587 height 246
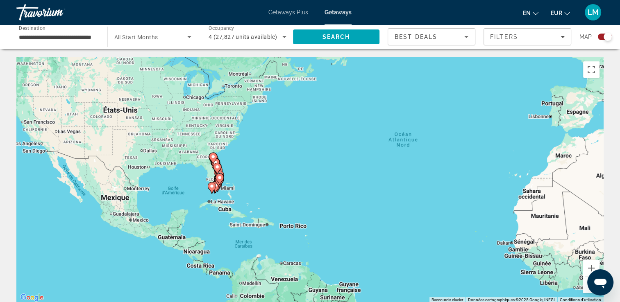
click at [276, 155] on div "Pour activer le glissement avec le clavier, appuyez sur Alt+Entrée. Une fois ce…" at bounding box center [309, 180] width 587 height 246
click at [275, 155] on div "Pour activer le glissement avec le clavier, appuyez sur Alt+Entrée. Une fois ce…" at bounding box center [309, 180] width 587 height 246
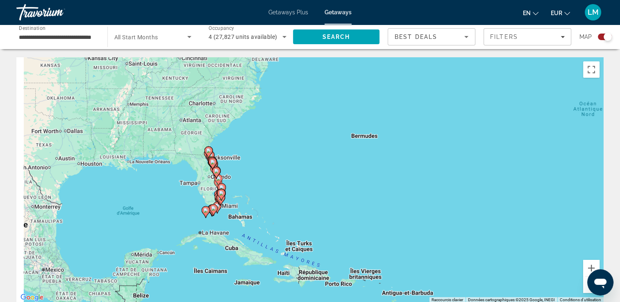
drag, startPoint x: 275, startPoint y: 155, endPoint x: 345, endPoint y: 137, distance: 72.2
click at [345, 137] on div "Pour activer le glissement avec le clavier, appuyez sur Alt+Entrée. Une fois ce…" at bounding box center [309, 180] width 587 height 246
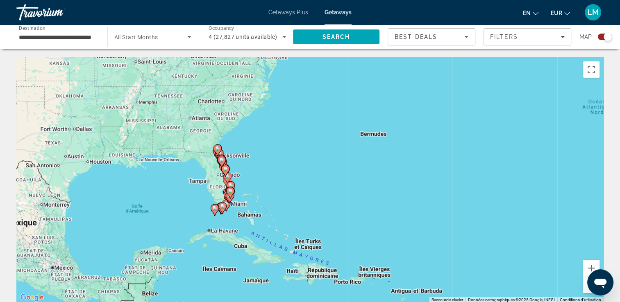
click at [322, 141] on div "Pour activer le glissement avec le clavier, appuyez sur Alt+Entrée. Une fois ce…" at bounding box center [309, 180] width 587 height 246
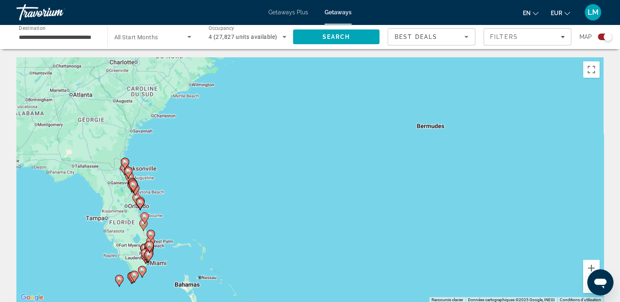
drag, startPoint x: 289, startPoint y: 150, endPoint x: 362, endPoint y: 125, distance: 77.1
click at [373, 124] on div "Pour activer le glissement avec le clavier, appuyez sur Alt+Entrée. Une fois ce…" at bounding box center [309, 180] width 587 height 246
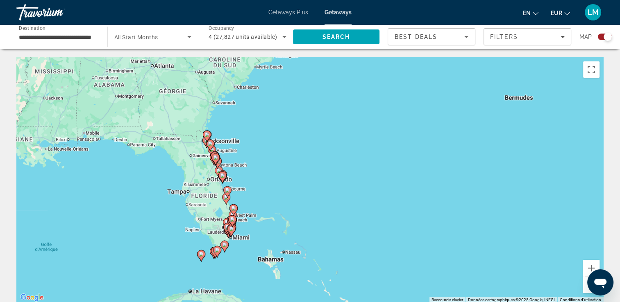
click at [346, 132] on div "Pour activer le glissement avec le clavier, appuyez sur Alt+Entrée. Une fois ce…" at bounding box center [309, 180] width 587 height 246
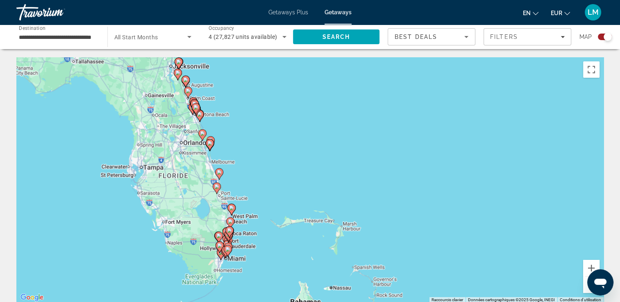
drag, startPoint x: 292, startPoint y: 150, endPoint x: 370, endPoint y: 55, distance: 122.3
click at [406, 58] on div "Pour activer le glissement avec le clavier, appuyez sur Alt+Entrée. Une fois ce…" at bounding box center [309, 180] width 587 height 246
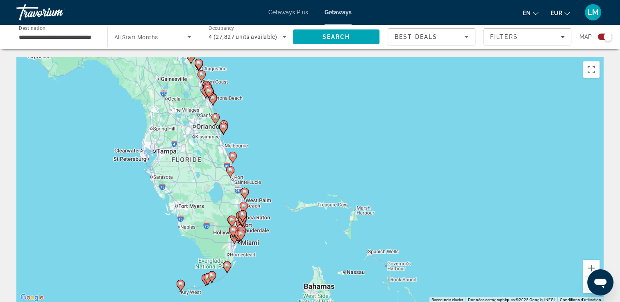
click at [300, 127] on div "Pour activer le glissement avec le clavier, appuyez sur Alt+Entrée. Une fois ce…" at bounding box center [309, 180] width 587 height 246
click at [300, 126] on div "Pour activer le glissement avec le clavier, appuyez sur Alt+Entrée. Une fois ce…" at bounding box center [309, 180] width 587 height 246
click at [284, 115] on div "Pour activer le glissement avec le clavier, appuyez sur Alt+Entrée. Une fois ce…" at bounding box center [309, 180] width 587 height 246
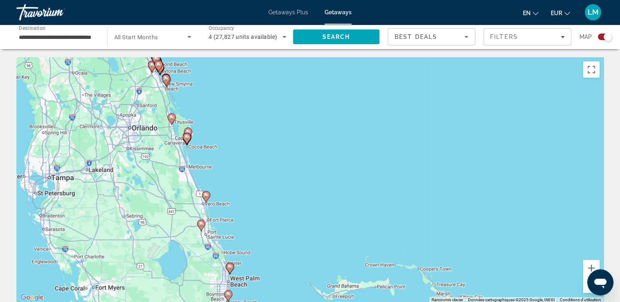
drag, startPoint x: 246, startPoint y: 135, endPoint x: 284, endPoint y: 118, distance: 41.8
click at [284, 118] on div "Pour activer le glissement avec le clavier, appuyez sur Alt+Entrée. Une fois ce…" at bounding box center [309, 180] width 587 height 246
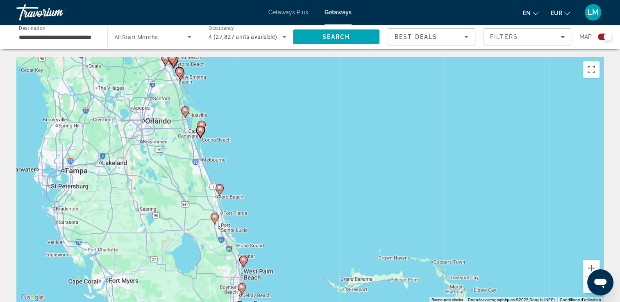
click at [271, 125] on div "Pour activer le glissement avec le clavier, appuyez sur Alt+Entrée. Une fois ce…" at bounding box center [309, 180] width 587 height 246
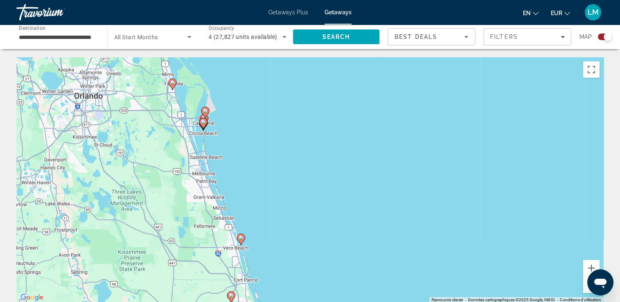
drag, startPoint x: 241, startPoint y: 137, endPoint x: 306, endPoint y: 116, distance: 67.7
click at [306, 116] on div "Pour activer le glissement avec le clavier, appuyez sur Alt+Entrée. Une fois ce…" at bounding box center [309, 180] width 587 height 246
click at [259, 128] on div "Pour activer le glissement avec le clavier, appuyez sur Alt+Entrée. Une fois ce…" at bounding box center [309, 180] width 587 height 246
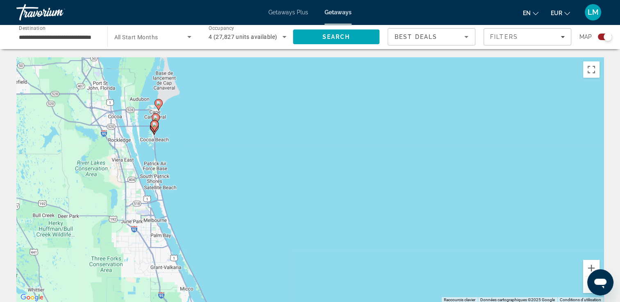
drag, startPoint x: 249, startPoint y: 134, endPoint x: 259, endPoint y: 135, distance: 9.9
click at [259, 135] on div "Pour activer le glissement avec le clavier, appuyez sur Alt+Entrée. Une fois ce…" at bounding box center [309, 180] width 587 height 246
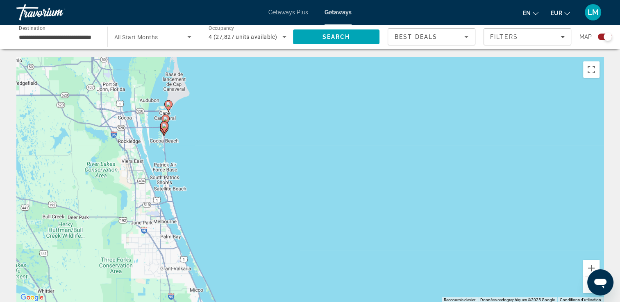
click at [256, 135] on div "Pour activer le glissement avec le clavier, appuyez sur Alt+Entrée. Une fois ce…" at bounding box center [309, 180] width 587 height 246
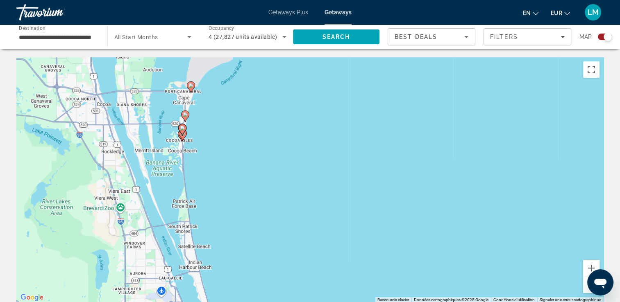
drag, startPoint x: 225, startPoint y: 132, endPoint x: 325, endPoint y: 135, distance: 100.0
click at [325, 135] on div "Pour activer le glissement avec le clavier, appuyez sur Alt+Entrée. Une fois ce…" at bounding box center [309, 180] width 587 height 246
click at [271, 134] on div "Pour activer le glissement avec le clavier, appuyez sur Alt+Entrée. Une fois ce…" at bounding box center [309, 180] width 587 height 246
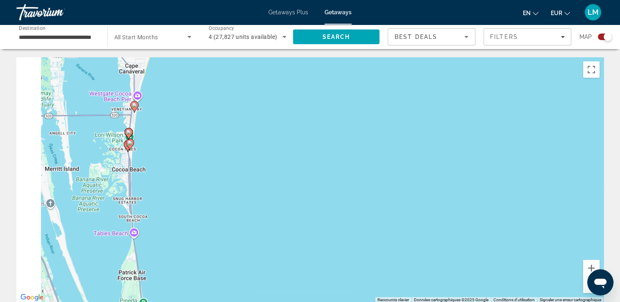
drag, startPoint x: 273, startPoint y: 140, endPoint x: 342, endPoint y: 141, distance: 68.4
click at [342, 141] on div "Pour activer le glissement avec le clavier, appuyez sur Alt+Entrée. Une fois ce…" at bounding box center [309, 180] width 587 height 246
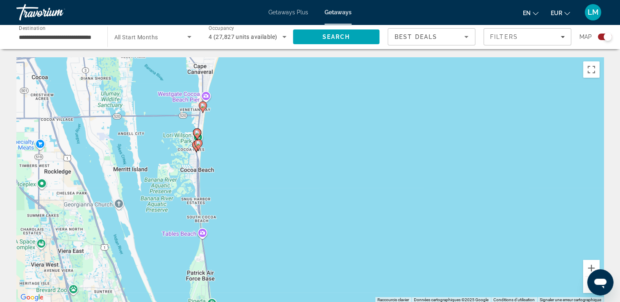
click at [269, 142] on div "Pour activer le glissement avec le clavier, appuyez sur Alt+Entrée. Une fois ce…" at bounding box center [309, 180] width 587 height 246
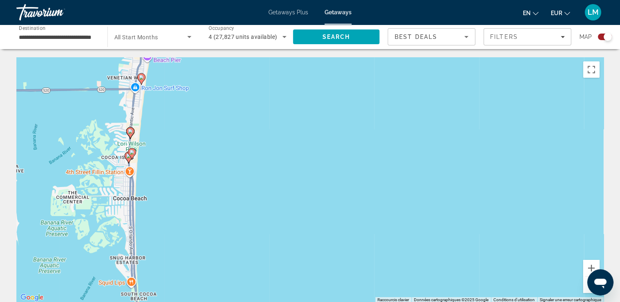
drag, startPoint x: 265, startPoint y: 143, endPoint x: 319, endPoint y: 131, distance: 55.2
click at [319, 131] on div "Pour activer le glissement avec le clavier, appuyez sur Alt+Entrée. Une fois ce…" at bounding box center [309, 180] width 587 height 246
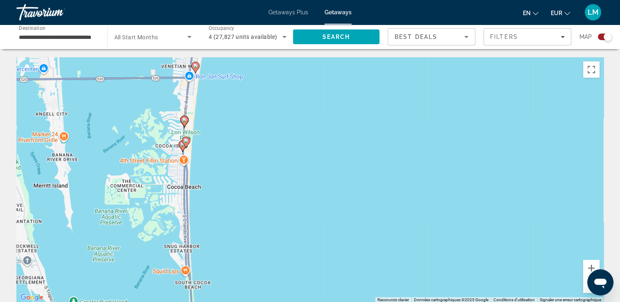
click at [185, 140] on image "Main content" at bounding box center [186, 140] width 5 height 5
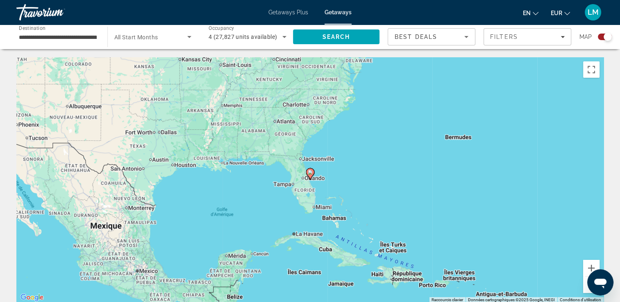
click at [313, 173] on icon "Main content" at bounding box center [309, 174] width 7 height 11
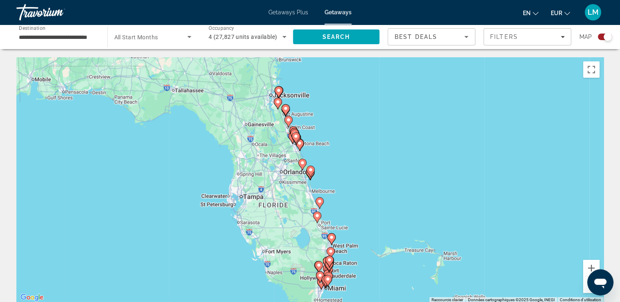
click at [313, 173] on gmp-advanced-marker "Main content" at bounding box center [310, 171] width 8 height 12
type input "**********"
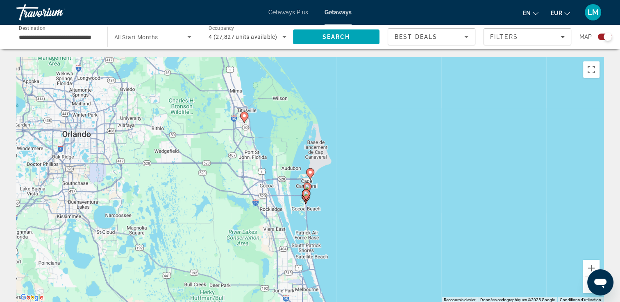
click at [310, 170] on image "Main content" at bounding box center [310, 172] width 5 height 5
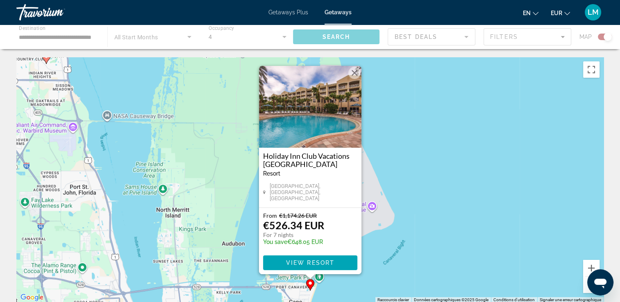
click at [446, 181] on div "Pour activer le glissement avec le clavier, appuyez sur Alt+Entrée. Une fois ce…" at bounding box center [309, 180] width 587 height 246
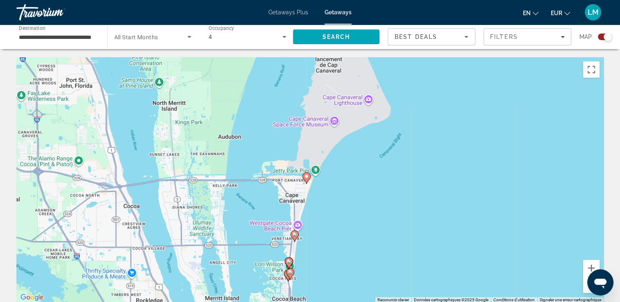
drag, startPoint x: 411, startPoint y: 245, endPoint x: 395, endPoint y: 144, distance: 102.8
click at [407, 134] on div "Pour activer le glissement avec le clavier, appuyez sur Alt+Entrée. Une fois ce…" at bounding box center [309, 180] width 587 height 246
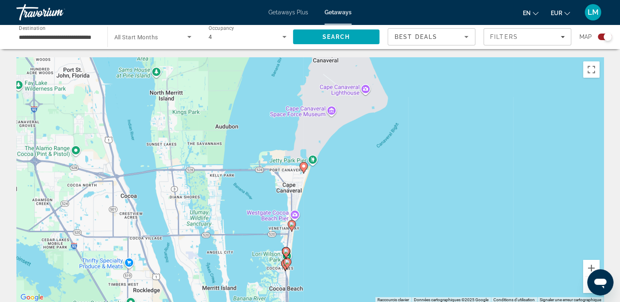
click at [293, 225] on image "Main content" at bounding box center [291, 224] width 5 height 5
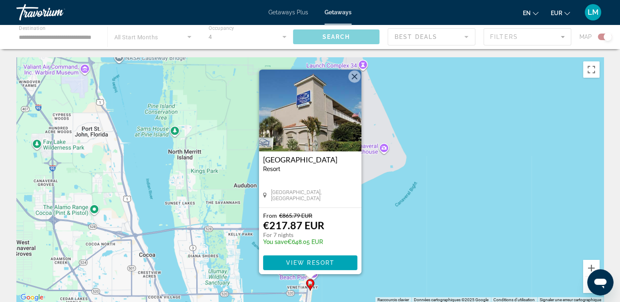
click at [388, 256] on div "Pour activer le glissement avec le clavier, appuyez sur Alt+Entrée. Une fois ce…" at bounding box center [309, 180] width 587 height 246
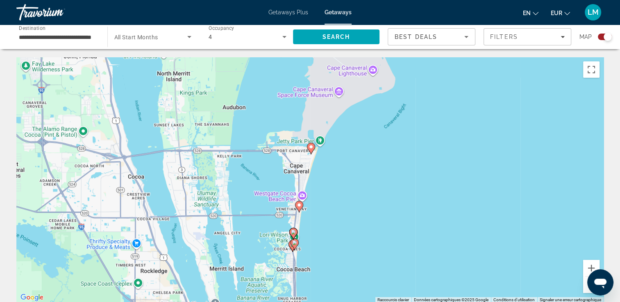
drag, startPoint x: 377, startPoint y: 179, endPoint x: 369, endPoint y: 143, distance: 37.3
click at [370, 143] on div "Pour activer le glissement avec le clavier, appuyez sur Alt+Entrée. Une fois ce…" at bounding box center [309, 180] width 587 height 246
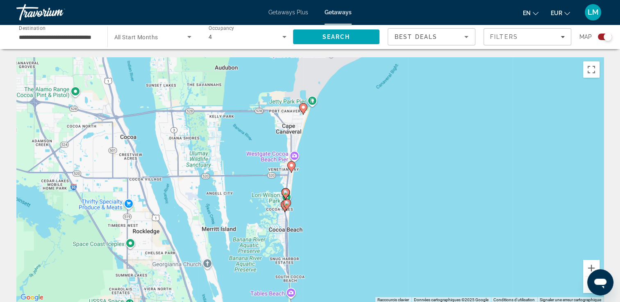
click at [289, 202] on icon "Main content" at bounding box center [286, 204] width 7 height 11
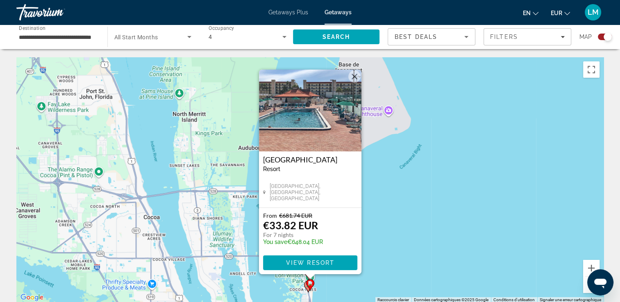
click at [410, 247] on div "Pour activer le glissement avec le clavier, appuyez sur Alt+Entrée. Une fois ce…" at bounding box center [309, 180] width 587 height 246
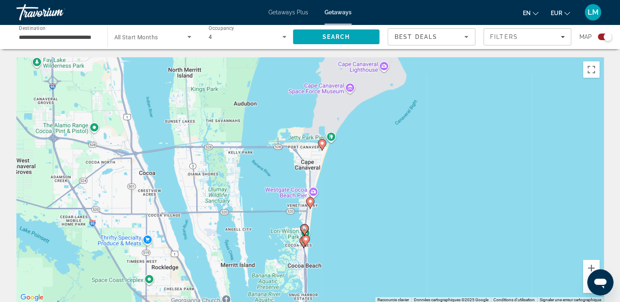
drag, startPoint x: 403, startPoint y: 218, endPoint x: 387, endPoint y: 163, distance: 57.0
click at [393, 160] on div "Pour activer le glissement avec le clavier, appuyez sur Alt+Entrée. Une fois ce…" at bounding box center [309, 180] width 587 height 246
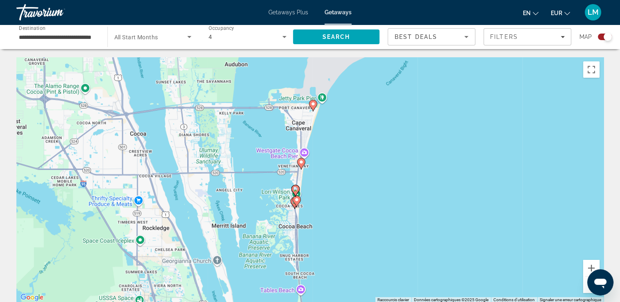
click at [292, 203] on gmp-advanced-marker "Main content" at bounding box center [296, 201] width 8 height 12
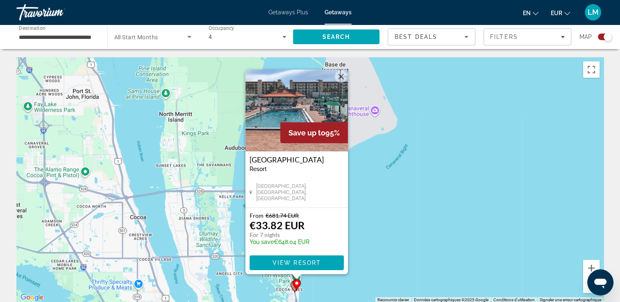
click at [249, 159] on h3 "[GEOGRAPHIC_DATA]" at bounding box center [296, 160] width 94 height 8
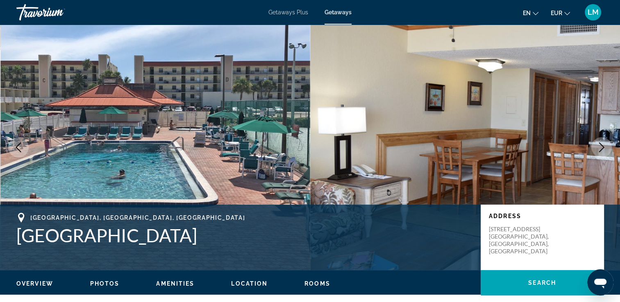
drag, startPoint x: 18, startPoint y: 237, endPoint x: 320, endPoint y: 238, distance: 302.3
click at [320, 238] on h1 "[GEOGRAPHIC_DATA]" at bounding box center [244, 235] width 456 height 21
copy h1 "[GEOGRAPHIC_DATA]"
click at [604, 147] on icon "Next image" at bounding box center [601, 148] width 10 height 10
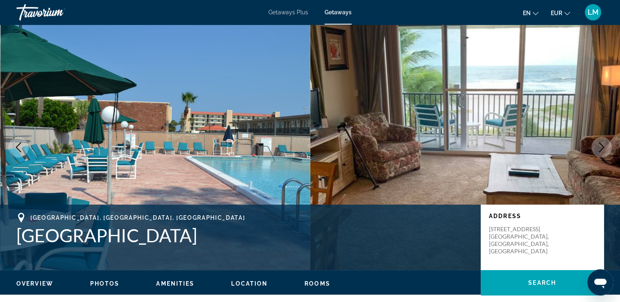
click at [603, 146] on icon "Next image" at bounding box center [601, 148] width 10 height 10
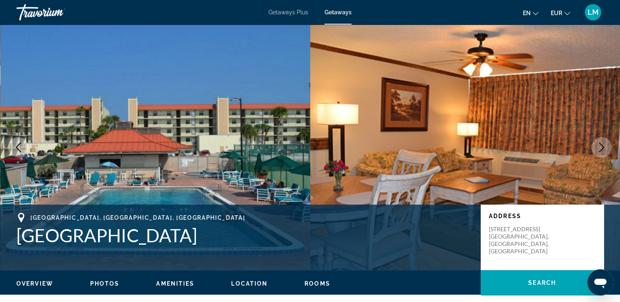
click at [603, 146] on icon "Next image" at bounding box center [601, 148] width 10 height 10
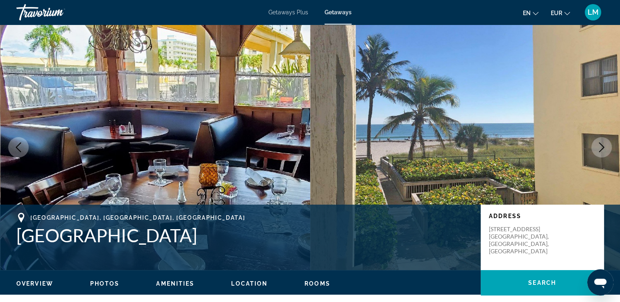
click at [603, 146] on icon "Next image" at bounding box center [601, 148] width 10 height 10
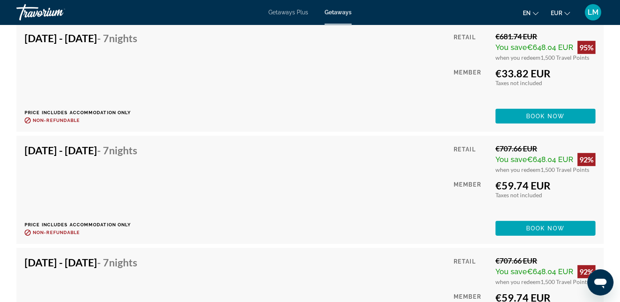
scroll to position [2484, 0]
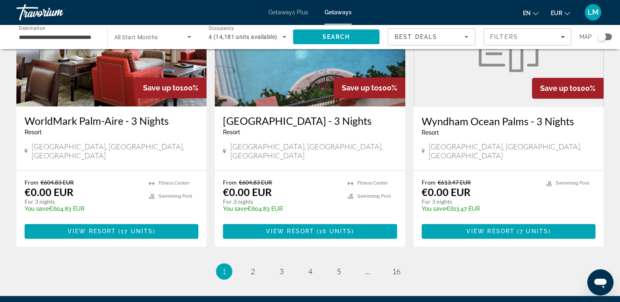
scroll to position [1036, 0]
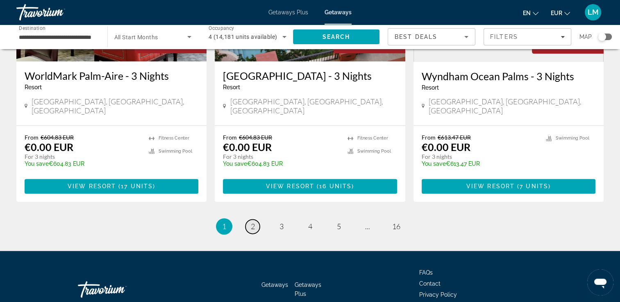
click at [257, 220] on link "page 2" at bounding box center [252, 227] width 14 height 14
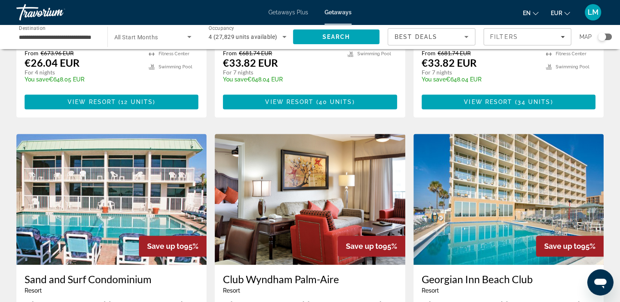
scroll to position [901, 0]
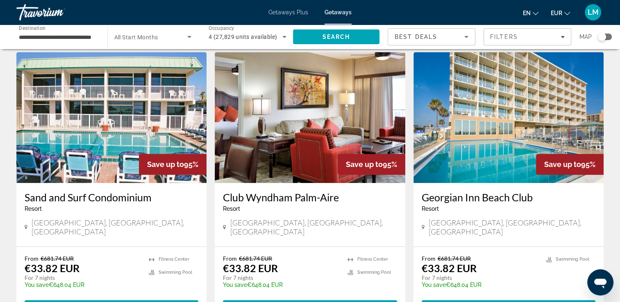
click at [256, 155] on img "Main content" at bounding box center [310, 117] width 190 height 131
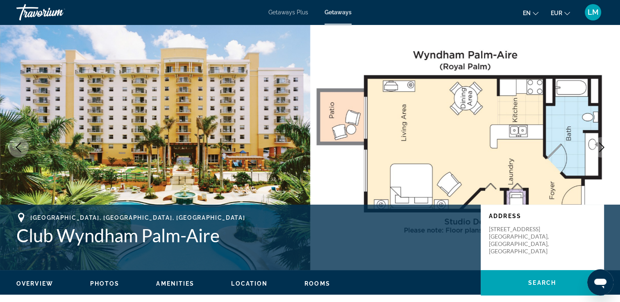
click at [601, 151] on icon "Next image" at bounding box center [601, 148] width 10 height 10
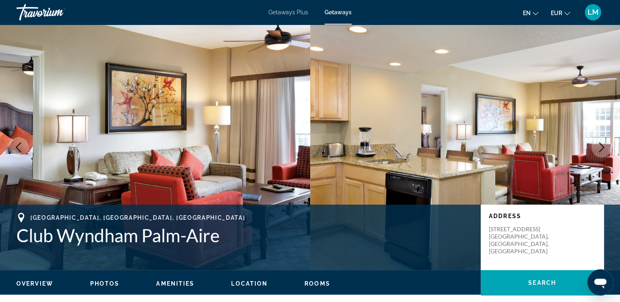
click at [601, 151] on icon "Next image" at bounding box center [601, 148] width 10 height 10
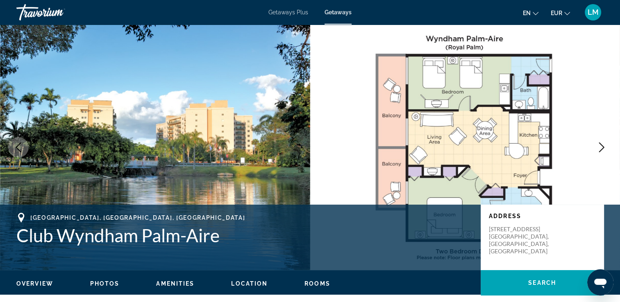
click at [601, 151] on icon "Next image" at bounding box center [601, 148] width 10 height 10
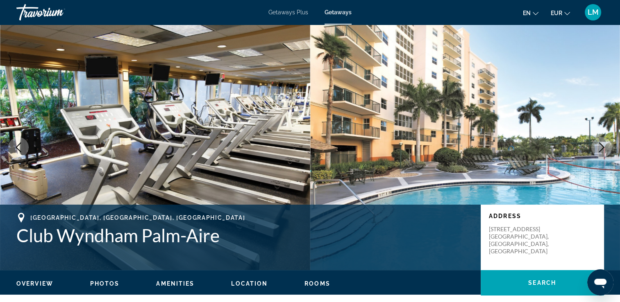
click at [601, 148] on icon "Next image" at bounding box center [601, 148] width 10 height 10
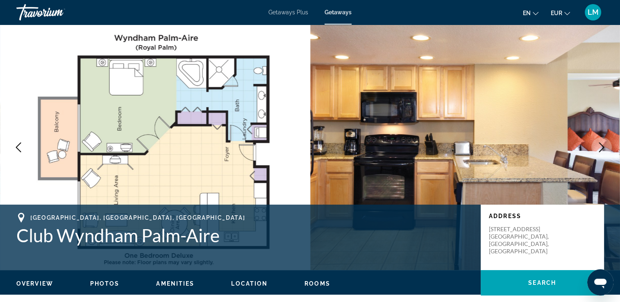
click at [601, 148] on icon "Next image" at bounding box center [601, 148] width 10 height 10
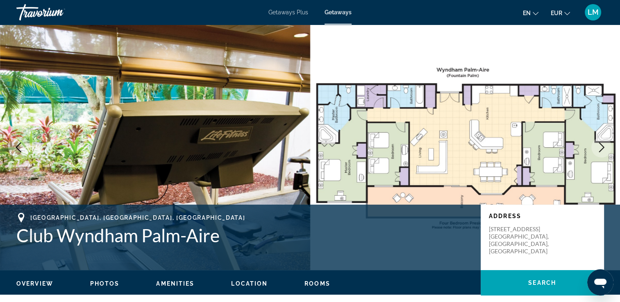
click at [601, 148] on icon "Next image" at bounding box center [601, 148] width 10 height 10
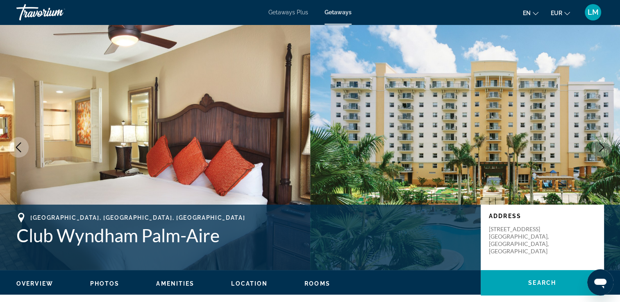
click at [601, 148] on icon "Next image" at bounding box center [601, 148] width 10 height 10
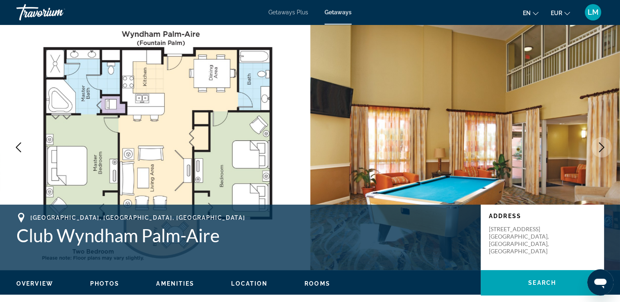
click at [601, 148] on icon "Next image" at bounding box center [601, 148] width 10 height 10
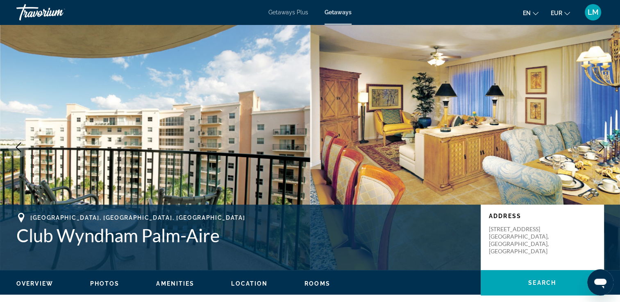
click at [601, 148] on icon "Next image" at bounding box center [601, 148] width 10 height 10
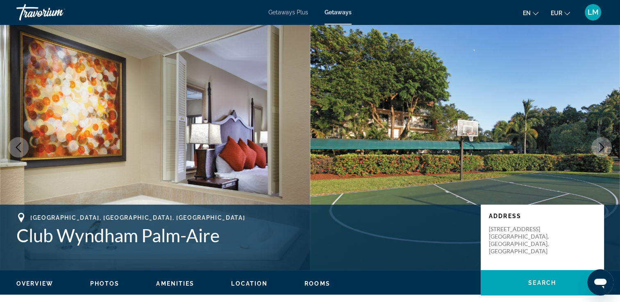
click at [601, 148] on icon "Next image" at bounding box center [601, 148] width 10 height 10
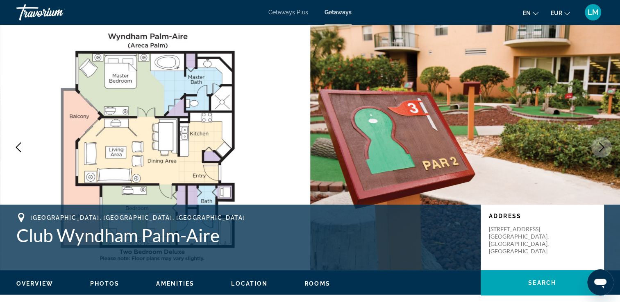
click at [601, 148] on icon "Next image" at bounding box center [601, 148] width 10 height 10
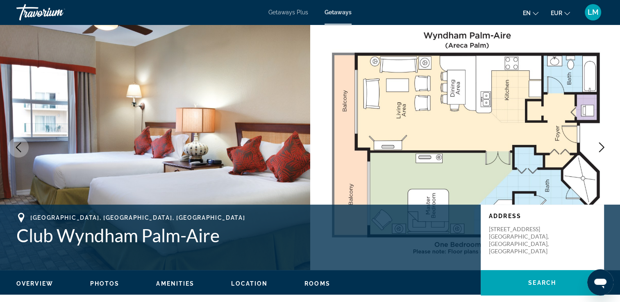
click at [601, 148] on icon "Next image" at bounding box center [601, 148] width 10 height 10
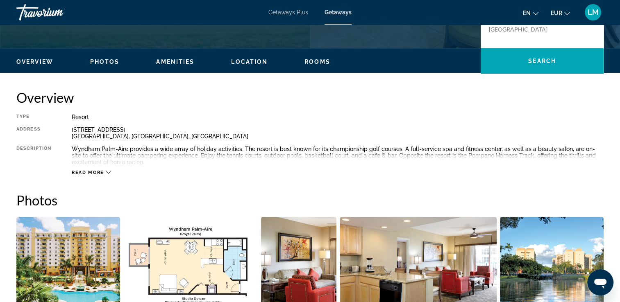
scroll to position [172, 0]
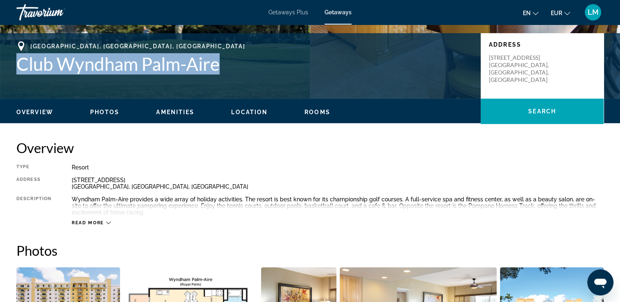
drag, startPoint x: 14, startPoint y: 60, endPoint x: 237, endPoint y: 53, distance: 222.6
click at [237, 53] on div "[GEOGRAPHIC_DATA], [GEOGRAPHIC_DATA], [GEOGRAPHIC_DATA] Club Wyndham Palm-Aire …" at bounding box center [310, 65] width 620 height 49
drag, startPoint x: 237, startPoint y: 53, endPoint x: 208, endPoint y: 60, distance: 29.9
copy h1 "Club Wyndham Palm-Aire"
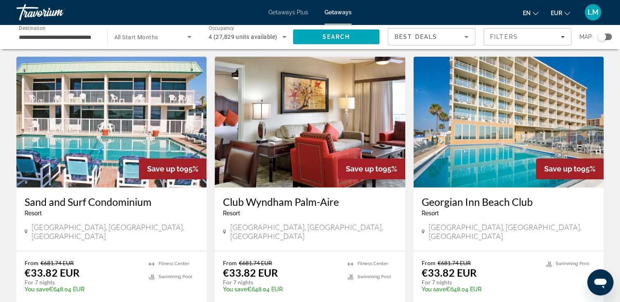
scroll to position [901, 0]
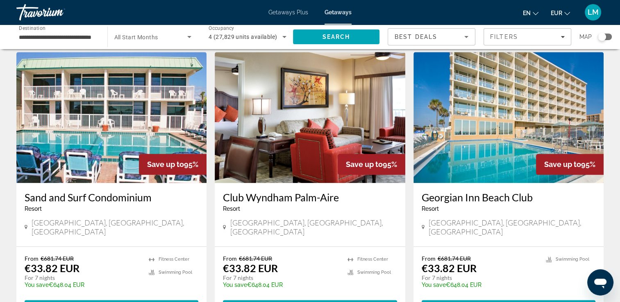
drag, startPoint x: 419, startPoint y: 183, endPoint x: 542, endPoint y: 180, distance: 122.5
click at [542, 183] on div "[GEOGRAPHIC_DATA] - This is an adults only resort [GEOGRAPHIC_DATA], [GEOGRAPHI…" at bounding box center [508, 214] width 190 height 63
drag, startPoint x: 542, startPoint y: 180, endPoint x: 522, endPoint y: 180, distance: 19.7
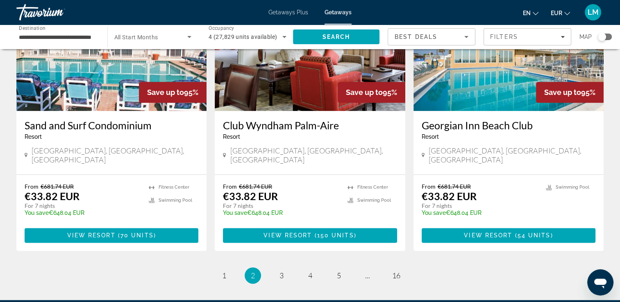
scroll to position [1047, 0]
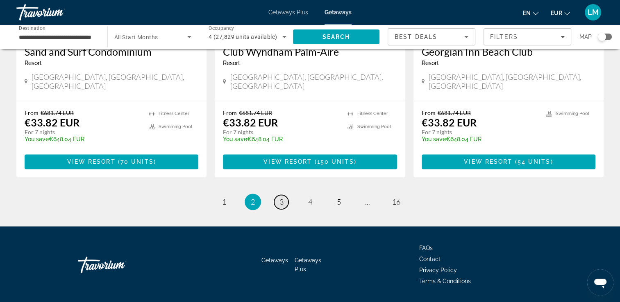
click at [281, 197] on span "3" at bounding box center [281, 201] width 4 height 9
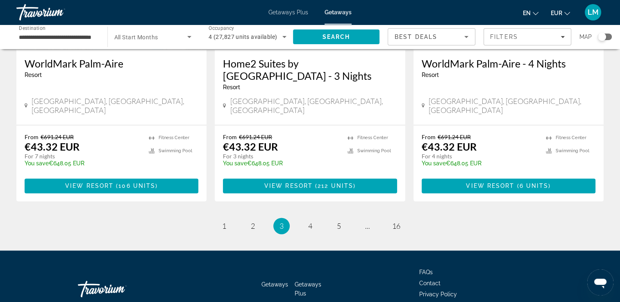
scroll to position [1024, 0]
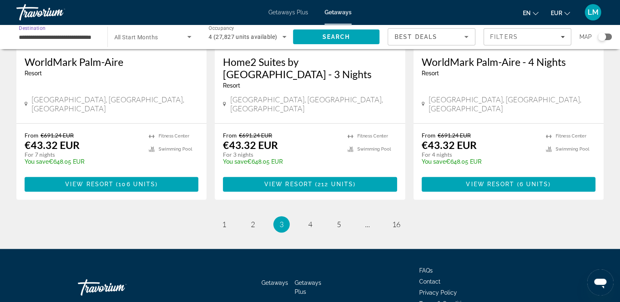
click at [43, 35] on input "**********" at bounding box center [58, 37] width 78 height 10
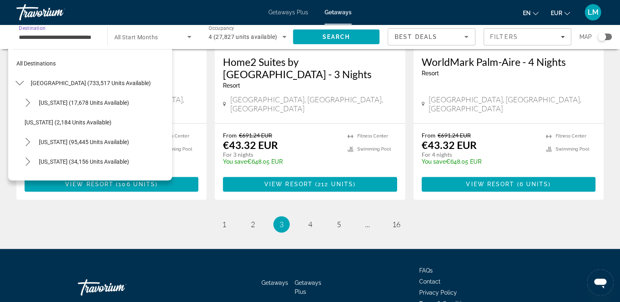
scroll to position [147, 0]
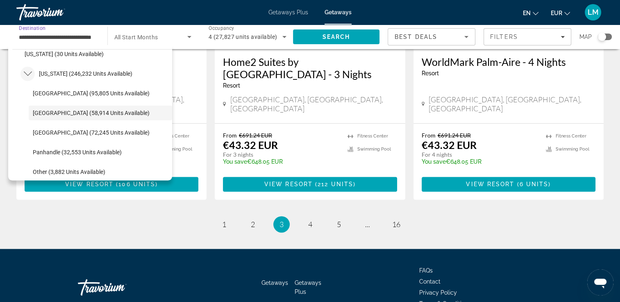
click at [26, 70] on icon "Toggle Florida (246,232 units available) submenu" at bounding box center [28, 74] width 8 height 8
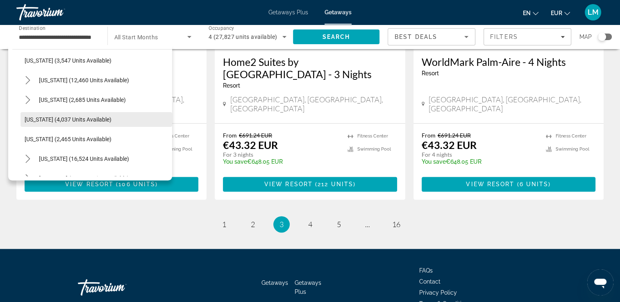
scroll to position [516, 0]
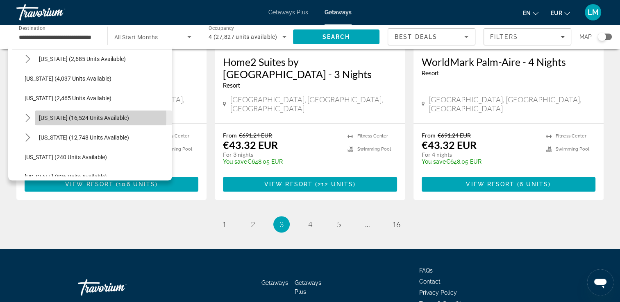
click at [68, 117] on span "[US_STATE] (16,524 units available)" at bounding box center [84, 118] width 90 height 7
type input "**********"
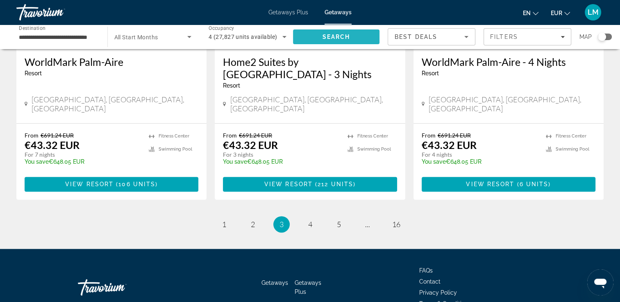
click at [327, 38] on span "Search" at bounding box center [336, 37] width 28 height 7
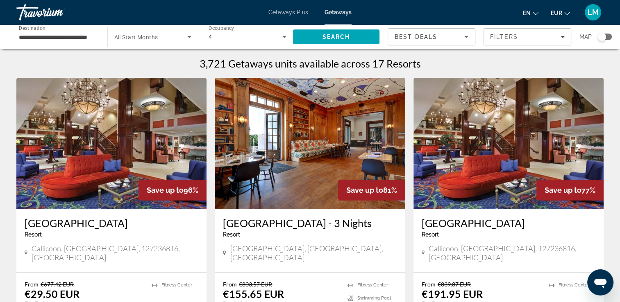
click at [163, 37] on span "Search widget" at bounding box center [150, 37] width 73 height 10
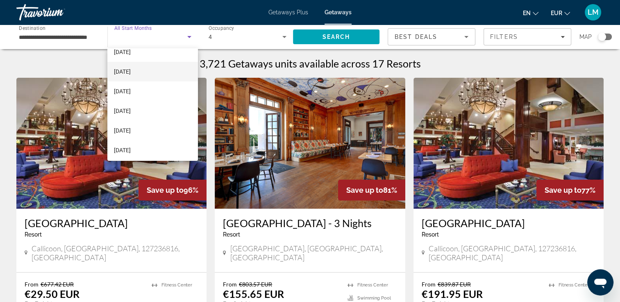
scroll to position [82, 0]
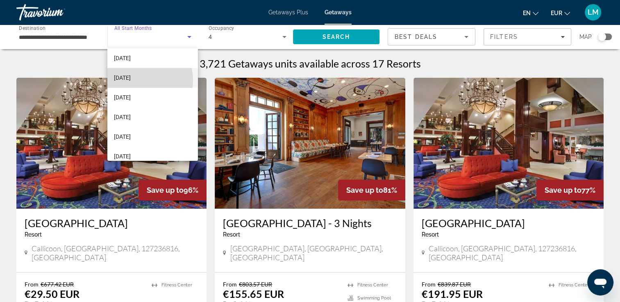
click at [131, 80] on span "[DATE]" at bounding box center [122, 78] width 17 height 10
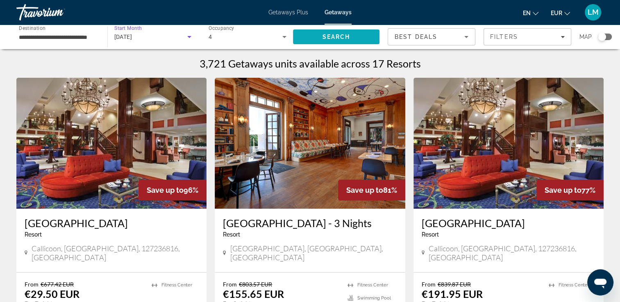
click at [308, 36] on span "Search" at bounding box center [336, 37] width 87 height 20
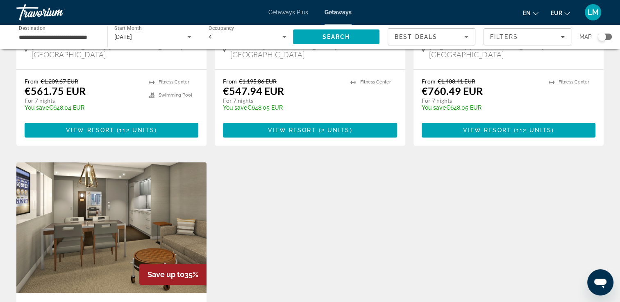
scroll to position [901, 0]
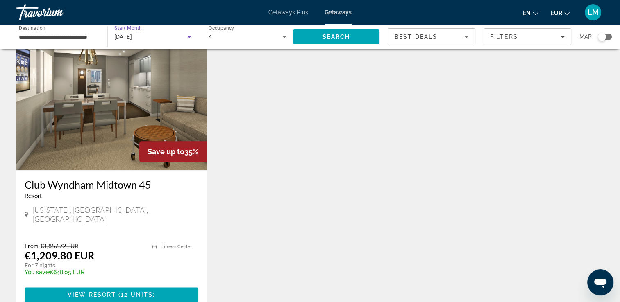
click at [163, 36] on div "[DATE]" at bounding box center [150, 37] width 73 height 10
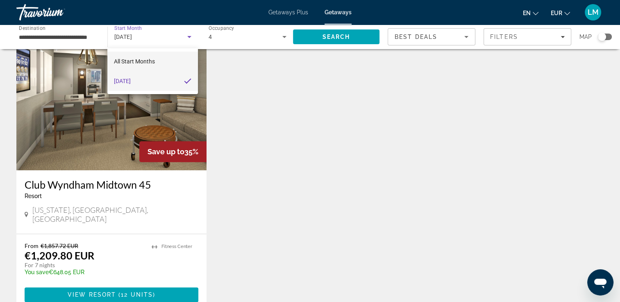
click at [162, 57] on mat-option "All Start Months" at bounding box center [152, 62] width 91 height 20
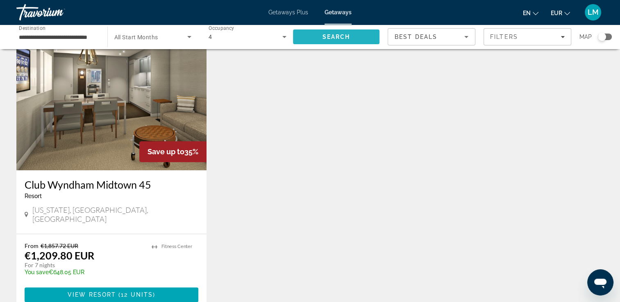
click at [331, 39] on span "Search" at bounding box center [336, 37] width 28 height 7
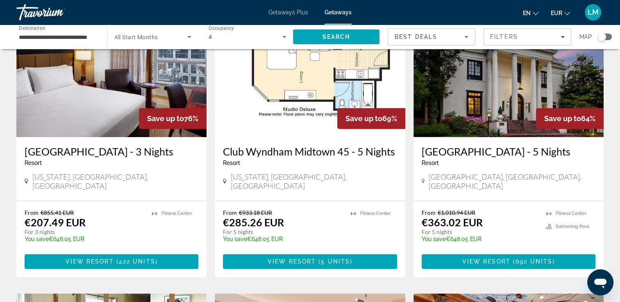
scroll to position [369, 0]
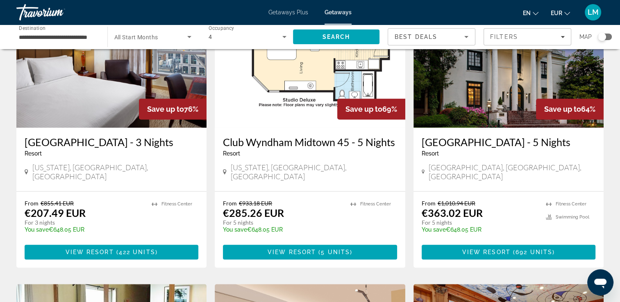
drag, startPoint x: 28, startPoint y: 134, endPoint x: 57, endPoint y: 143, distance: 30.3
click at [57, 143] on div "Millennium Hotel Broadway Times Square - 3 Nights Resort - This is an adults on…" at bounding box center [111, 159] width 190 height 63
drag, startPoint x: 57, startPoint y: 143, endPoint x: 43, endPoint y: 143, distance: 13.5
copy h3 "[GEOGRAPHIC_DATA]"
click at [25, 14] on div "Travorium" at bounding box center [57, 12] width 82 height 21
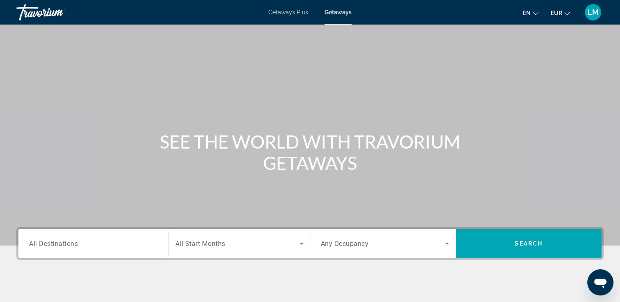
click at [88, 238] on div "Search widget" at bounding box center [93, 243] width 129 height 23
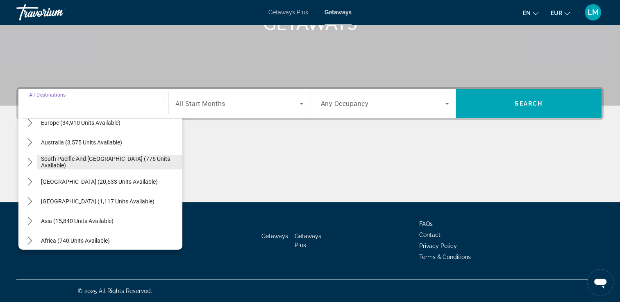
scroll to position [123, 0]
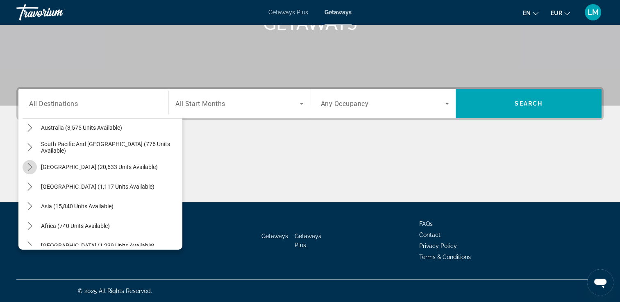
click at [29, 168] on icon "Toggle South America (20,633 units available) submenu" at bounding box center [29, 167] width 5 height 8
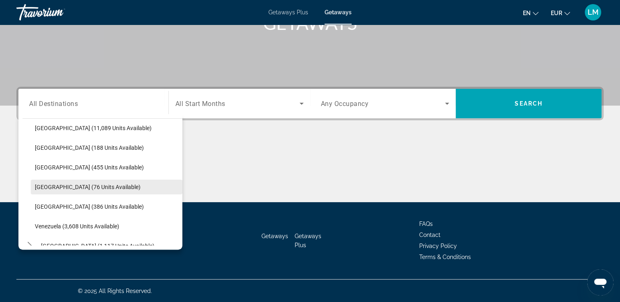
scroll to position [202, 0]
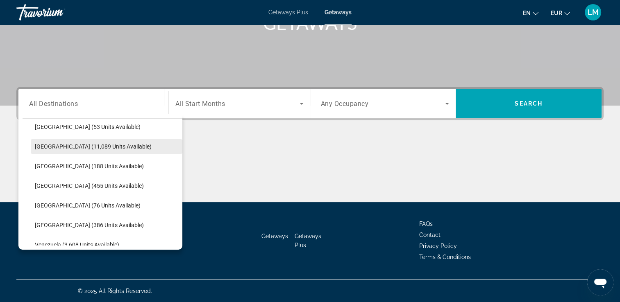
click at [93, 151] on span "Select destination: Brazil (11,089 units available)" at bounding box center [107, 147] width 152 height 20
type input "**********"
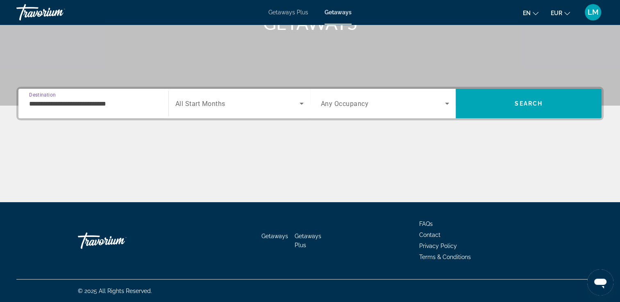
click at [223, 108] on span "Search widget" at bounding box center [237, 104] width 124 height 10
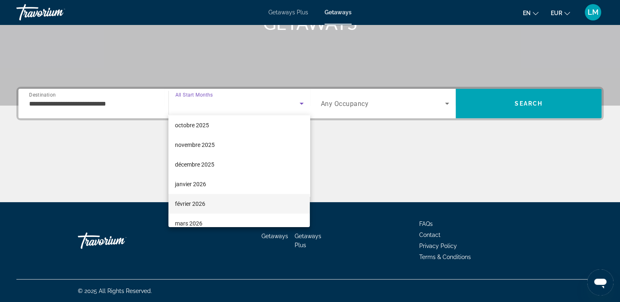
scroll to position [41, 0]
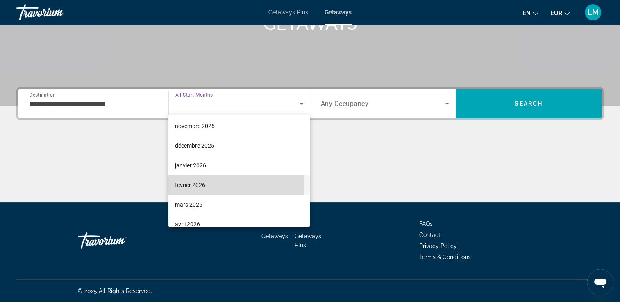
click at [194, 183] on span "février 2026" at bounding box center [190, 185] width 30 height 10
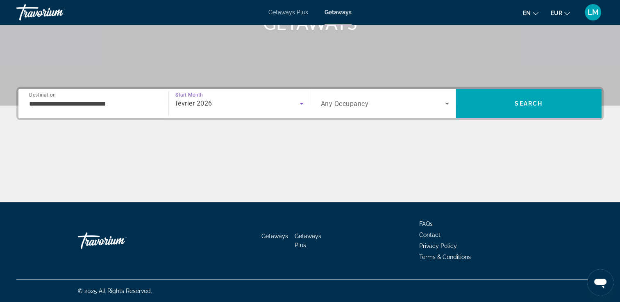
click at [380, 101] on span "Search widget" at bounding box center [383, 104] width 125 height 10
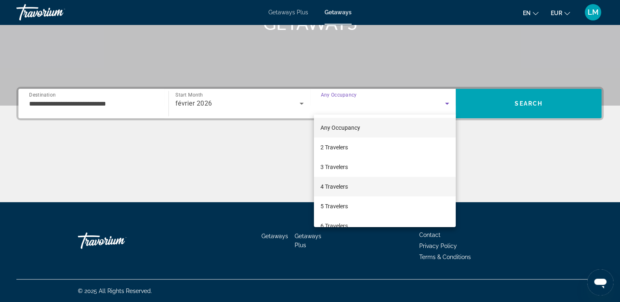
click at [339, 186] on span "4 Travelers" at bounding box center [333, 187] width 27 height 10
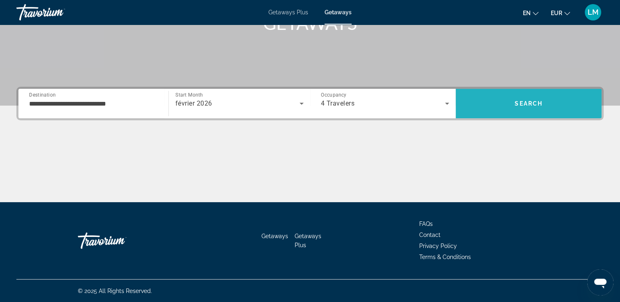
click at [522, 98] on span "Search" at bounding box center [529, 104] width 146 height 20
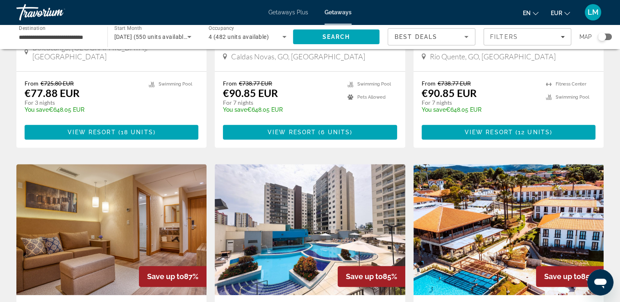
scroll to position [573, 0]
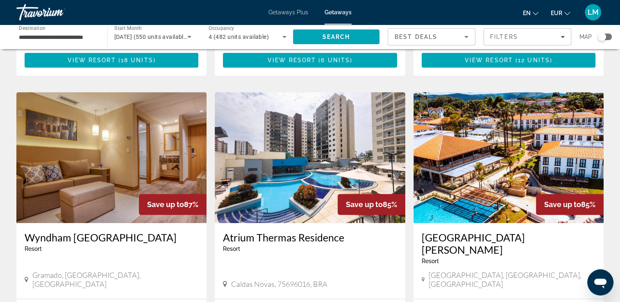
click at [605, 40] on div "Search widget" at bounding box center [605, 37] width 14 height 7
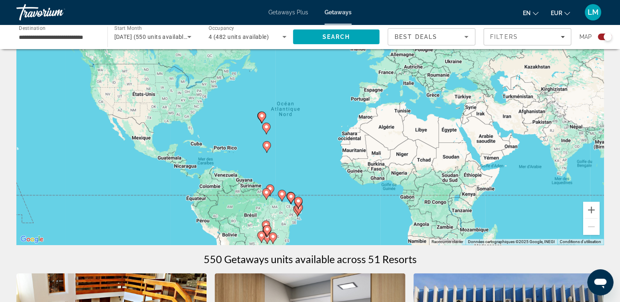
scroll to position [0, 0]
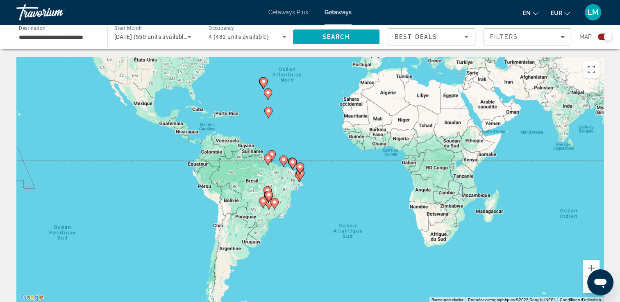
drag, startPoint x: 304, startPoint y: 214, endPoint x: 306, endPoint y: 120, distance: 94.2
click at [306, 120] on div "Pour activer le glissement avec le clavier, appuyez sur Alt+Entrée. Une fois ce…" at bounding box center [309, 180] width 587 height 246
click at [299, 223] on div "Pour activer le glissement avec le clavier, appuyez sur Alt+Entrée. Une fois ce…" at bounding box center [309, 180] width 587 height 246
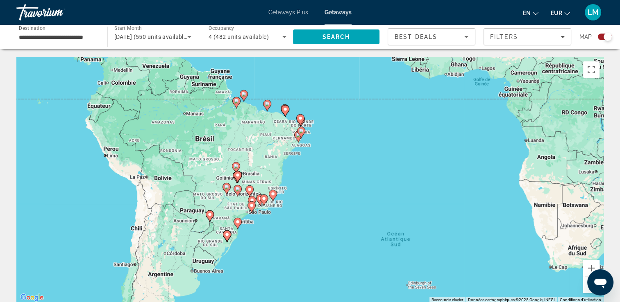
click at [301, 205] on div "Pour activer le glissement avec le clavier, appuyez sur Alt+Entrée. Une fois ce…" at bounding box center [309, 180] width 587 height 246
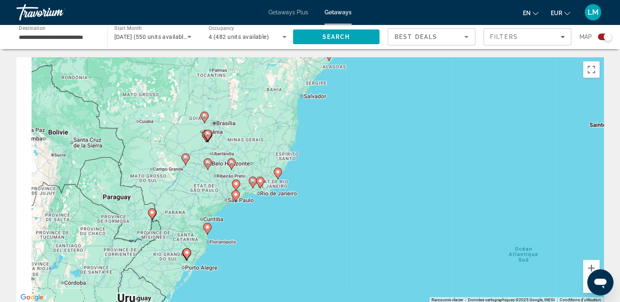
drag, startPoint x: 287, startPoint y: 214, endPoint x: 313, endPoint y: 200, distance: 29.7
click at [313, 200] on div "Pour activer le glissement avec le clavier, appuyez sur Alt+Entrée. Une fois ce…" at bounding box center [309, 180] width 587 height 246
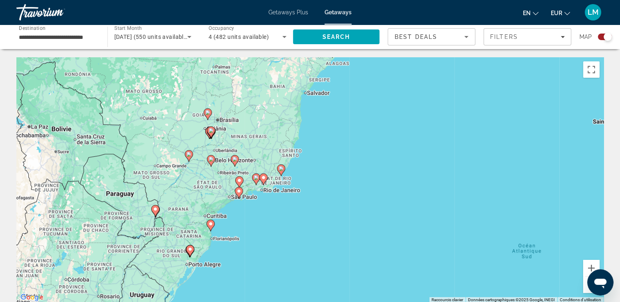
drag, startPoint x: 287, startPoint y: 214, endPoint x: 290, endPoint y: 210, distance: 4.9
click at [290, 210] on div "Pour activer le glissement avec le clavier, appuyez sur Alt+Entrée. Une fois ce…" at bounding box center [309, 180] width 587 height 246
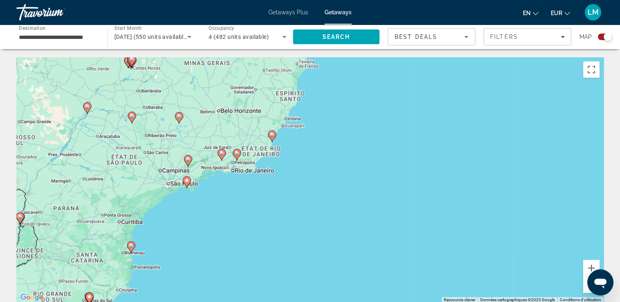
click at [278, 199] on div "Pour activer le glissement avec le clavier, appuyez sur Alt+Entrée. Une fois ce…" at bounding box center [309, 180] width 587 height 246
click at [277, 199] on div "Pour activer le glissement avec le clavier, appuyez sur Alt+Entrée. Une fois ce…" at bounding box center [309, 180] width 587 height 246
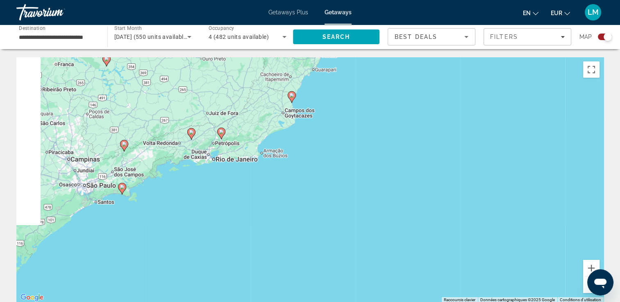
drag, startPoint x: 259, startPoint y: 197, endPoint x: 267, endPoint y: 199, distance: 7.6
click at [275, 206] on div "Pour activer le glissement avec le clavier, appuyez sur Alt+Entrée. Une fois ce…" at bounding box center [309, 180] width 587 height 246
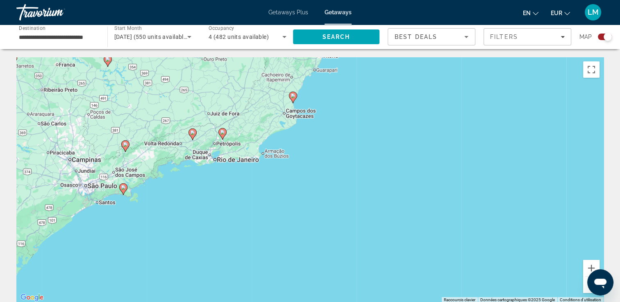
click at [260, 192] on div "Pour activer le glissement avec le clavier, appuyez sur Alt+Entrée. Une fois ce…" at bounding box center [309, 180] width 587 height 246
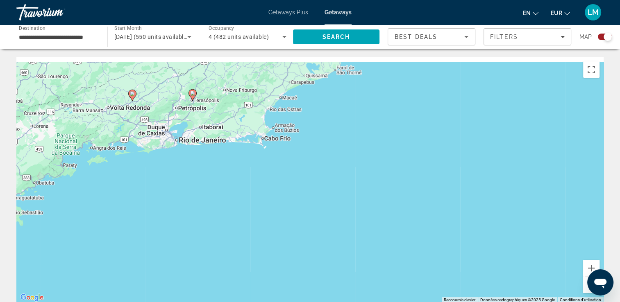
drag, startPoint x: 229, startPoint y: 167, endPoint x: 268, endPoint y: 215, distance: 62.6
click at [268, 215] on div "Pour activer le glissement avec le clavier, appuyez sur Alt+Entrée. Une fois ce…" at bounding box center [309, 180] width 587 height 246
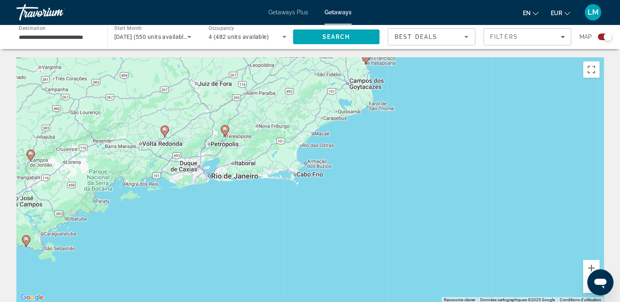
click at [250, 199] on div "Pour activer le glissement avec le clavier, appuyez sur Alt+Entrée. Une fois ce…" at bounding box center [309, 180] width 587 height 246
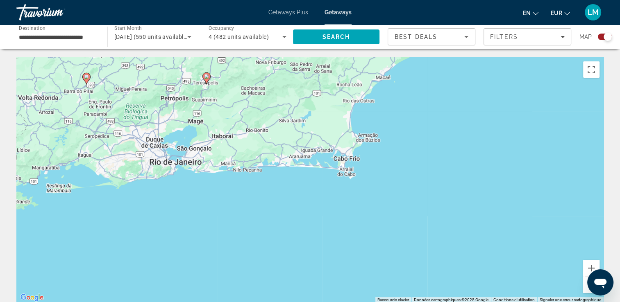
drag, startPoint x: 256, startPoint y: 205, endPoint x: 286, endPoint y: 229, distance: 38.7
click at [286, 229] on div "Pour activer le glissement avec le clavier, appuyez sur Alt+Entrée. Une fois ce…" at bounding box center [309, 180] width 587 height 246
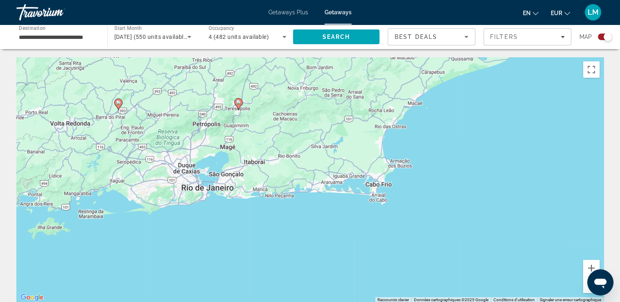
click at [239, 104] on image "Main content" at bounding box center [238, 102] width 5 height 5
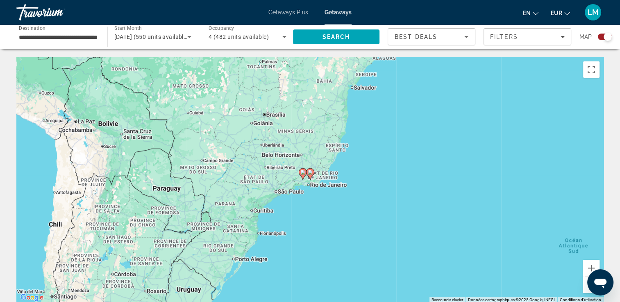
click at [308, 177] on gmp-advanced-marker "Main content" at bounding box center [310, 174] width 8 height 12
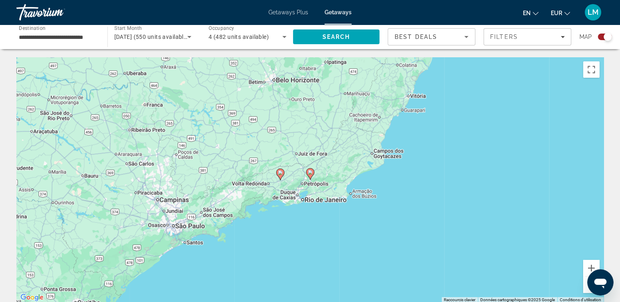
click at [308, 177] on gmp-advanced-marker "Main content" at bounding box center [310, 174] width 8 height 12
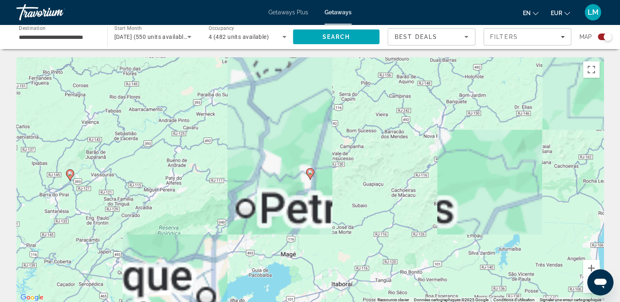
click at [308, 177] on gmp-advanced-marker "Main content" at bounding box center [310, 174] width 8 height 12
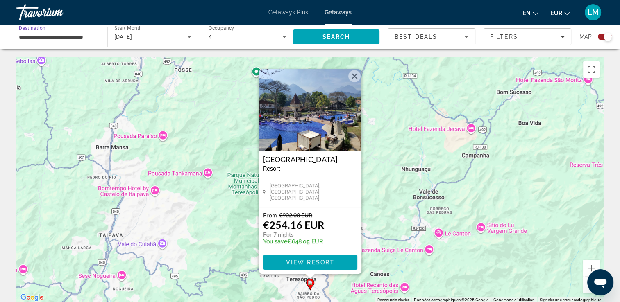
click at [27, 37] on input "**********" at bounding box center [58, 37] width 78 height 10
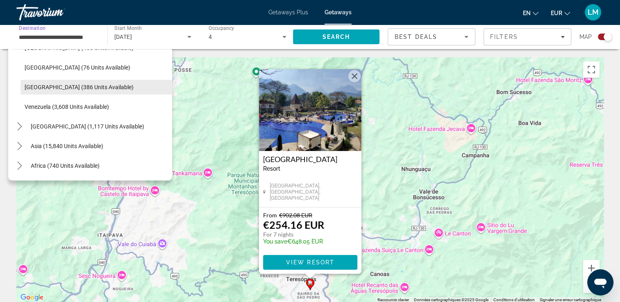
scroll to position [290, 0]
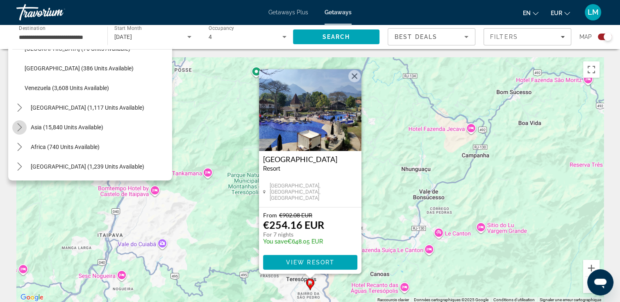
click at [21, 128] on icon "Toggle Asia (15,840 units available) submenu" at bounding box center [20, 127] width 8 height 8
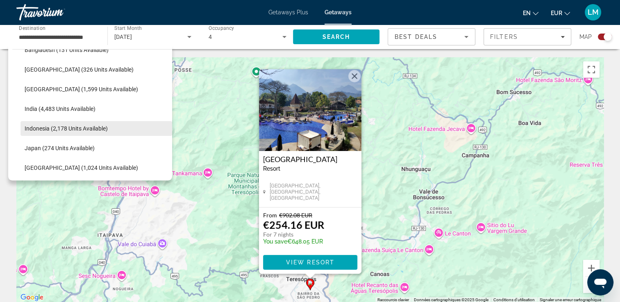
scroll to position [399, 0]
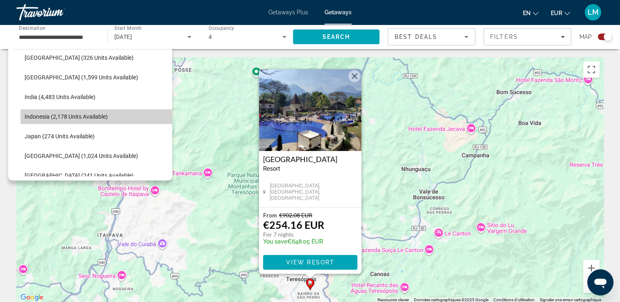
click at [101, 116] on span "Indonesia (2,178 units available)" at bounding box center [66, 116] width 83 height 7
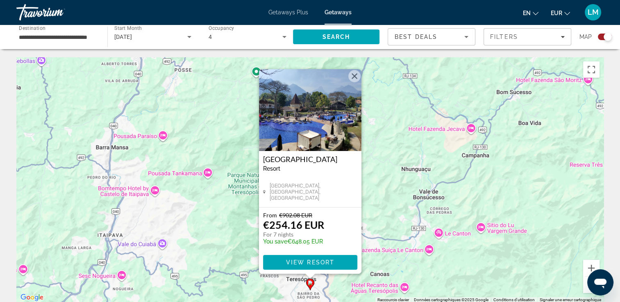
click at [164, 42] on div "[DATE]" at bounding box center [152, 36] width 77 height 23
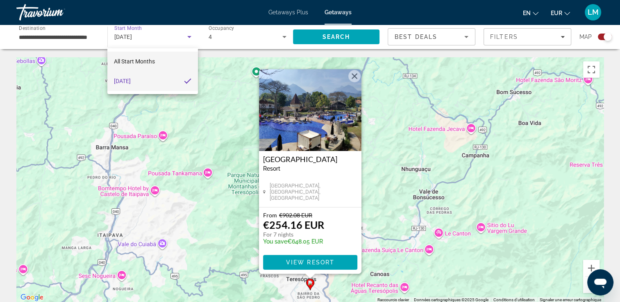
click at [154, 64] on span "All Start Months" at bounding box center [134, 61] width 41 height 7
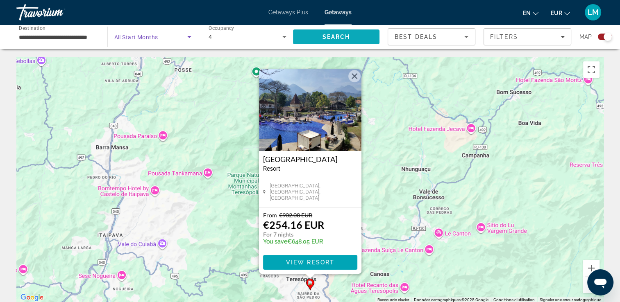
click at [360, 39] on span "Search" at bounding box center [336, 37] width 87 height 20
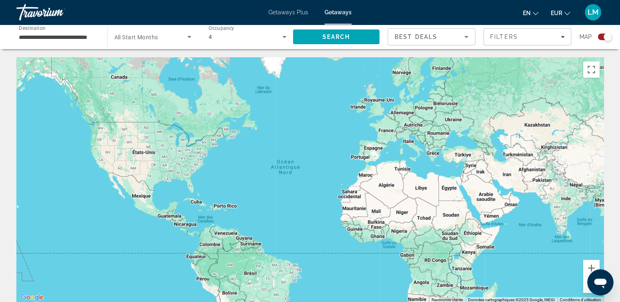
click at [597, 39] on div "Search widget" at bounding box center [602, 37] width 20 height 7
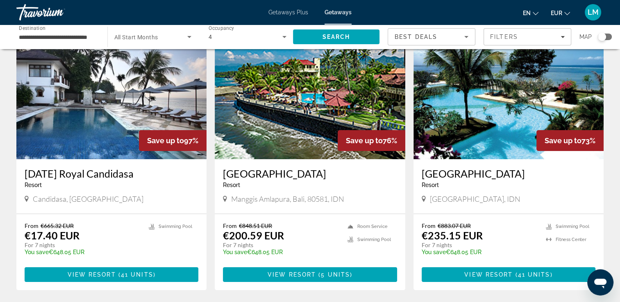
scroll to position [41, 0]
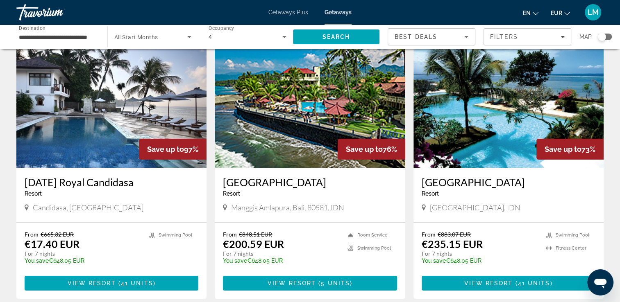
drag, startPoint x: 221, startPoint y: 181, endPoint x: 305, endPoint y: 182, distance: 84.0
click at [305, 182] on div "Bali Palms Resort Resort - This is an adults only resort Manggis Amlapura, Bali…" at bounding box center [310, 195] width 190 height 54
drag, startPoint x: 305, startPoint y: 182, endPoint x: 286, endPoint y: 180, distance: 18.5
copy h3 "Bali Palms Resort"
drag, startPoint x: 23, startPoint y: 180, endPoint x: 129, endPoint y: 183, distance: 106.1
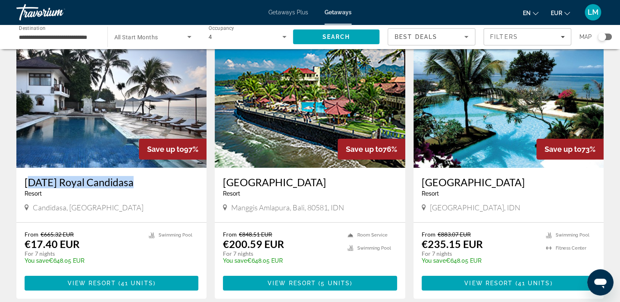
click at [129, 183] on div "Karma Royal Candidasa Resort - This is an adults only resort Candidasa, Indones…" at bounding box center [111, 195] width 190 height 54
copy h3 "Karma Royal Candidasa"
drag, startPoint x: 415, startPoint y: 182, endPoint x: 525, endPoint y: 185, distance: 109.4
click at [525, 185] on div "Peninsula Beach Resort Resort - This is an adults only resort Bali, IDN" at bounding box center [508, 195] width 190 height 54
drag, startPoint x: 525, startPoint y: 185, endPoint x: 520, endPoint y: 186, distance: 4.9
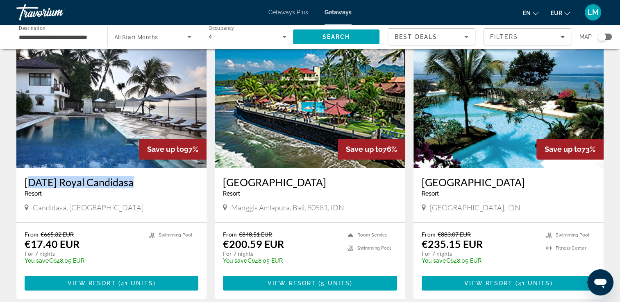
copy h3 "Peninsula Beach Resort"
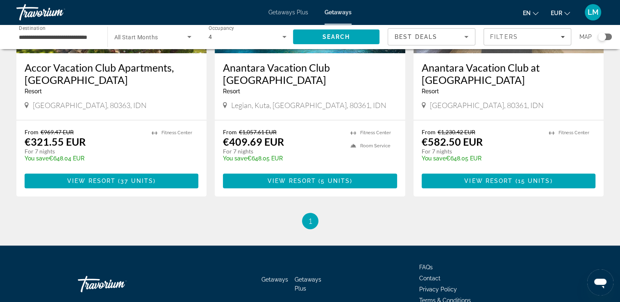
scroll to position [478, 0]
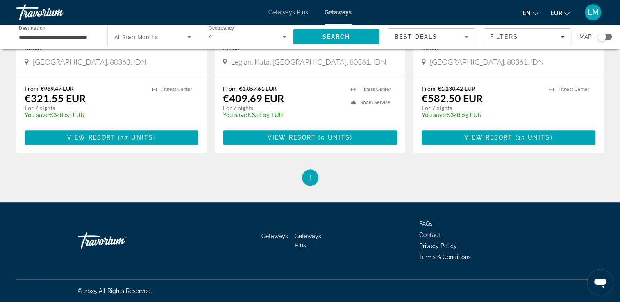
click at [36, 35] on input "**********" at bounding box center [58, 37] width 78 height 10
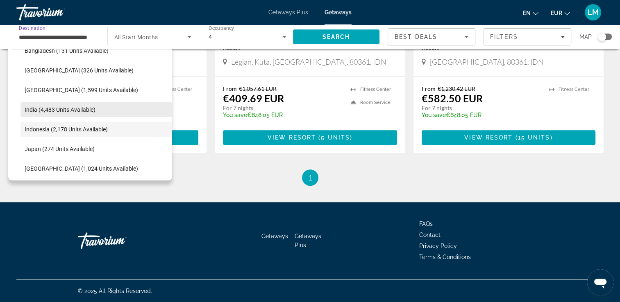
scroll to position [182, 0]
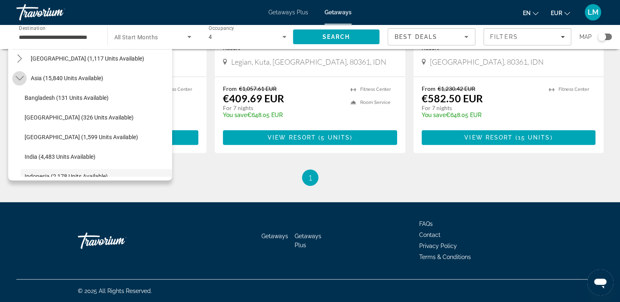
click at [18, 76] on icon "Toggle Asia (15,840 units available) submenu" at bounding box center [20, 78] width 8 height 8
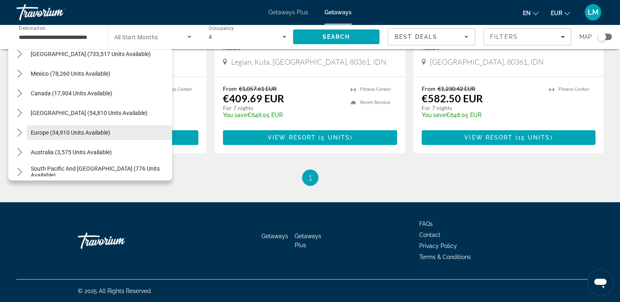
scroll to position [10, 0]
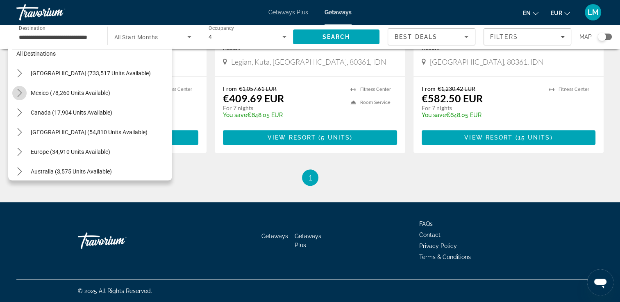
click at [17, 95] on icon "Toggle Mexico (78,260 units available) submenu" at bounding box center [20, 93] width 8 height 8
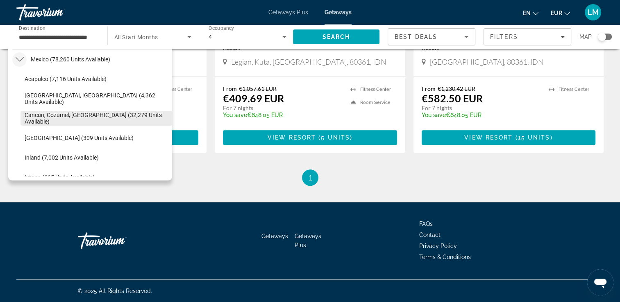
click at [97, 112] on span "Cancun, Cozumel, Riviera Maya (32,279 units available)" at bounding box center [96, 118] width 143 height 13
type input "**********"
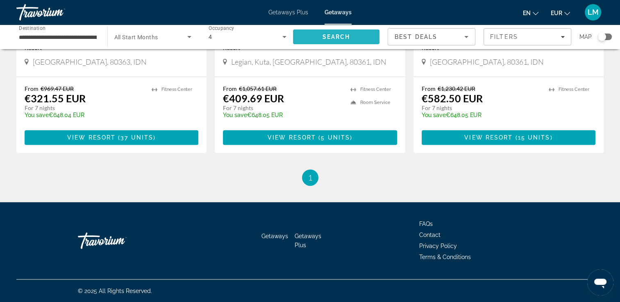
click at [334, 36] on span "Search" at bounding box center [336, 37] width 28 height 7
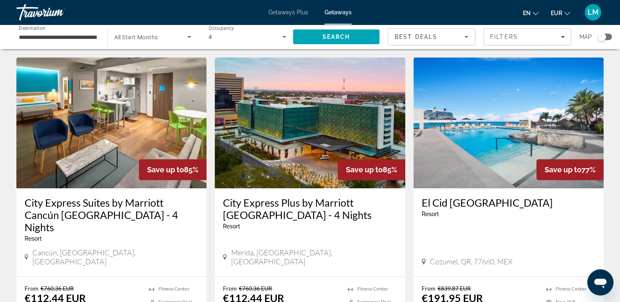
scroll to position [942, 0]
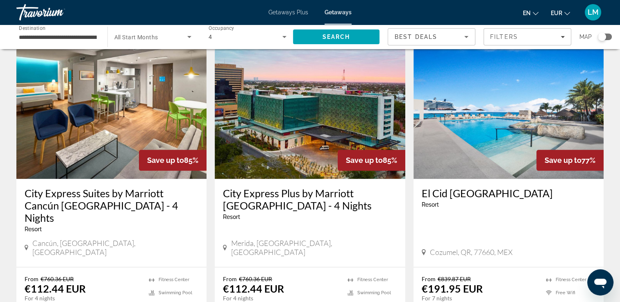
drag, startPoint x: 421, startPoint y: 150, endPoint x: 552, endPoint y: 156, distance: 131.2
click at [552, 179] on div "El Cid La Ceiba Beach Resort Resort - This is an adults only resort Cozumel, QR…" at bounding box center [508, 223] width 190 height 88
drag, startPoint x: 552, startPoint y: 156, endPoint x: 536, endPoint y: 155, distance: 15.6
copy h3 "El Cid La Ceiba Beach Resort"
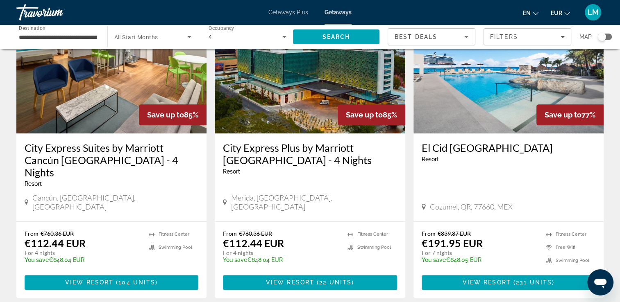
scroll to position [1065, 0]
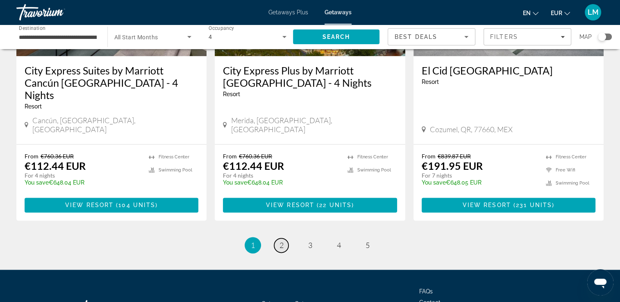
click at [280, 241] on span "2" at bounding box center [281, 245] width 4 height 9
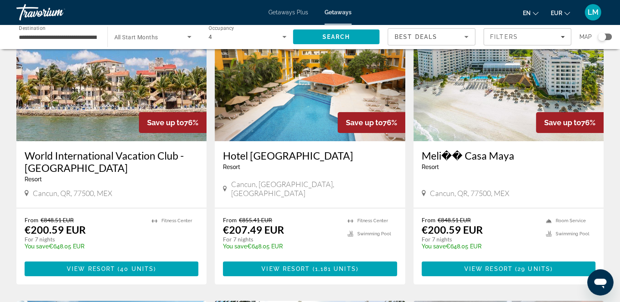
scroll to position [82, 0]
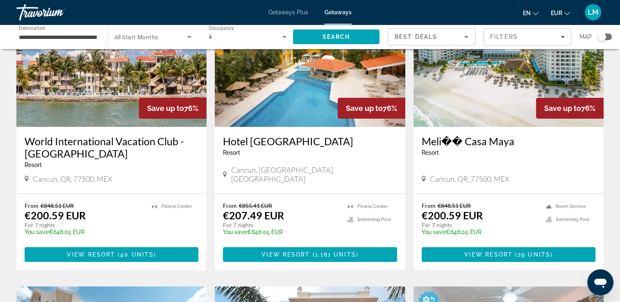
click at [446, 90] on img "Main content" at bounding box center [508, 61] width 190 height 131
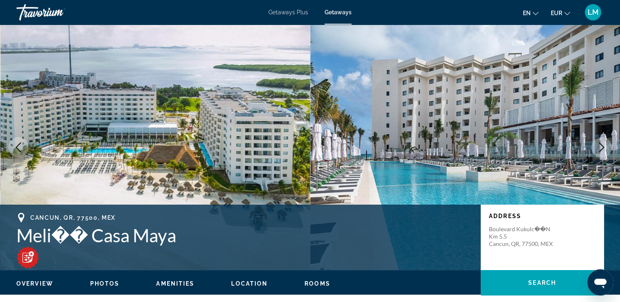
click at [31, 257] on img "Main content" at bounding box center [27, 257] width 23 height 23
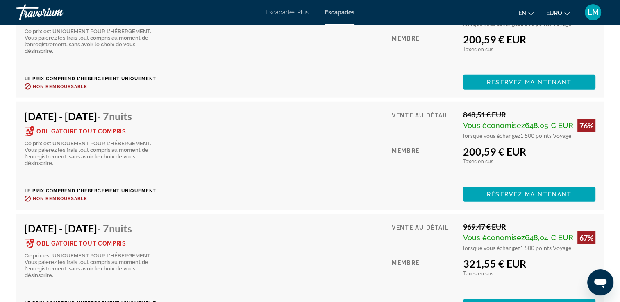
scroll to position [1966, 0]
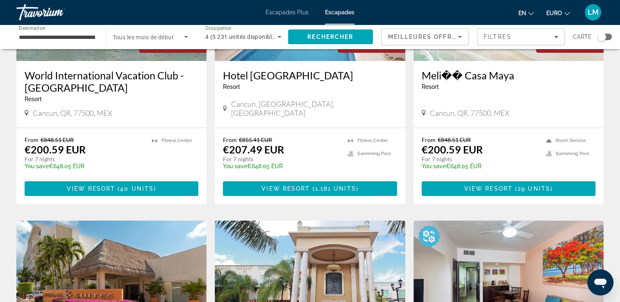
scroll to position [287, 0]
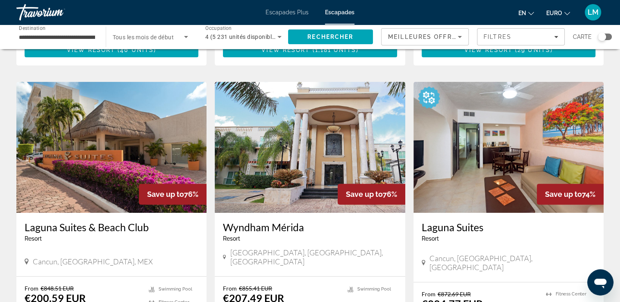
drag, startPoint x: 34, startPoint y: 229, endPoint x: 149, endPoint y: 227, distance: 115.5
click at [149, 227] on div "Laguna Suites & Beach Club Resort - This is an adults only resort Cancun, Quint…" at bounding box center [111, 244] width 190 height 63
drag, startPoint x: 149, startPoint y: 227, endPoint x: 138, endPoint y: 224, distance: 11.9
copy h3 "Laguna Suites & Beach Club"
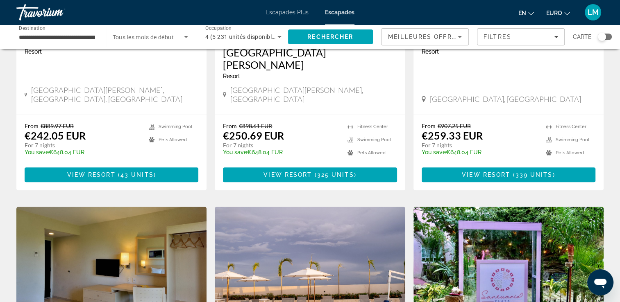
scroll to position [901, 0]
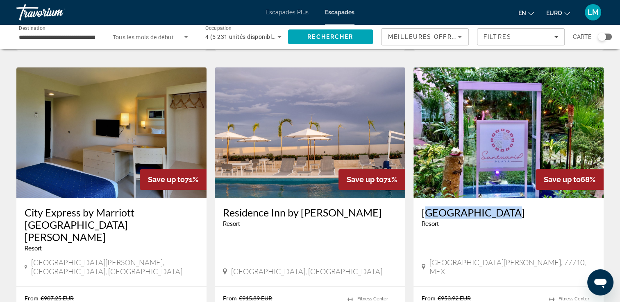
drag, startPoint x: 420, startPoint y: 183, endPoint x: 503, endPoint y: 185, distance: 82.8
click at [503, 198] on div "Santuario Playa Resort - This is an adults only resort Playa del Carmen, 77710,…" at bounding box center [508, 242] width 190 height 88
drag, startPoint x: 503, startPoint y: 185, endPoint x: 478, endPoint y: 185, distance: 24.6
copy h3 "Santuario Playa"
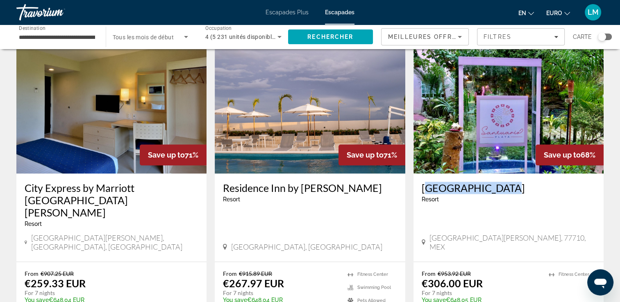
scroll to position [1059, 0]
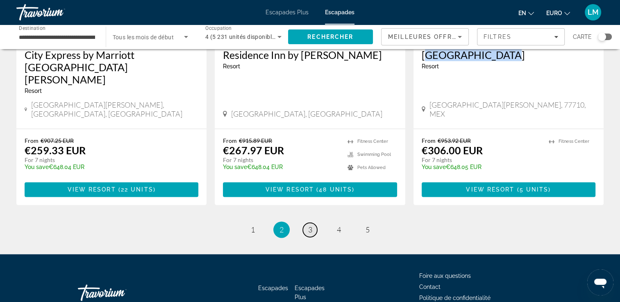
click at [310, 225] on span "3" at bounding box center [310, 229] width 4 height 9
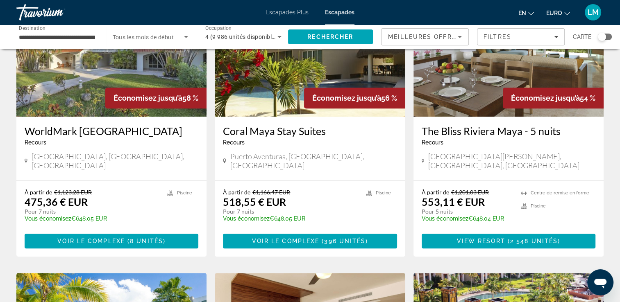
scroll to position [901, 0]
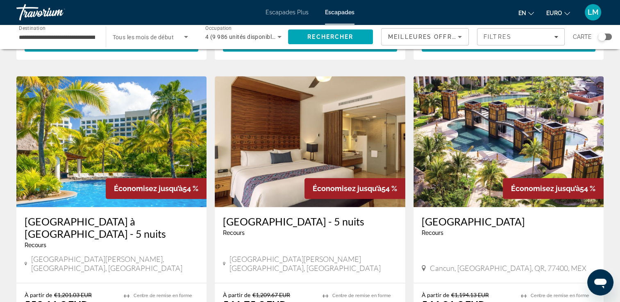
drag, startPoint x: 417, startPoint y: 181, endPoint x: 439, endPoint y: 194, distance: 25.5
click at [439, 207] on div "Villa del Palmar Canc n Beach Resort & Spa Recours - This is an adults only res…" at bounding box center [508, 245] width 190 height 76
drag, startPoint x: 439, startPoint y: 194, endPoint x: 431, endPoint y: 191, distance: 8.3
copy h3 "Villa del Palmar Canc n Beach Resort & Spa"
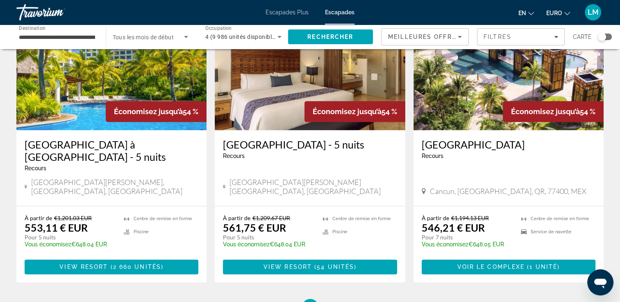
scroll to position [1059, 0]
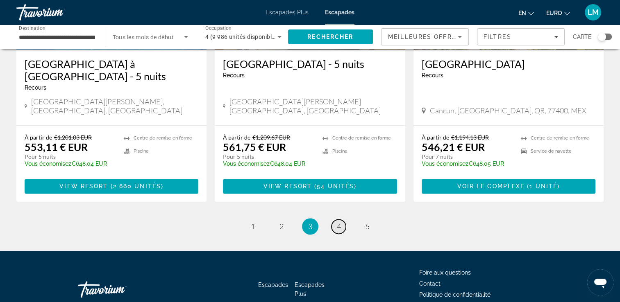
click at [339, 222] on span "4" at bounding box center [339, 226] width 4 height 9
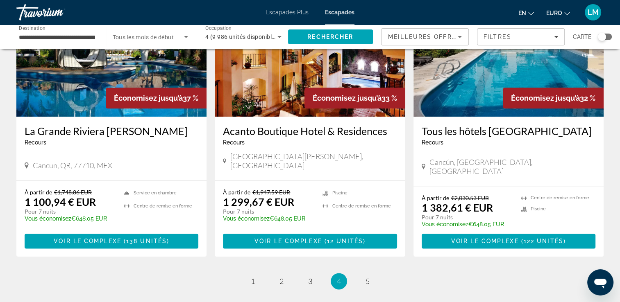
scroll to position [1047, 0]
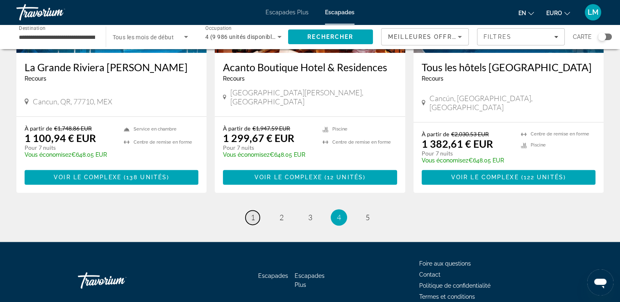
click at [252, 213] on span "1" at bounding box center [253, 217] width 4 height 9
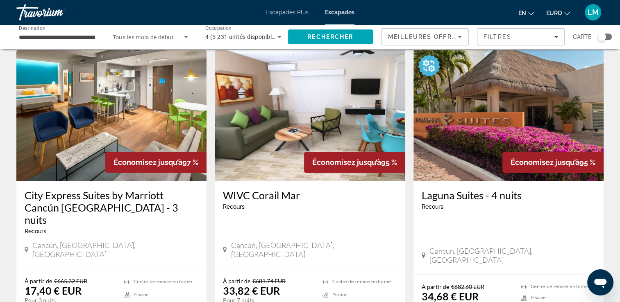
scroll to position [369, 0]
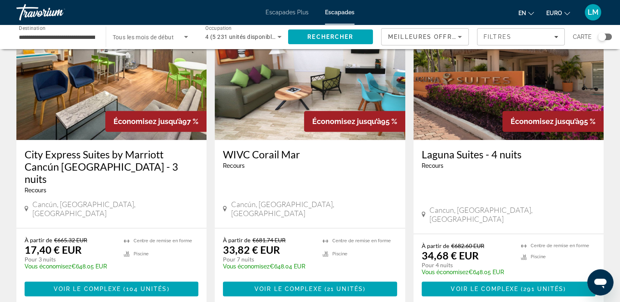
drag, startPoint x: 238, startPoint y: 146, endPoint x: 302, endPoint y: 144, distance: 64.3
click at [302, 144] on div "WIVC Corail Mar Recours - This is an adults only resort Cancún, Quintana Roo, M…" at bounding box center [310, 184] width 190 height 88
drag, startPoint x: 302, startPoint y: 144, endPoint x: 293, endPoint y: 147, distance: 9.3
copy h3 "WIVC Corail Mar"
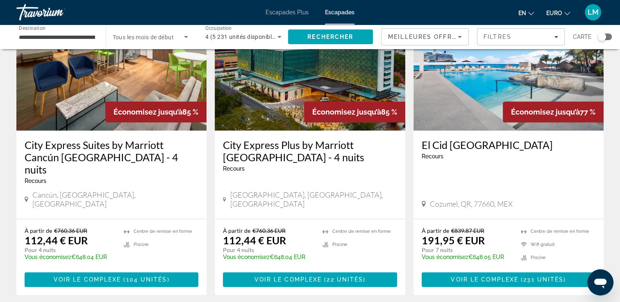
scroll to position [1024, 0]
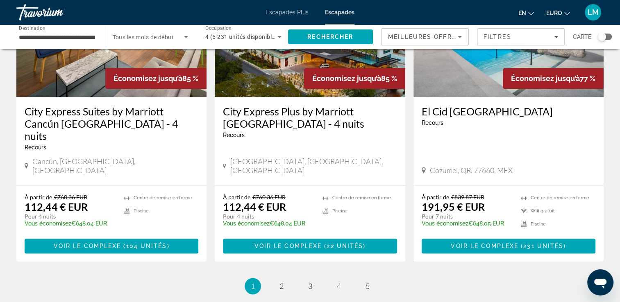
click at [36, 36] on input "**********" at bounding box center [57, 37] width 76 height 10
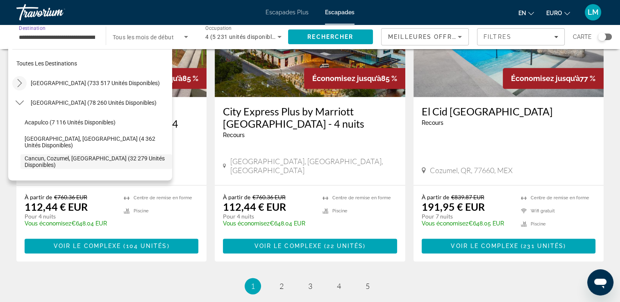
scroll to position [0, 0]
click at [18, 102] on icon "Toggle Mexique (78 260 unités disponibles) sous-menu" at bounding box center [20, 103] width 8 height 8
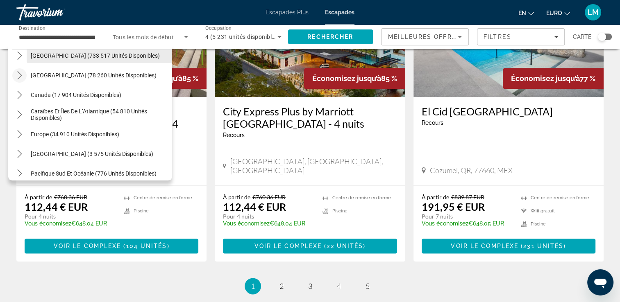
scroll to position [41, 0]
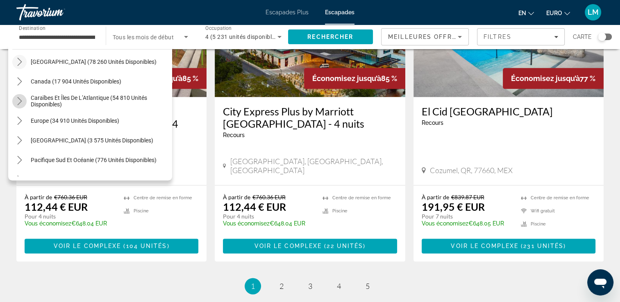
click at [20, 98] on icon "Caraïbes et Îles de l’Atlantique (54 810 unités disponibles) sous-menu" at bounding box center [20, 101] width 8 height 8
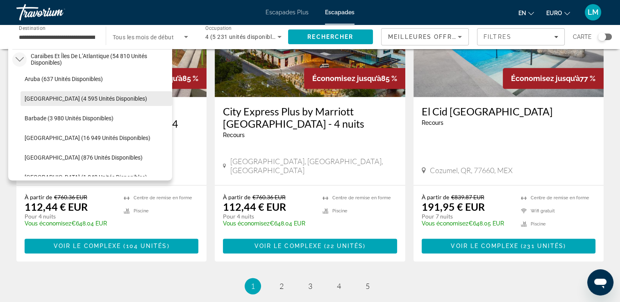
click at [113, 99] on span "Bahamas (4 595 unités disponibles)" at bounding box center [86, 98] width 122 height 7
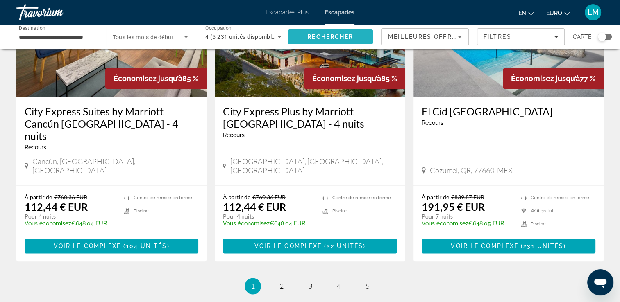
click at [316, 40] on span "Rechercher" at bounding box center [330, 37] width 46 height 7
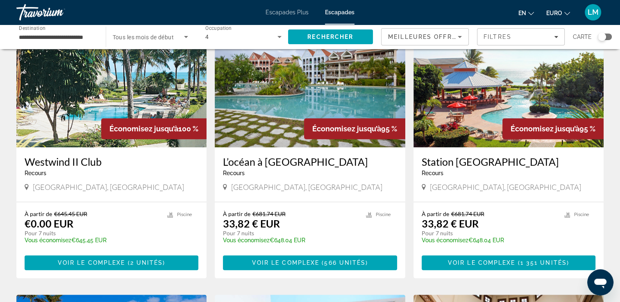
scroll to position [369, 0]
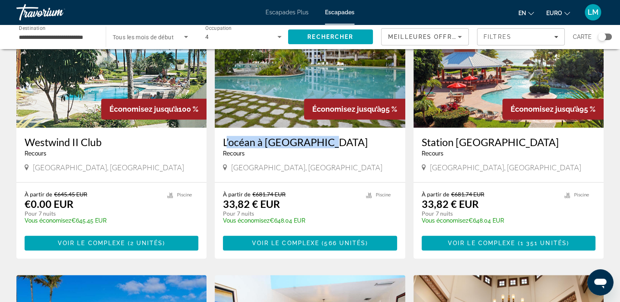
drag, startPoint x: 218, startPoint y: 133, endPoint x: 326, endPoint y: 134, distance: 108.1
click at [326, 134] on div "L’océan à Taino Beach Recours - This is an adults only resort Freeport, Bahamas" at bounding box center [310, 155] width 190 height 54
drag, startPoint x: 326, startPoint y: 134, endPoint x: 301, endPoint y: 133, distance: 24.6
copy h3 "L’océan à Taino Beach"
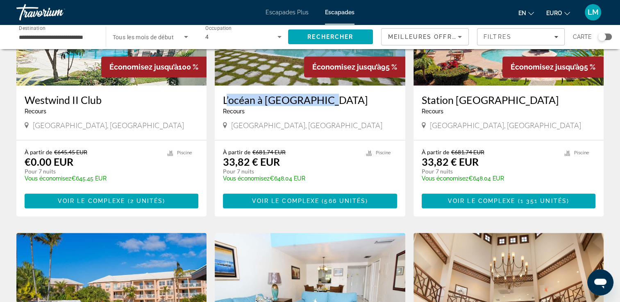
scroll to position [410, 0]
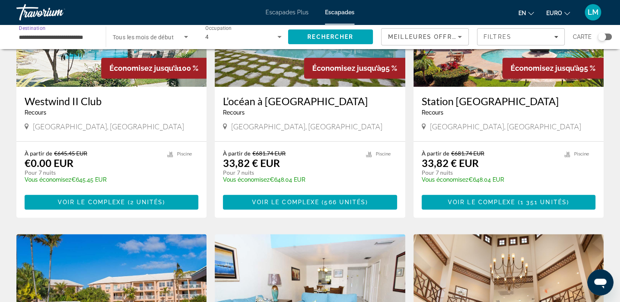
click at [34, 36] on input "**********" at bounding box center [57, 37] width 76 height 10
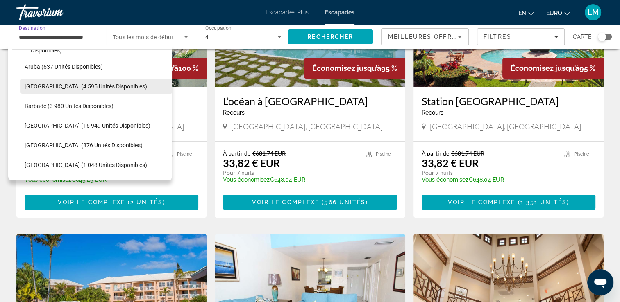
scroll to position [109, 0]
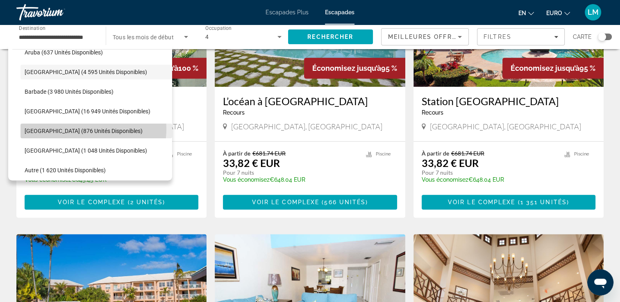
click at [85, 129] on span "République dominicaine (876 unités disponibles)" at bounding box center [84, 131] width 118 height 7
type input "**********"
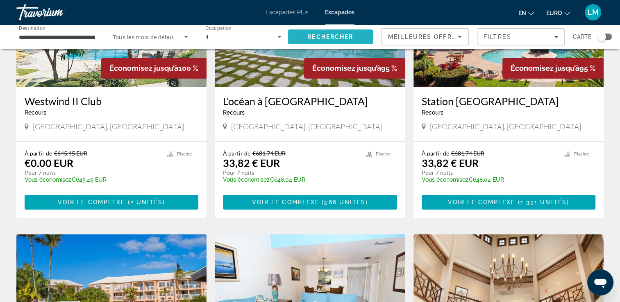
click at [302, 39] on span "Rechercher" at bounding box center [330, 37] width 85 height 20
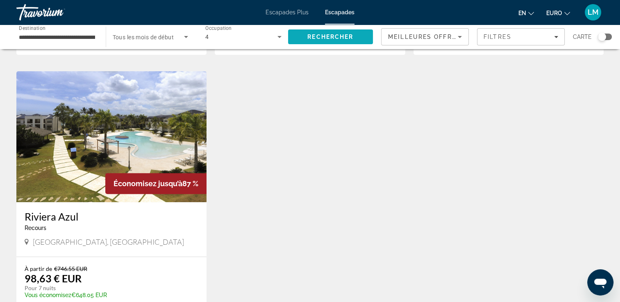
scroll to position [287, 0]
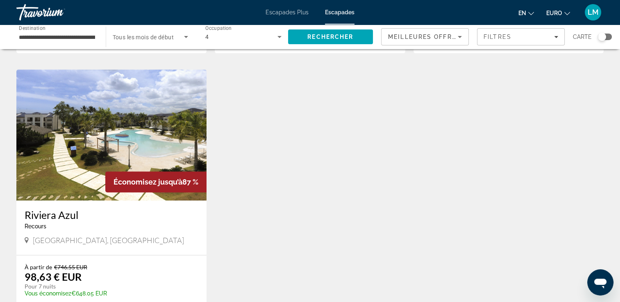
drag, startPoint x: 21, startPoint y: 215, endPoint x: 82, endPoint y: 216, distance: 60.2
click at [82, 216] on div "Riviera Azul Recours - This is an adults only resort Puerto Plata, République d…" at bounding box center [111, 228] width 190 height 54
drag, startPoint x: 82, startPoint y: 216, endPoint x: 73, endPoint y: 215, distance: 8.6
click at [102, 148] on img "Contenu principal" at bounding box center [111, 135] width 190 height 131
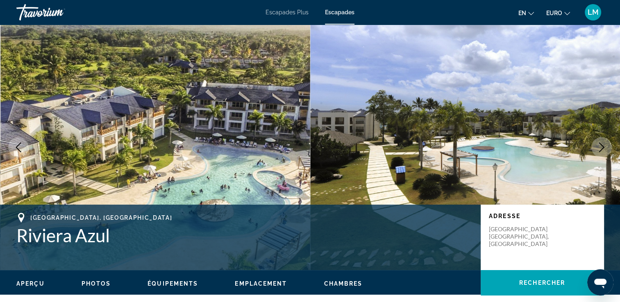
click at [601, 147] on icon "Image suivante" at bounding box center [601, 148] width 10 height 10
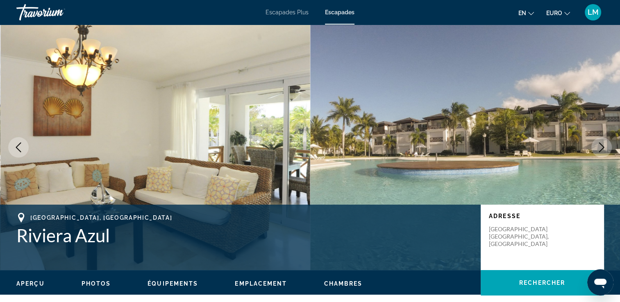
click at [601, 147] on icon "Image suivante" at bounding box center [601, 148] width 10 height 10
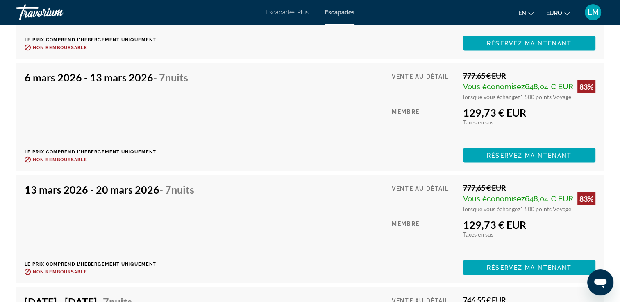
scroll to position [1612, 0]
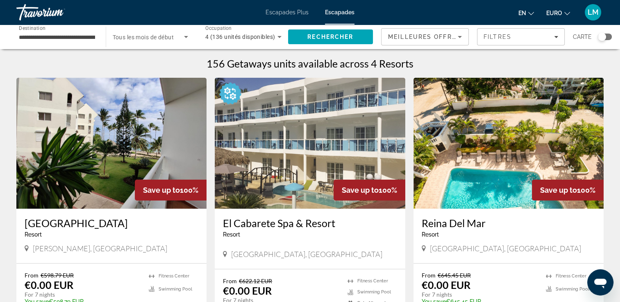
drag, startPoint x: 418, startPoint y: 224, endPoint x: 489, endPoint y: 224, distance: 70.5
click at [489, 224] on div "Reina Del Mar Resort - This is an adults only resort Puerto Plata, Dominican Re…" at bounding box center [508, 236] width 190 height 54
drag, startPoint x: 218, startPoint y: 222, endPoint x: 344, endPoint y: 223, distance: 125.8
click at [344, 223] on div "El Cabarete Spa & Resort Resort - This is an adults only resort Cabarete Puerto…" at bounding box center [310, 239] width 190 height 60
drag, startPoint x: 344, startPoint y: 223, endPoint x: 334, endPoint y: 223, distance: 9.4
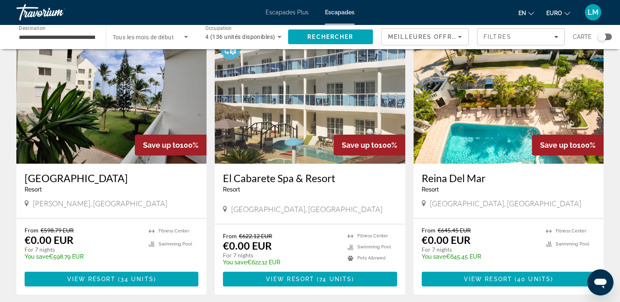
scroll to position [82, 0]
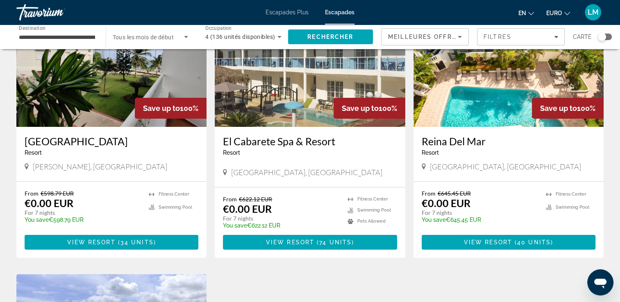
drag, startPoint x: 22, startPoint y: 141, endPoint x: 124, endPoint y: 140, distance: 102.4
click at [124, 140] on div "Albatros Club Resort Resort - This is an adults only resort Juan Dolio, Dominic…" at bounding box center [111, 154] width 190 height 54
drag, startPoint x: 124, startPoint y: 140, endPoint x: 97, endPoint y: 142, distance: 26.7
click at [116, 76] on img "Contenu principal" at bounding box center [111, 61] width 190 height 131
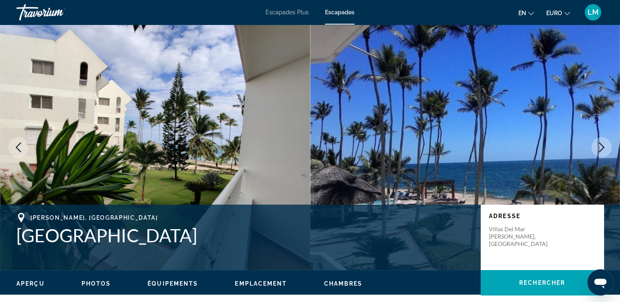
click at [606, 152] on button "Image suivante" at bounding box center [601, 147] width 20 height 20
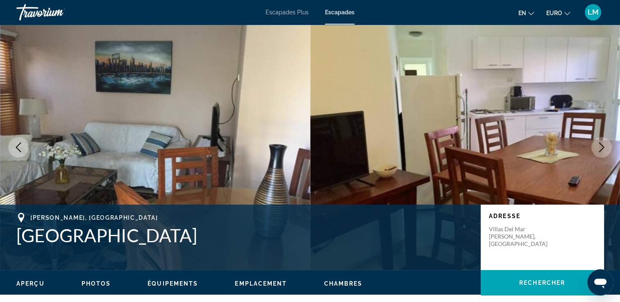
click at [606, 152] on icon "Image suivante" at bounding box center [601, 148] width 10 height 10
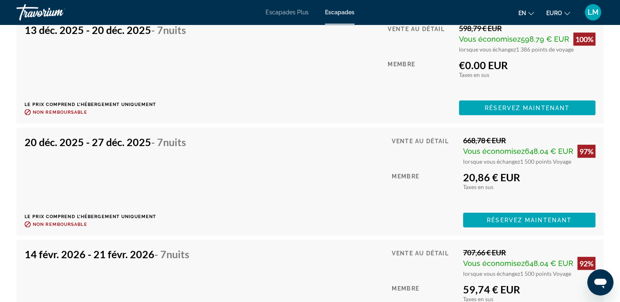
scroll to position [1789, 0]
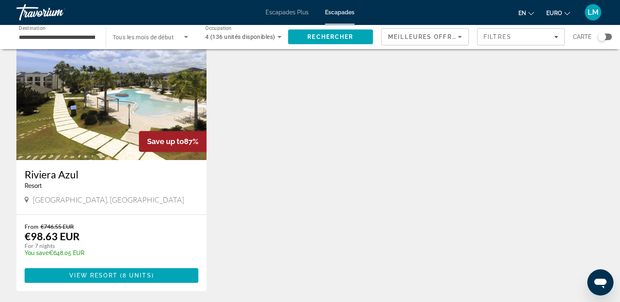
scroll to position [328, 0]
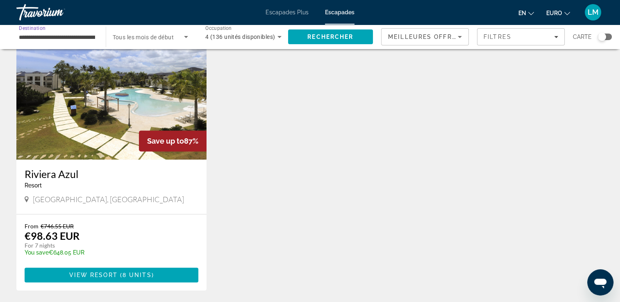
click at [77, 35] on input "**********" at bounding box center [57, 37] width 76 height 10
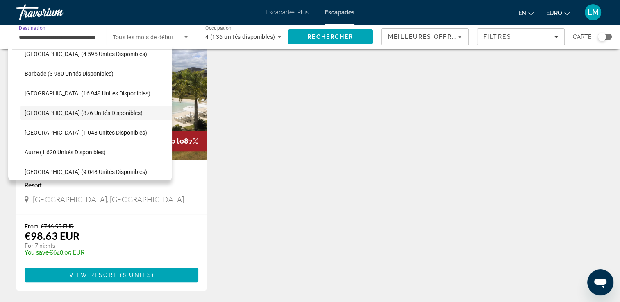
scroll to position [0, 0]
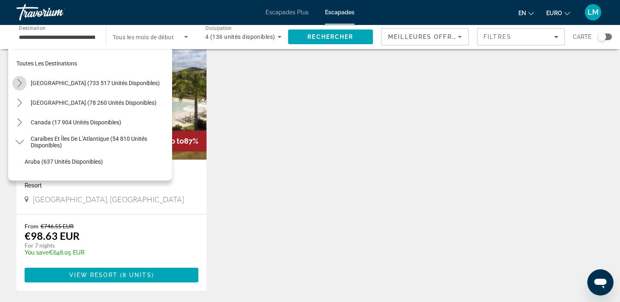
click at [24, 83] on mat-icon "Toggle États-Unis (733 517 unités disponibles) sous-menu" at bounding box center [19, 83] width 14 height 14
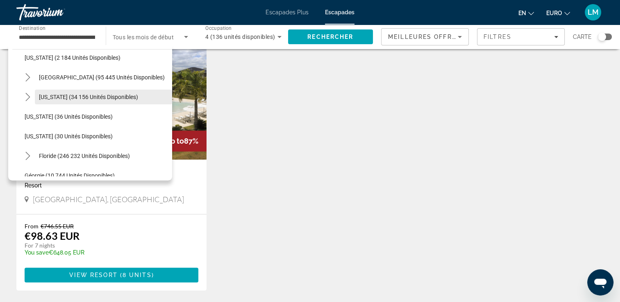
scroll to position [147, 0]
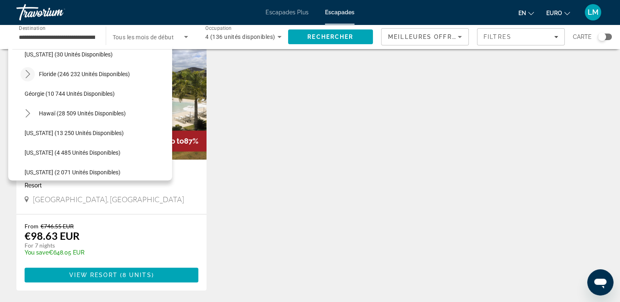
click at [29, 73] on icon "Toggle Floride (246 232 unités disponibles) sous-menu" at bounding box center [27, 74] width 5 height 8
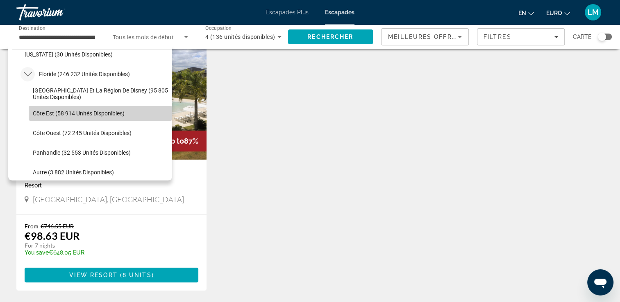
click at [106, 114] on span "Côte Est (58 914 unités disponibles)" at bounding box center [79, 113] width 92 height 7
type input "**********"
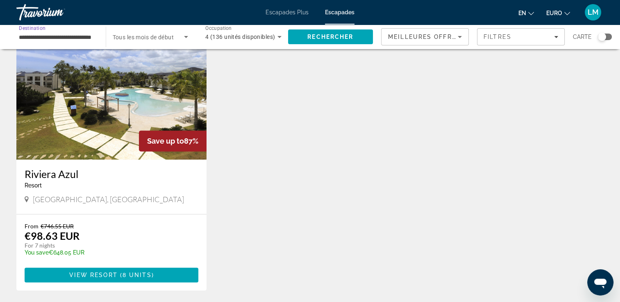
click at [178, 37] on span "Widget de recherche" at bounding box center [149, 37] width 72 height 10
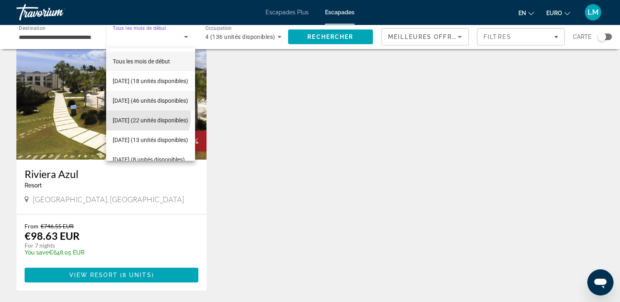
drag, startPoint x: 141, startPoint y: 116, endPoint x: 178, endPoint y: 98, distance: 41.4
click at [141, 117] on font "Décembre 2025 (22 unités disponibles)" at bounding box center [150, 120] width 75 height 7
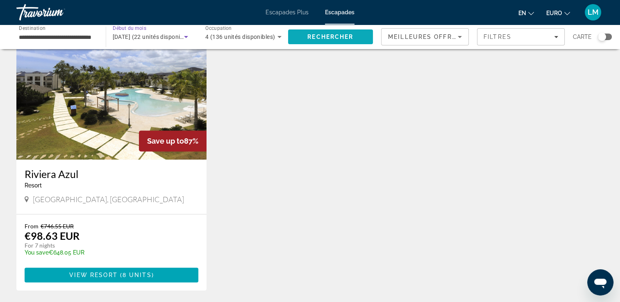
click at [341, 36] on span "Rechercher" at bounding box center [330, 37] width 46 height 7
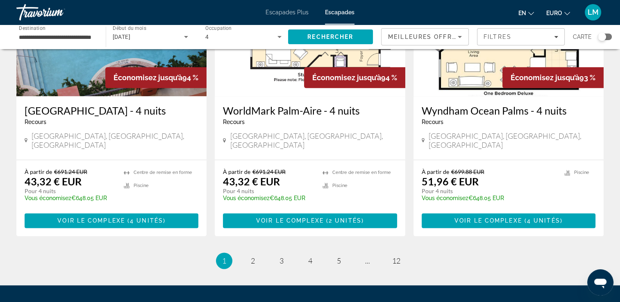
scroll to position [1024, 0]
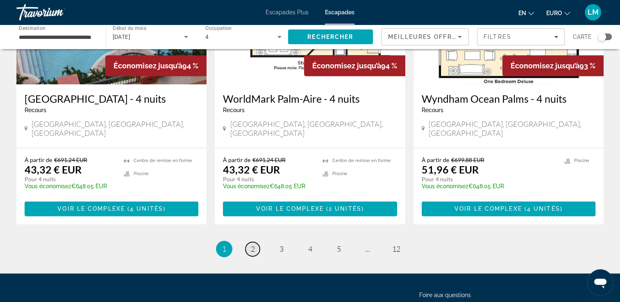
click at [248, 242] on link "page 2" at bounding box center [252, 249] width 14 height 14
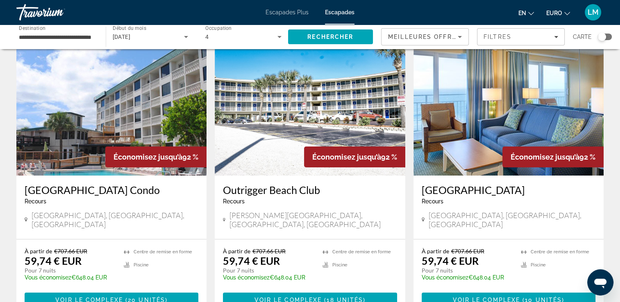
scroll to position [41, 0]
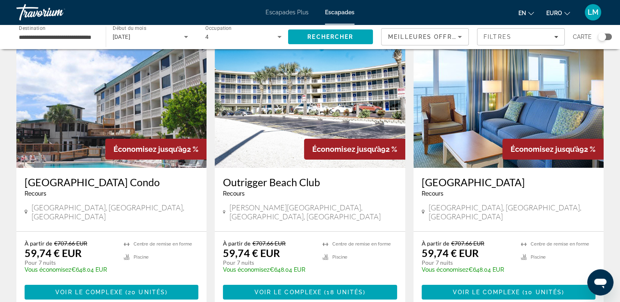
drag, startPoint x: 22, startPoint y: 184, endPoint x: 163, endPoint y: 181, distance: 141.4
click at [163, 181] on div "Silver Beach Club Resort Condo Recours - This is an adults only resort Daytona …" at bounding box center [111, 199] width 190 height 63
drag, startPoint x: 163, startPoint y: 181, endPoint x: 155, endPoint y: 181, distance: 7.8
click at [175, 77] on img "Contenu principal" at bounding box center [111, 102] width 190 height 131
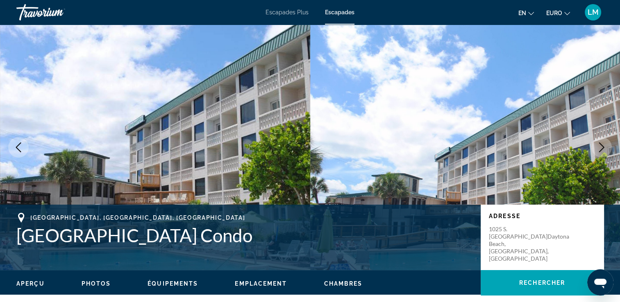
click at [595, 150] on button "Image suivante" at bounding box center [601, 147] width 20 height 20
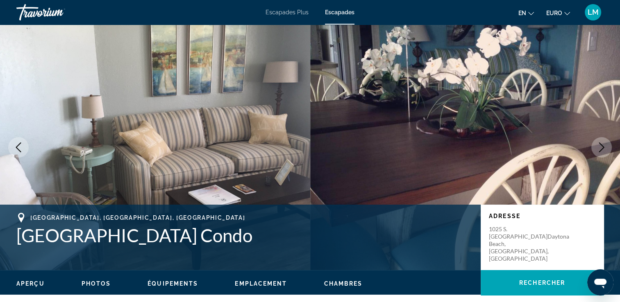
click at [595, 150] on button "Image suivante" at bounding box center [601, 147] width 20 height 20
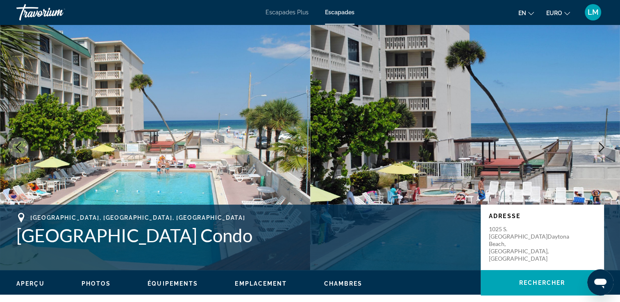
click at [595, 150] on button "Image suivante" at bounding box center [601, 147] width 20 height 20
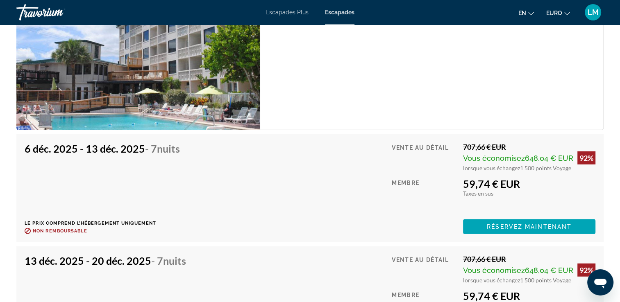
scroll to position [2171, 0]
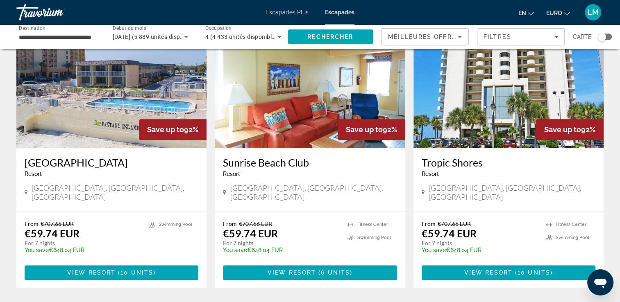
scroll to position [1022, 0]
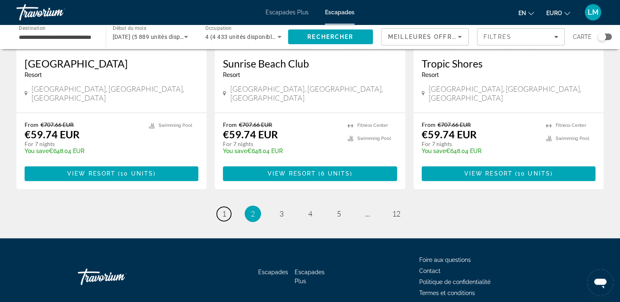
click at [220, 207] on link "page 1" at bounding box center [224, 214] width 14 height 14
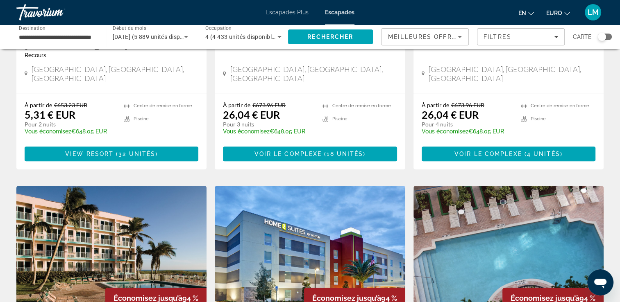
scroll to position [614, 0]
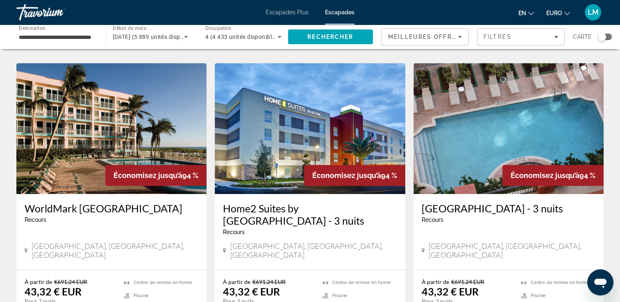
click at [93, 138] on img "Contenu principal" at bounding box center [111, 128] width 190 height 131
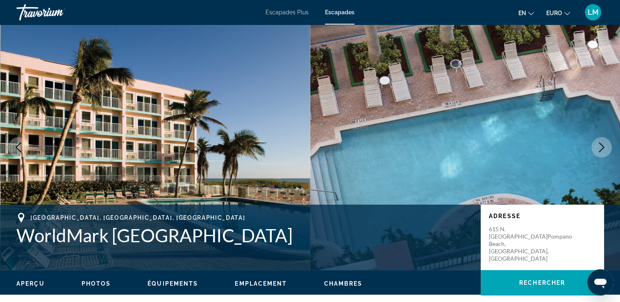
click at [592, 144] on button "Image suivante" at bounding box center [601, 147] width 20 height 20
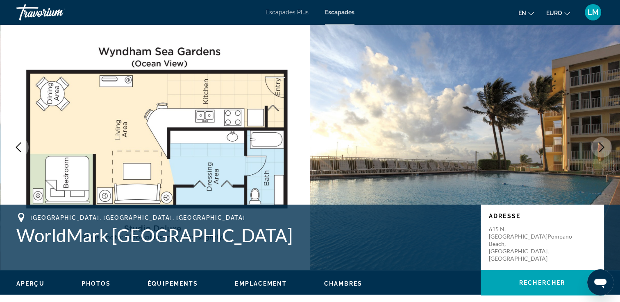
click at [600, 146] on icon "Image suivante" at bounding box center [601, 148] width 10 height 10
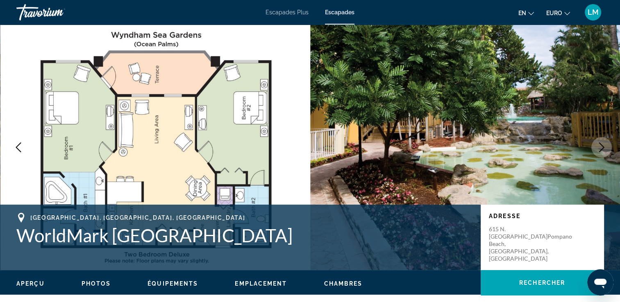
click at [600, 146] on icon "Image suivante" at bounding box center [601, 148] width 10 height 10
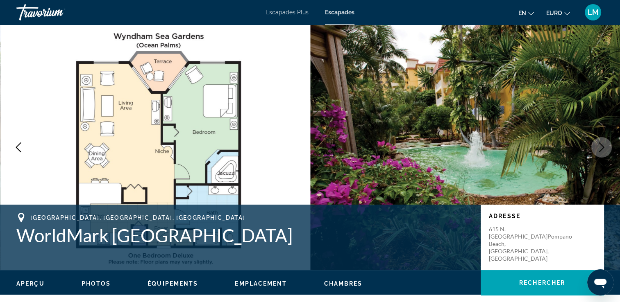
click at [600, 146] on icon "Image suivante" at bounding box center [601, 148] width 10 height 10
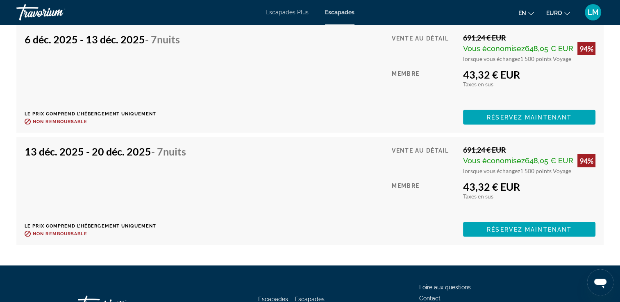
scroll to position [1720, 0]
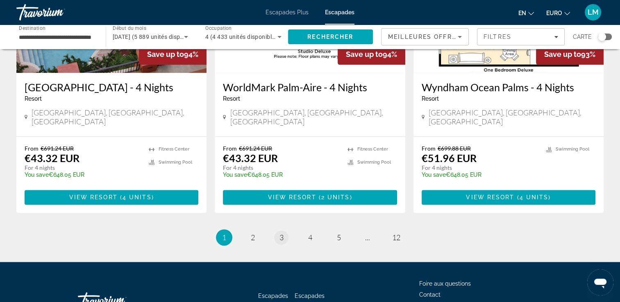
scroll to position [1059, 0]
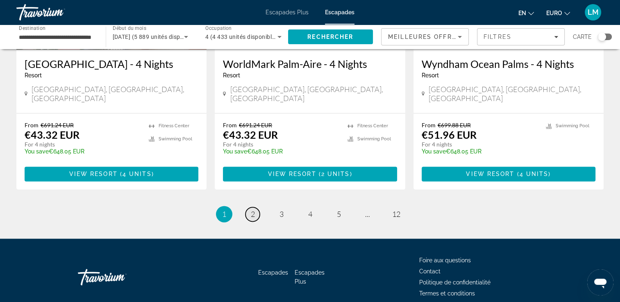
click at [254, 210] on span "2" at bounding box center [253, 214] width 4 height 9
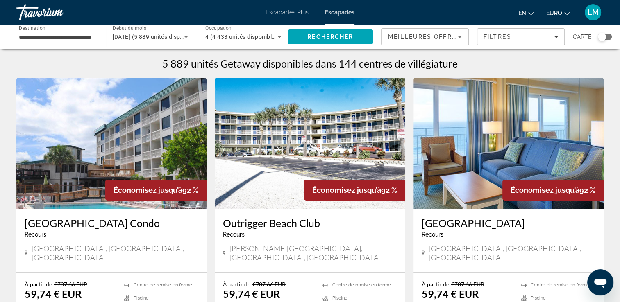
click at [254, 175] on img "Contenu principal" at bounding box center [310, 143] width 190 height 131
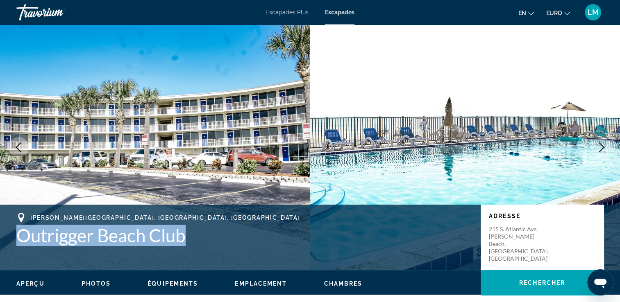
drag, startPoint x: 20, startPoint y: 232, endPoint x: 188, endPoint y: 234, distance: 167.6
click at [188, 234] on div "Ormond Beach, Floride, États-Unis Outrigger Beach Club Adresse 215 S. Atlantic …" at bounding box center [310, 237] width 620 height 49
drag, startPoint x: 188, startPoint y: 234, endPoint x: 179, endPoint y: 235, distance: 8.7
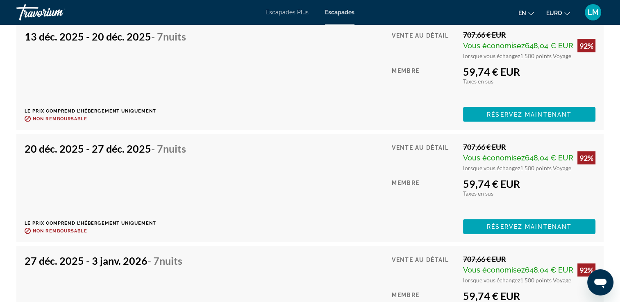
scroll to position [1843, 0]
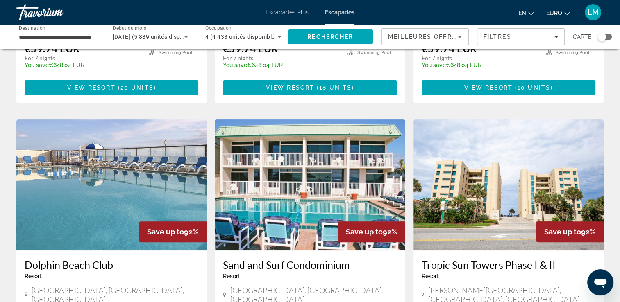
scroll to position [287, 0]
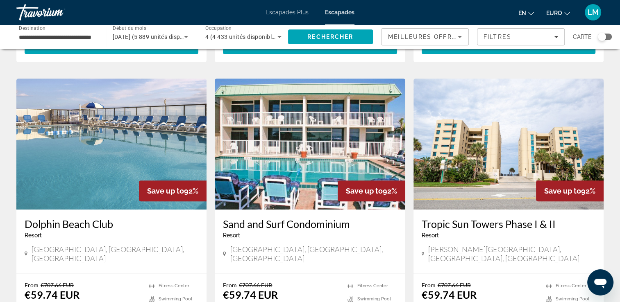
drag, startPoint x: 21, startPoint y: 215, endPoint x: 118, endPoint y: 212, distance: 96.7
click at [118, 212] on div "Dolphin Beach Club Resort - This is an adults only resort Daytona Beach Shores,…" at bounding box center [111, 241] width 190 height 63
drag, startPoint x: 118, startPoint y: 212, endPoint x: 108, endPoint y: 214, distance: 10.0
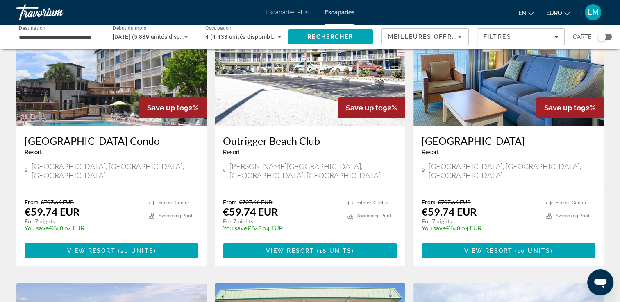
scroll to position [82, 0]
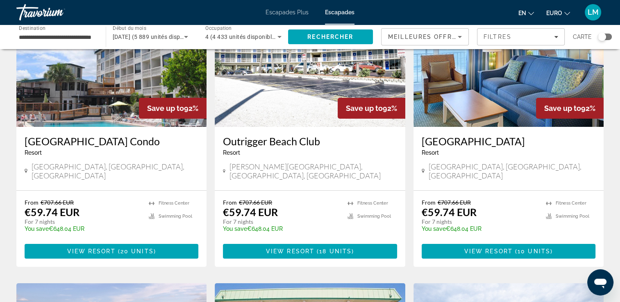
drag, startPoint x: 418, startPoint y: 140, endPoint x: 528, endPoint y: 144, distance: 109.9
click at [528, 144] on div "Fantasy Island Resort II Resort - This is an adults only resort Daytona Beach S…" at bounding box center [508, 158] width 190 height 63
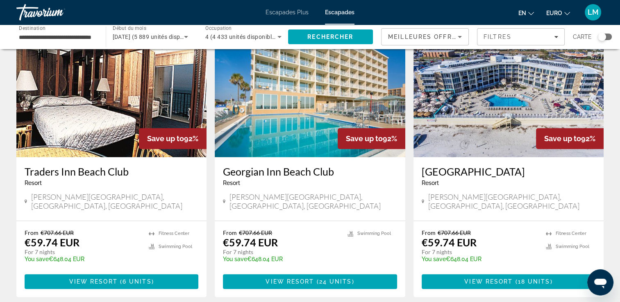
scroll to position [614, 0]
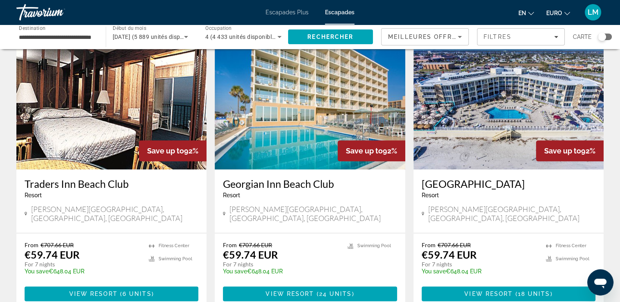
drag, startPoint x: 418, startPoint y: 167, endPoint x: 528, endPoint y: 161, distance: 109.9
click at [528, 170] on div "Ocean East Resort Club Resort - This is an adults only resort Ormond Beach, FL,…" at bounding box center [508, 201] width 190 height 63
drag, startPoint x: 528, startPoint y: 161, endPoint x: 516, endPoint y: 161, distance: 11.5
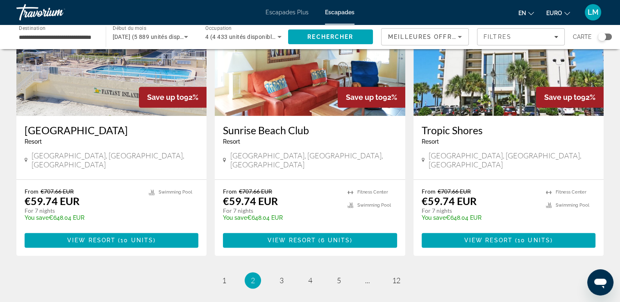
scroll to position [1022, 0]
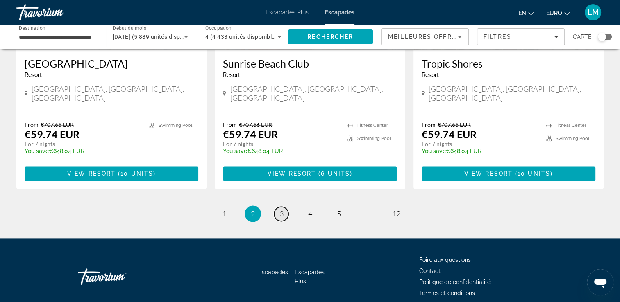
click at [285, 207] on link "page 3" at bounding box center [281, 214] width 14 height 14
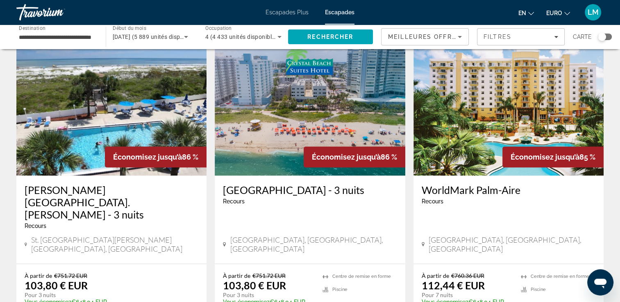
scroll to position [942, 0]
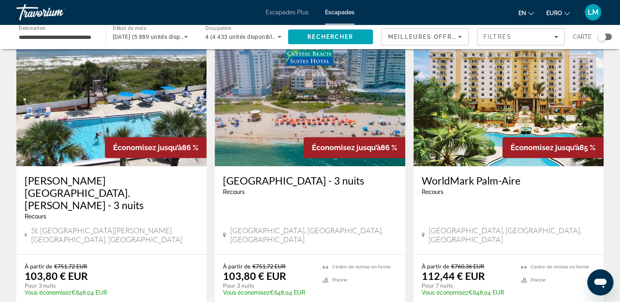
drag, startPoint x: 423, startPoint y: 154, endPoint x: 529, endPoint y: 150, distance: 106.6
click at [529, 166] on div "WorldMark Palm-Aire Recours - This is an adults only resort Pompano Beach, Flor…" at bounding box center [508, 210] width 190 height 88
drag, startPoint x: 529, startPoint y: 150, endPoint x: 503, endPoint y: 156, distance: 27.2
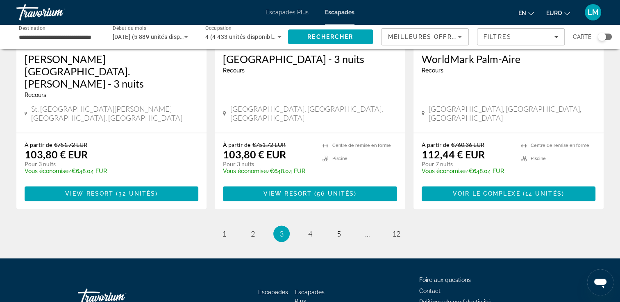
scroll to position [1065, 0]
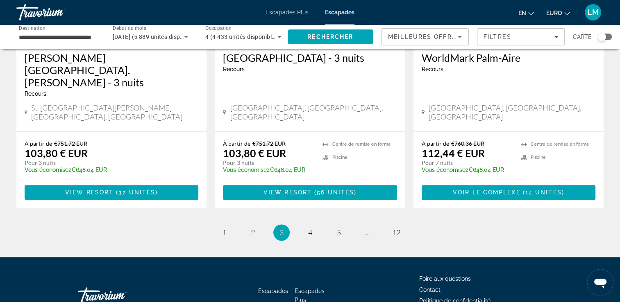
click at [304, 224] on li "page 4" at bounding box center [310, 232] width 16 height 16
click at [309, 228] on span "4" at bounding box center [310, 232] width 4 height 9
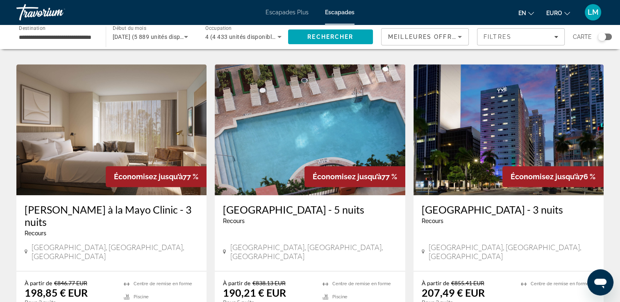
scroll to position [614, 0]
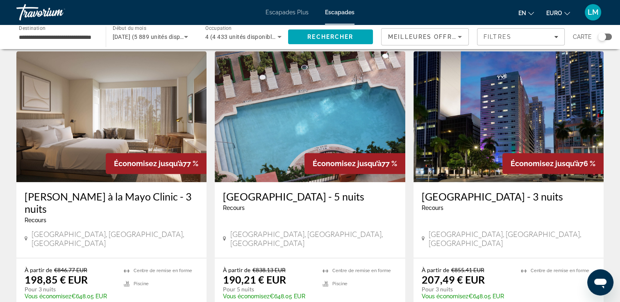
click at [146, 36] on span "Décembre 2025 (5 889 unités disponibles)" at bounding box center [157, 37] width 89 height 7
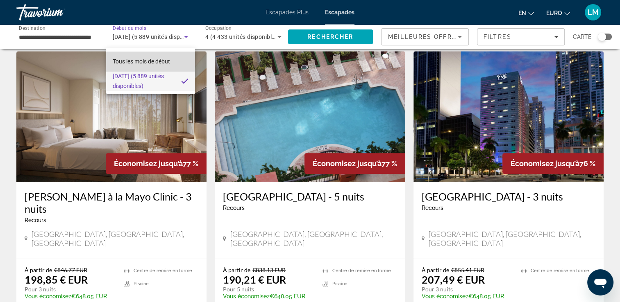
click at [136, 60] on span "Tous les mois de début" at bounding box center [141, 61] width 57 height 7
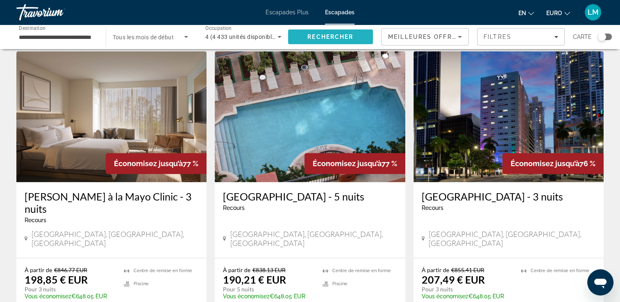
click at [306, 39] on span "Rechercher" at bounding box center [330, 37] width 85 height 20
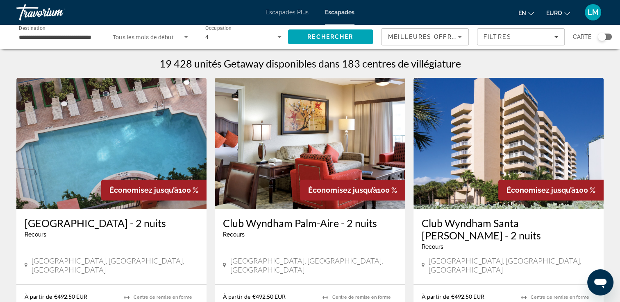
click at [167, 38] on span "Tous les mois de début" at bounding box center [143, 37] width 61 height 7
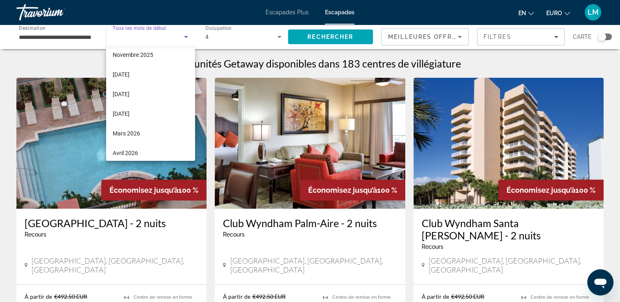
scroll to position [47, 0]
click at [150, 112] on mat-option "Février 2026" at bounding box center [150, 113] width 89 height 20
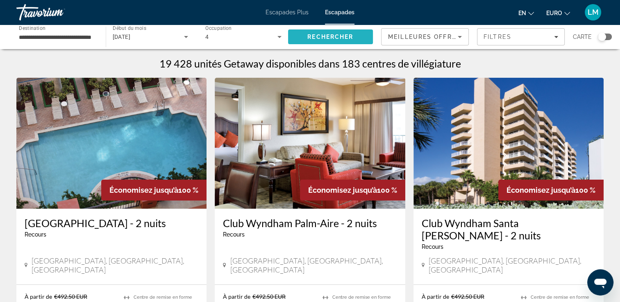
click at [355, 42] on span "Rechercher" at bounding box center [330, 37] width 85 height 20
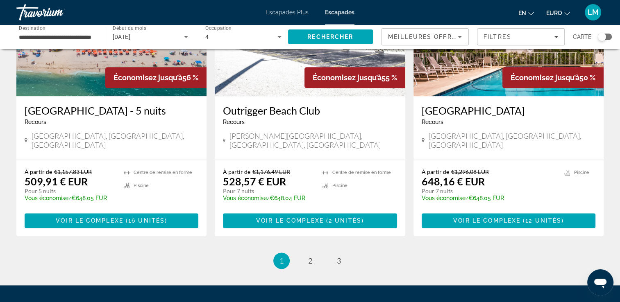
scroll to position [949, 0]
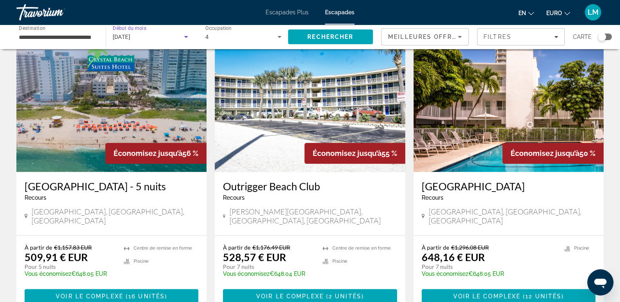
click at [152, 37] on div "Février 2026" at bounding box center [149, 37] width 72 height 10
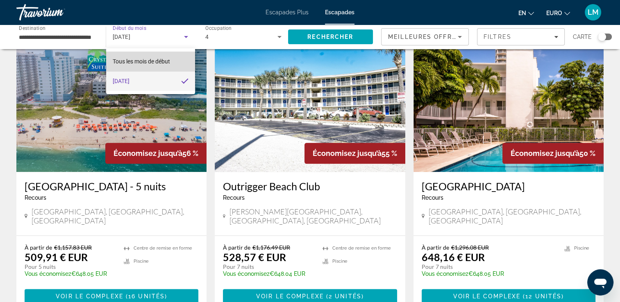
click at [154, 60] on span "Tous les mois de début" at bounding box center [141, 61] width 57 height 7
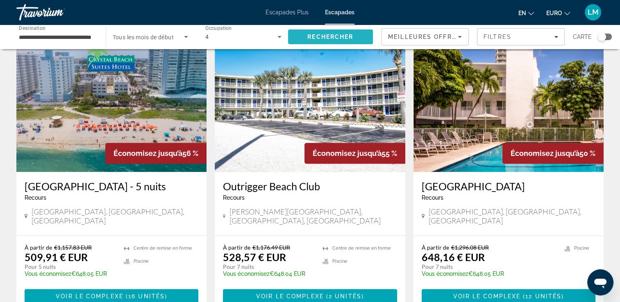
click at [320, 39] on span "Rechercher" at bounding box center [330, 37] width 46 height 7
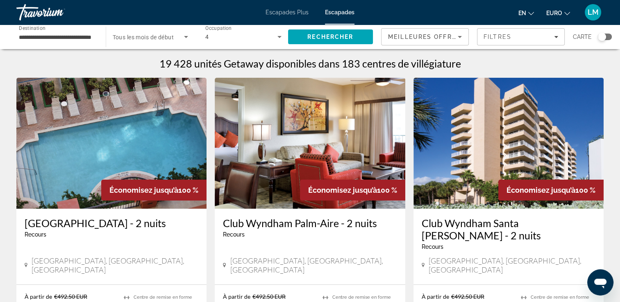
click at [162, 38] on span "Tous les mois de début" at bounding box center [143, 37] width 61 height 7
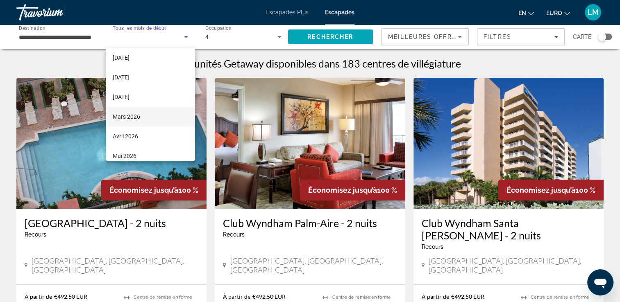
scroll to position [82, 0]
drag, startPoint x: 138, startPoint y: 115, endPoint x: 226, endPoint y: 83, distance: 92.9
click at [138, 114] on mat-option "Avril 2026" at bounding box center [150, 117] width 89 height 20
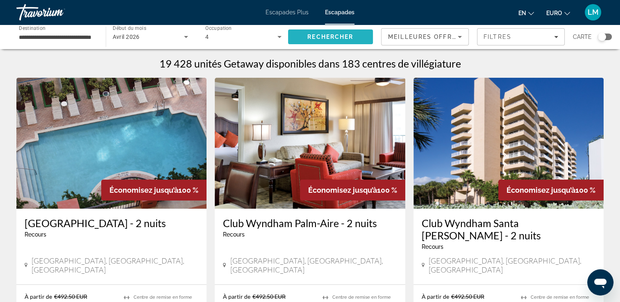
click at [332, 35] on span "Rechercher" at bounding box center [330, 37] width 46 height 7
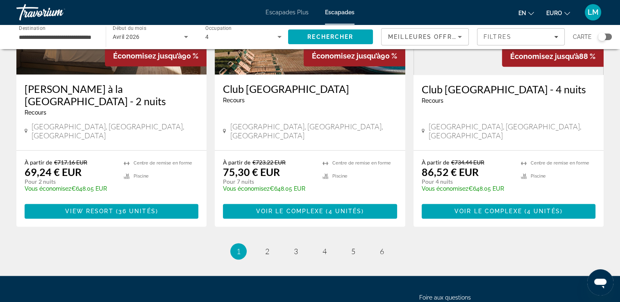
scroll to position [1024, 0]
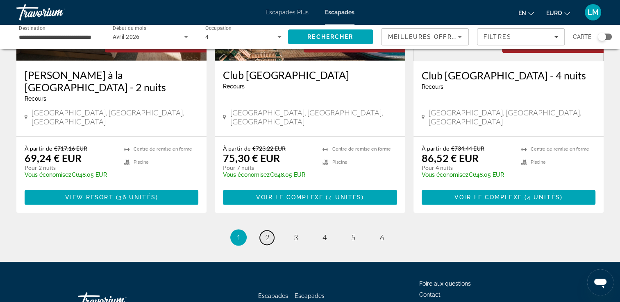
click at [265, 233] on span "2" at bounding box center [267, 237] width 4 height 9
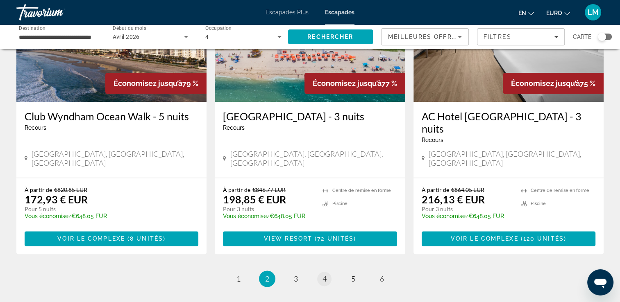
scroll to position [1035, 0]
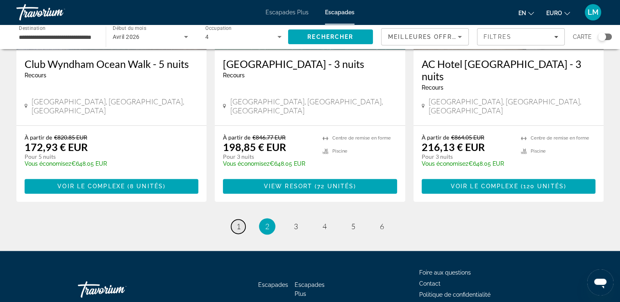
click at [239, 222] on span "1" at bounding box center [238, 226] width 4 height 9
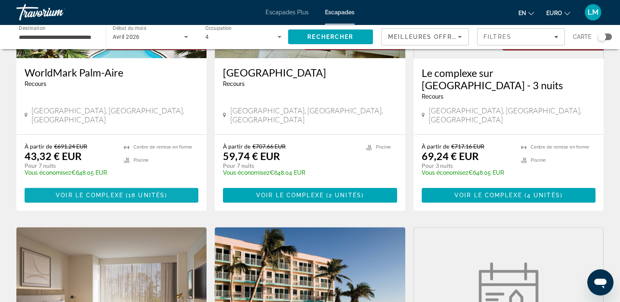
scroll to position [655, 0]
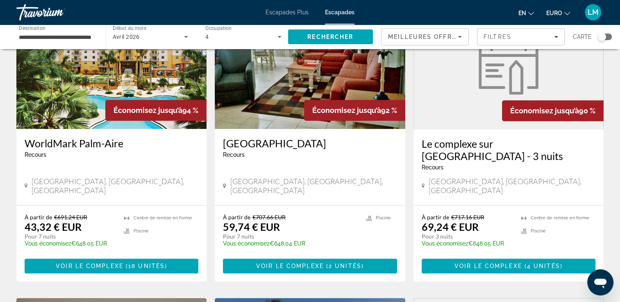
drag, startPoint x: 23, startPoint y: 129, endPoint x: 125, endPoint y: 128, distance: 101.6
click at [125, 129] on div "WorldMark Palm-Aire Recours - This is an adults only resort Pompano Beach, Flor…" at bounding box center [111, 167] width 190 height 76
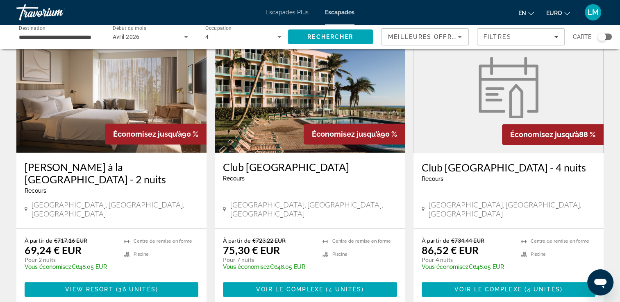
scroll to position [942, 0]
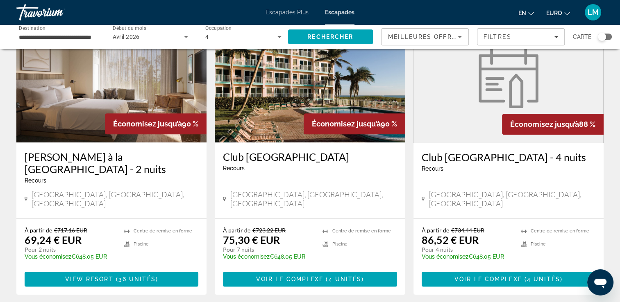
click at [139, 29] on span "Début du mois" at bounding box center [130, 28] width 34 height 6
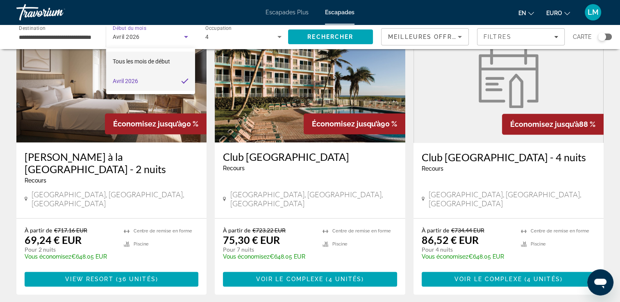
click at [145, 57] on span "Tous les mois de début" at bounding box center [141, 62] width 57 height 10
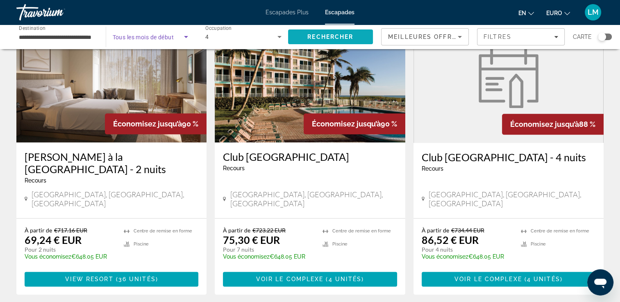
click at [316, 37] on span "Rechercher" at bounding box center [330, 37] width 46 height 7
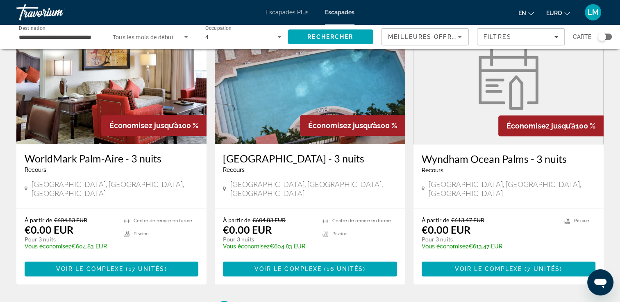
scroll to position [1036, 0]
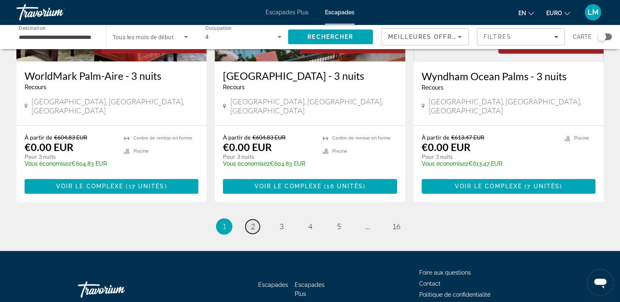
click at [255, 220] on link "page 2" at bounding box center [252, 227] width 14 height 14
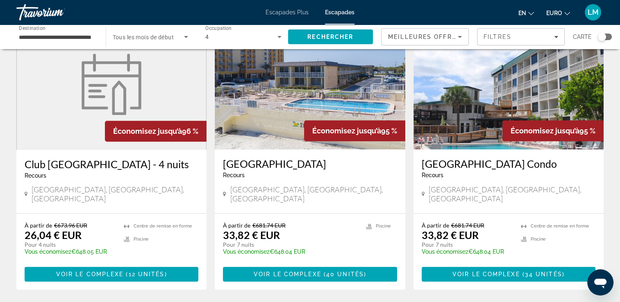
scroll to position [655, 0]
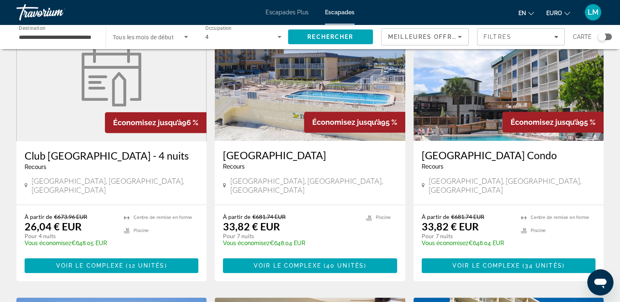
drag, startPoint x: 418, startPoint y: 148, endPoint x: 563, endPoint y: 153, distance: 145.1
click at [563, 153] on div "Silver Beach Club Resort Condo Recours - This is an adults only resort Daytona …" at bounding box center [508, 173] width 190 height 64
drag, startPoint x: 563, startPoint y: 153, endPoint x: 552, endPoint y: 152, distance: 10.8
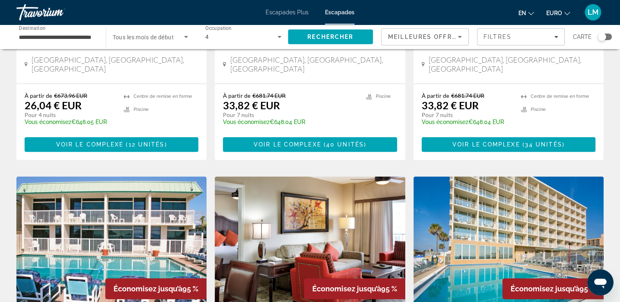
scroll to position [901, 0]
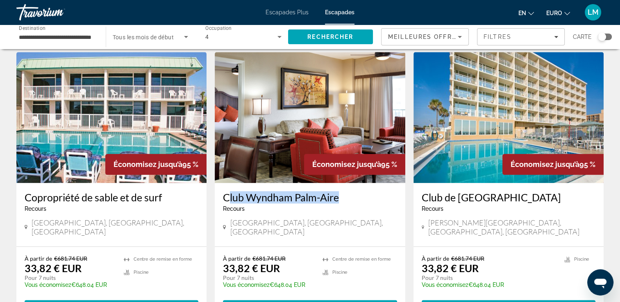
drag, startPoint x: 216, startPoint y: 181, endPoint x: 335, endPoint y: 181, distance: 118.4
click at [335, 183] on div "Club Wyndham Palm-Aire Recours - This is an adults only resort Pompano Beach, F…" at bounding box center [310, 214] width 190 height 63
drag, startPoint x: 335, startPoint y: 181, endPoint x: 324, endPoint y: 182, distance: 10.3
click at [282, 116] on img "Contenu principal" at bounding box center [310, 117] width 190 height 131
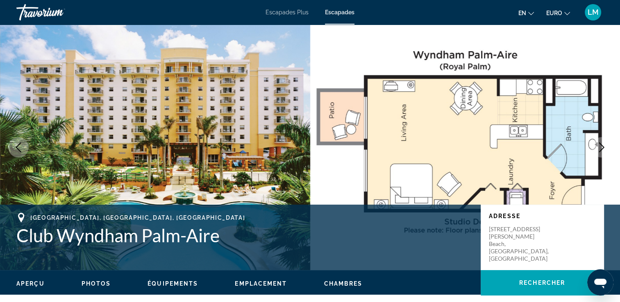
click at [603, 155] on button "Image suivante" at bounding box center [601, 147] width 20 height 20
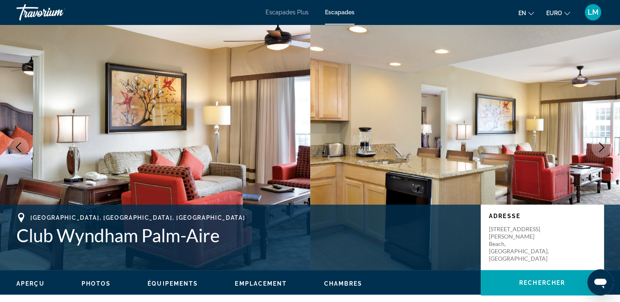
click at [601, 150] on icon "Image suivante" at bounding box center [601, 148] width 5 height 10
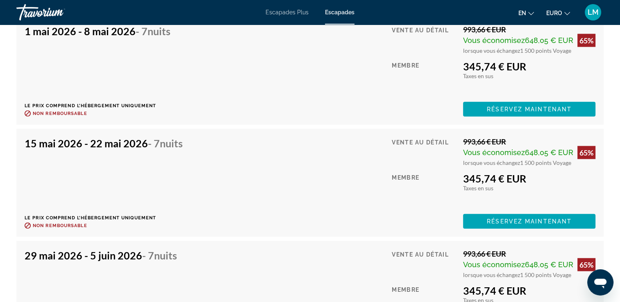
scroll to position [5202, 0]
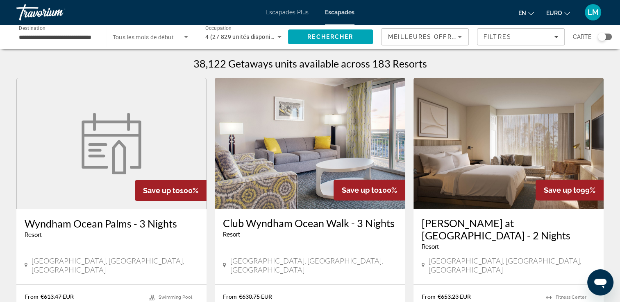
click at [36, 20] on div "Travorium" at bounding box center [57, 12] width 82 height 21
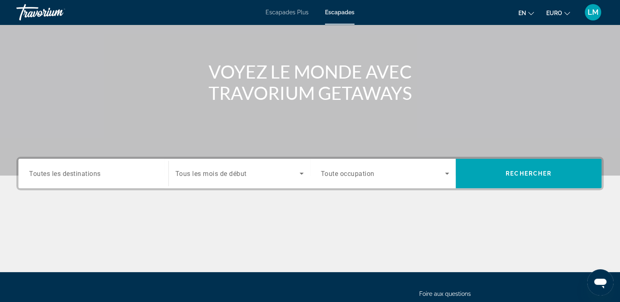
scroll to position [140, 0]
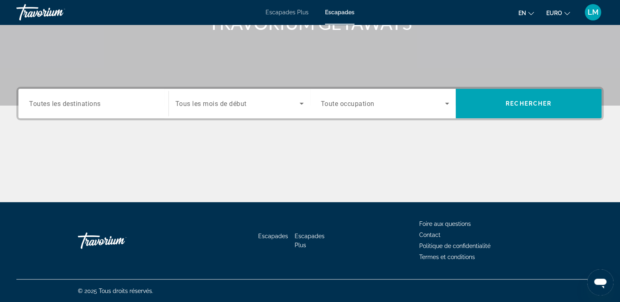
click at [82, 113] on div "Widget de recherche" at bounding box center [93, 103] width 129 height 23
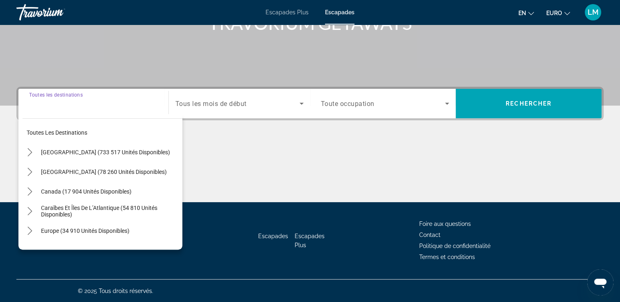
click at [82, 108] on div "Widget de recherche" at bounding box center [93, 103] width 129 height 23
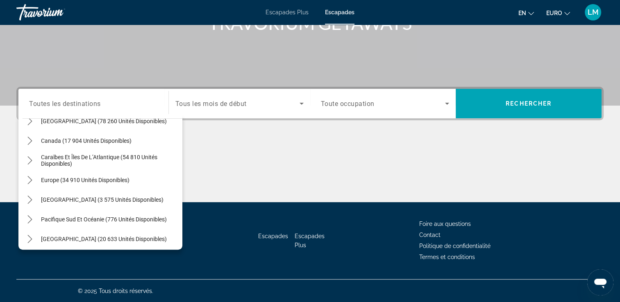
scroll to position [51, 0]
click at [129, 156] on span "Caraïbes et îles de l’Atlantique (54 810 unités disponibles)" at bounding box center [109, 160] width 137 height 13
type input "**********"
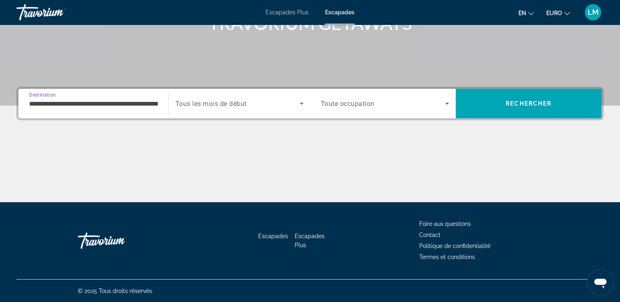
click at [220, 109] on div "Widget de recherche" at bounding box center [239, 103] width 128 height 23
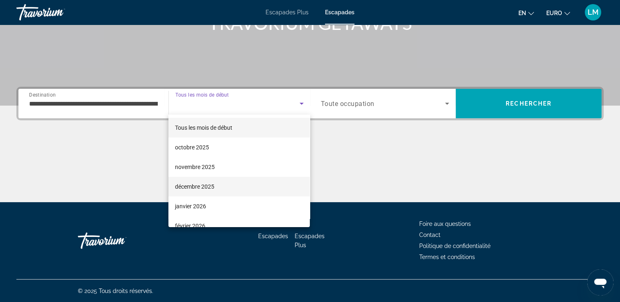
scroll to position [41, 0]
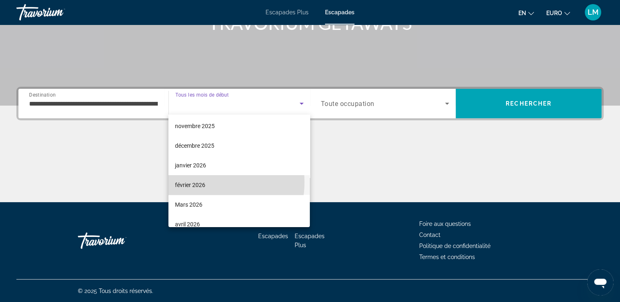
drag, startPoint x: 200, startPoint y: 182, endPoint x: 321, endPoint y: 163, distance: 122.4
click at [200, 181] on span "février 2026" at bounding box center [190, 185] width 30 height 10
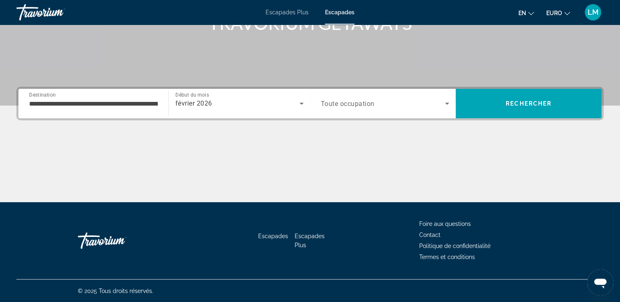
click at [374, 100] on span "Toute occupation" at bounding box center [348, 104] width 54 height 8
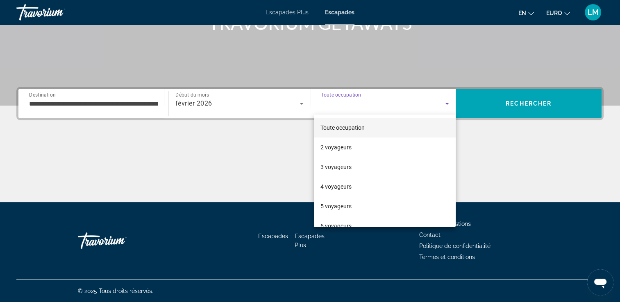
drag, startPoint x: 355, startPoint y: 182, endPoint x: 359, endPoint y: 180, distance: 4.4
click at [355, 182] on mat-option "4 voyageurs" at bounding box center [385, 187] width 142 height 20
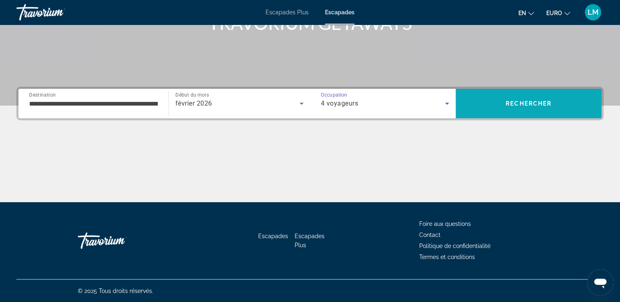
click at [539, 106] on span "Rechercher" at bounding box center [528, 103] width 46 height 7
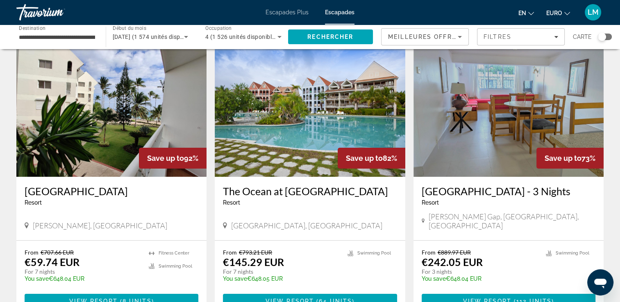
scroll to position [41, 0]
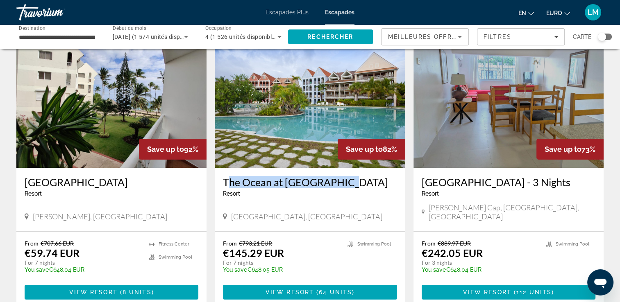
drag, startPoint x: 258, startPoint y: 181, endPoint x: 338, endPoint y: 188, distance: 80.6
click at [338, 188] on div "The Ocean at Taino Beach Resort - This is an adults only resort Freeport, Baham…" at bounding box center [310, 199] width 190 height 63
drag, startPoint x: 338, startPoint y: 188, endPoint x: 312, endPoint y: 183, distance: 26.3
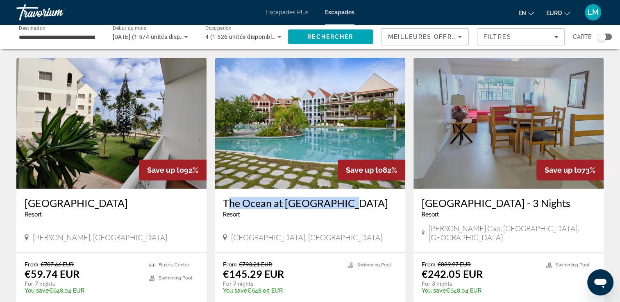
scroll to position [0, 0]
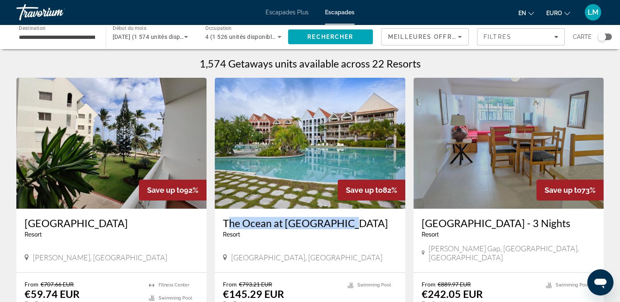
click at [49, 12] on div "Travorium" at bounding box center [57, 12] width 82 height 21
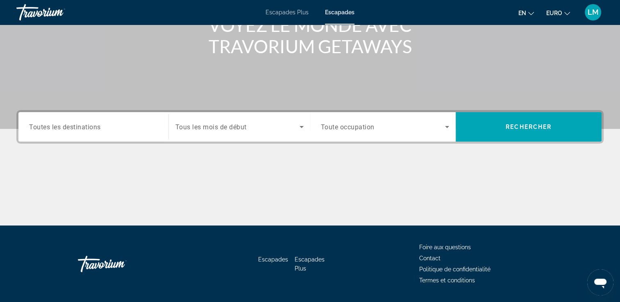
scroll to position [123, 0]
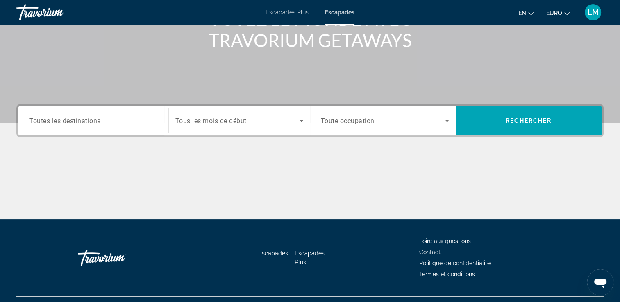
click at [282, 11] on span "Escapades Plus" at bounding box center [286, 12] width 43 height 7
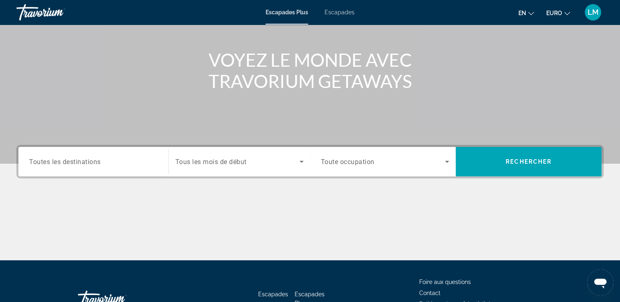
click at [88, 168] on div "Widget de recherche" at bounding box center [93, 161] width 129 height 23
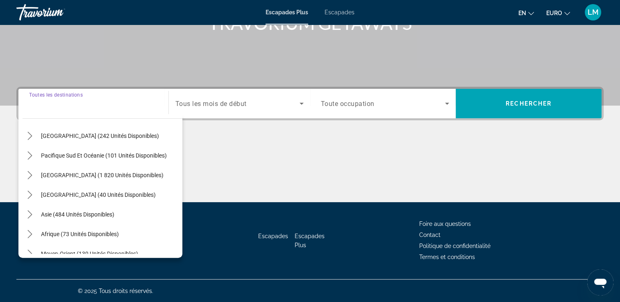
scroll to position [133, 0]
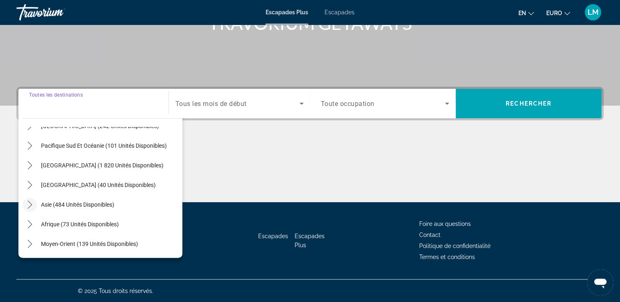
click at [29, 205] on icon "Toggle Asie (484 unités disponibles) sous-menu" at bounding box center [30, 205] width 8 height 8
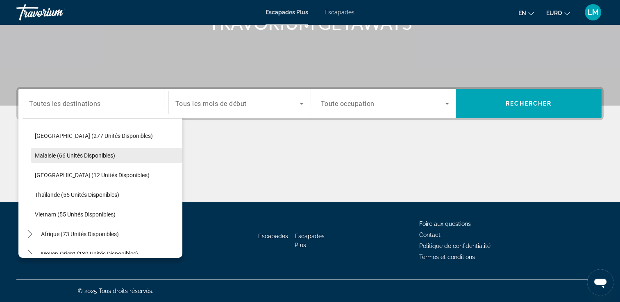
scroll to position [270, 0]
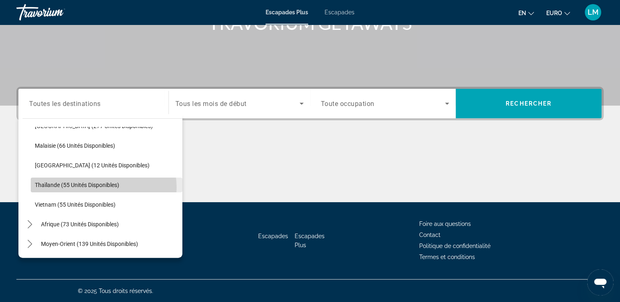
click at [101, 187] on span "Thaïlande (55 unités disponibles)" at bounding box center [77, 185] width 84 height 7
type input "**********"
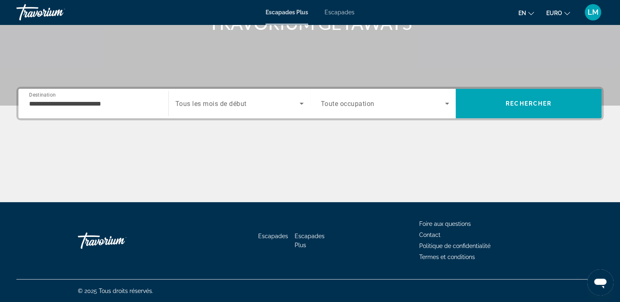
click at [244, 105] on span "Tous les mois de début" at bounding box center [210, 104] width 71 height 8
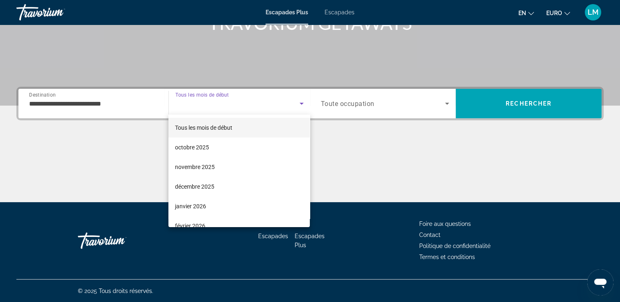
click at [347, 101] on div at bounding box center [310, 151] width 620 height 302
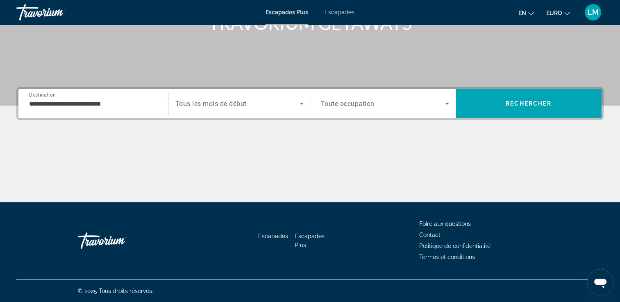
click at [349, 109] on div "Widget de recherche" at bounding box center [385, 103] width 129 height 23
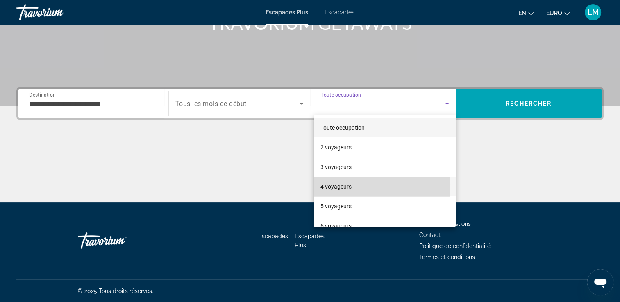
click at [336, 185] on font "4 voyageurs" at bounding box center [335, 187] width 31 height 7
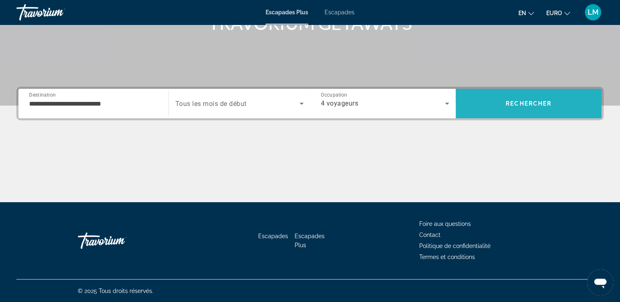
click at [525, 104] on span "Rechercher" at bounding box center [528, 103] width 46 height 7
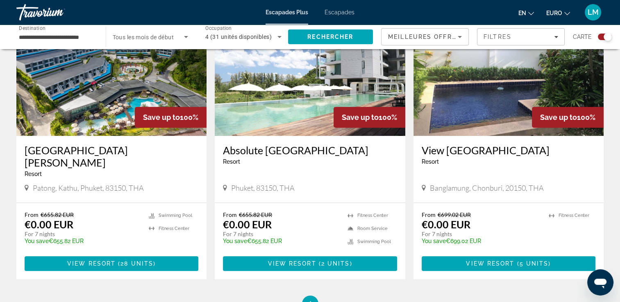
scroll to position [328, 0]
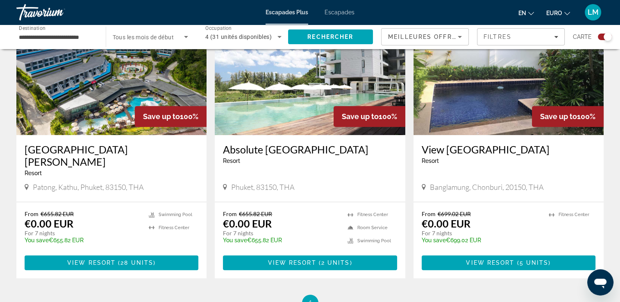
click at [48, 124] on img "Contenu principal" at bounding box center [111, 69] width 190 height 131
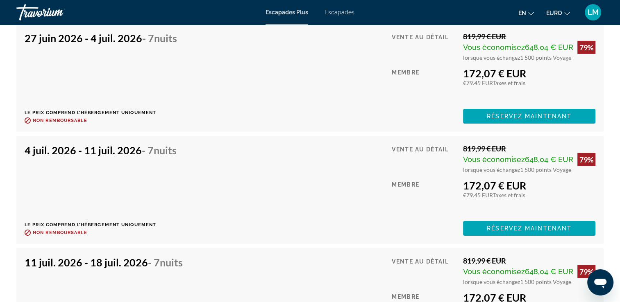
scroll to position [2722, 0]
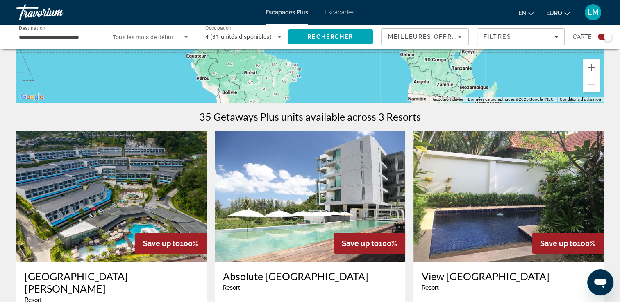
scroll to position [246, 0]
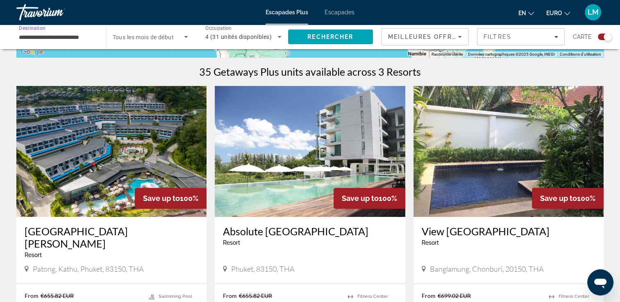
click at [61, 36] on input "**********" at bounding box center [57, 37] width 76 height 10
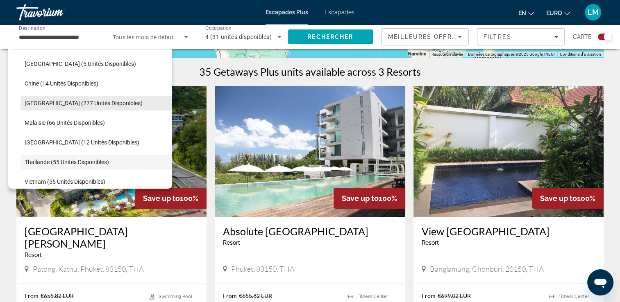
scroll to position [101, 0]
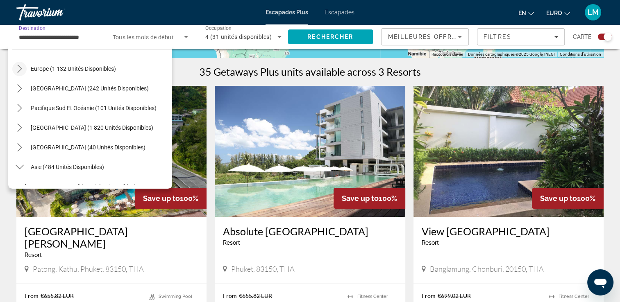
click at [18, 63] on mat-icon "Toggle Europe (1 132 unités disponibles) sous-menu" at bounding box center [19, 69] width 14 height 14
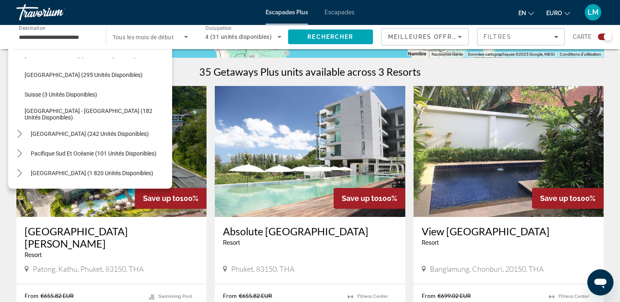
scroll to position [266, 0]
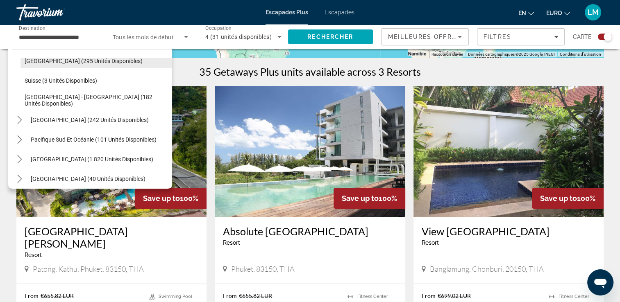
click at [110, 63] on span "Espagne (295 unités disponibles)" at bounding box center [84, 61] width 118 height 7
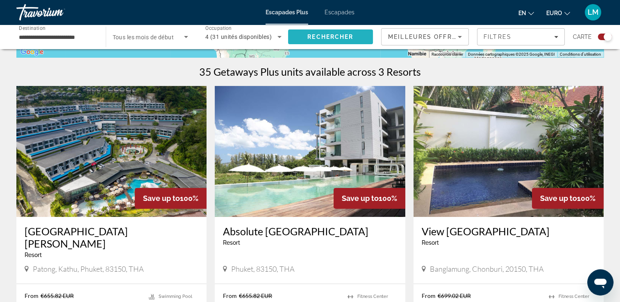
click at [327, 42] on span "Rechercher" at bounding box center [330, 37] width 85 height 20
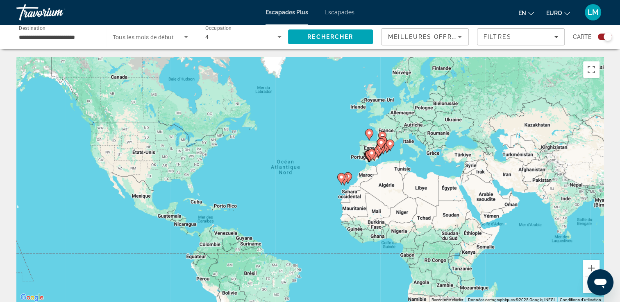
click at [339, 156] on div "Pour activer le glissement avec le clavier, appuyez sur Alt+Entrée. Une fois ce…" at bounding box center [309, 180] width 587 height 246
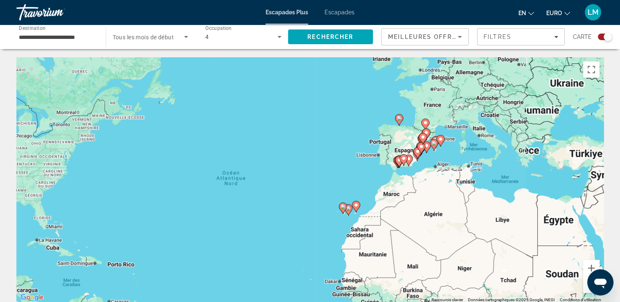
click at [348, 179] on div "Pour activer le glissement avec le clavier, appuyez sur Alt+Entrée. Une fois ce…" at bounding box center [309, 180] width 587 height 246
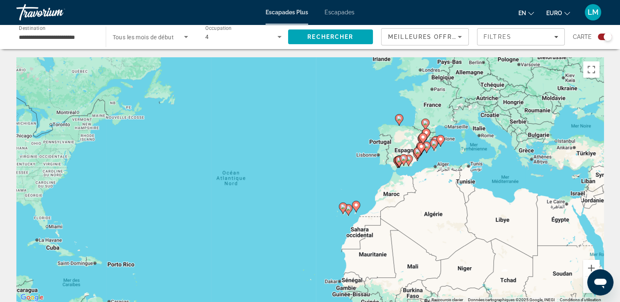
click at [348, 179] on div "Pour activer le glissement avec le clavier, appuyez sur Alt+Entrée. Une fois ce…" at bounding box center [309, 180] width 587 height 246
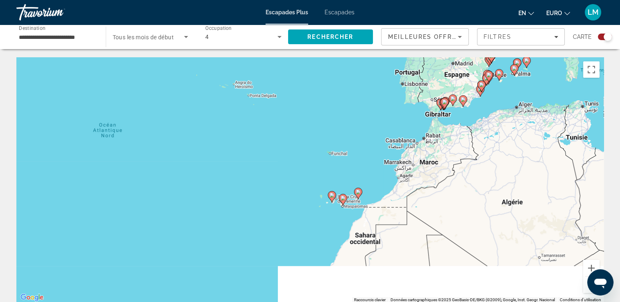
drag, startPoint x: 350, startPoint y: 203, endPoint x: 343, endPoint y: 153, distance: 50.5
click at [344, 152] on div "Pour activer le glissement avec le clavier, appuyez sur Alt+Entrée. Une fois ce…" at bounding box center [309, 180] width 587 height 246
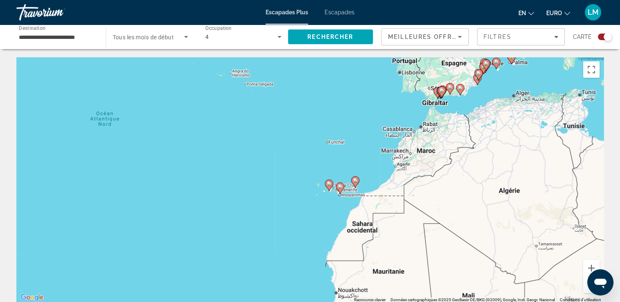
click at [343, 153] on div "Pour activer le glissement avec le clavier, appuyez sur Alt+Entrée. Une fois ce…" at bounding box center [309, 180] width 587 height 246
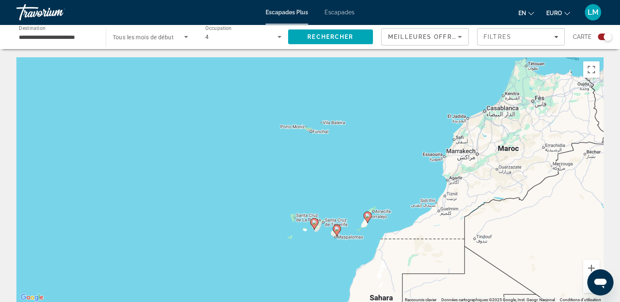
click at [343, 158] on div "Pour activer le glissement avec le clavier, appuyez sur Alt+Entrée. Une fois ce…" at bounding box center [309, 180] width 587 height 246
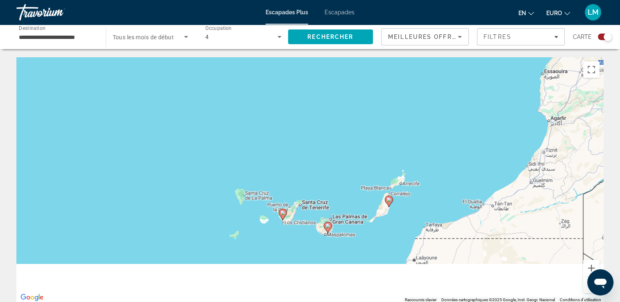
drag, startPoint x: 344, startPoint y: 161, endPoint x: 338, endPoint y: 80, distance: 80.9
click at [338, 77] on div "Pour activer le glissement avec le clavier, appuyez sur Alt+Entrée. Une fois ce…" at bounding box center [309, 180] width 587 height 246
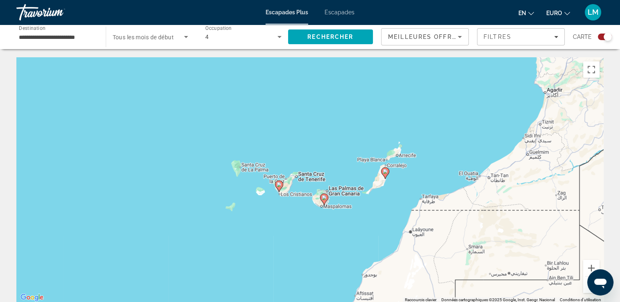
click at [349, 204] on div "Pour activer le glissement avec le clavier, appuyez sur Alt+Entrée. Une fois ce…" at bounding box center [309, 180] width 587 height 246
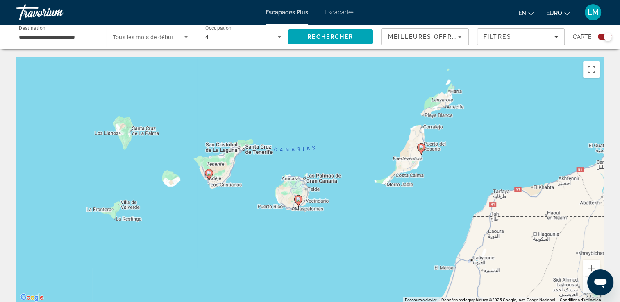
click at [296, 202] on icon "Contenu principal" at bounding box center [297, 201] width 7 height 11
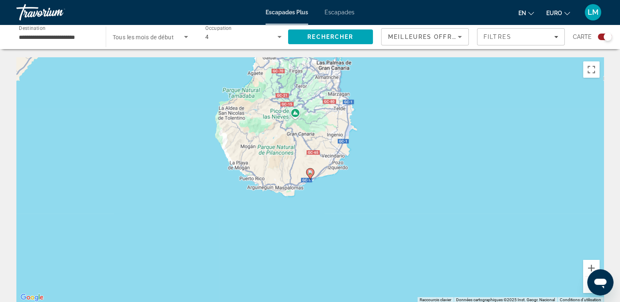
click at [311, 178] on gmp-advanced-marker "Contenu principal" at bounding box center [310, 174] width 8 height 12
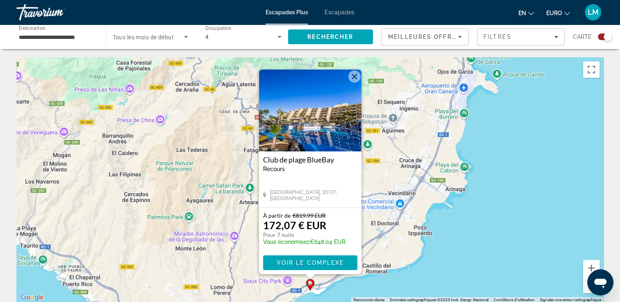
click at [539, 149] on div "Pour activer le glissement avec le clavier, appuyez sur Alt+Entrée. Une fois ce…" at bounding box center [309, 180] width 587 height 246
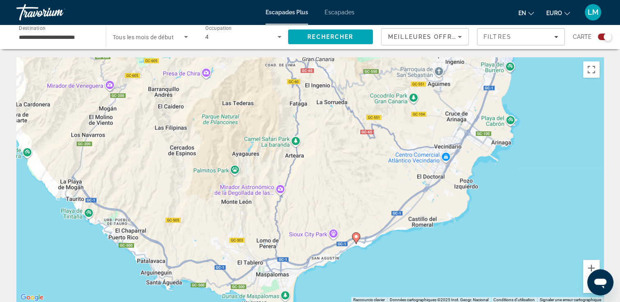
drag, startPoint x: 526, startPoint y: 150, endPoint x: 554, endPoint y: 102, distance: 55.3
click at [572, 102] on div "Pour activer le glissement avec le clavier, appuyez sur Alt+Entrée. Une fois ce…" at bounding box center [309, 180] width 587 height 246
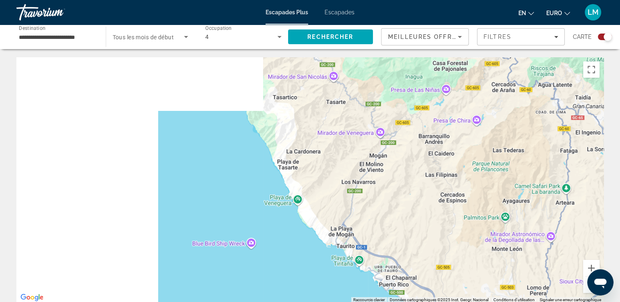
drag, startPoint x: 437, startPoint y: 197, endPoint x: 514, endPoint y: 242, distance: 89.6
click at [517, 241] on div "Pour activer le glissement avec le clavier, appuyez sur Alt+Entrée. Une fois ce…" at bounding box center [309, 180] width 587 height 246
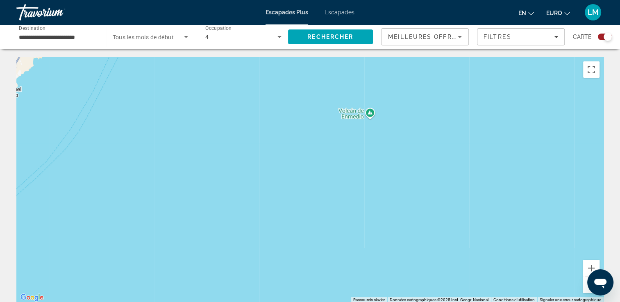
drag, startPoint x: 281, startPoint y: 163, endPoint x: 403, endPoint y: 220, distance: 134.5
click at [406, 222] on div "Pour activer le glissement avec le clavier, appuyez sur Alt+Entrée. Une fois ce…" at bounding box center [309, 180] width 587 height 246
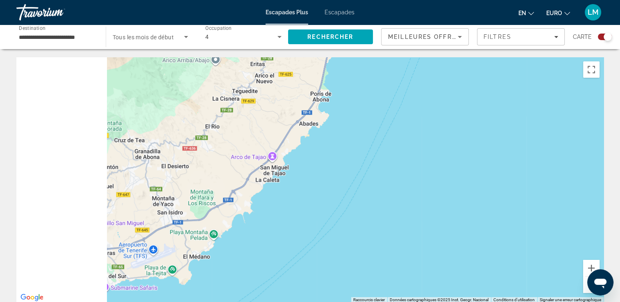
drag, startPoint x: 437, startPoint y: 198, endPoint x: 441, endPoint y: 193, distance: 5.9
click at [450, 195] on div "Contenu principal" at bounding box center [309, 180] width 587 height 246
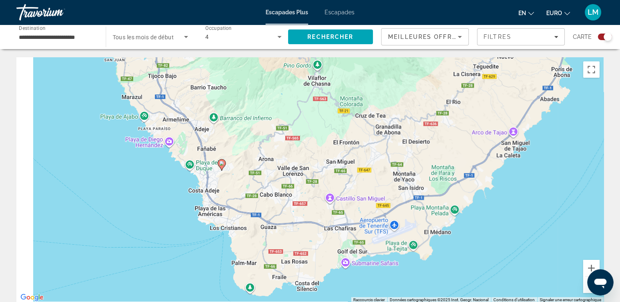
drag, startPoint x: 271, startPoint y: 207, endPoint x: 403, endPoint y: 183, distance: 134.2
click at [403, 183] on div "Pour activer le glissement avec le clavier, appuyez sur Alt+Entrée. Une fois ce…" at bounding box center [309, 180] width 587 height 246
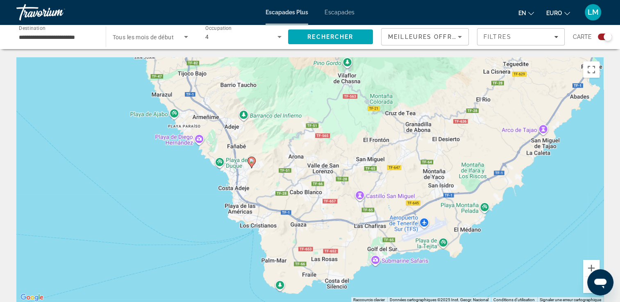
drag, startPoint x: 364, startPoint y: 171, endPoint x: 300, endPoint y: 323, distance: 164.7
click at [300, 302] on html "**********" at bounding box center [310, 151] width 620 height 302
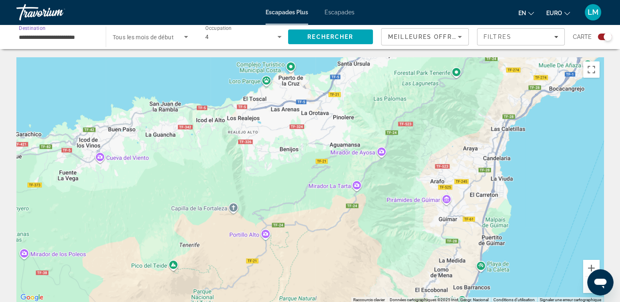
click at [52, 37] on input "**********" at bounding box center [57, 37] width 76 height 10
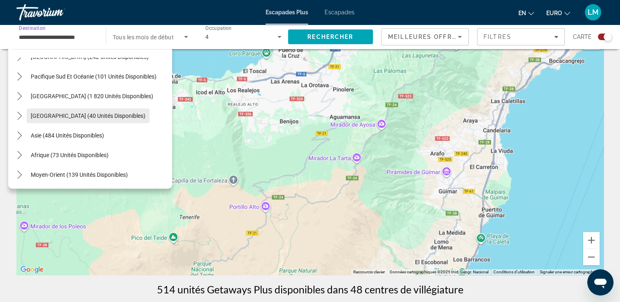
scroll to position [41, 0]
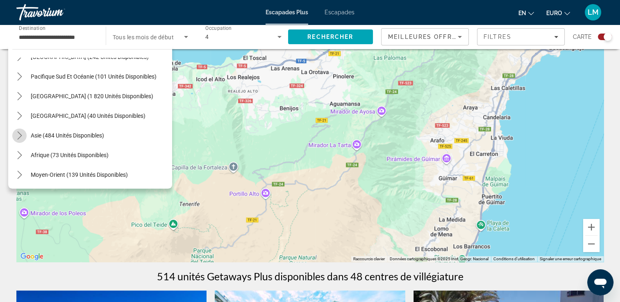
click at [20, 135] on icon "Toggle Asie (484 unités disponibles) sous-menu" at bounding box center [20, 135] width 8 height 8
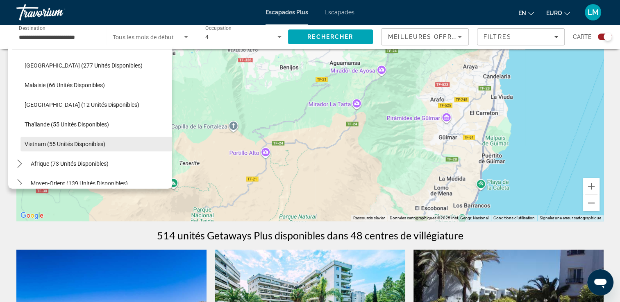
scroll to position [467, 0]
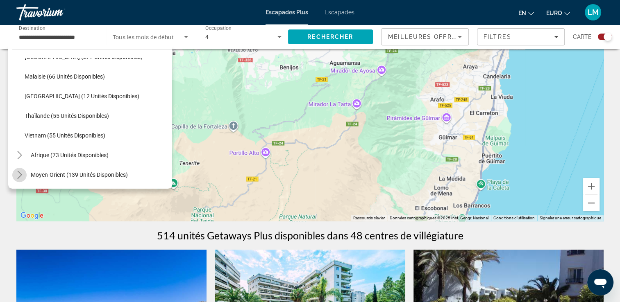
click at [18, 171] on icon "Toggle Moyen-Orient (139 unités disponibles) sous-menu" at bounding box center [20, 175] width 8 height 8
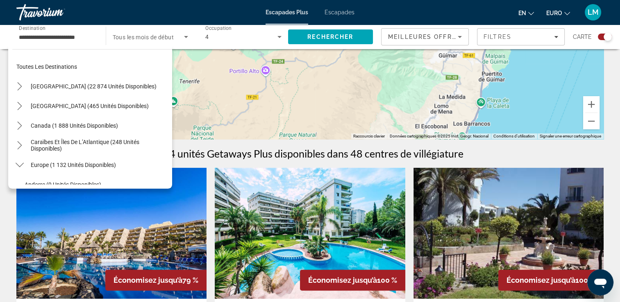
scroll to position [0, 0]
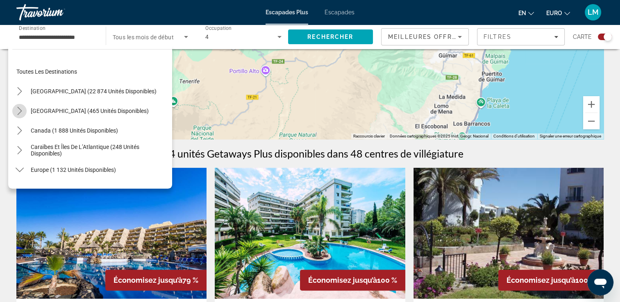
click at [20, 112] on icon "Toggle Mexique (465 unités disponibles) sous-menu" at bounding box center [20, 111] width 8 height 8
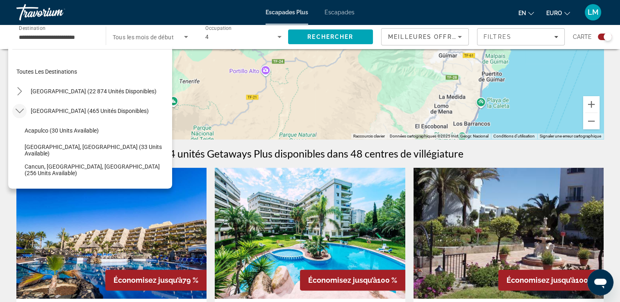
scroll to position [43, 0]
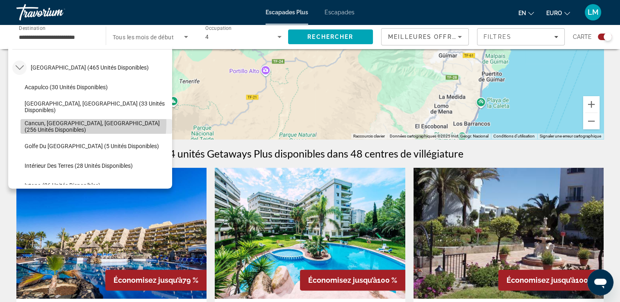
click at [64, 122] on span "Cancun, Cozumel, Riviera Maya (256 unités disponibles)" at bounding box center [96, 126] width 143 height 13
type input "**********"
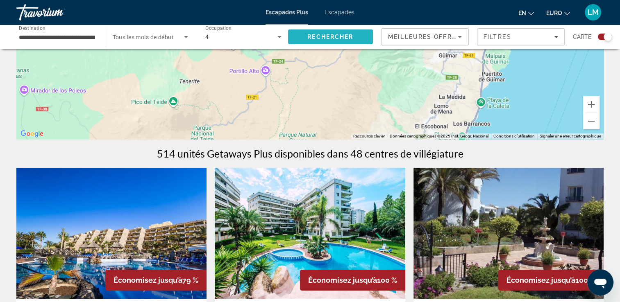
click at [312, 43] on span "Rechercher" at bounding box center [330, 37] width 85 height 20
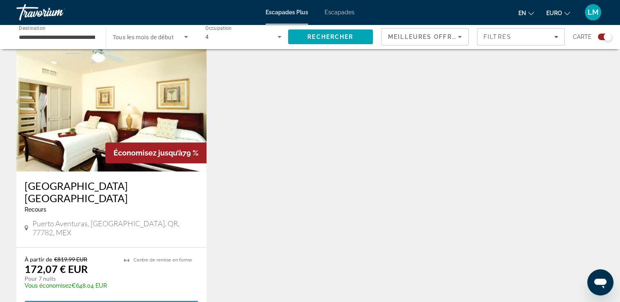
scroll to position [573, 0]
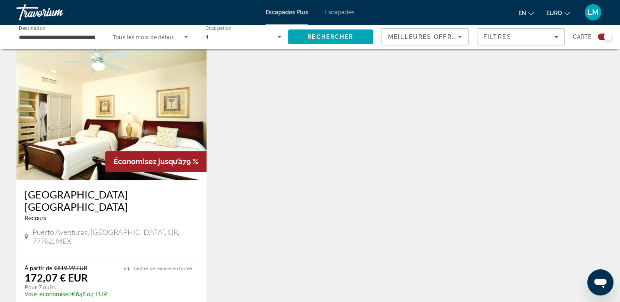
click at [72, 39] on input "**********" at bounding box center [57, 37] width 76 height 10
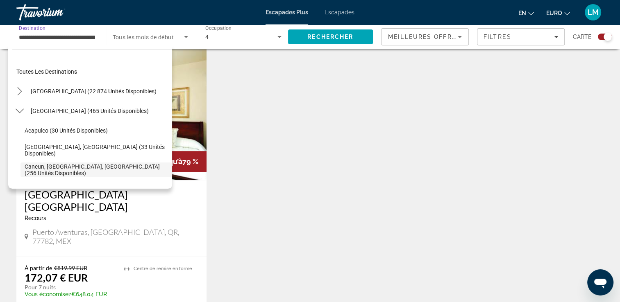
scroll to position [49, 0]
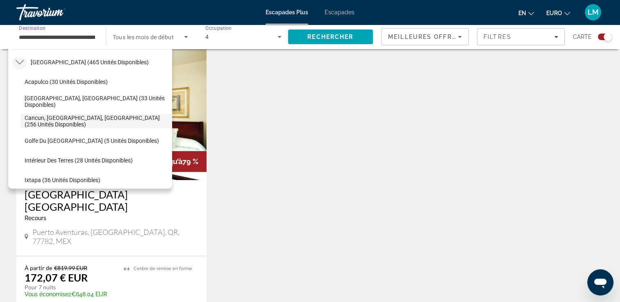
click at [23, 63] on icon "Toggle Mexique (465 unités disponibles) sous-menu" at bounding box center [20, 62] width 8 height 8
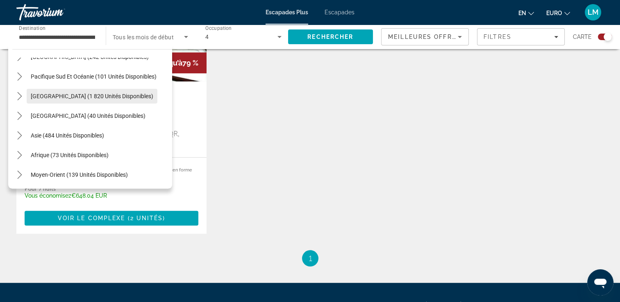
scroll to position [696, 0]
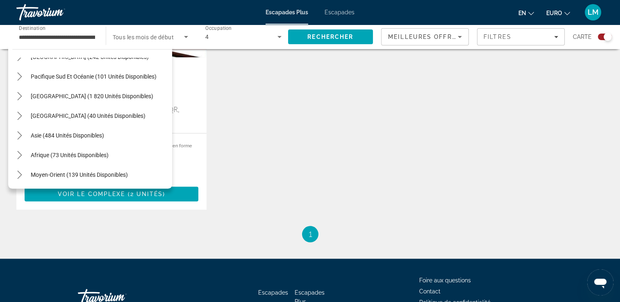
click at [347, 13] on span "Escapades" at bounding box center [339, 12] width 30 height 7
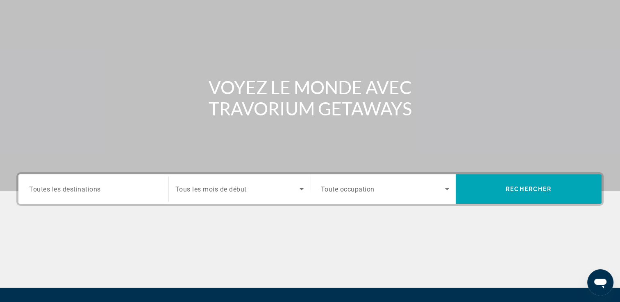
scroll to position [140, 0]
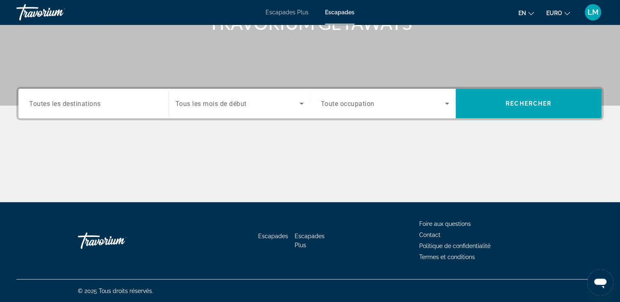
click at [84, 102] on span "Toutes les destinations" at bounding box center [65, 104] width 72 height 8
click at [84, 102] on input "Destination Toutes les destinations" at bounding box center [93, 104] width 129 height 10
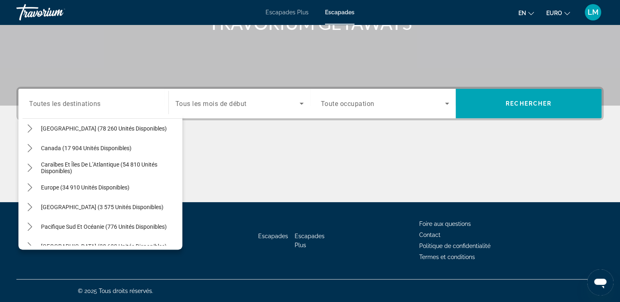
scroll to position [35, 0]
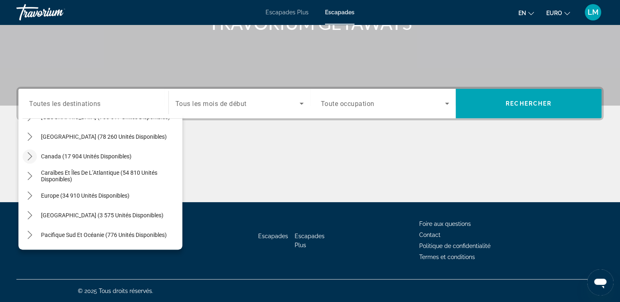
click at [33, 157] on icon "Toggle Canada (17 904 unités disponibles) sous-menu" at bounding box center [30, 156] width 8 height 8
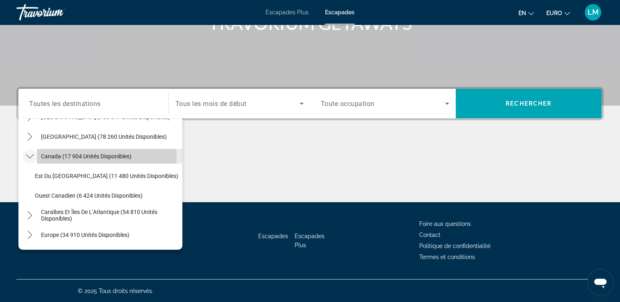
drag, startPoint x: 103, startPoint y: 156, endPoint x: 127, endPoint y: 154, distance: 23.9
click at [103, 156] on span "Canada (17 904 unités disponibles)" at bounding box center [86, 156] width 91 height 7
type input "**********"
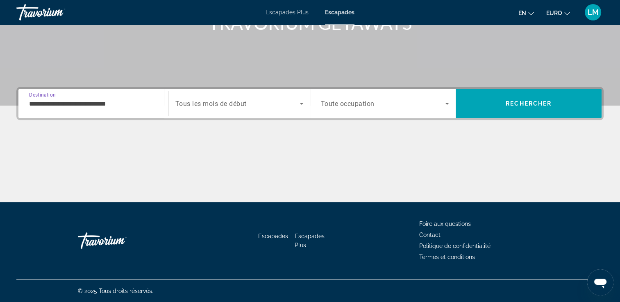
click at [234, 106] on span "Tous les mois de début" at bounding box center [210, 104] width 71 height 8
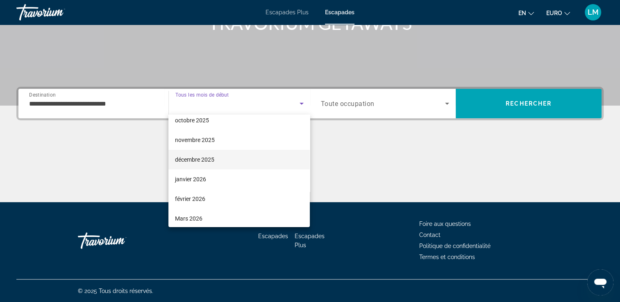
scroll to position [41, 0]
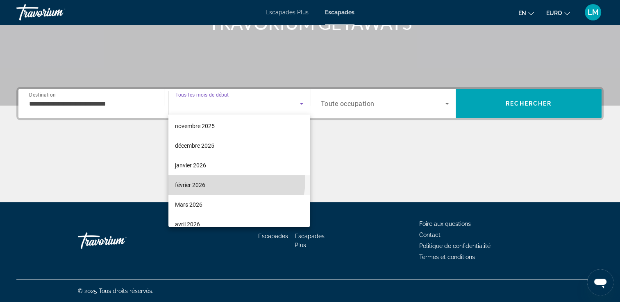
click at [226, 180] on mat-option "février 2026" at bounding box center [238, 185] width 141 height 20
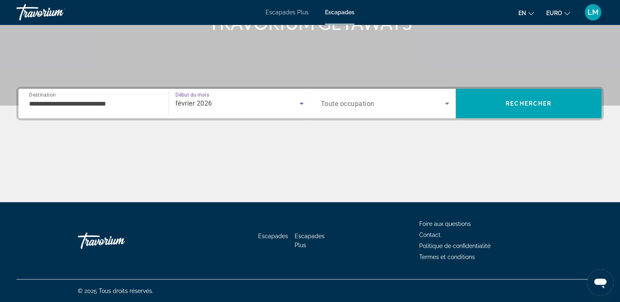
click at [353, 107] on span "Widget de recherche" at bounding box center [383, 104] width 125 height 10
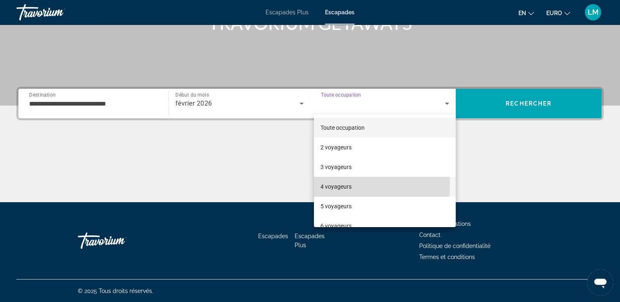
drag, startPoint x: 344, startPoint y: 185, endPoint x: 469, endPoint y: 134, distance: 134.9
click at [345, 184] on font "4 voyageurs" at bounding box center [335, 187] width 31 height 7
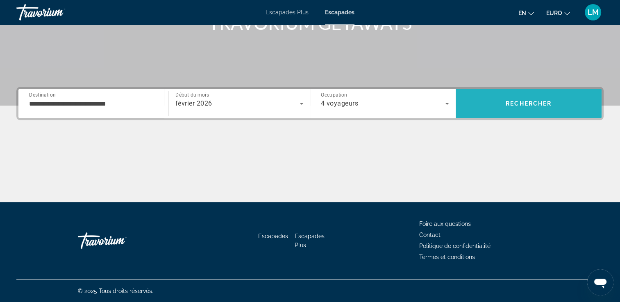
click at [526, 100] on span "Rechercher" at bounding box center [528, 103] width 46 height 7
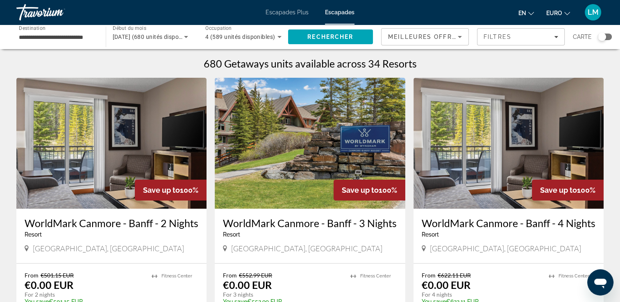
click at [612, 37] on div "**********" at bounding box center [310, 37] width 620 height 25
click at [607, 37] on div "Widget de recherche" at bounding box center [605, 37] width 14 height 7
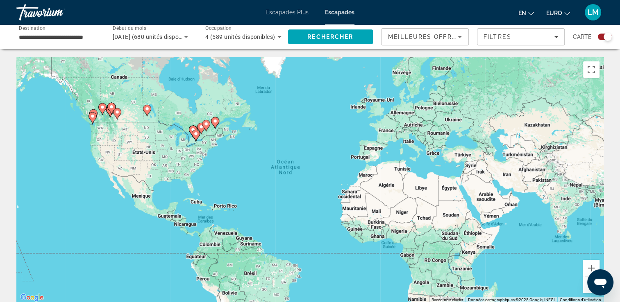
click at [607, 37] on div "Widget de recherche" at bounding box center [607, 37] width 8 height 8
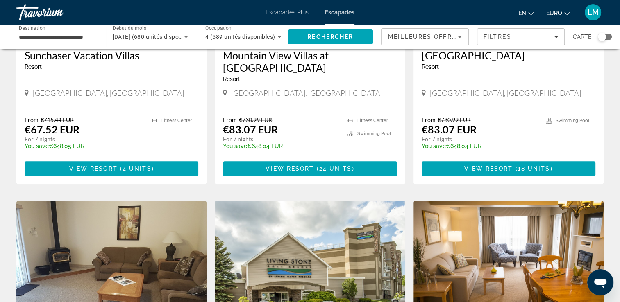
scroll to position [1047, 0]
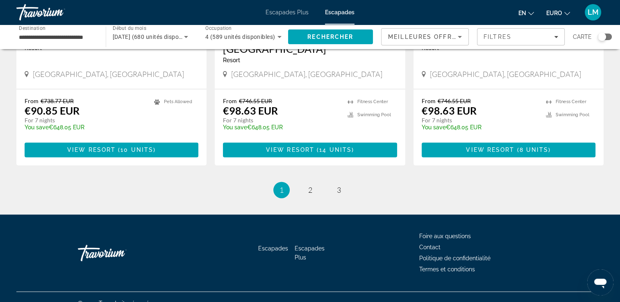
click at [75, 33] on input "**********" at bounding box center [57, 37] width 76 height 10
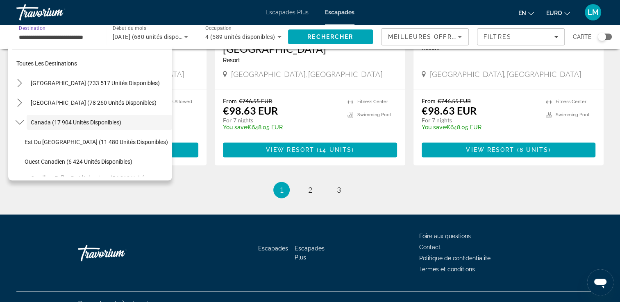
scroll to position [9, 0]
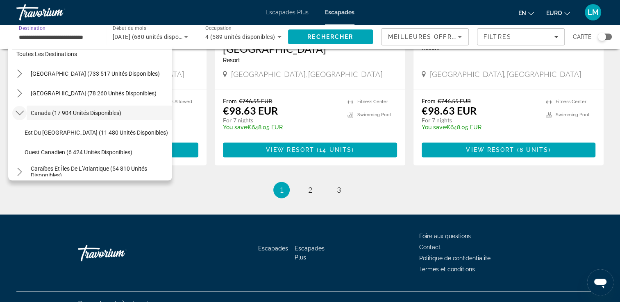
click at [23, 113] on mat-icon "Toggle Canada (17 904 unités disponibles) sous-menu" at bounding box center [19, 113] width 14 height 14
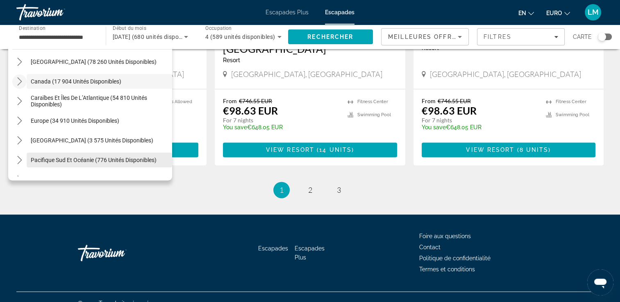
scroll to position [91, 0]
